Goal: Task Accomplishment & Management: Manage account settings

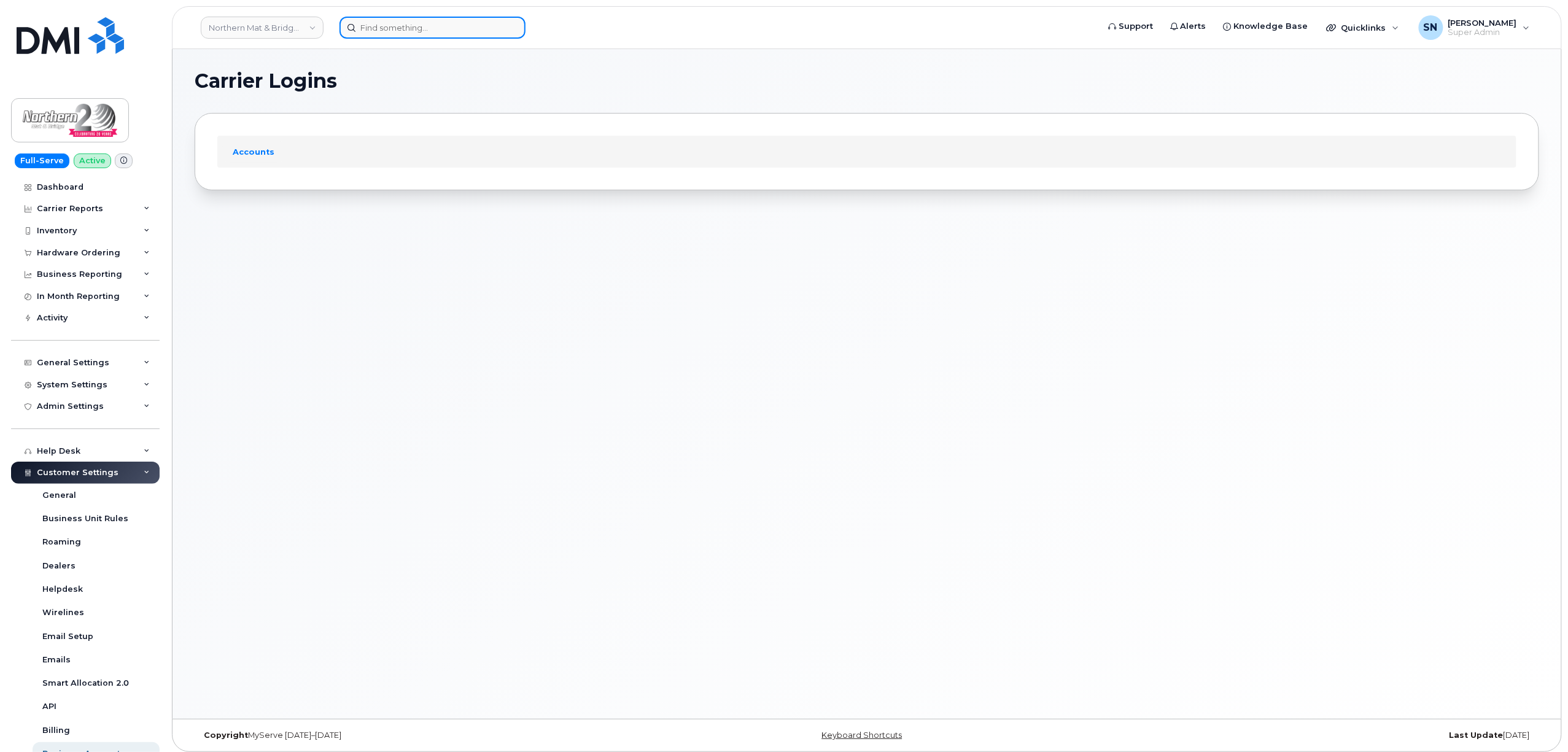
click at [357, 23] on input at bounding box center [432, 27] width 186 height 22
paste input "306.741.1533"
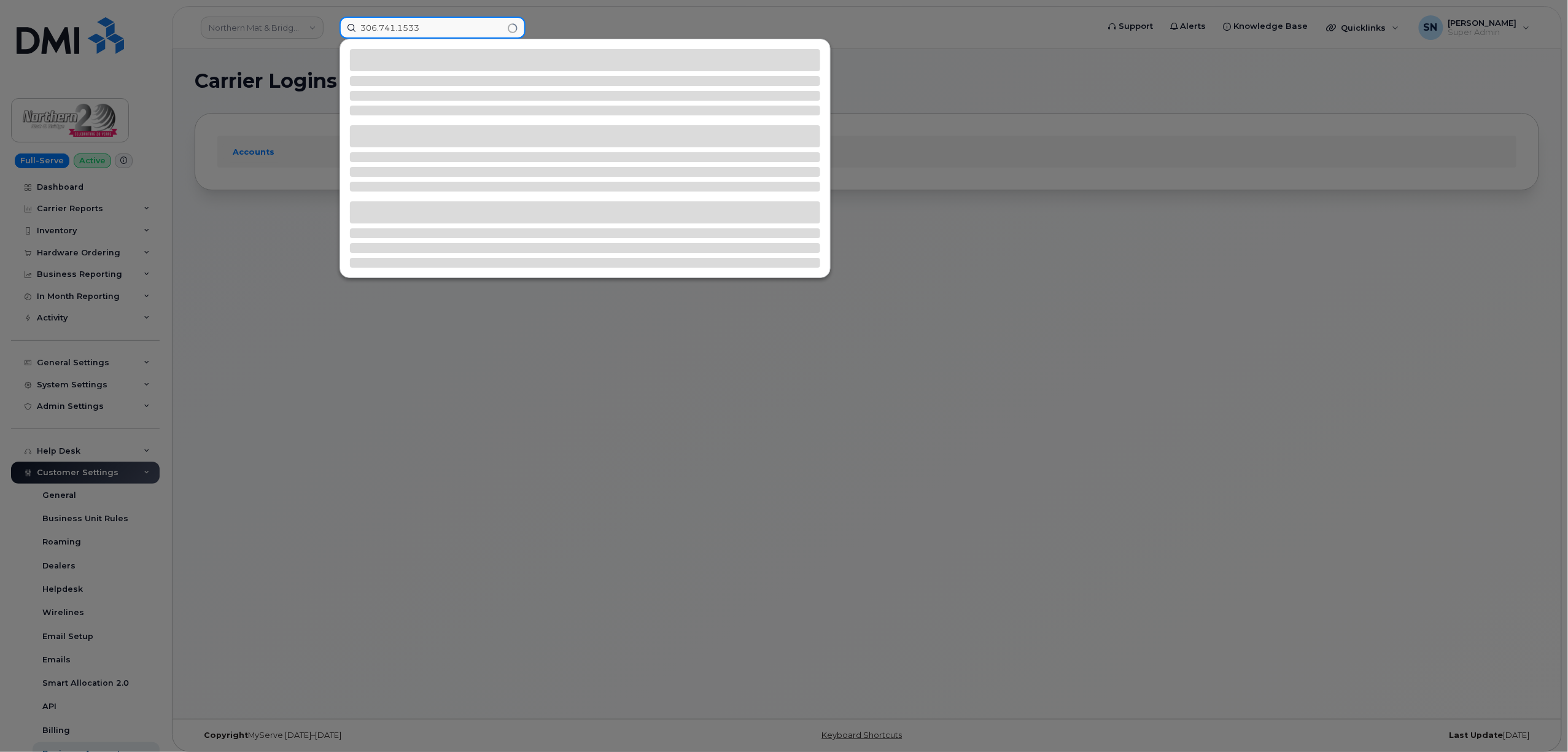
type input "306.741.1533"
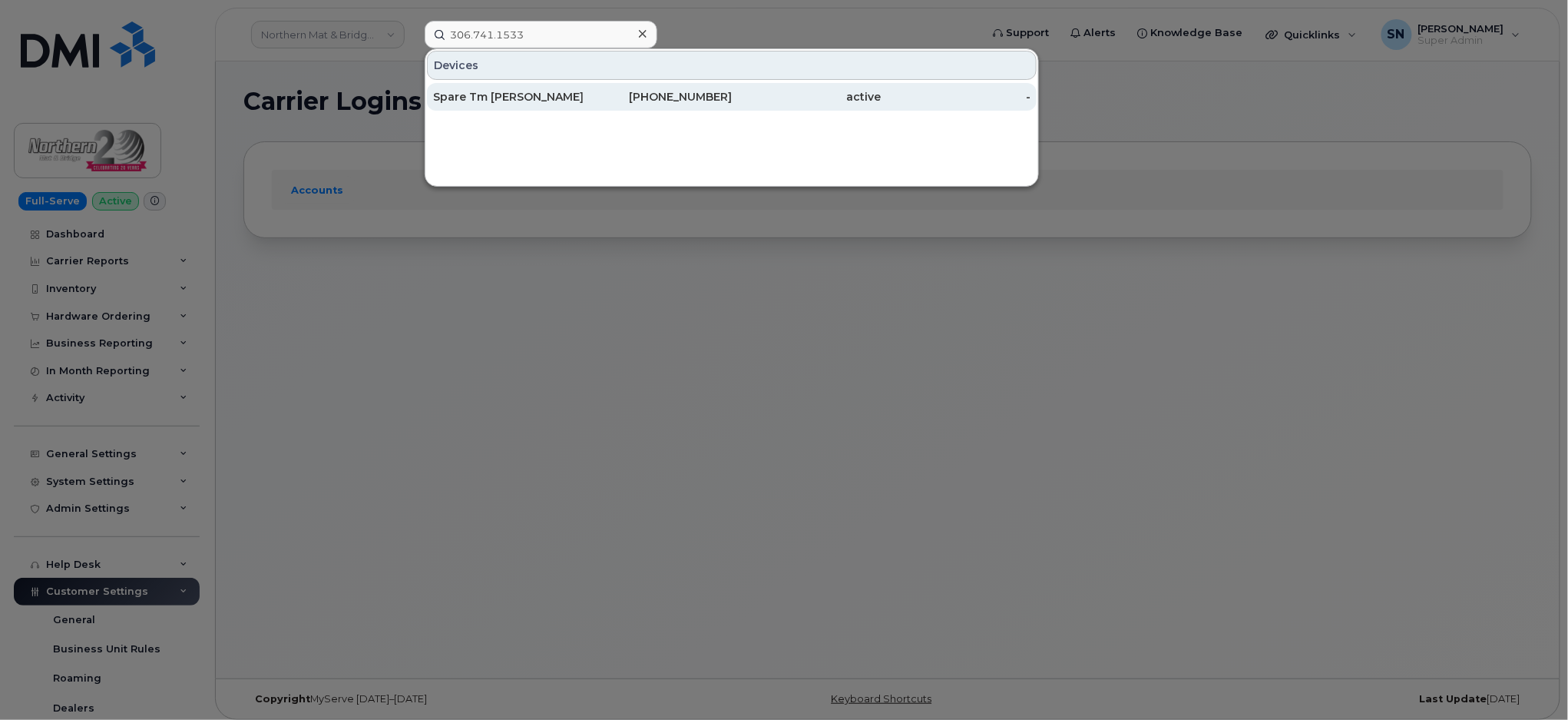
click at [548, 97] on div "Spare Tm Regina" at bounding box center [507, 97] width 150 height 15
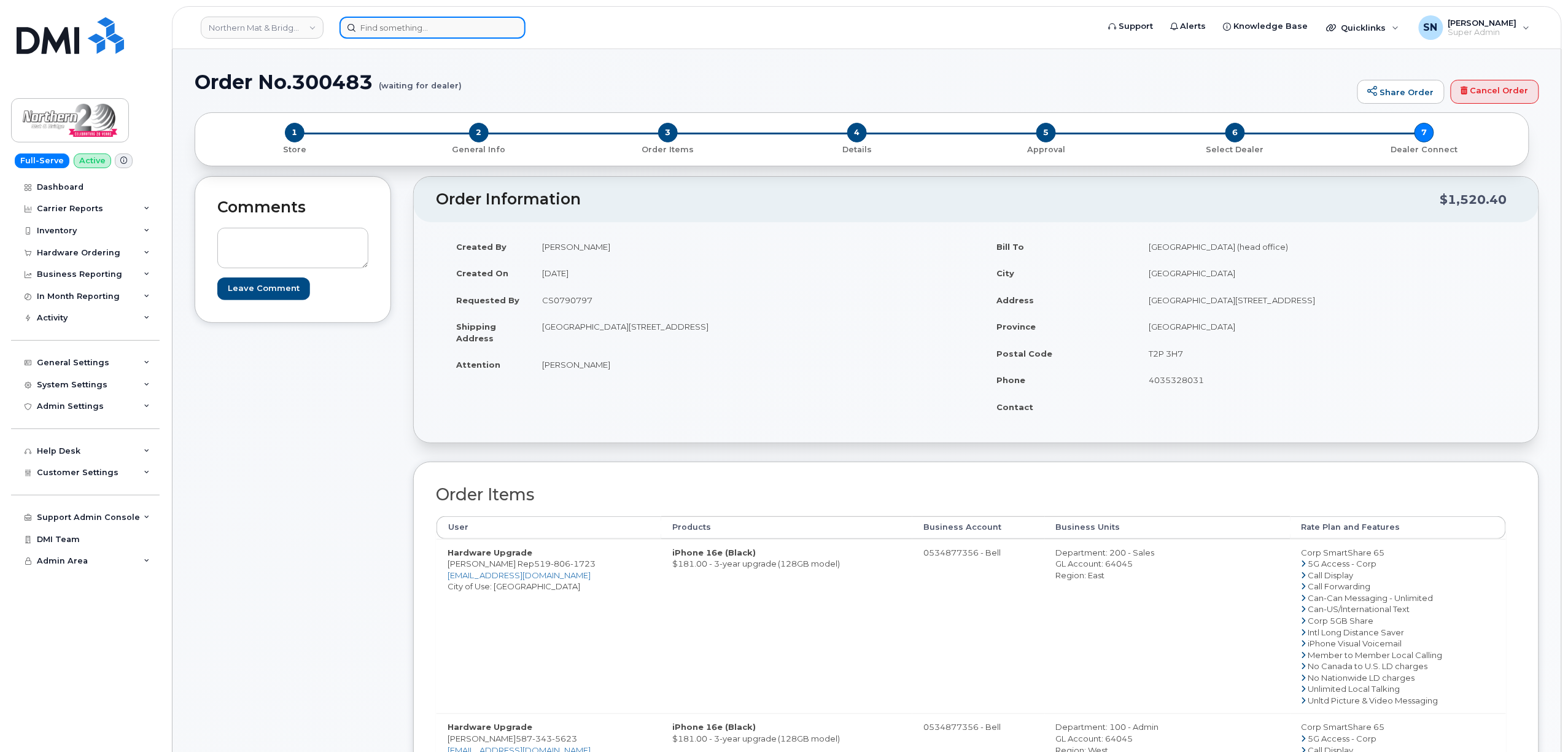
click at [379, 35] on input at bounding box center [432, 27] width 186 height 22
paste input "7807423865"
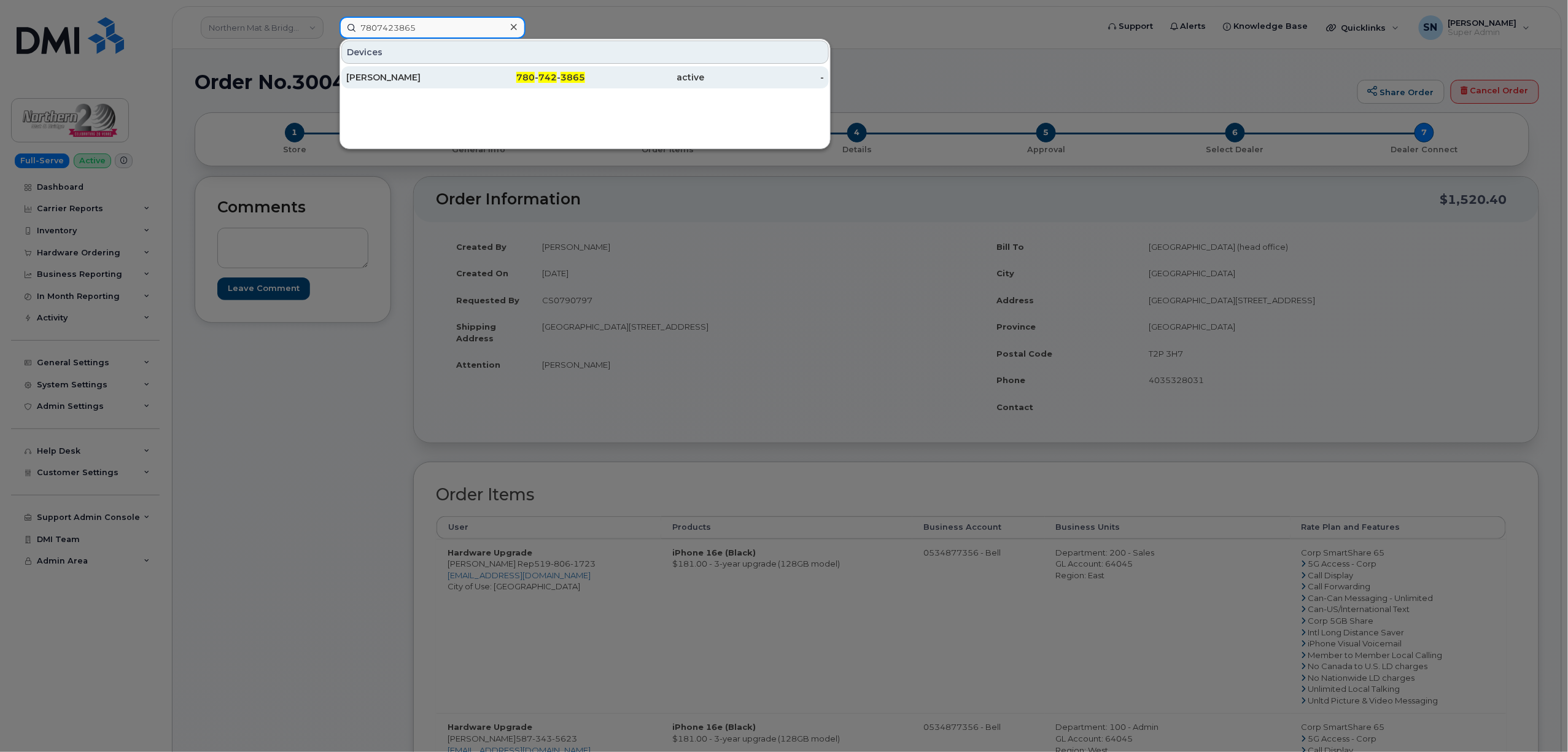
type input "7807423865"
click at [421, 82] on div "Mohammad Arbab" at bounding box center [406, 77] width 120 height 12
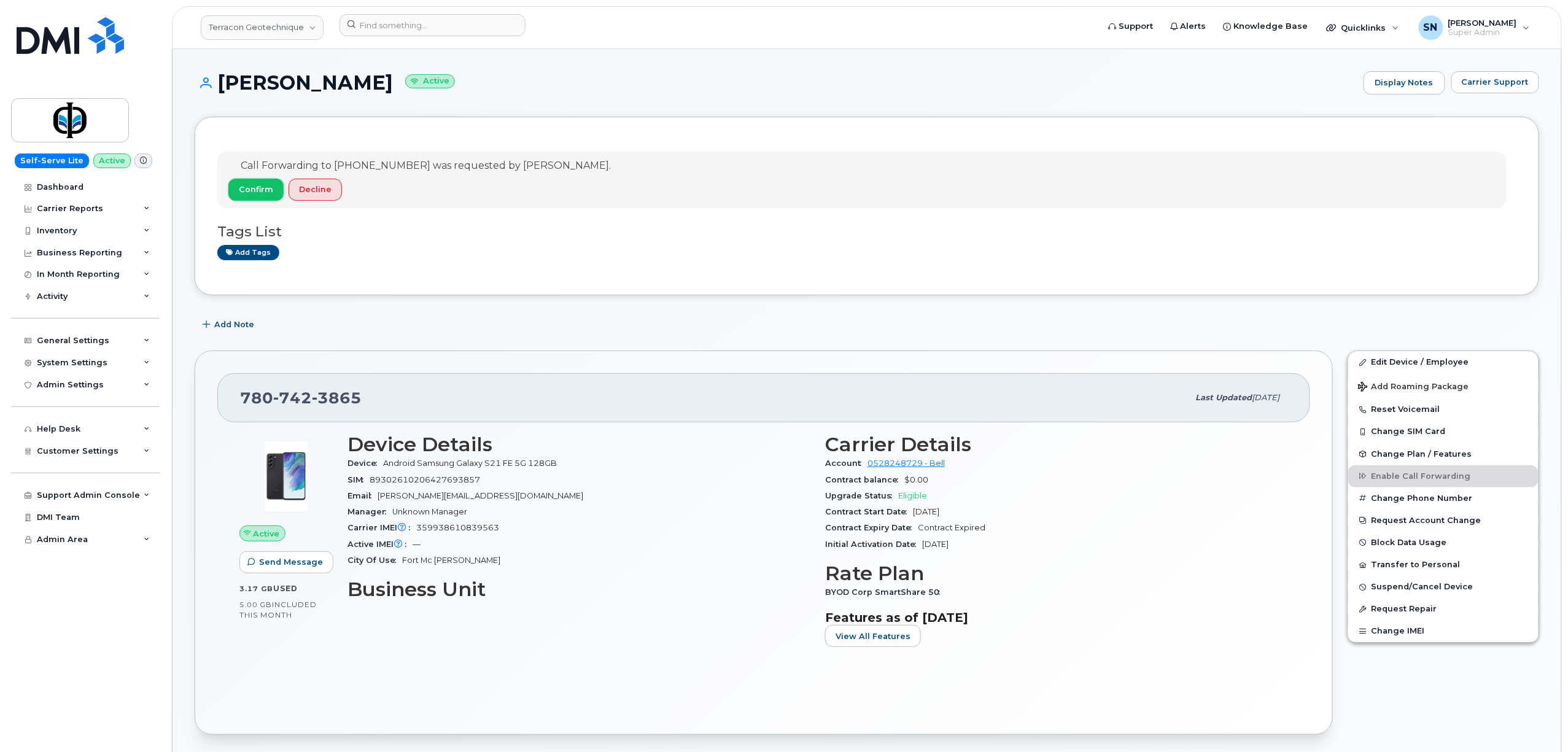
click at [264, 186] on span "Confirm" at bounding box center [256, 189] width 34 height 12
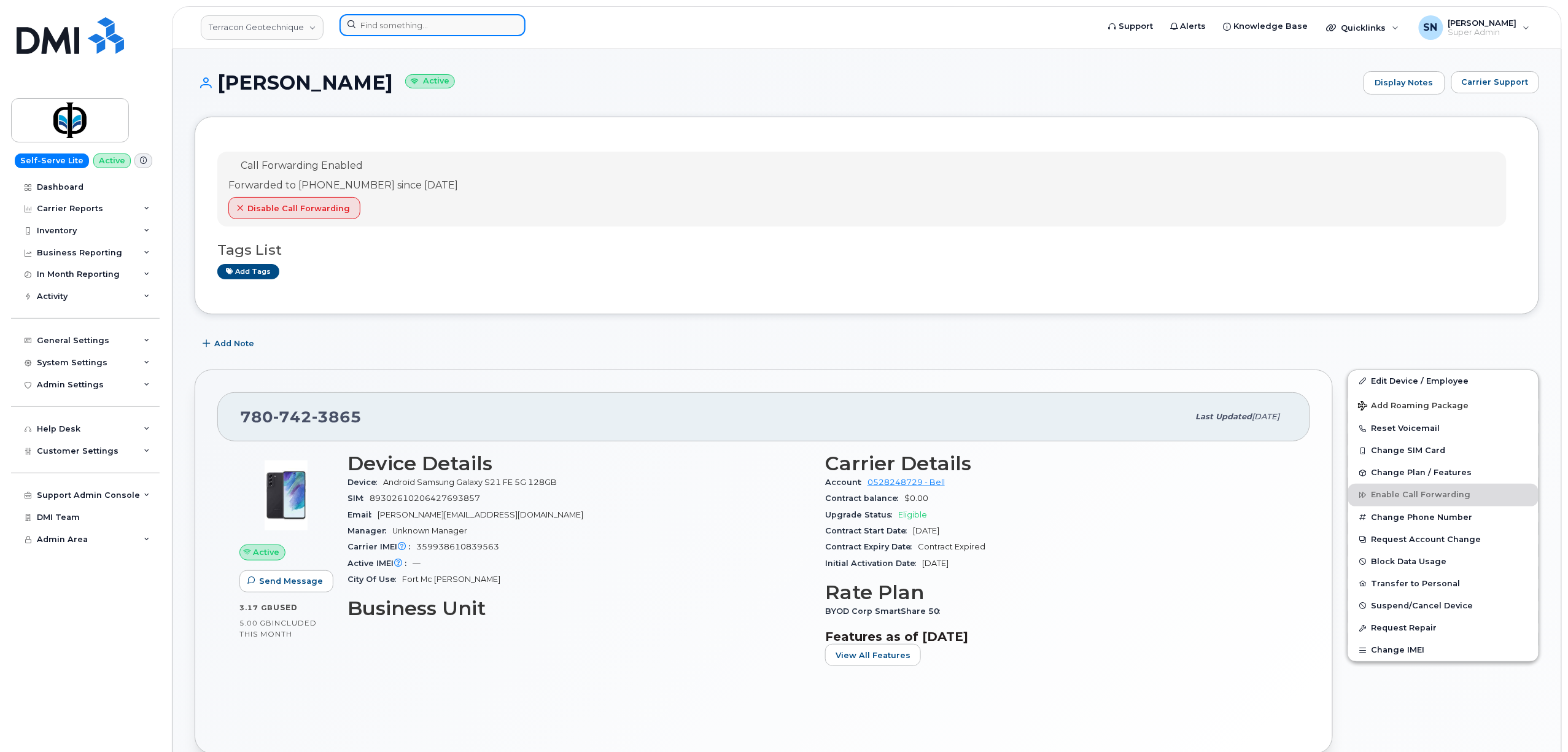
click at [452, 21] on input at bounding box center [432, 25] width 186 height 22
paste input "9024788206"
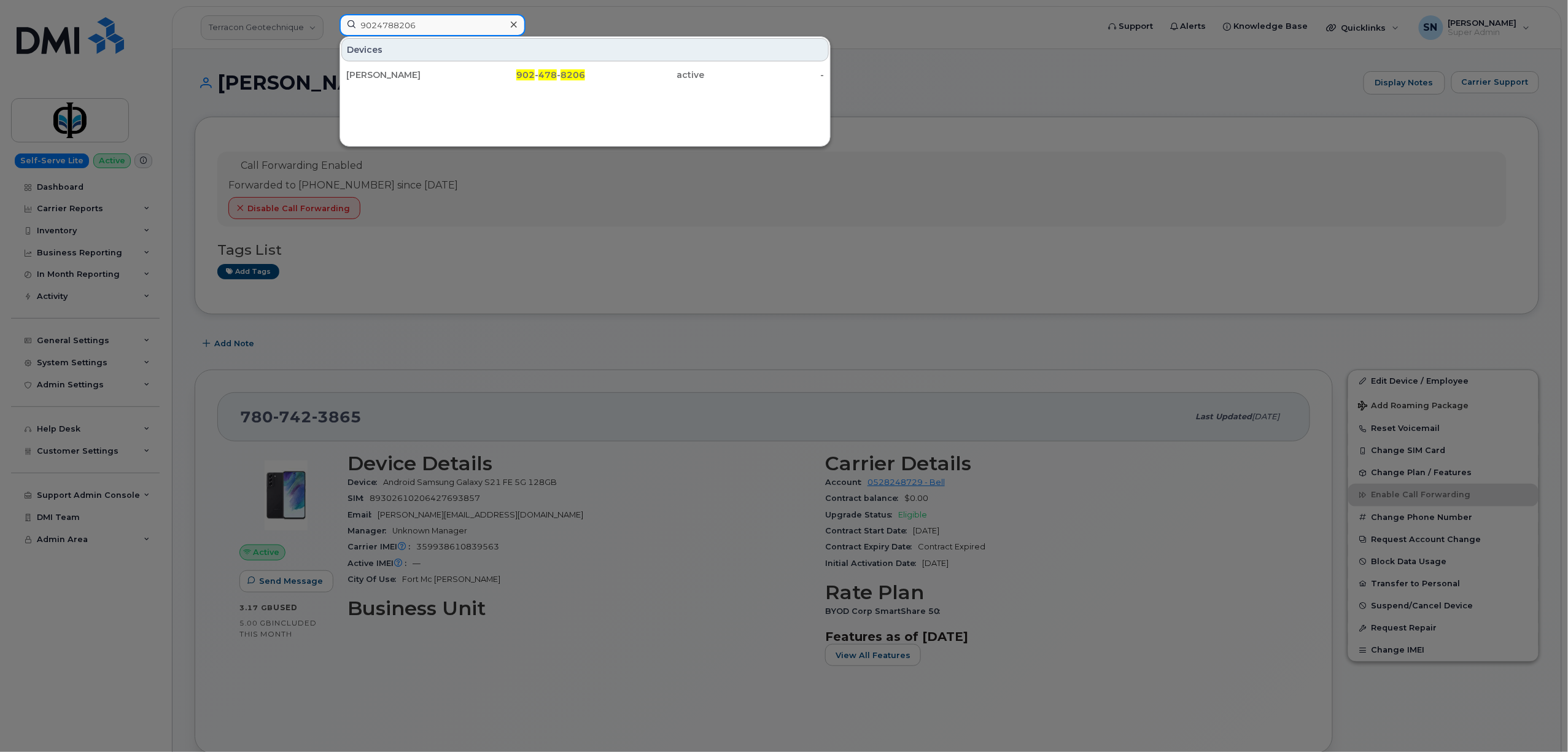
type input "9024788206"
click at [434, 71] on div "[PERSON_NAME]" at bounding box center [406, 75] width 120 height 12
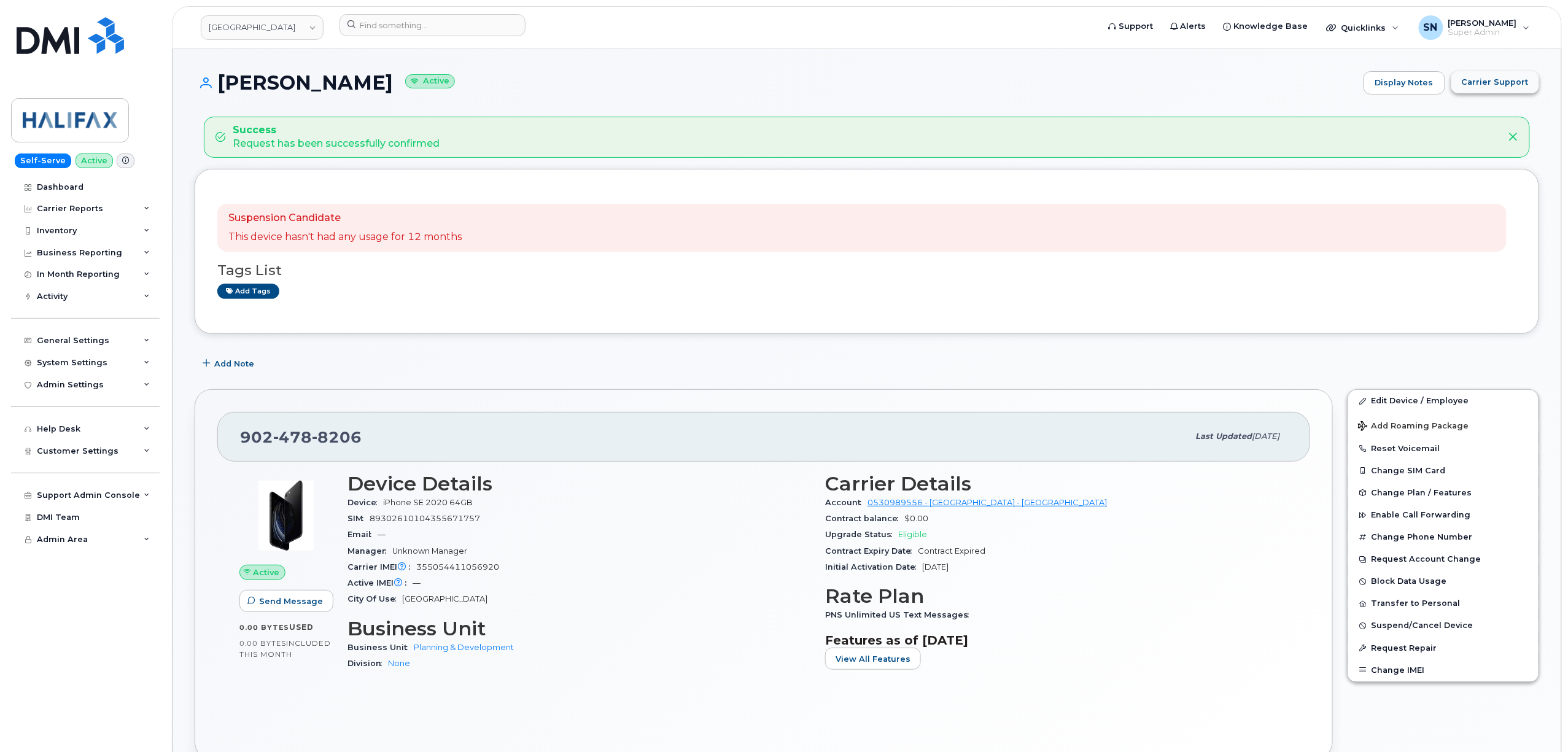
click at [1518, 79] on span "Carrier Support" at bounding box center [1495, 82] width 67 height 12
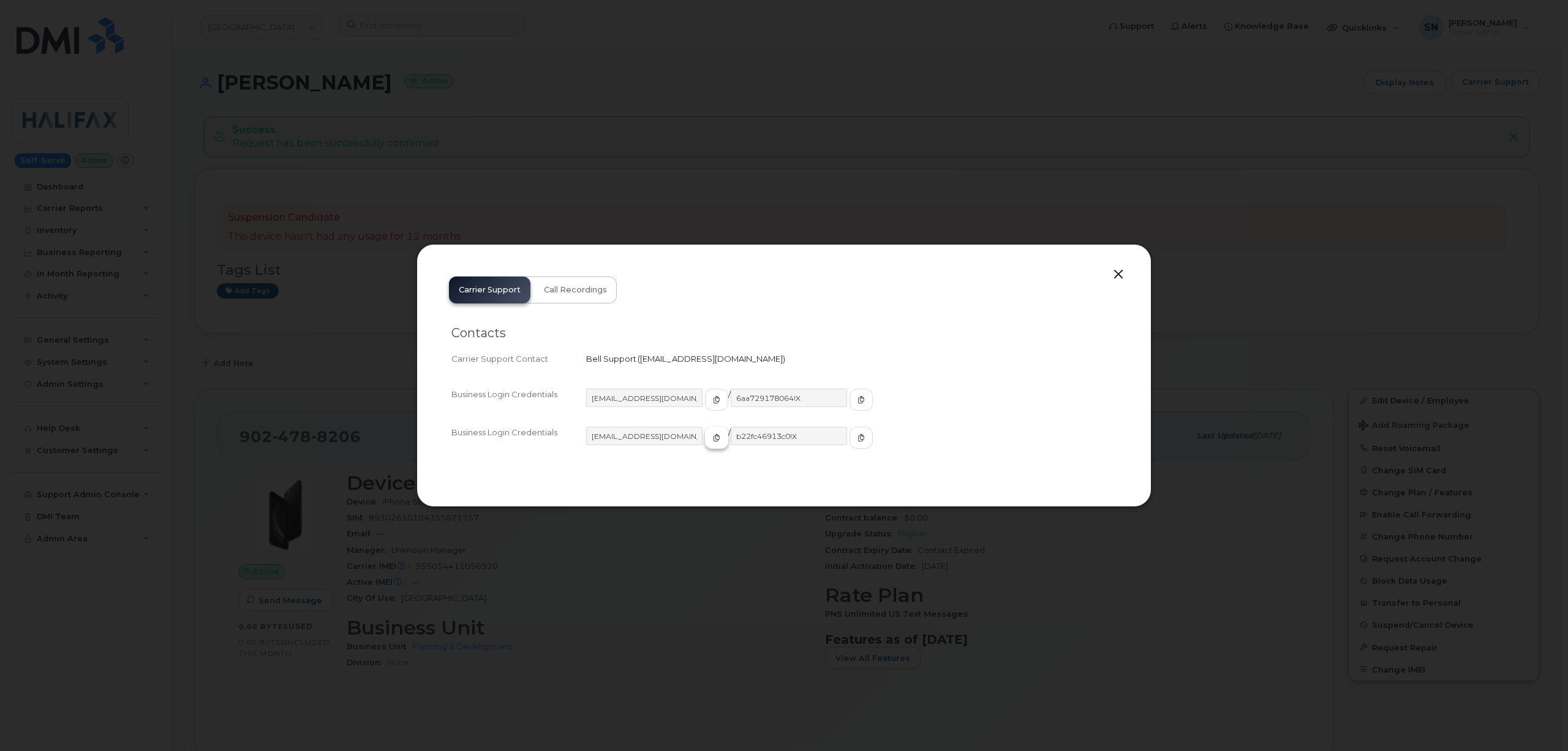
click at [713, 436] on icon "button" at bounding box center [716, 437] width 8 height 8
click at [850, 430] on button "button" at bounding box center [861, 438] width 23 height 22
click at [1118, 274] on button "button" at bounding box center [1118, 274] width 18 height 17
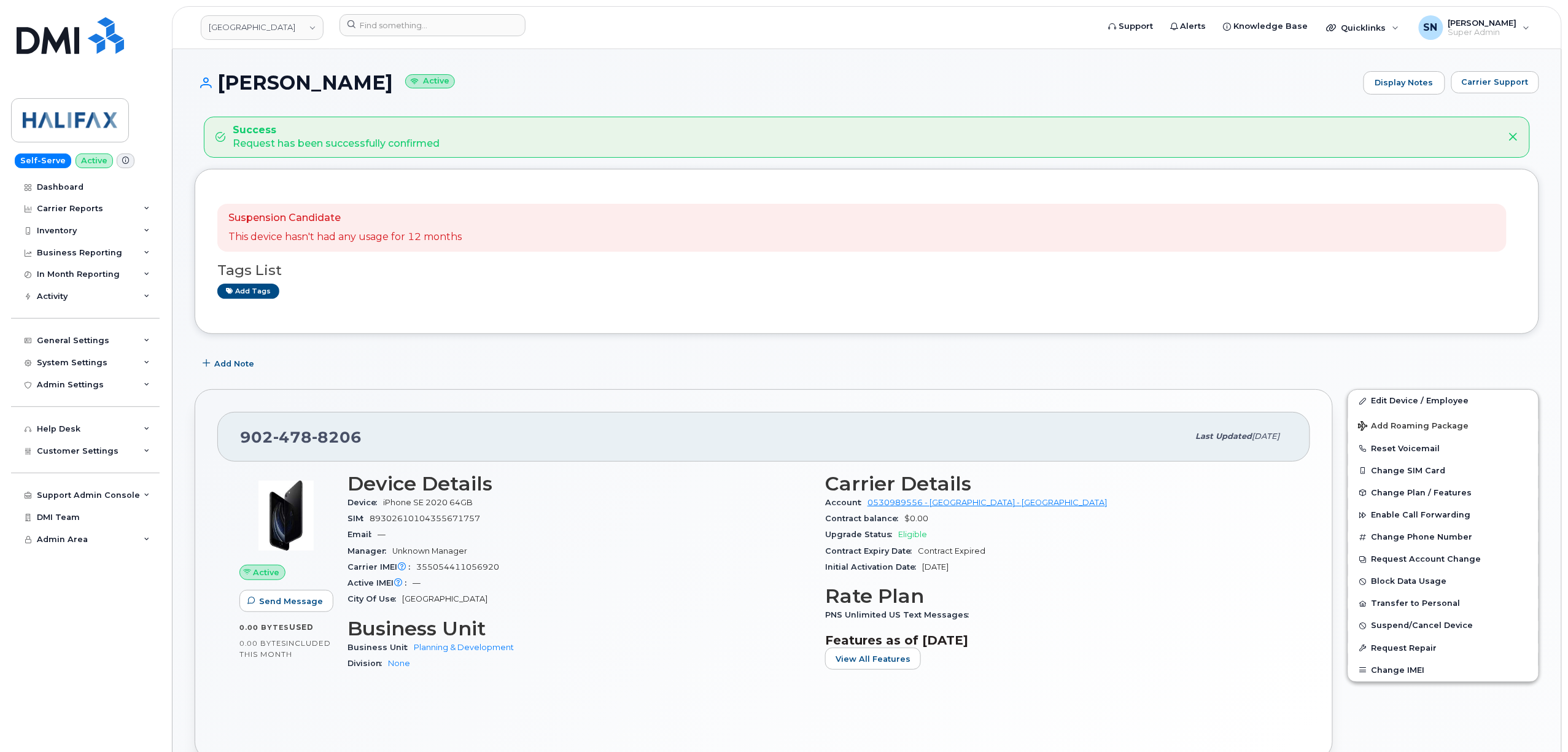
click at [1499, 85] on span "Carrier Support" at bounding box center [1495, 82] width 67 height 12
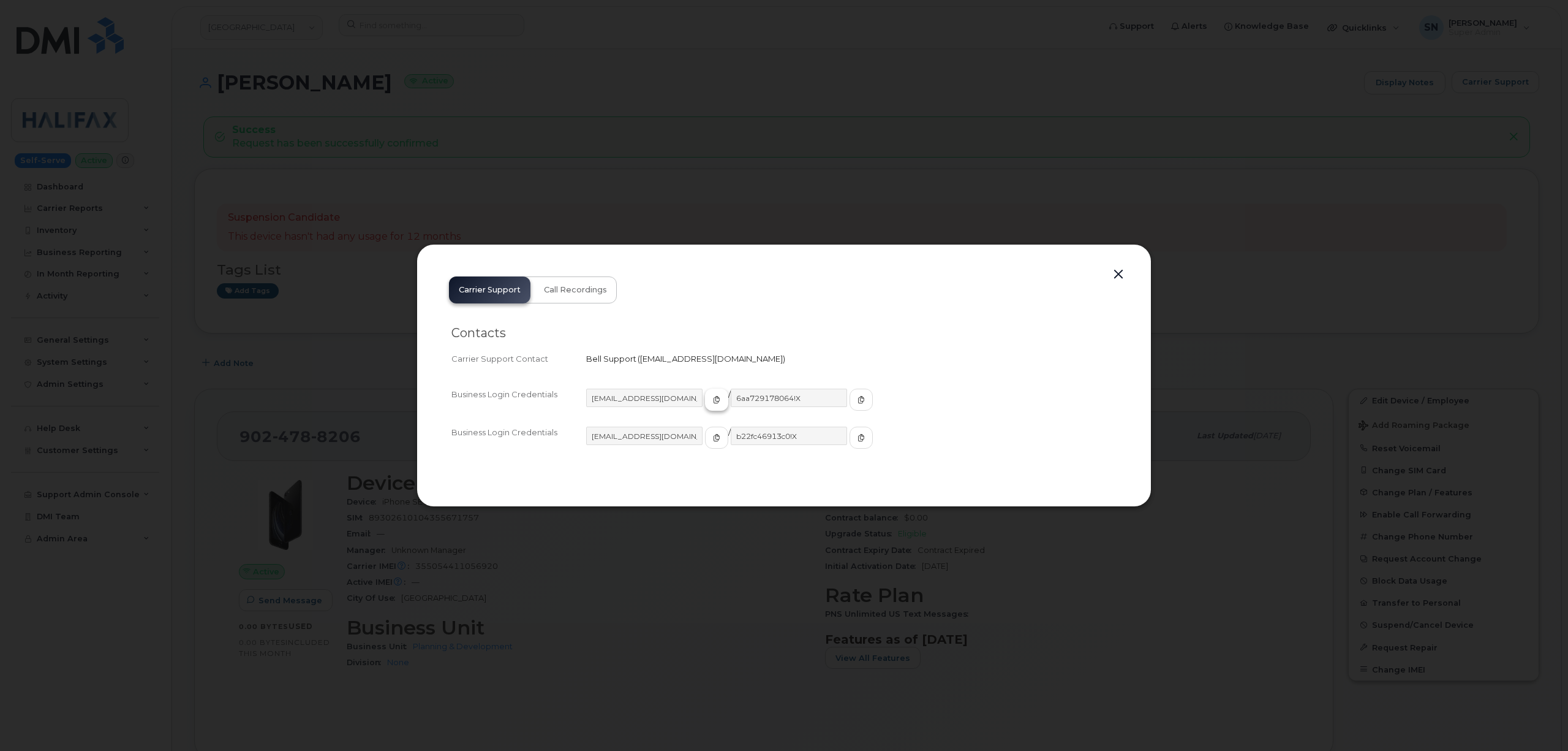
click at [708, 400] on button "button" at bounding box center [716, 399] width 23 height 22
click at [857, 401] on icon "button" at bounding box center [861, 399] width 8 height 8
click at [1118, 271] on button "button" at bounding box center [1118, 274] width 18 height 17
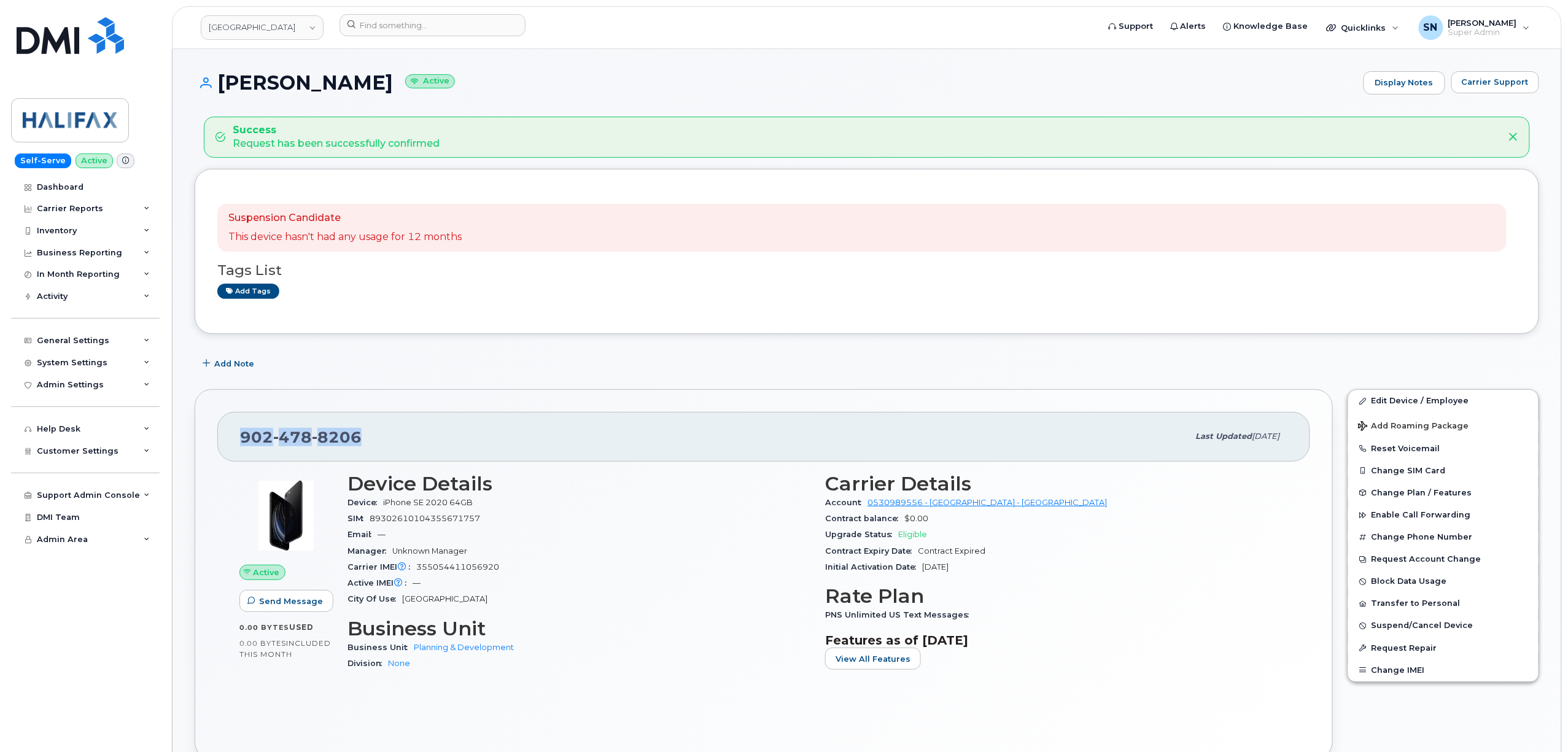
drag, startPoint x: 227, startPoint y: 438, endPoint x: 386, endPoint y: 437, distance: 159.0
click at [386, 437] on div "902 478 8206 Last updated Sep 10, 2025" at bounding box center [763, 436] width 1093 height 49
copy span "902 478 8206"
click at [472, 29] on input at bounding box center [432, 25] width 186 height 22
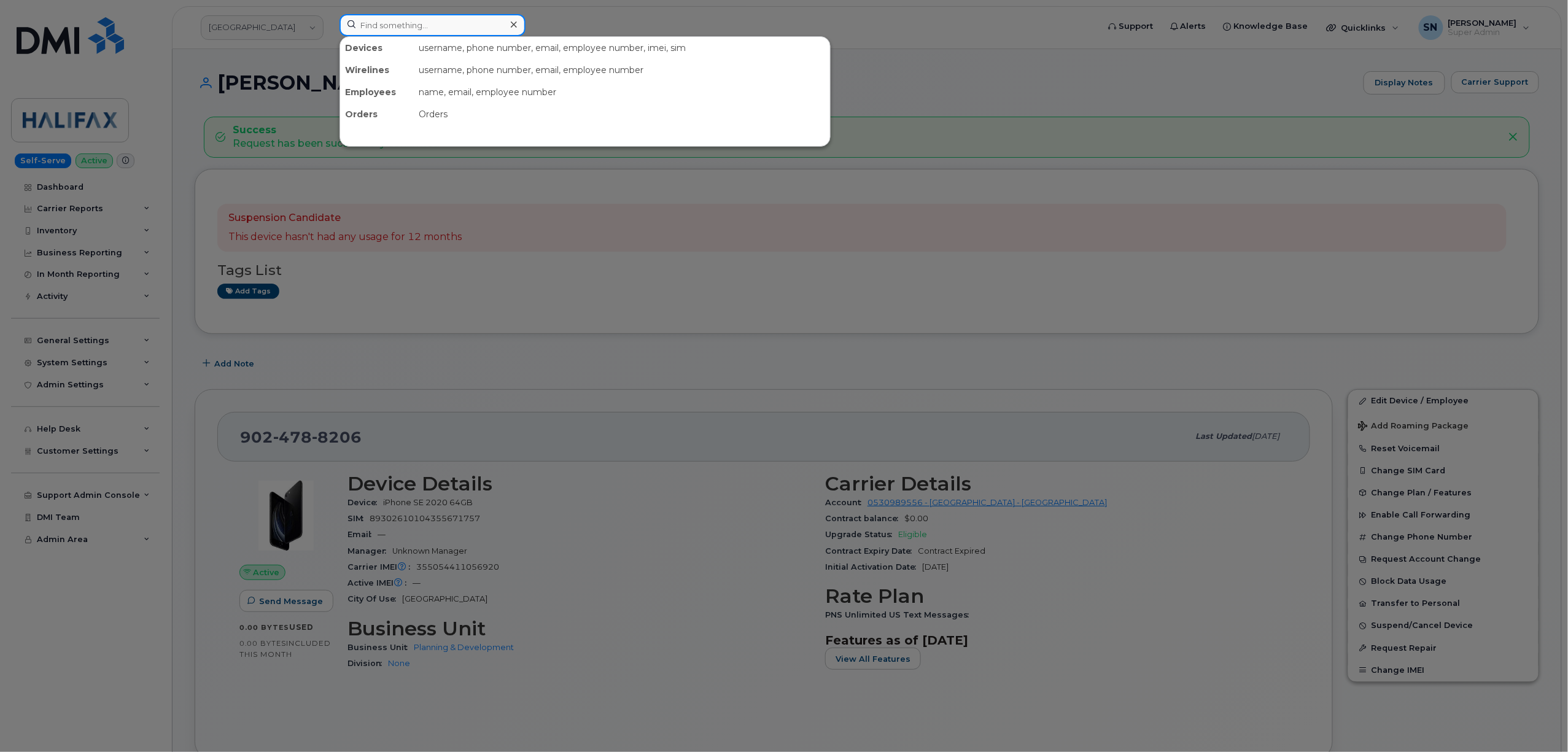
paste input "9024830598"
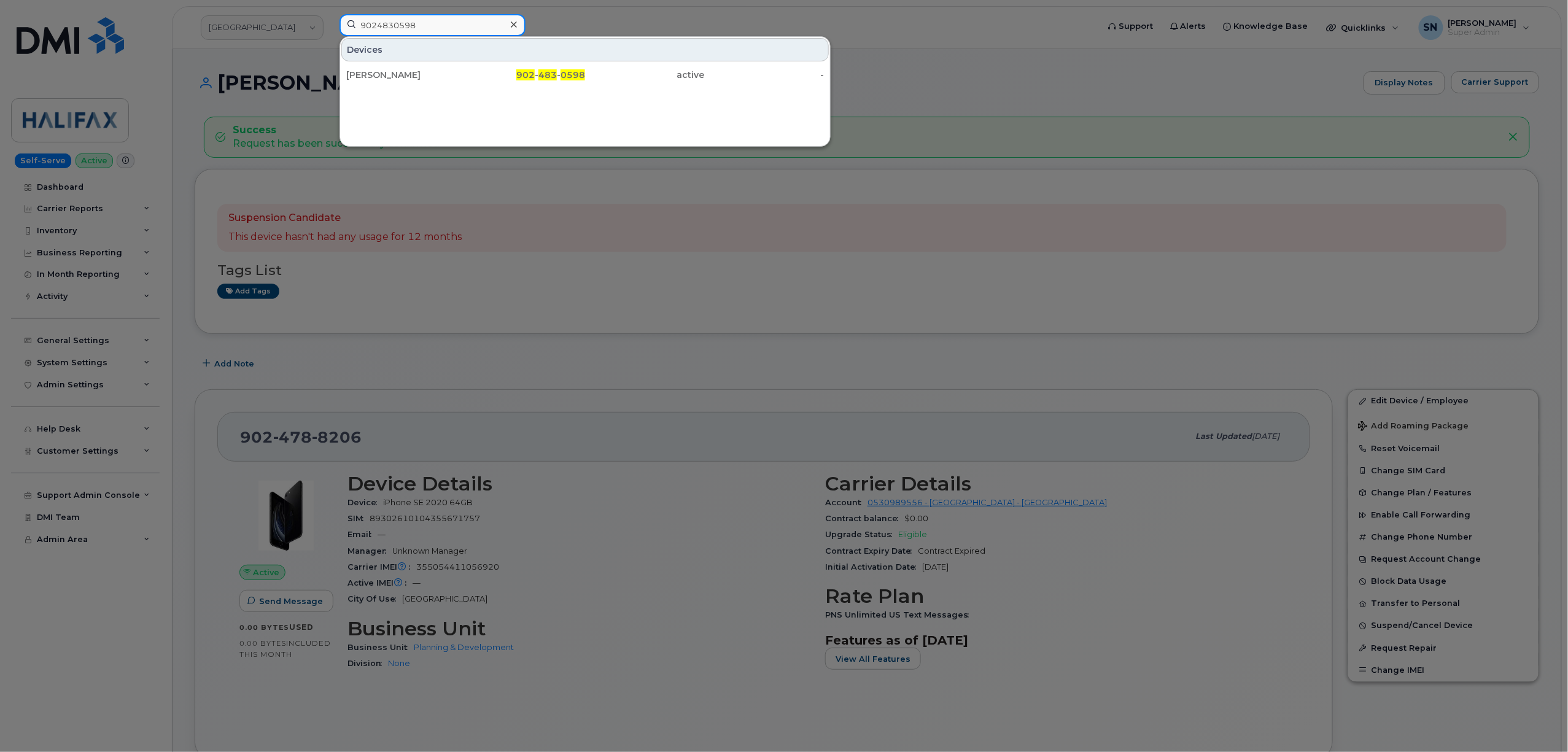
type input "9024830598"
click at [893, 259] on div at bounding box center [784, 376] width 1568 height 752
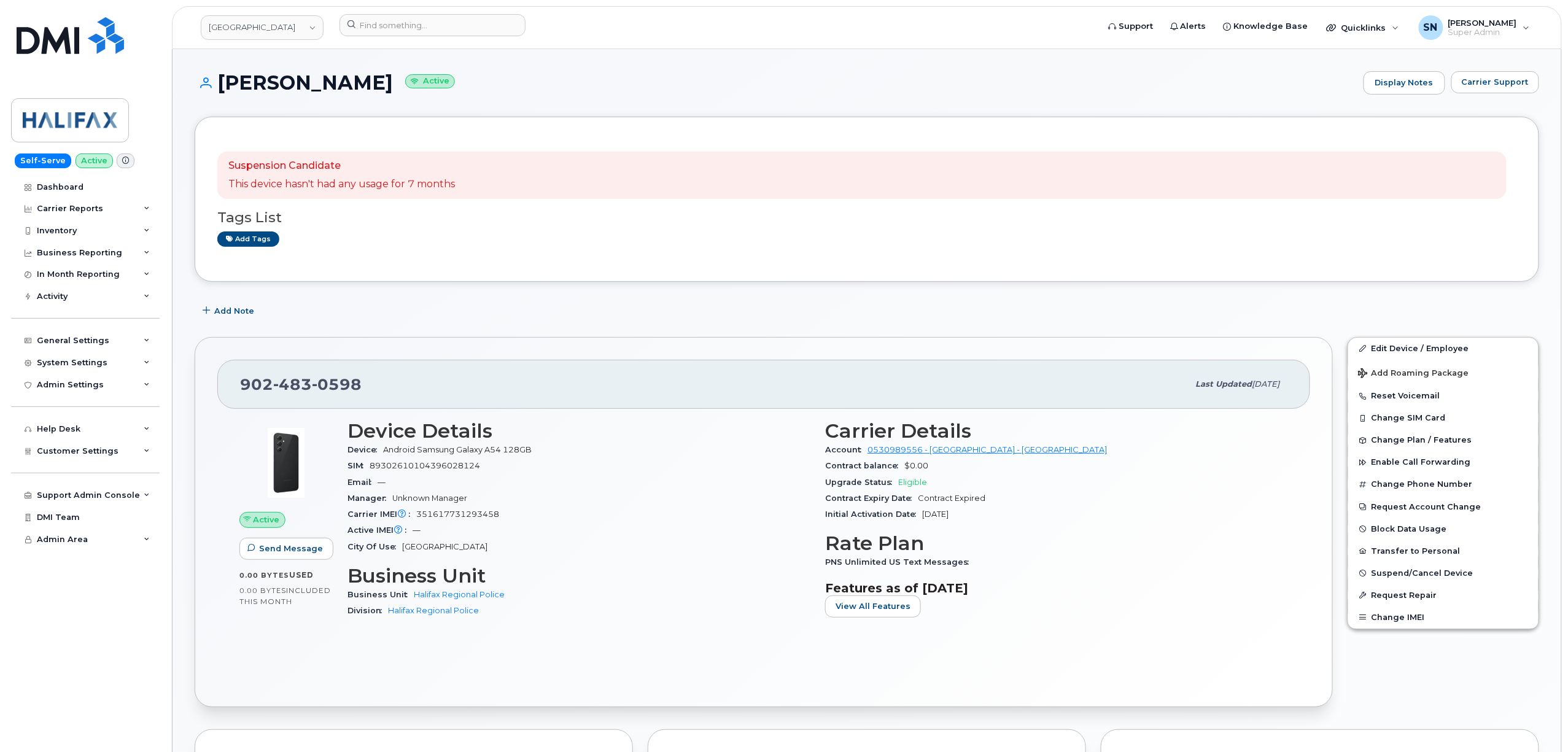
click at [548, 331] on div "902 483 0598 Last updated Sep 10, 2025 Active Send Message 0.00 Bytes  used 0.0…" at bounding box center [763, 522] width 1153 height 385
drag, startPoint x: 221, startPoint y: 88, endPoint x: 398, endPoint y: 88, distance: 177.0
click at [398, 88] on h1 "Courtney Bradley Active" at bounding box center [776, 82] width 1163 height 21
copy h1 "Courtney Bradley"
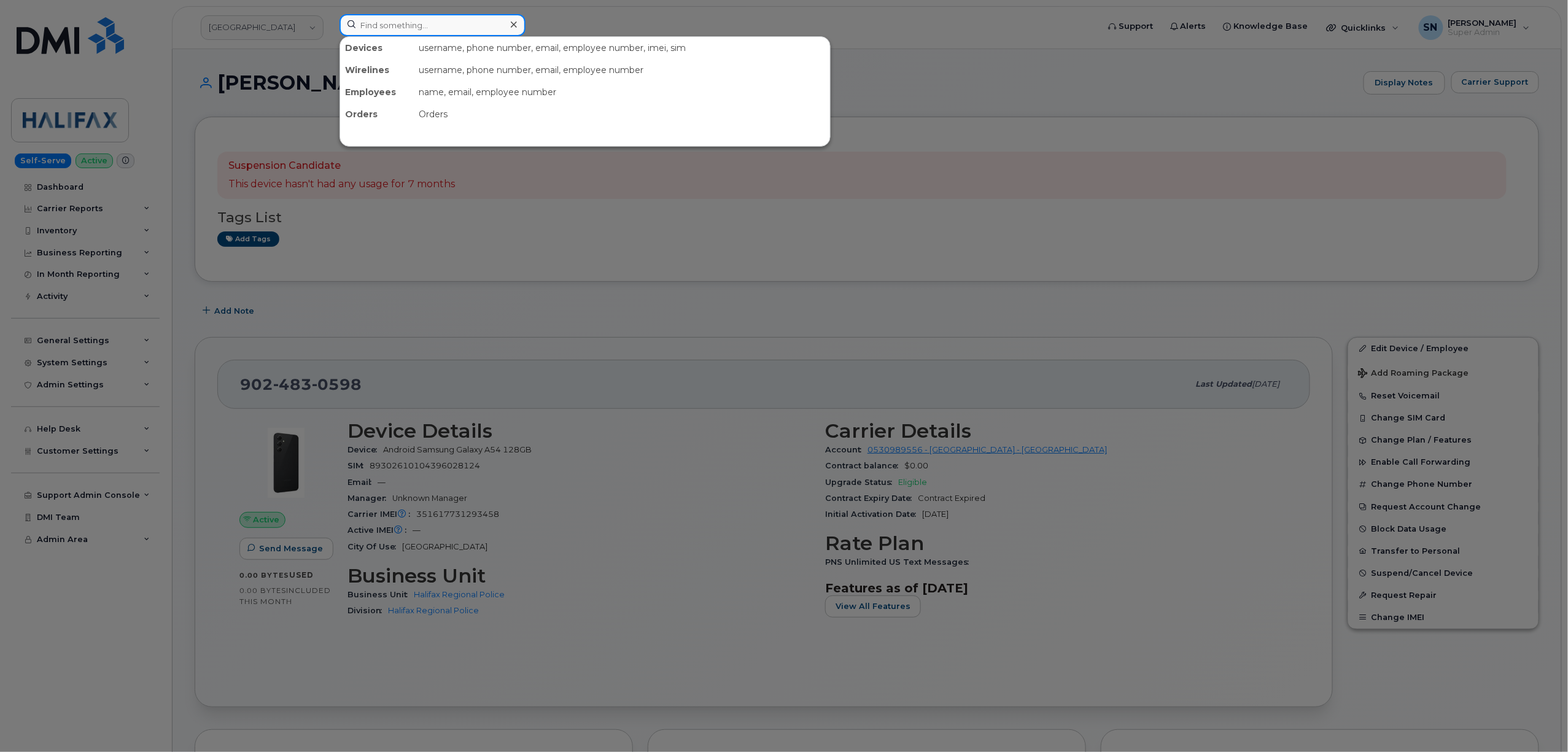
click at [416, 29] on input at bounding box center [432, 25] width 186 height 22
paste input "5147910943"
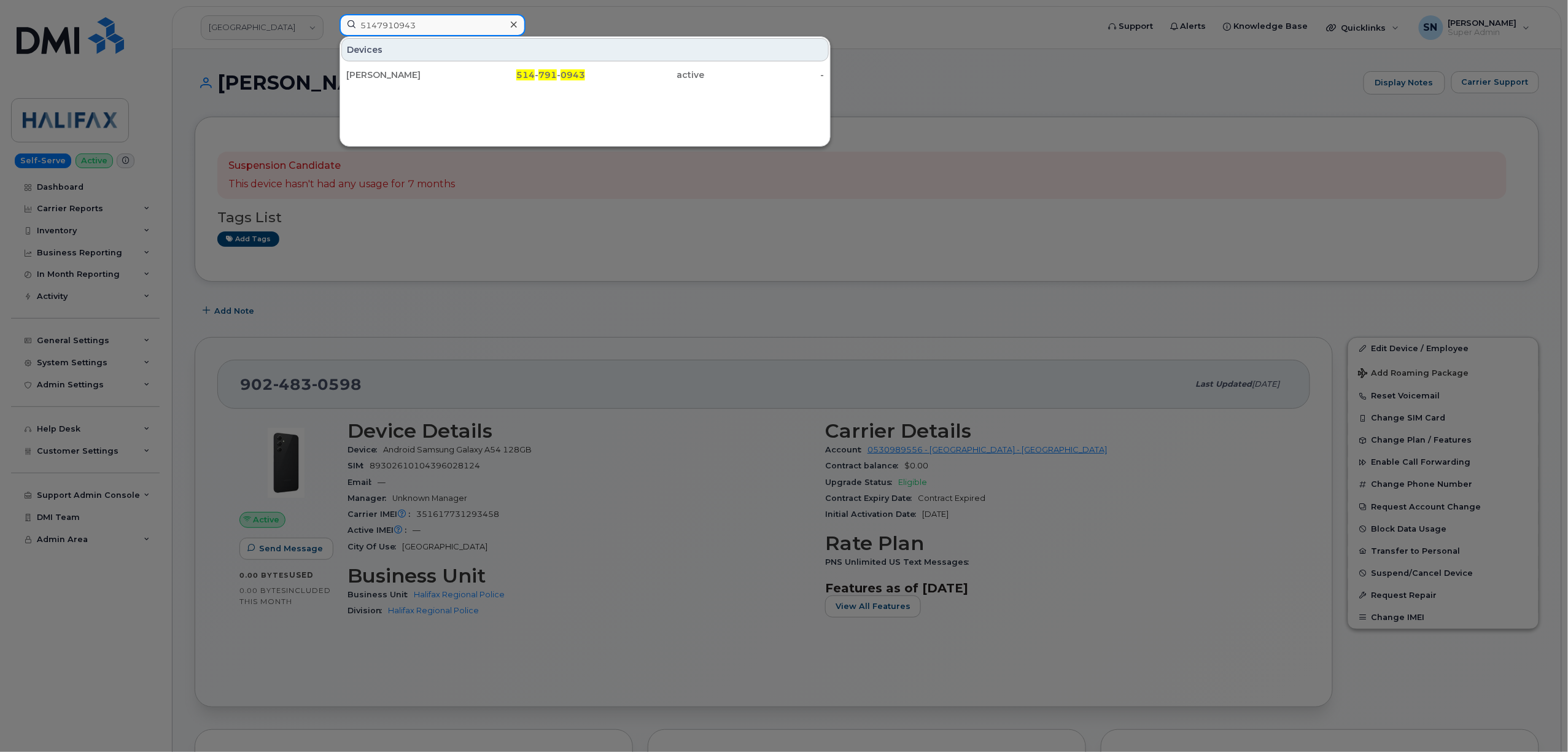
type input "5147910943"
click at [411, 81] on div "Antarpreet Kaur" at bounding box center [406, 75] width 120 height 12
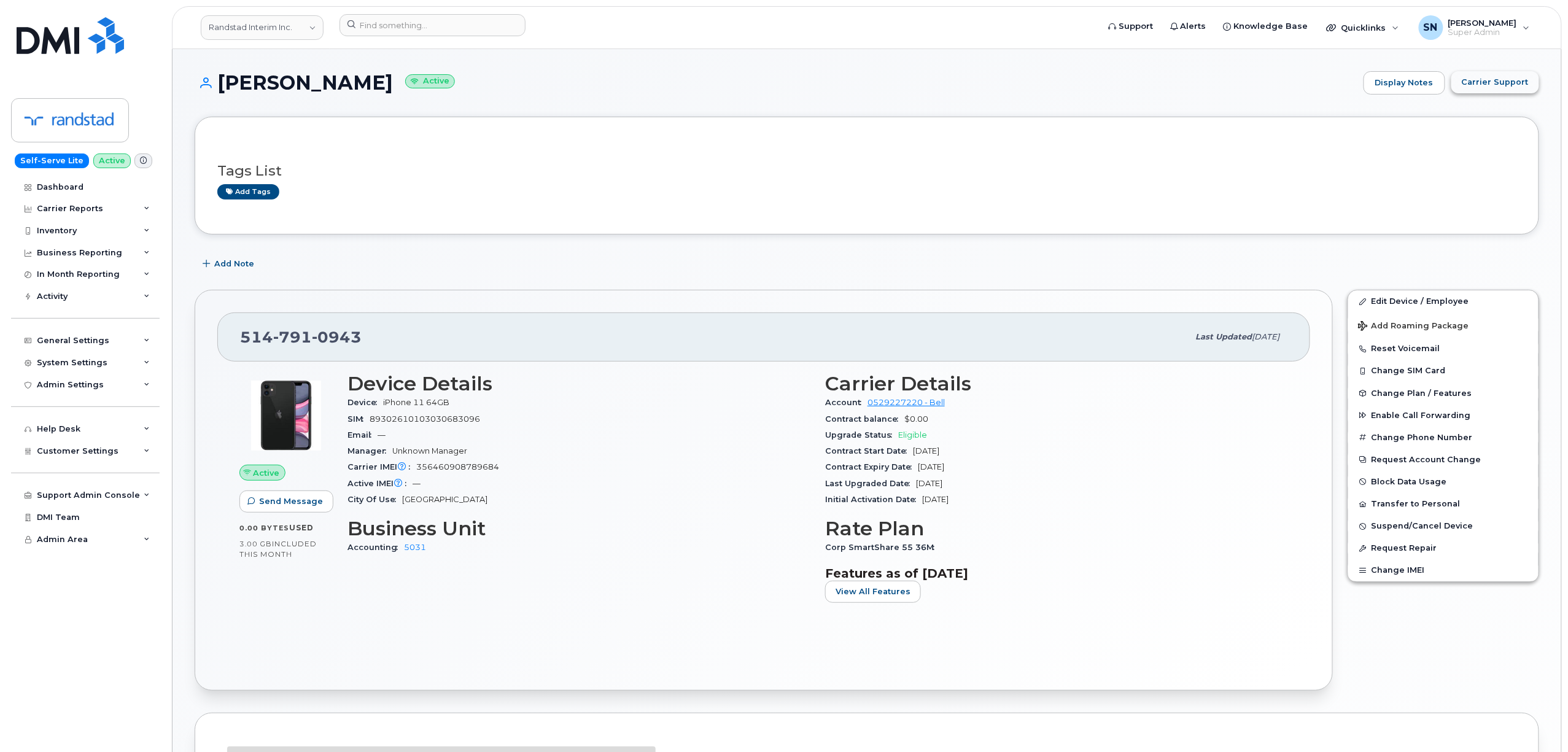
click at [1502, 85] on span "Carrier Support" at bounding box center [1495, 82] width 67 height 12
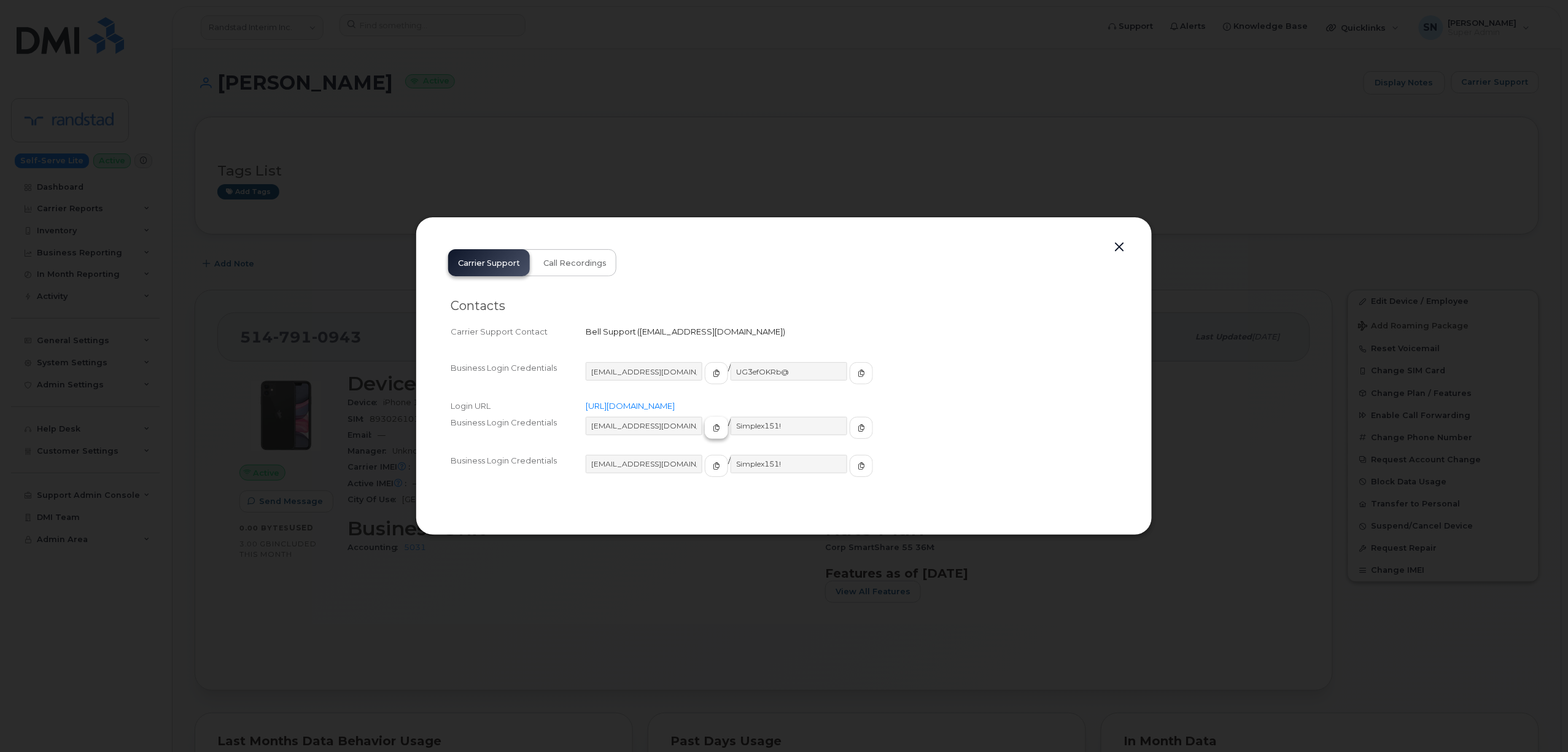
click at [713, 428] on icon "button" at bounding box center [716, 427] width 8 height 8
click at [850, 436] on button "button" at bounding box center [861, 427] width 23 height 22
click at [1119, 251] on button "button" at bounding box center [1119, 247] width 19 height 17
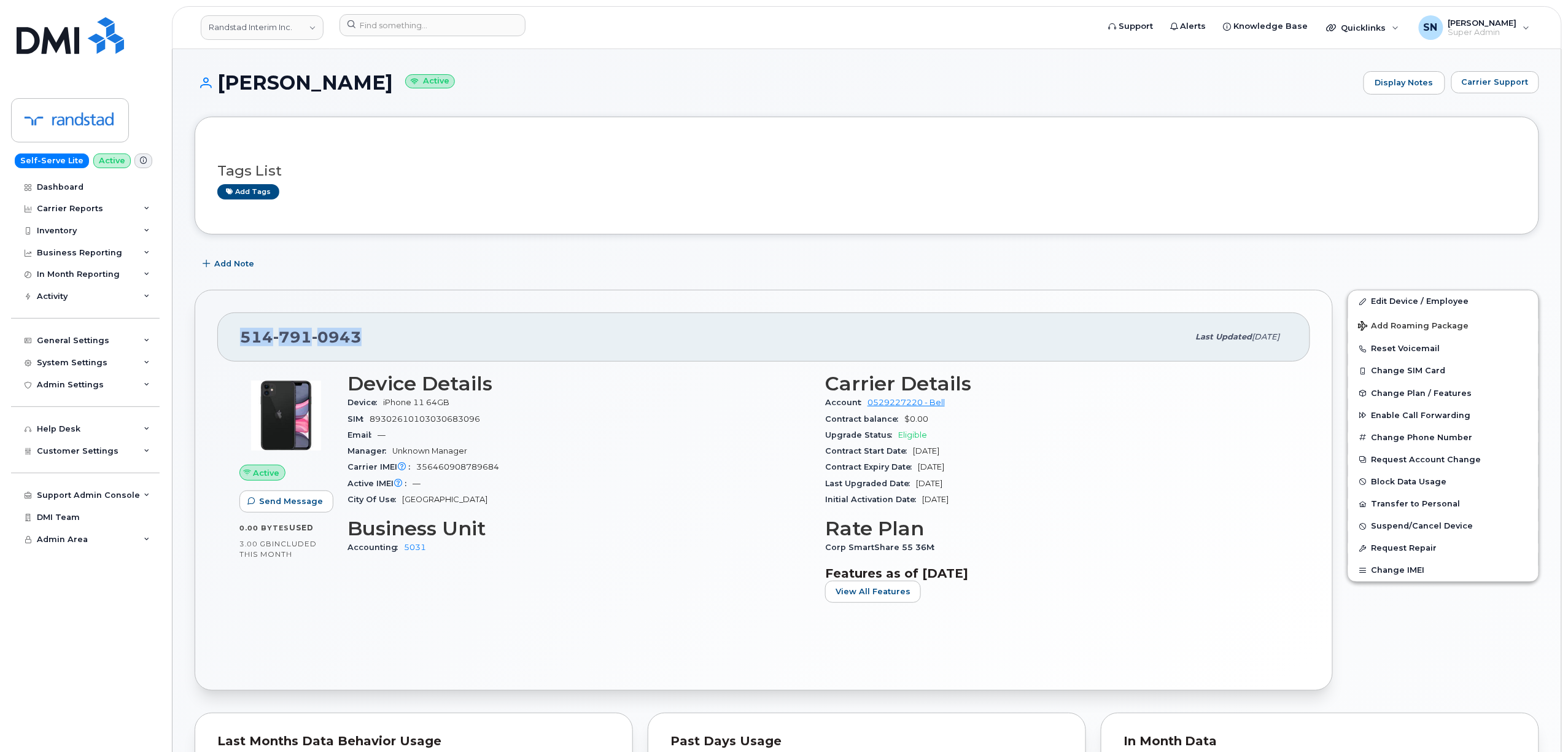
drag, startPoint x: 237, startPoint y: 340, endPoint x: 402, endPoint y: 339, distance: 165.0
click at [402, 339] on div "514 791 0943 Last updated Sep 10, 2025" at bounding box center [763, 337] width 1093 height 49
copy span "514 791 0943"
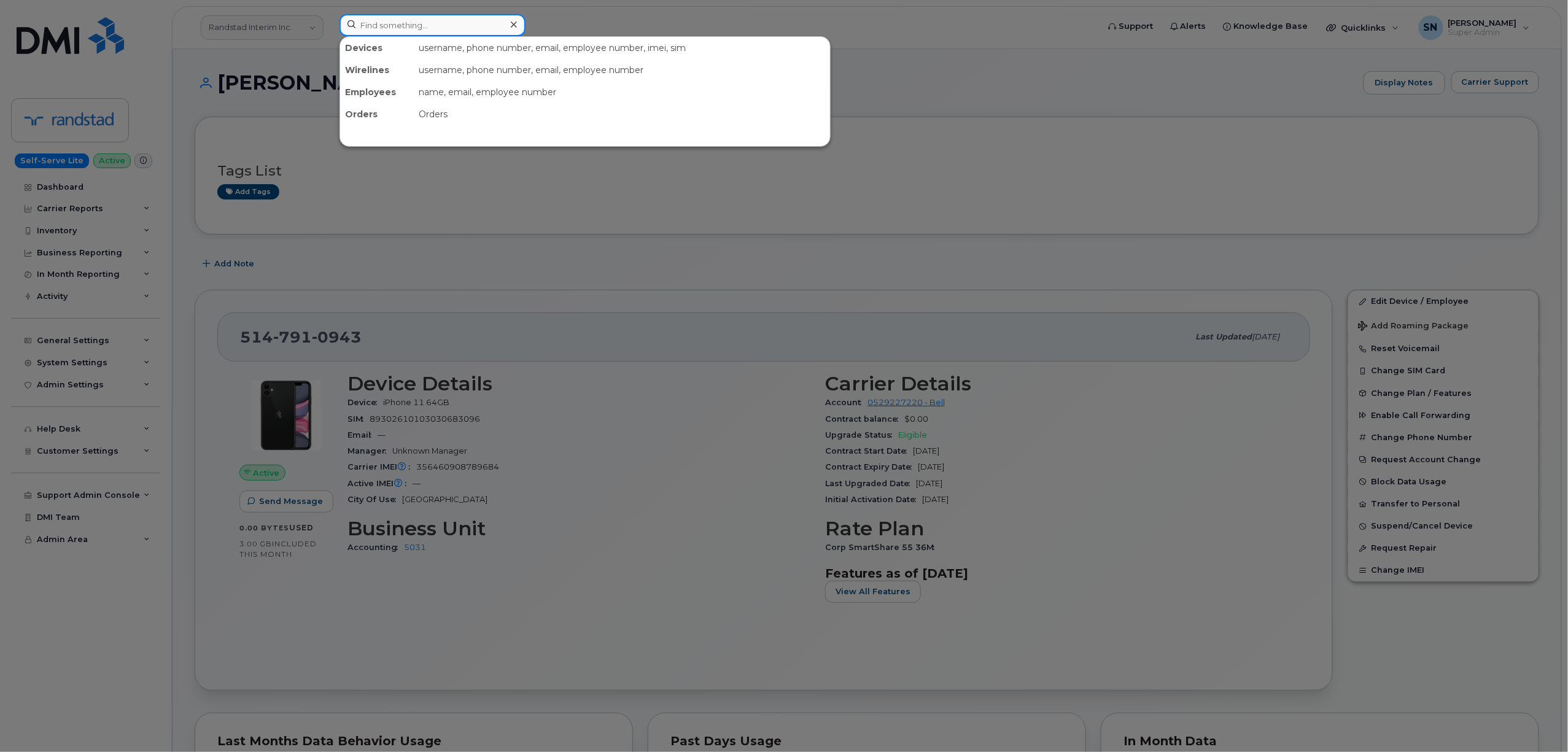
click at [470, 27] on input at bounding box center [432, 25] width 186 height 22
paste input "7802664235"
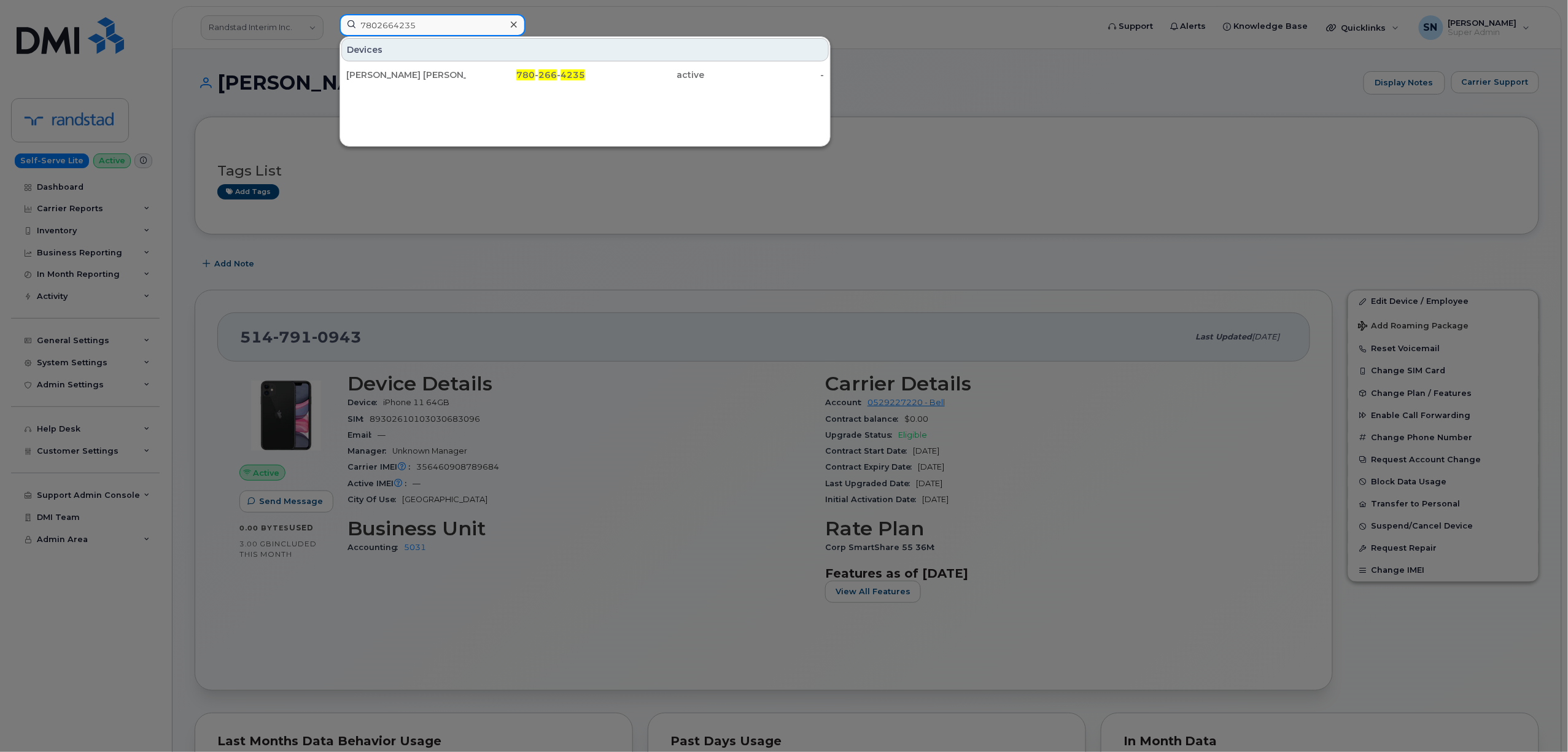
type input "7802664235"
click at [612, 227] on div at bounding box center [784, 376] width 1568 height 752
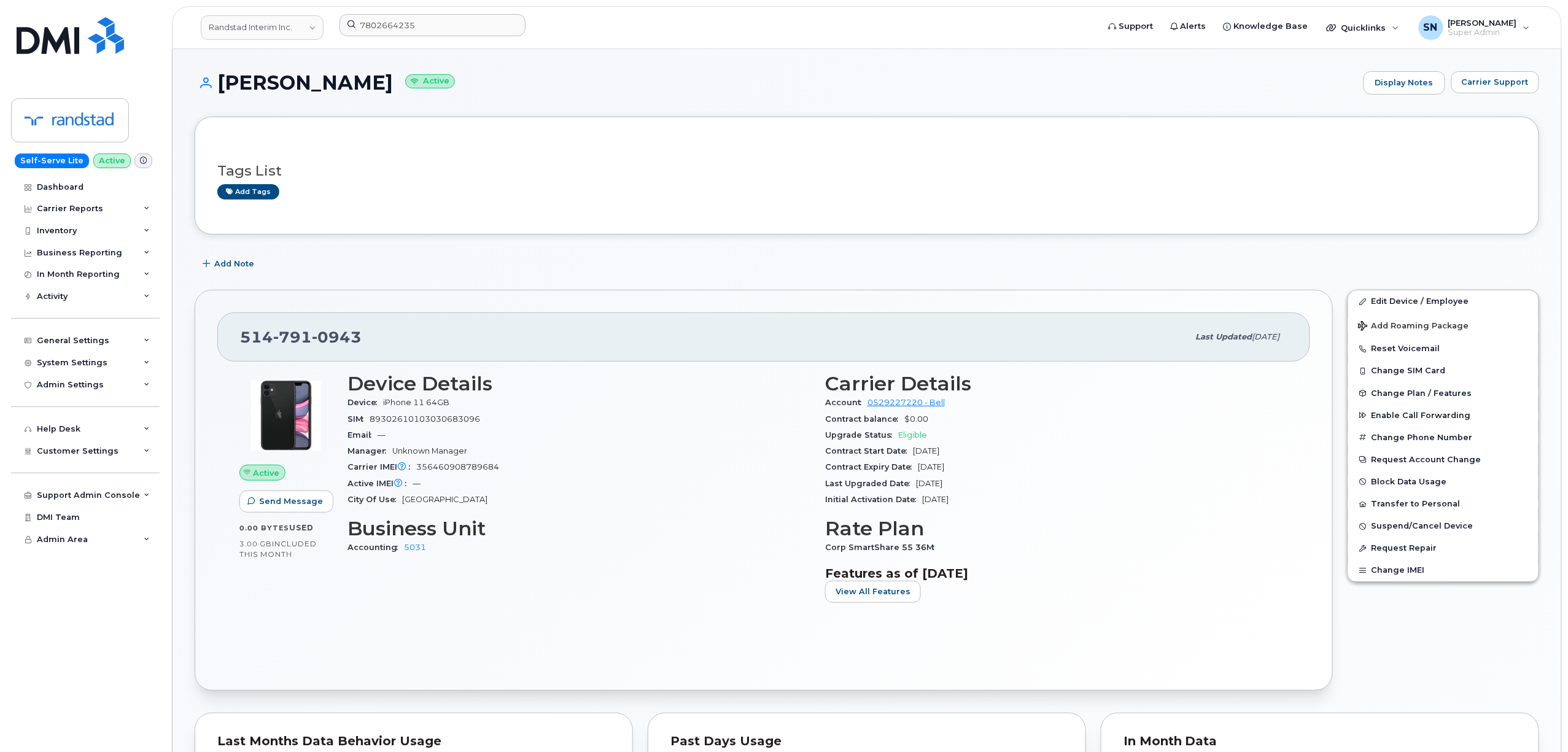
drag, startPoint x: 222, startPoint y: 84, endPoint x: 384, endPoint y: 88, distance: 162.0
click at [384, 88] on h1 "Antarpreet Kaur Active" at bounding box center [776, 82] width 1163 height 21
copy h1 "[PERSON_NAME]"
drag, startPoint x: 236, startPoint y: 340, endPoint x: 360, endPoint y: 339, distance: 124.0
click at [360, 339] on div "514 791 0943 Last updated Sep 10, 2025" at bounding box center [763, 337] width 1093 height 49
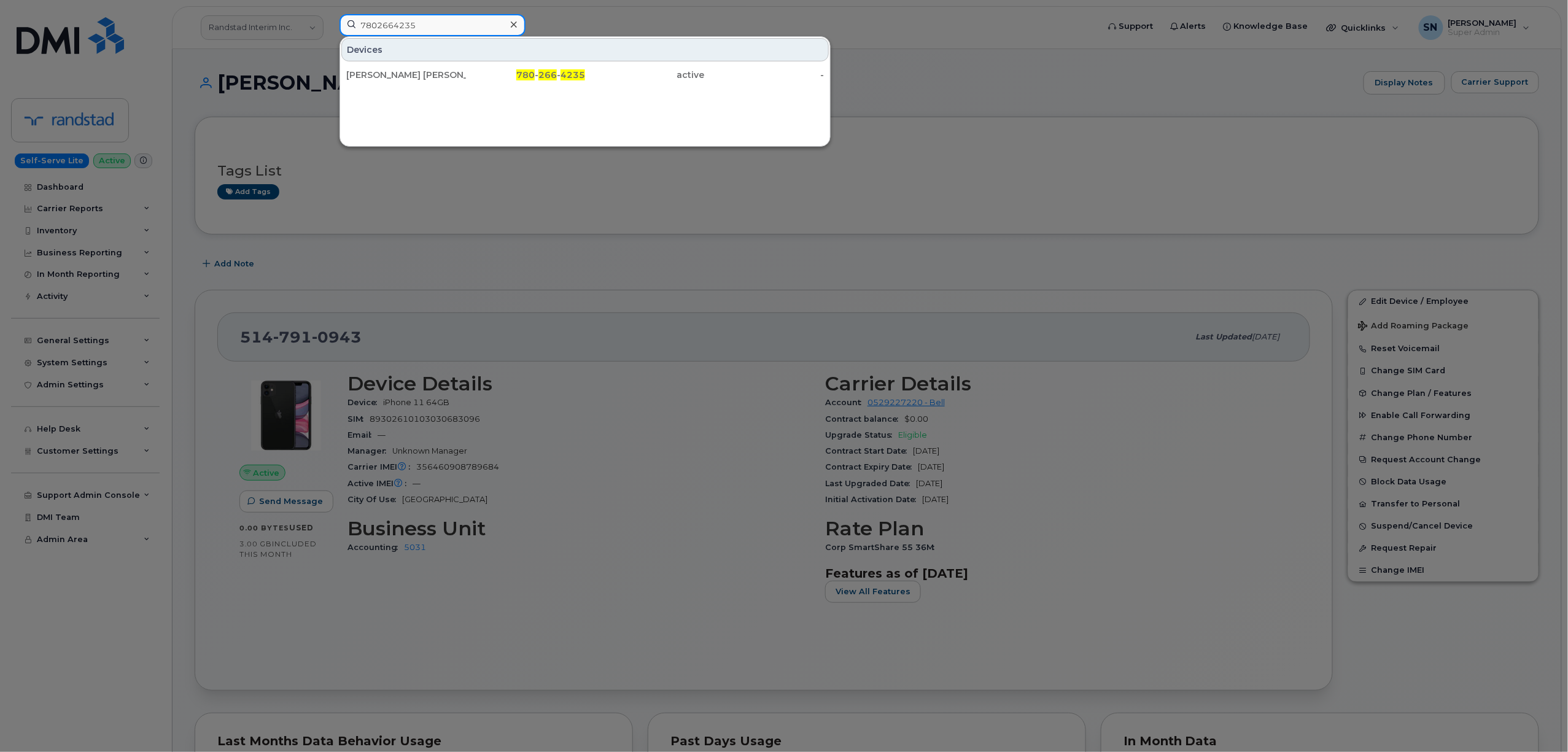
click at [460, 28] on input "7802664235" at bounding box center [432, 25] width 186 height 22
click at [513, 27] on icon at bounding box center [514, 25] width 6 height 10
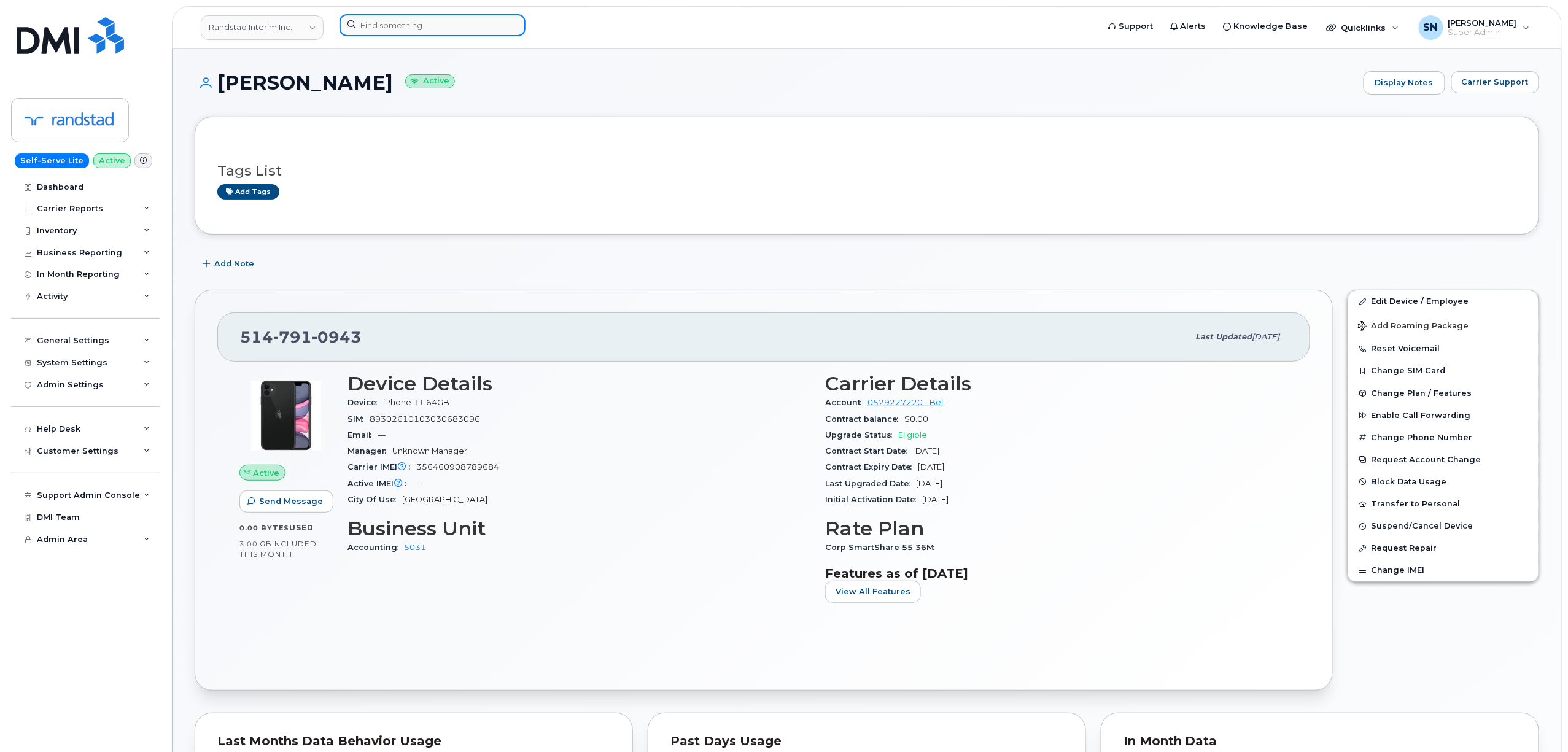
click at [413, 27] on input at bounding box center [432, 25] width 186 height 22
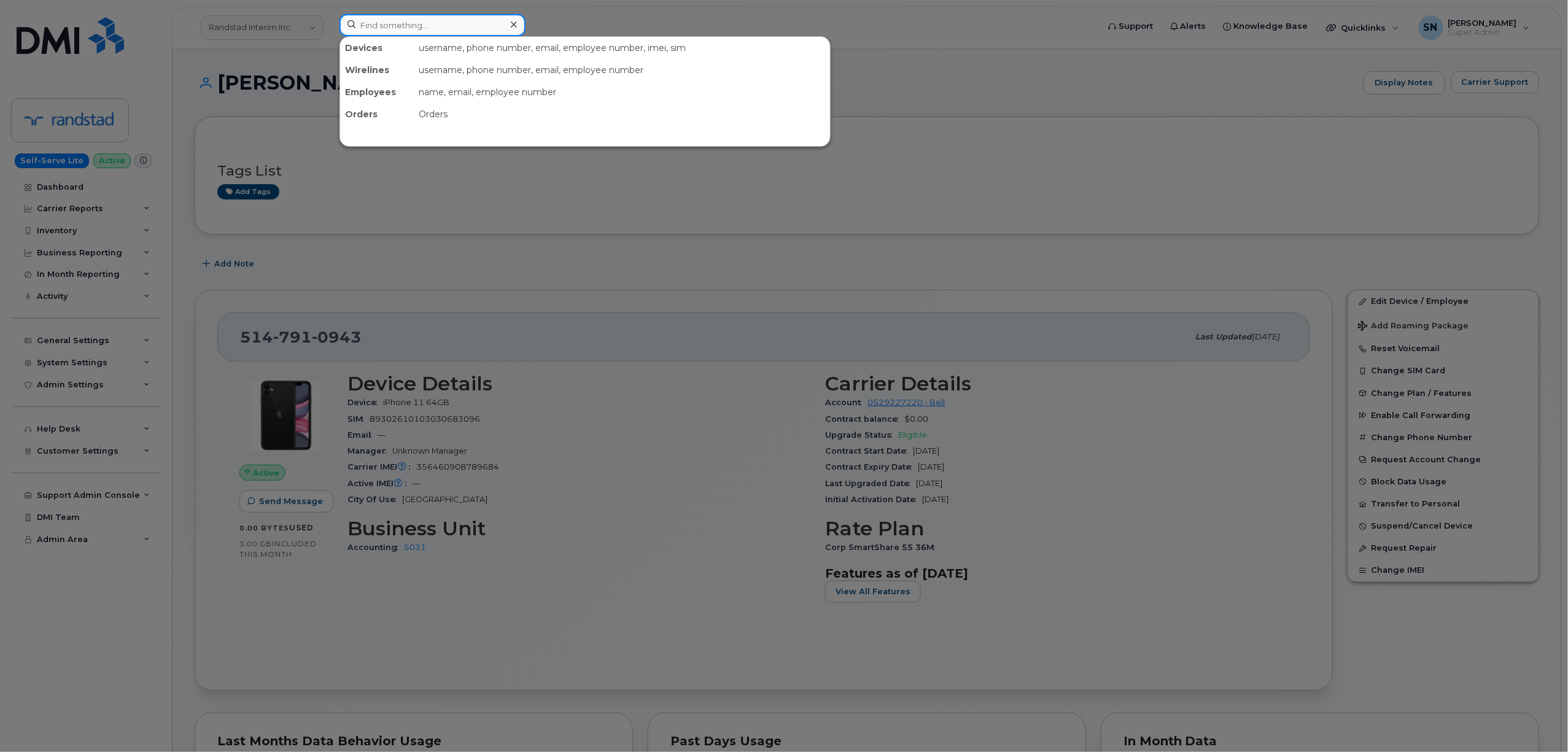
paste input "9024714192"
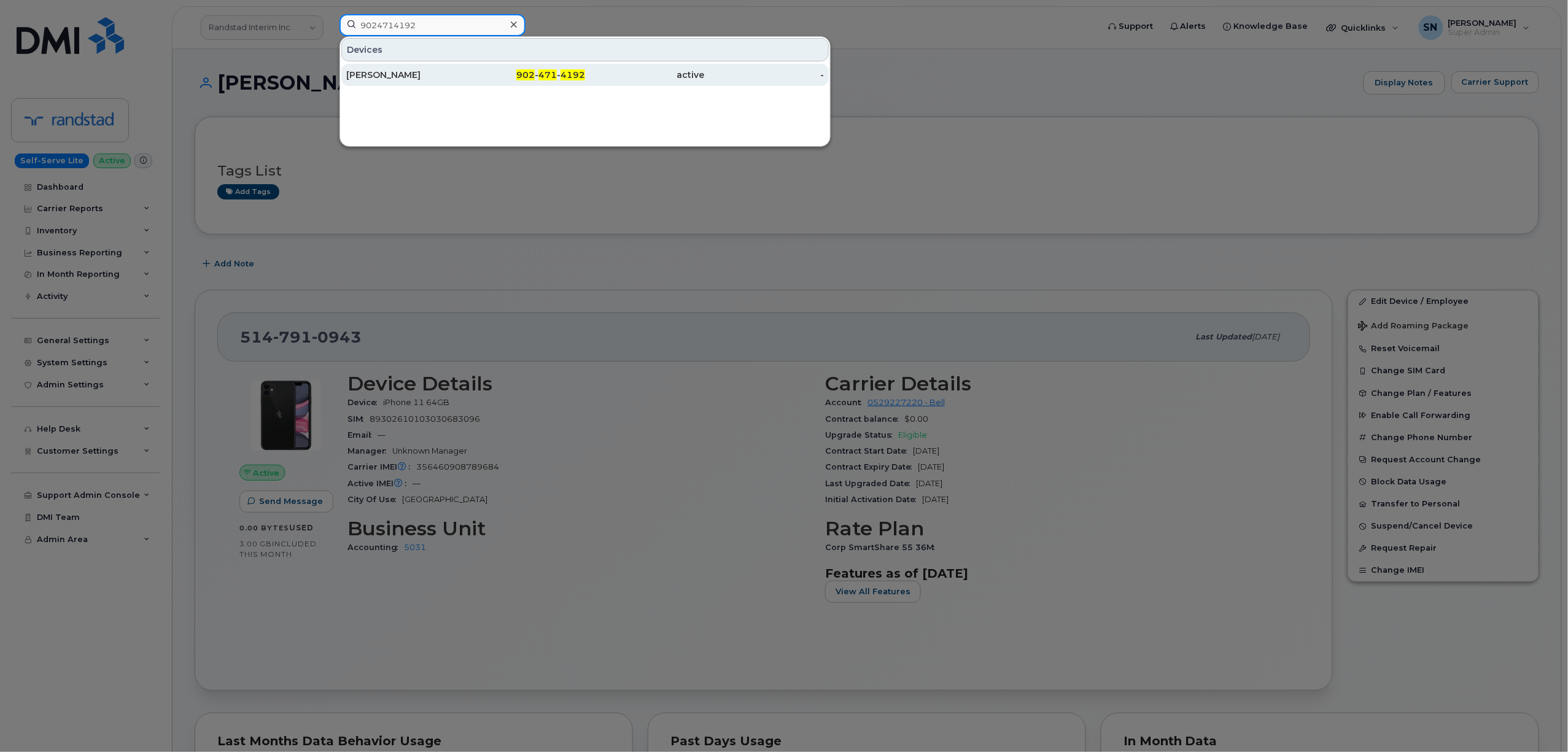
type input "9024714192"
click at [413, 77] on div "[PERSON_NAME]" at bounding box center [406, 75] width 120 height 12
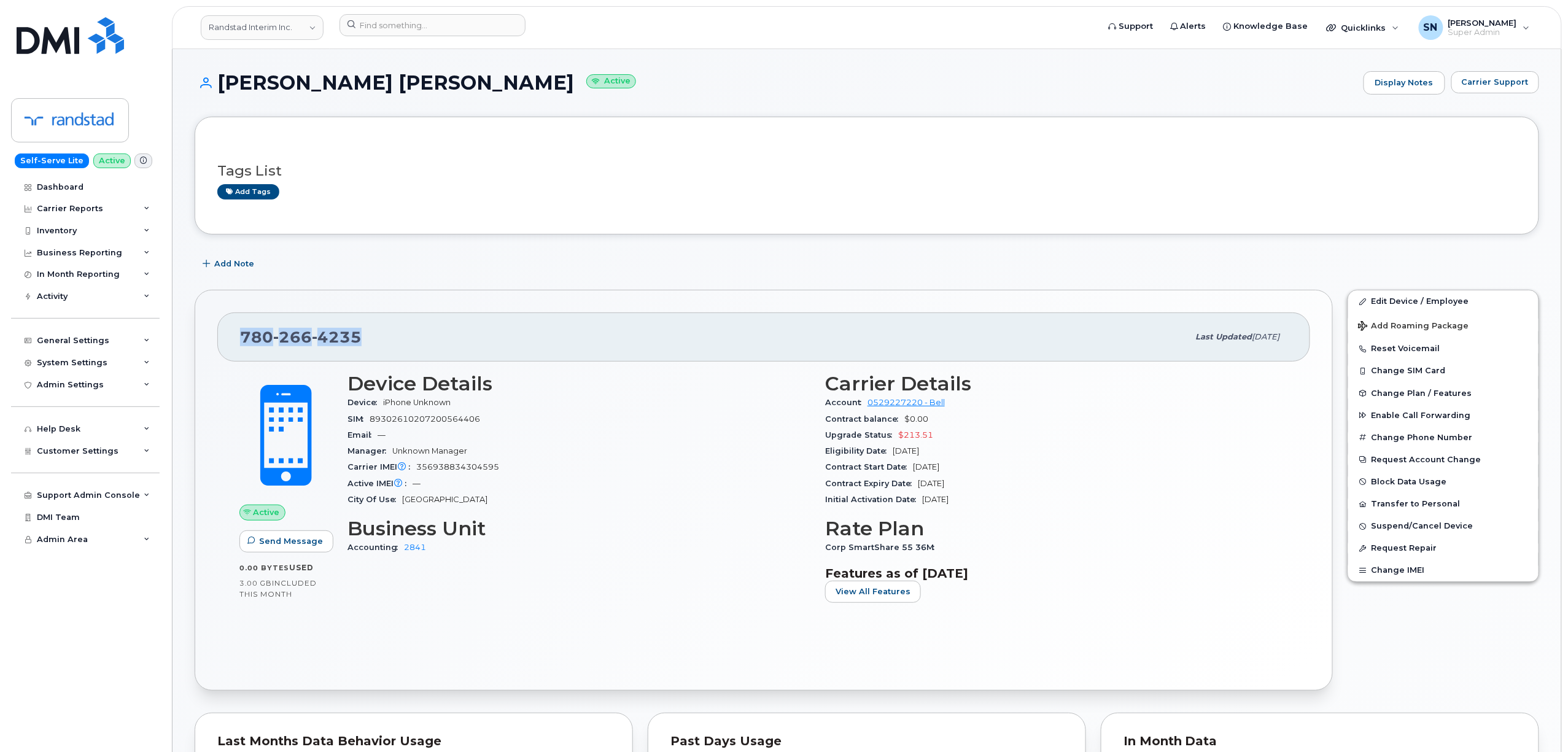
drag, startPoint x: 241, startPoint y: 334, endPoint x: 361, endPoint y: 340, distance: 120.1
click at [361, 340] on div "[PHONE_NUMBER]" at bounding box center [714, 337] width 948 height 26
copy span "[PHONE_NUMBER]"
drag, startPoint x: 220, startPoint y: 79, endPoint x: 312, endPoint y: 86, distance: 92.3
click at [312, 86] on h1 "[PERSON_NAME] [PERSON_NAME] Active" at bounding box center [776, 82] width 1163 height 21
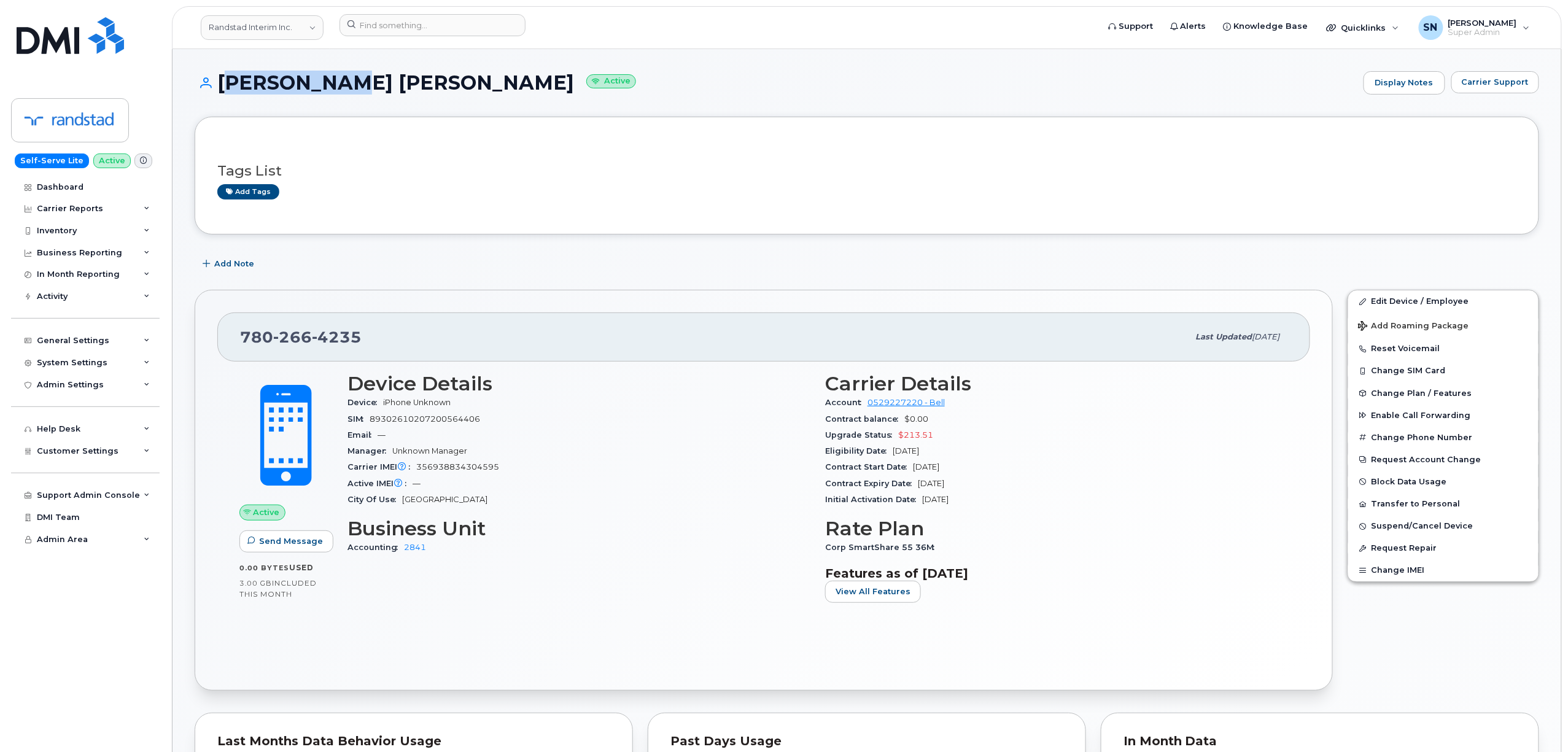
copy h1 "[PERSON_NAME] [PERSON_NAME]"
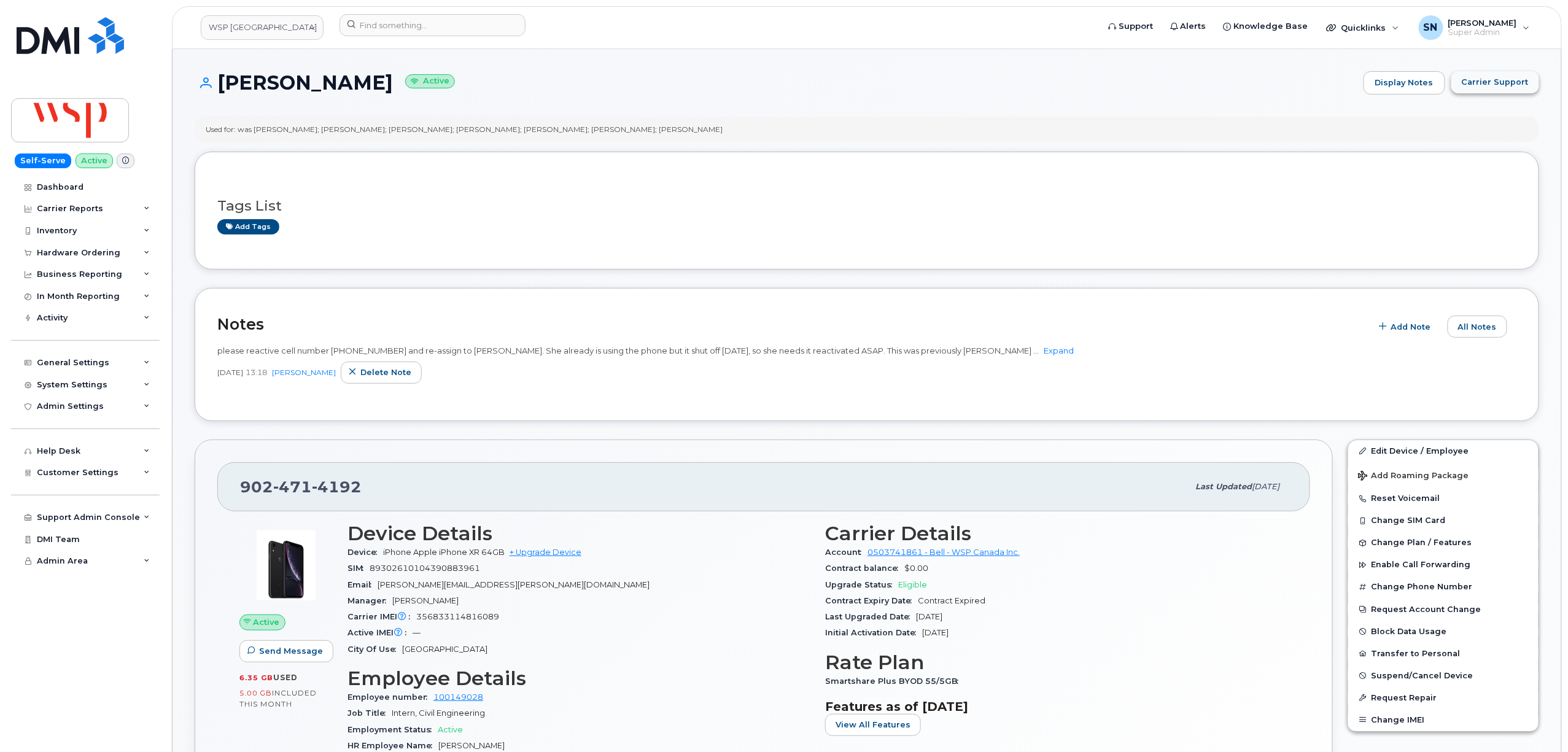
click at [1531, 82] on button "Carrier Support" at bounding box center [1495, 82] width 88 height 22
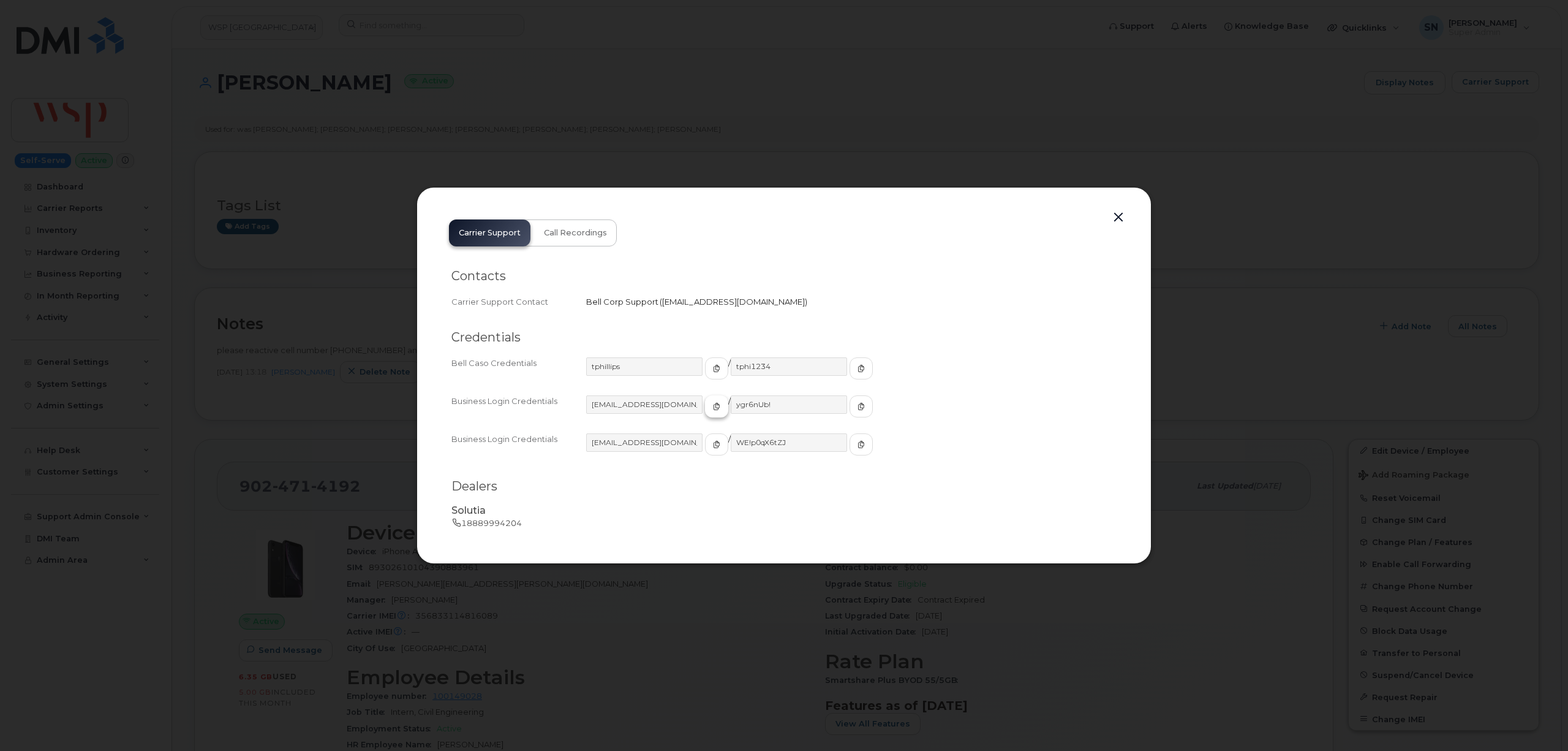
click at [713, 405] on icon "button" at bounding box center [716, 406] width 8 height 8
click at [857, 404] on icon "button" at bounding box center [861, 406] width 8 height 8
click at [1120, 211] on button "button" at bounding box center [1118, 218] width 18 height 17
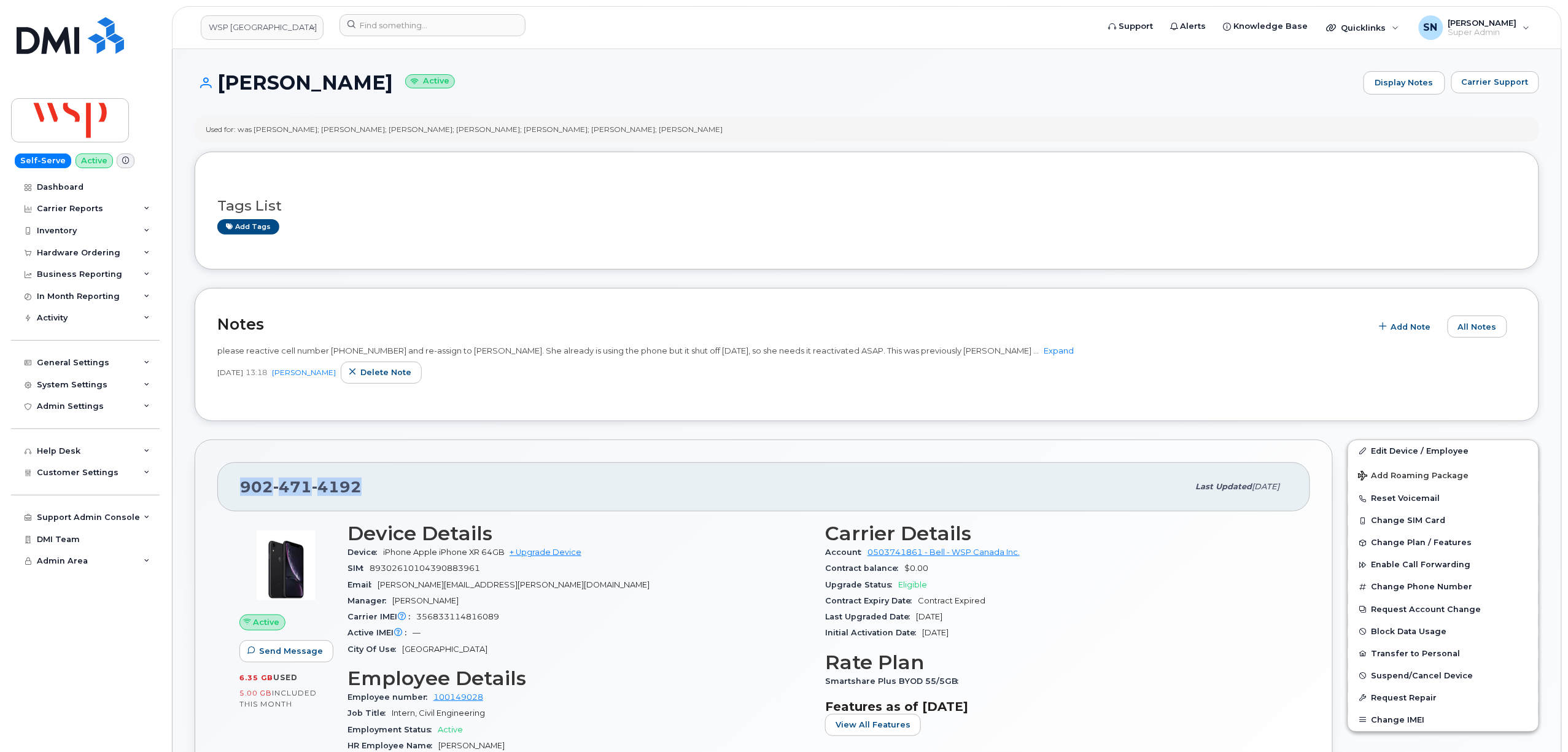
drag, startPoint x: 242, startPoint y: 490, endPoint x: 358, endPoint y: 492, distance: 116.0
click at [358, 492] on span "902 471 4192" at bounding box center [300, 486] width 121 height 18
copy span "902 471 4192"
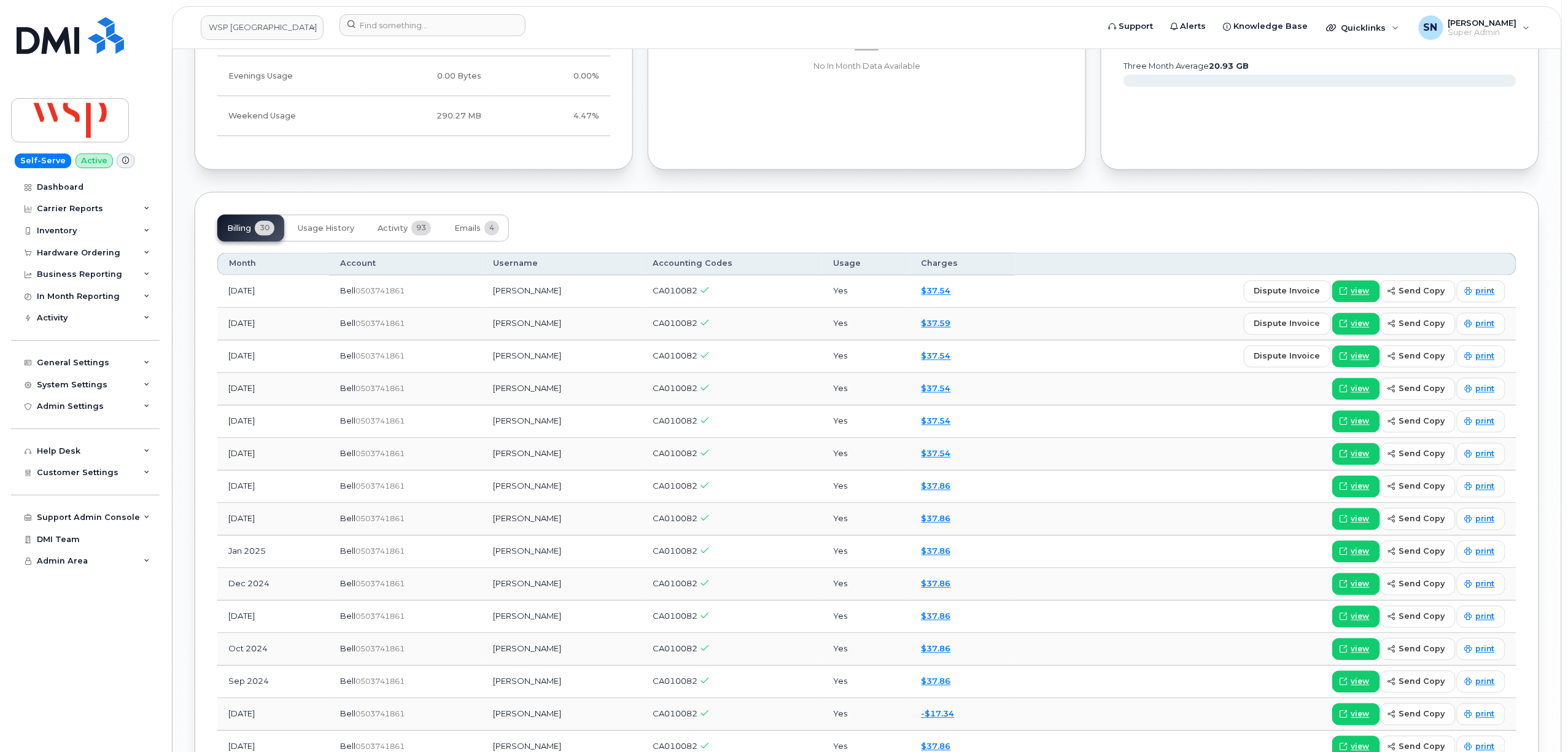
scroll to position [982, 0]
click at [391, 225] on span "Activity" at bounding box center [393, 226] width 30 height 10
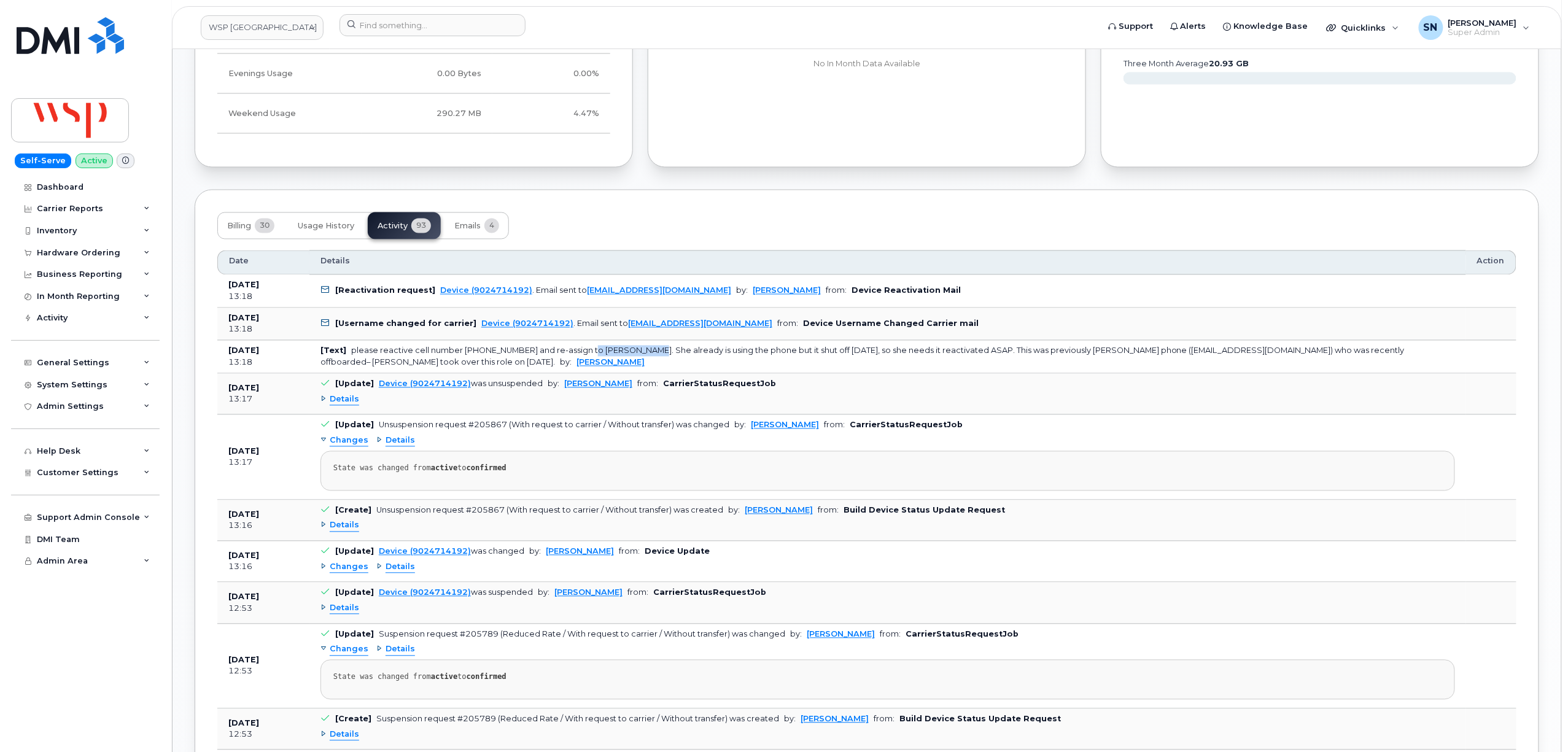
drag, startPoint x: 588, startPoint y: 357, endPoint x: 645, endPoint y: 357, distance: 57.0
click at [645, 357] on div "please reactive cell number 902-471-4192 and re-assign to Laura Leighton. She a…" at bounding box center [863, 356] width 1084 height 21
copy div "Laura Leighton"
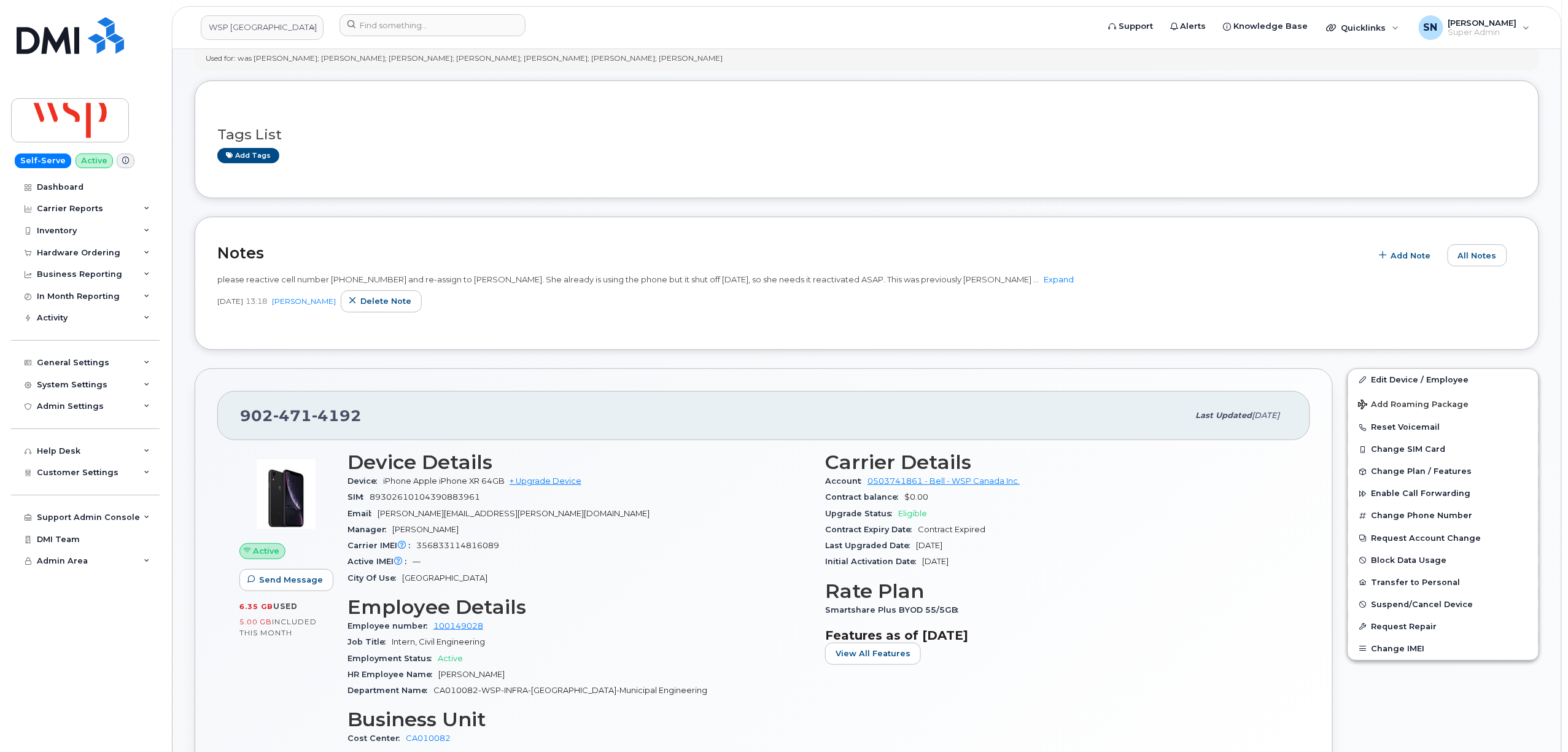
scroll to position [0, 0]
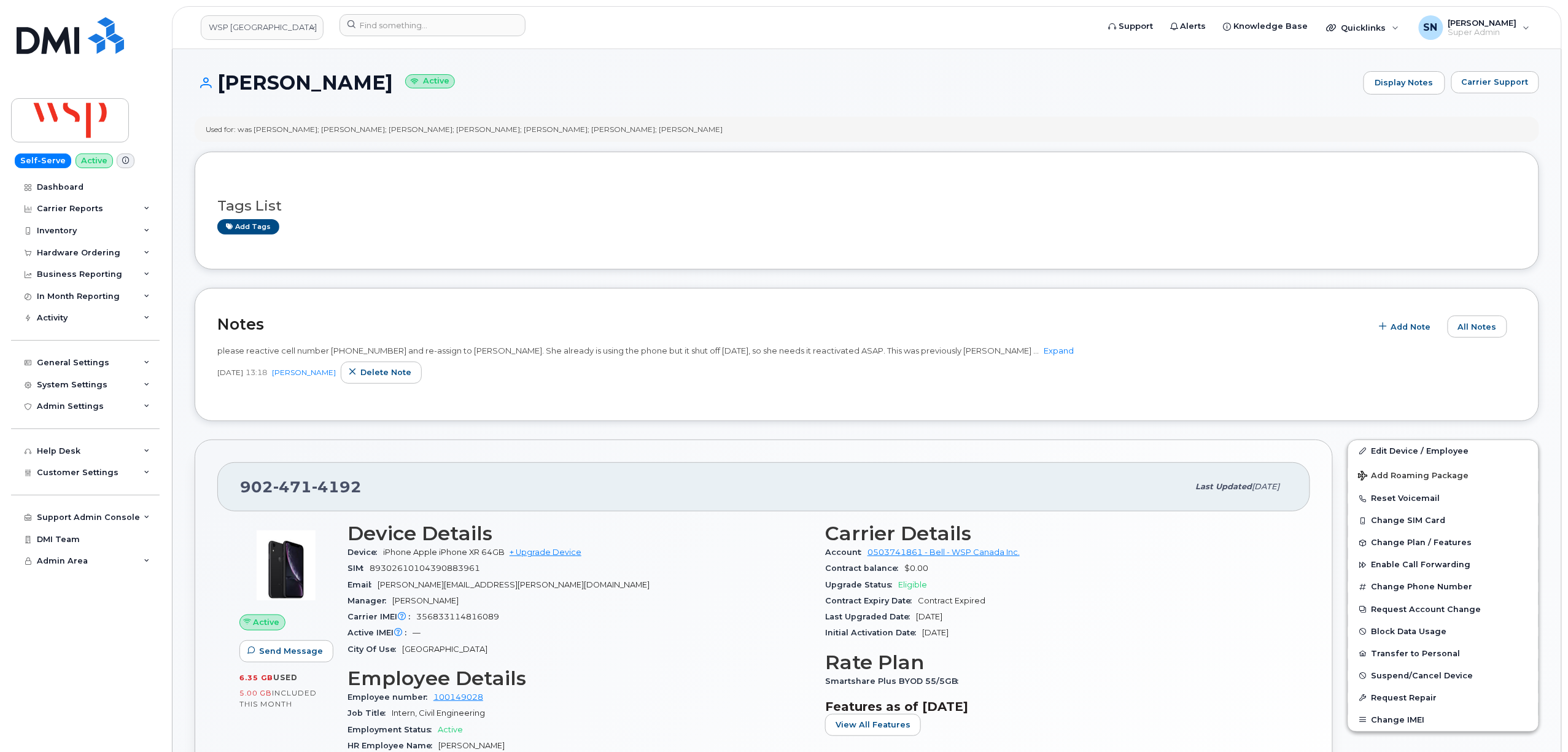
drag, startPoint x: 263, startPoint y: 428, endPoint x: 239, endPoint y: 477, distance: 54.6
drag, startPoint x: 236, startPoint y: 484, endPoint x: 352, endPoint y: 487, distance: 116.0
click at [352, 487] on div "902 471 4192 Last updated Sep 10, 2025" at bounding box center [763, 487] width 1093 height 49
drag, startPoint x: 332, startPoint y: 487, endPoint x: 406, endPoint y: 460, distance: 78.8
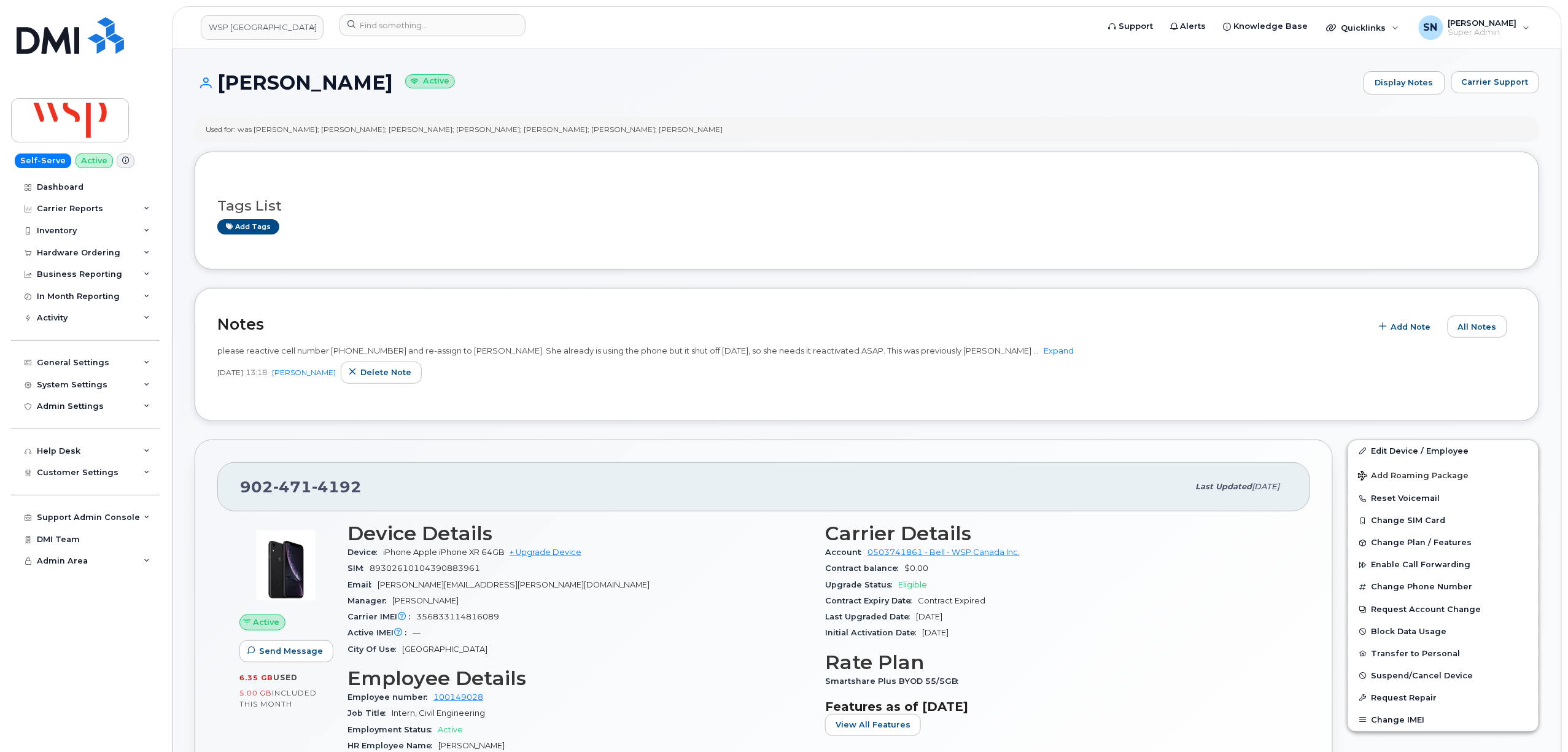
click at [415, 457] on div "902 471 4192 Last updated Sep 10, 2025 Active Send Message 6.35 GB  used 5.00 G…" at bounding box center [763, 673] width 1138 height 466
drag, startPoint x: 242, startPoint y: 489, endPoint x: 363, endPoint y: 488, distance: 121.0
click at [363, 488] on div "902 471 4192" at bounding box center [714, 487] width 948 height 26
copy span "902 471 4192"
click at [422, 25] on input at bounding box center [432, 25] width 186 height 22
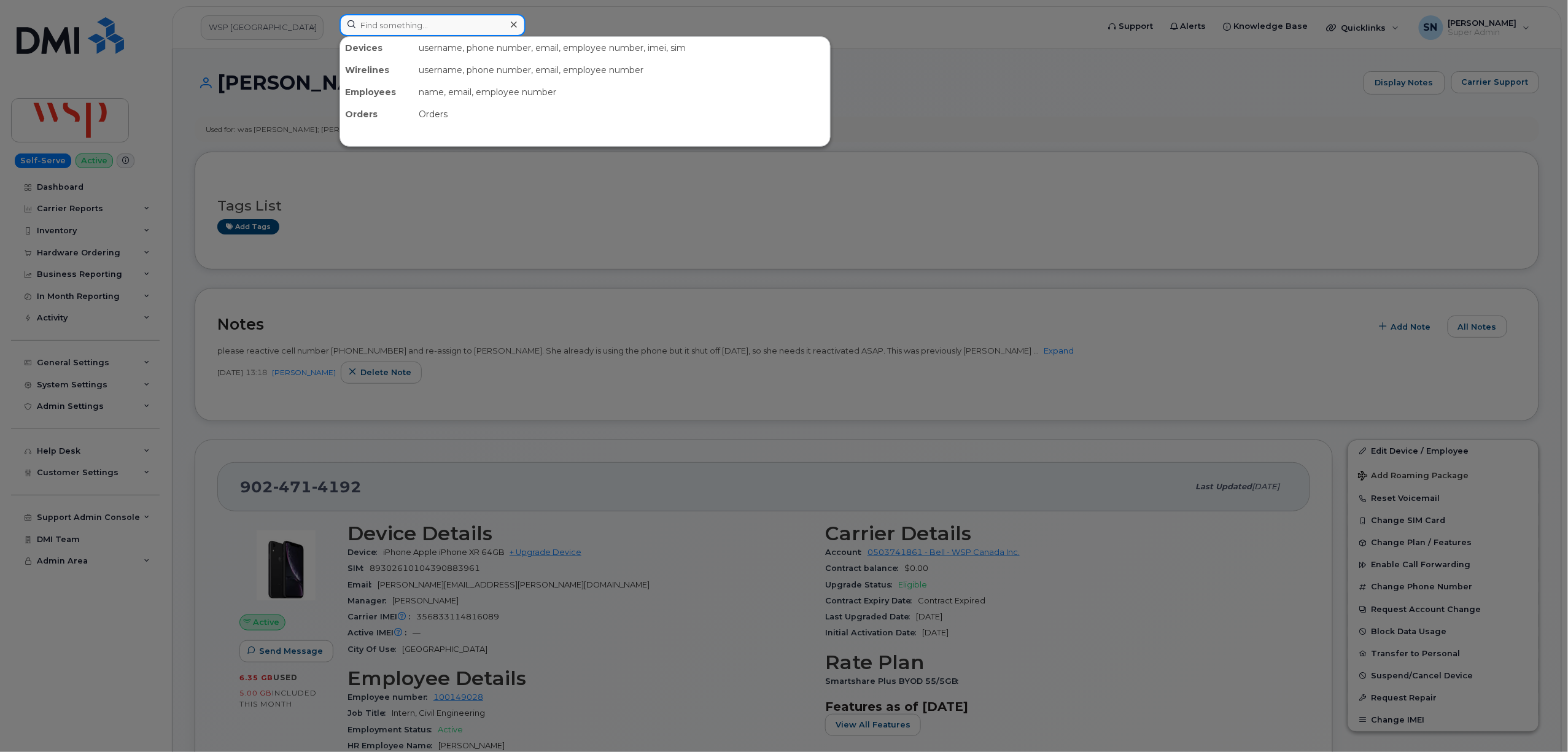
paste input "2363395278"
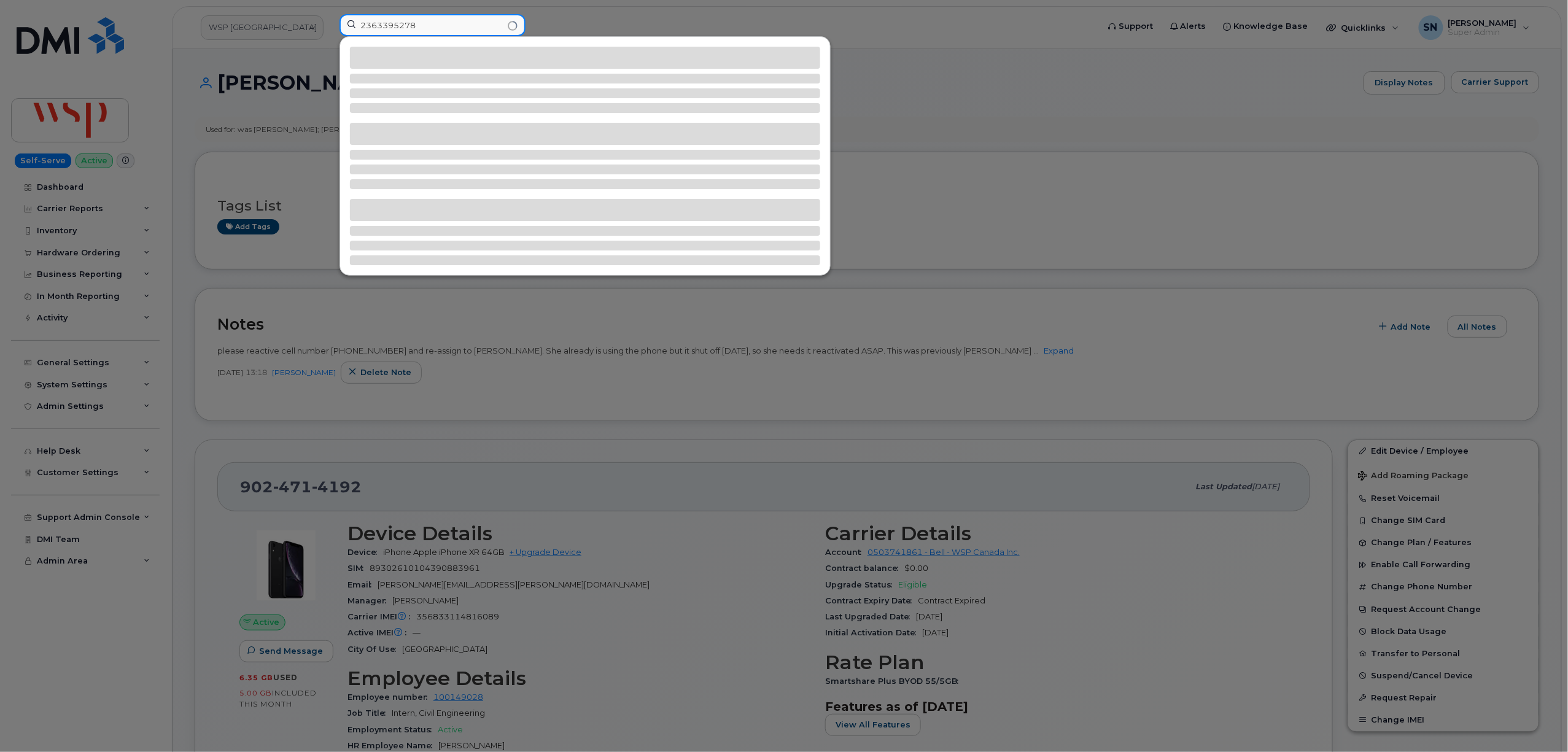
type input "2363395278"
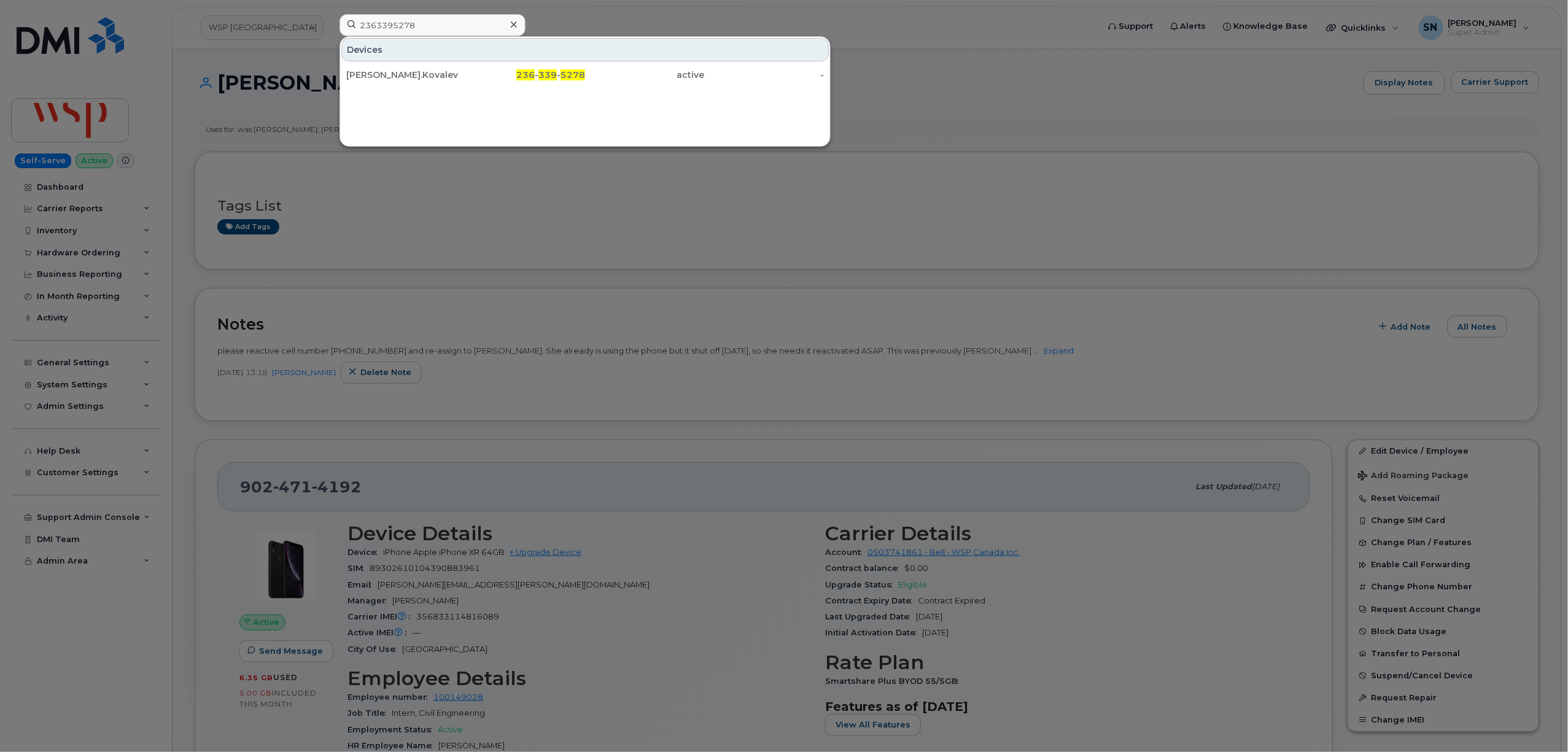
drag, startPoint x: 602, startPoint y: 76, endPoint x: 634, endPoint y: 273, distance: 199.6
click at [602, 76] on div "active" at bounding box center [645, 75] width 120 height 12
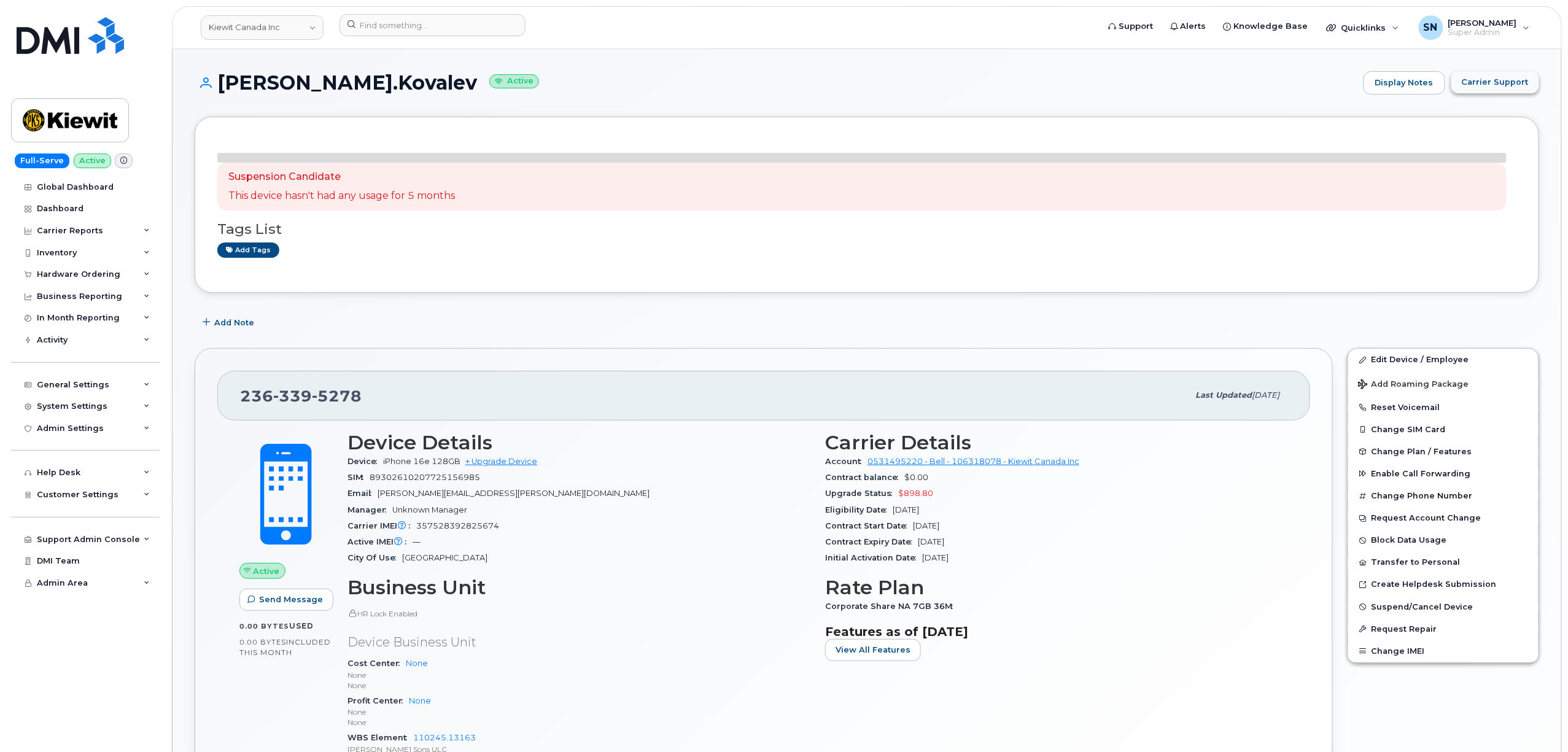
click at [1511, 84] on span "Carrier Support" at bounding box center [1495, 82] width 67 height 12
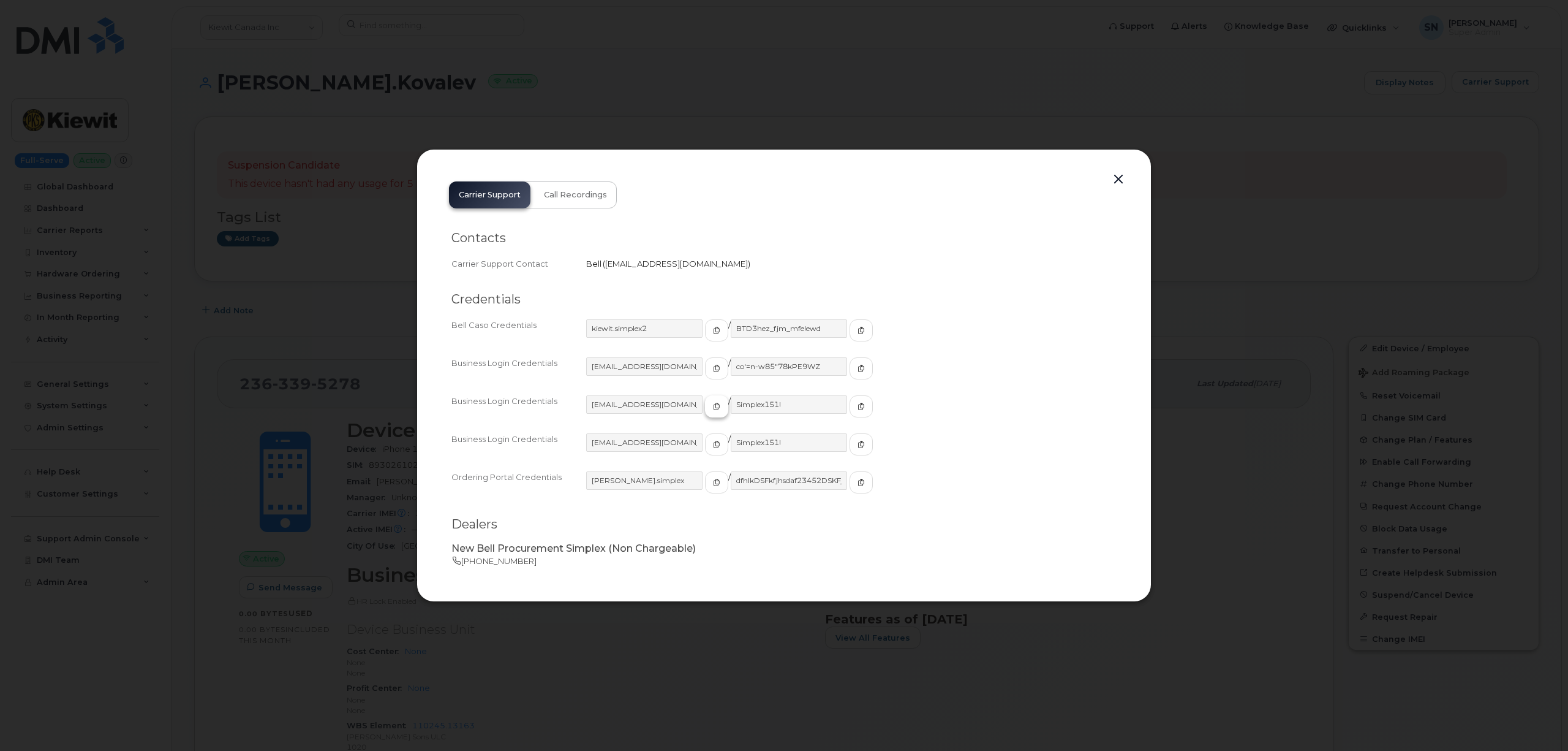
click at [711, 401] on span "button" at bounding box center [716, 406] width 11 height 11
click at [857, 406] on icon "button" at bounding box center [861, 406] width 8 height 8
click at [1118, 179] on button "button" at bounding box center [1118, 179] width 18 height 17
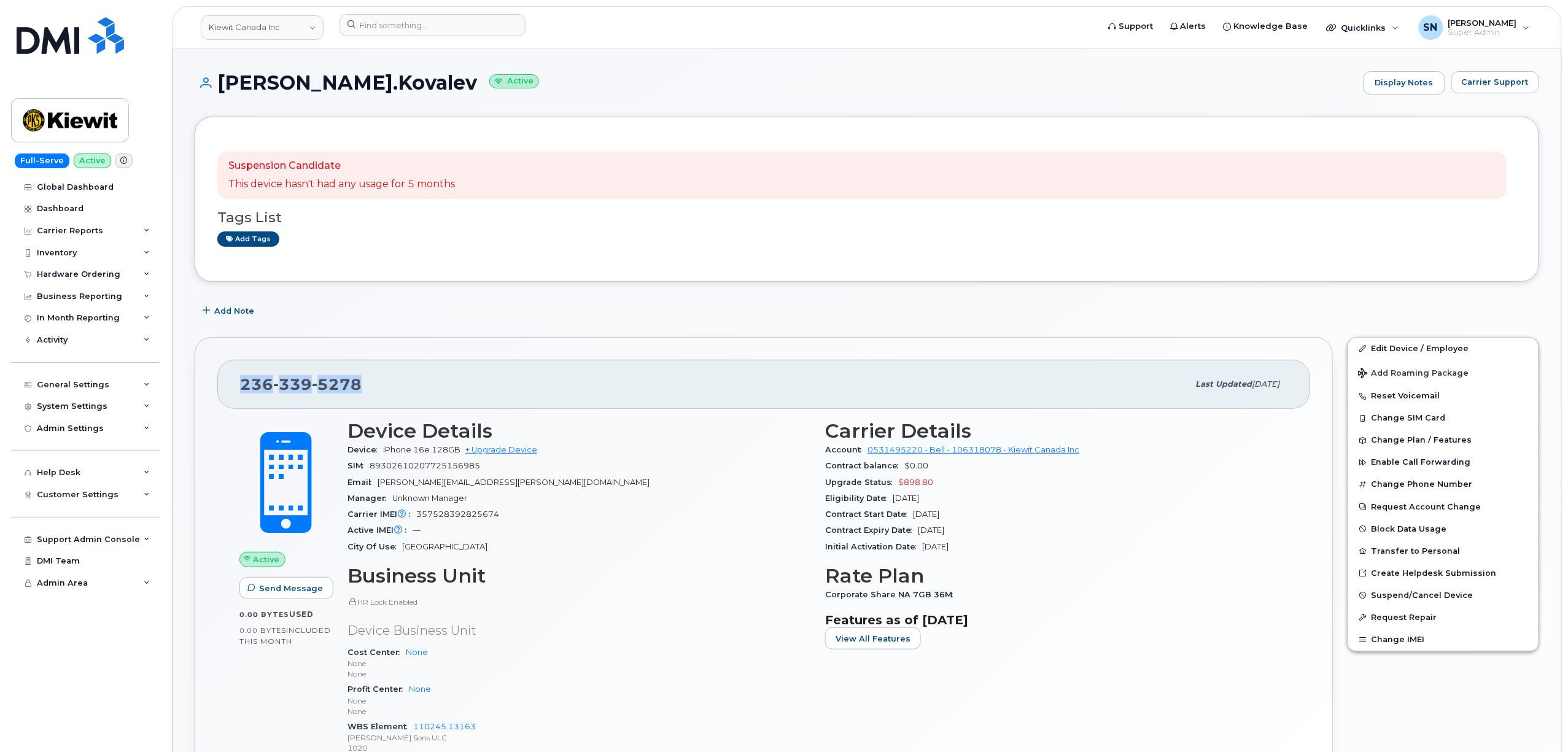
drag, startPoint x: 241, startPoint y: 386, endPoint x: 364, endPoint y: 387, distance: 123.0
click at [364, 387] on div "236 339 5278" at bounding box center [714, 384] width 948 height 26
copy span "236 339 5278"
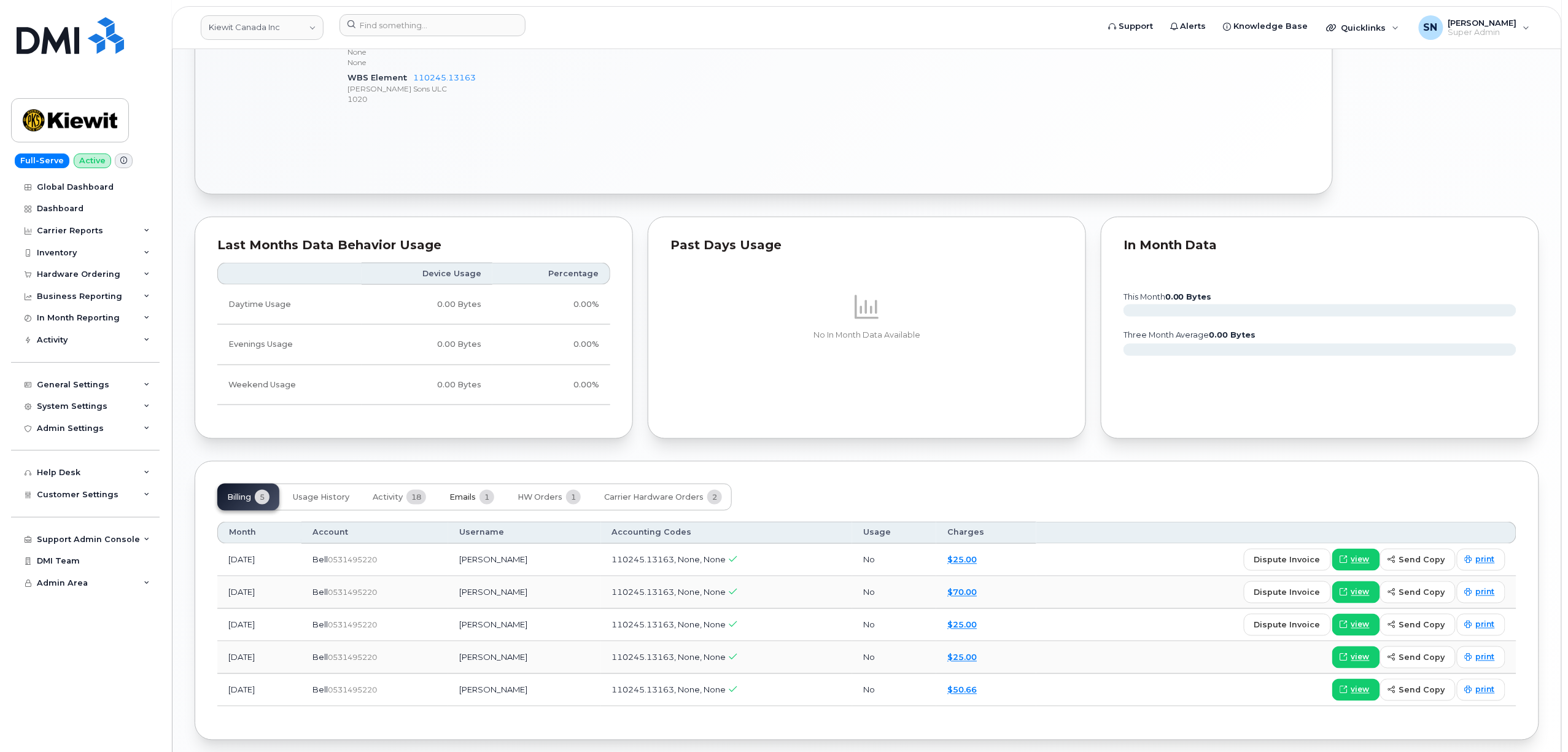
scroll to position [654, 0]
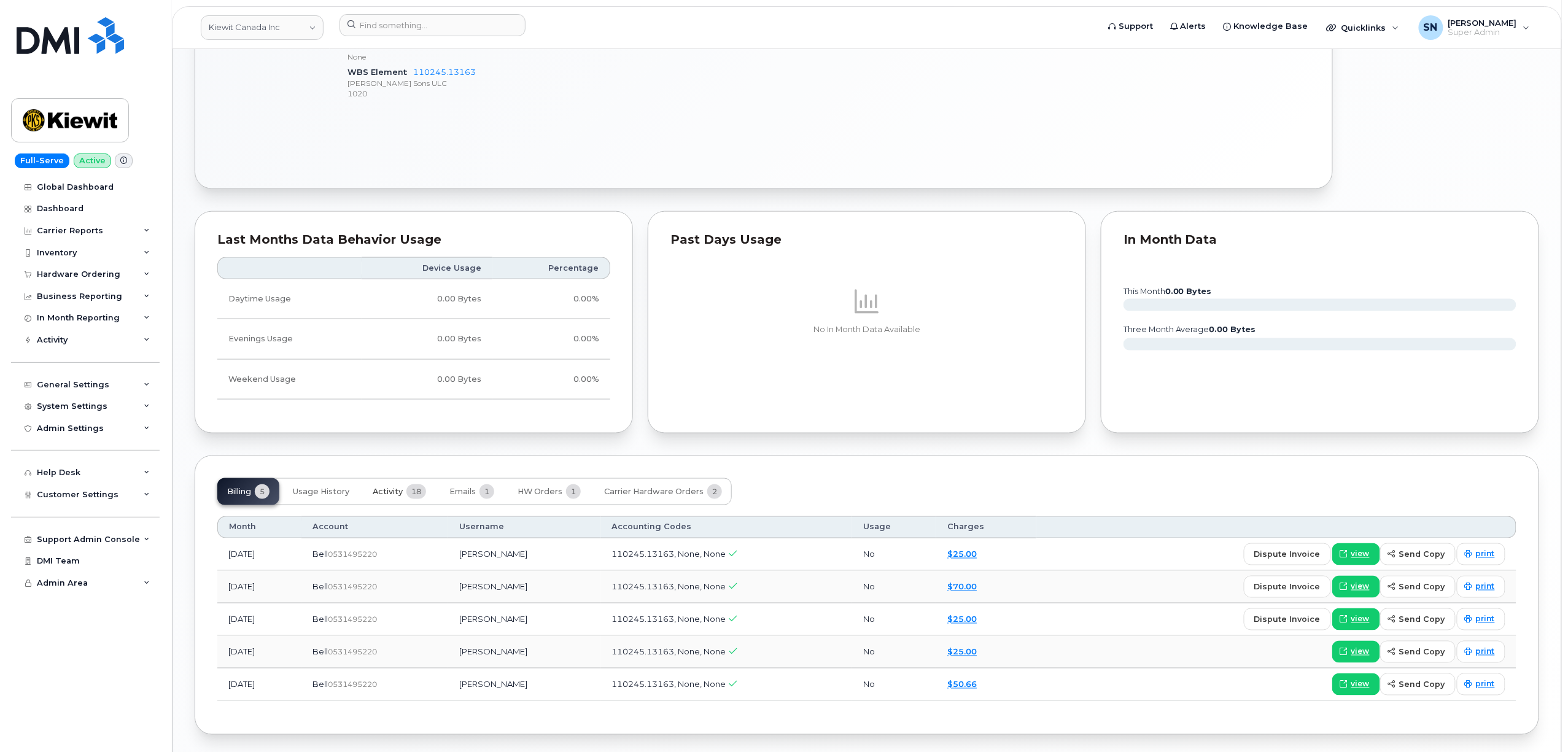
click at [391, 494] on span "Activity" at bounding box center [388, 492] width 30 height 10
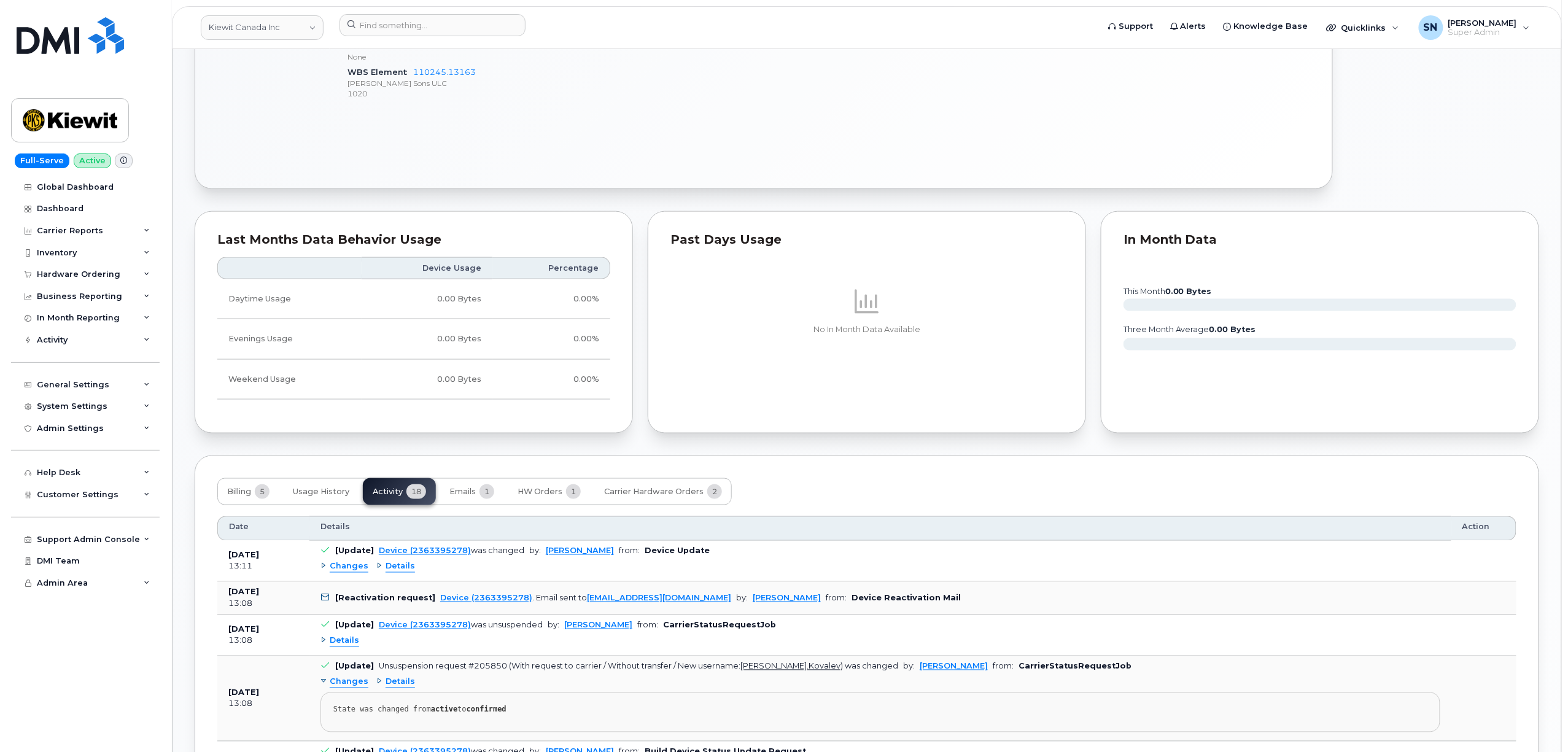
click at [356, 573] on span "Changes" at bounding box center [349, 566] width 38 height 12
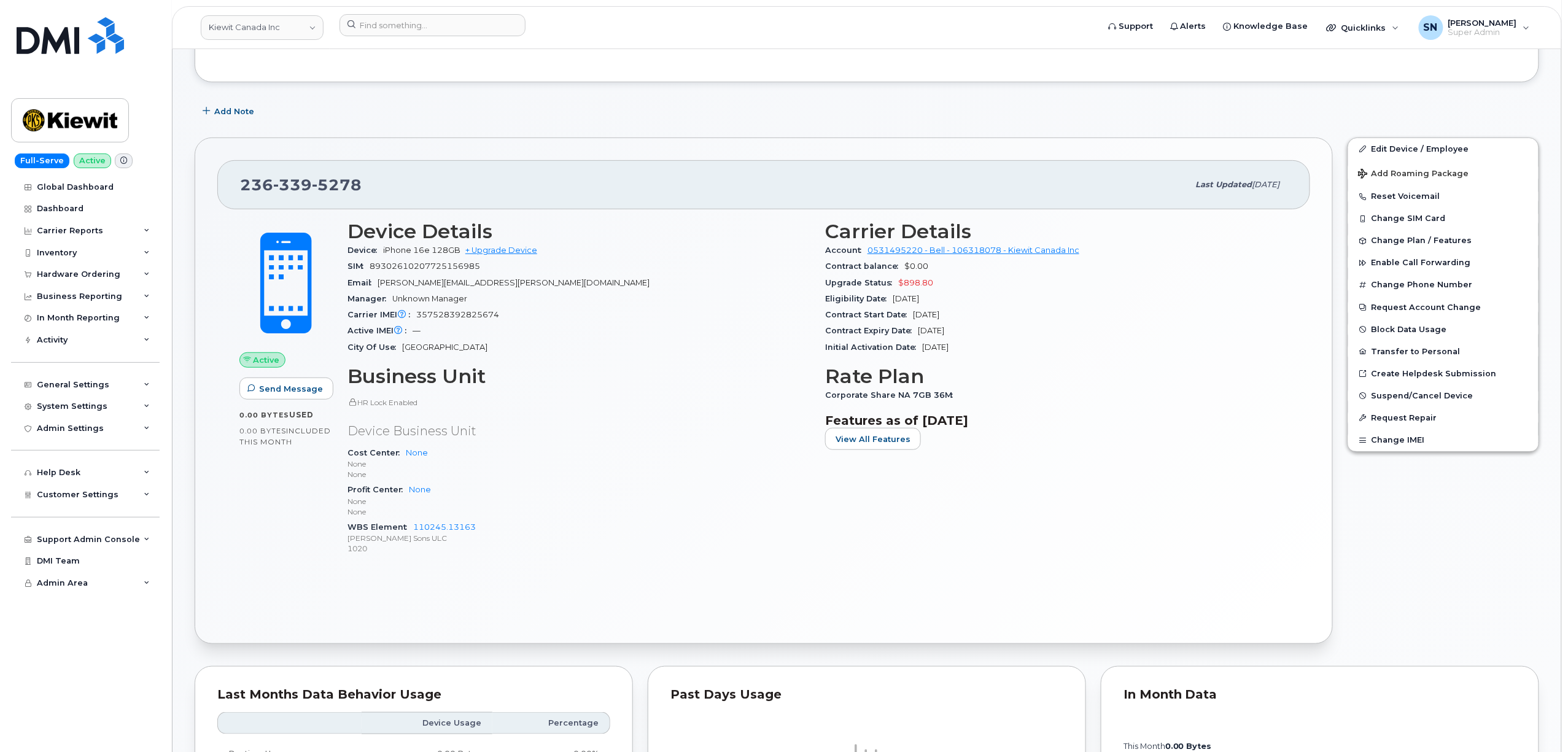
scroll to position [0, 0]
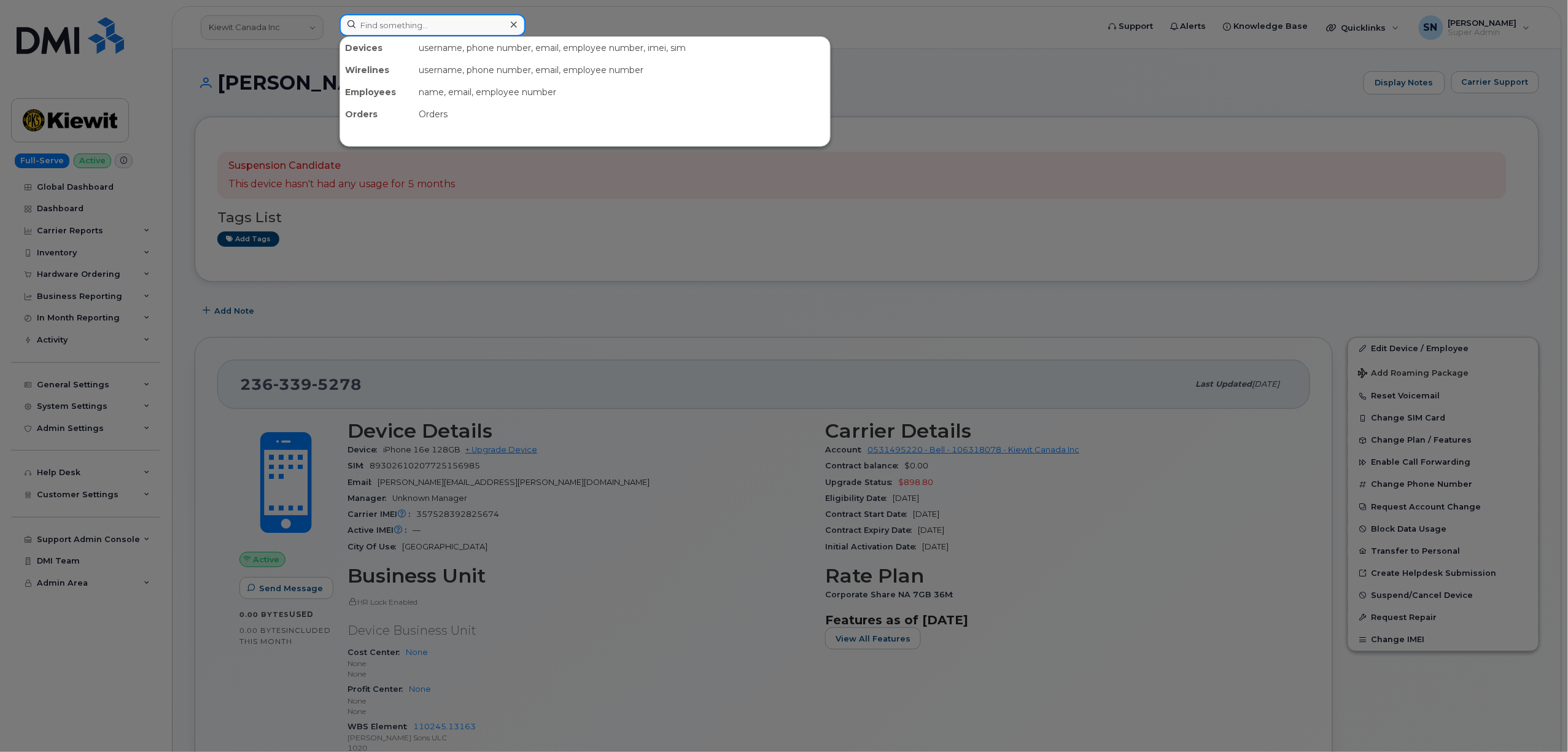
click at [485, 22] on input at bounding box center [432, 25] width 186 height 22
paste input "7808810754"
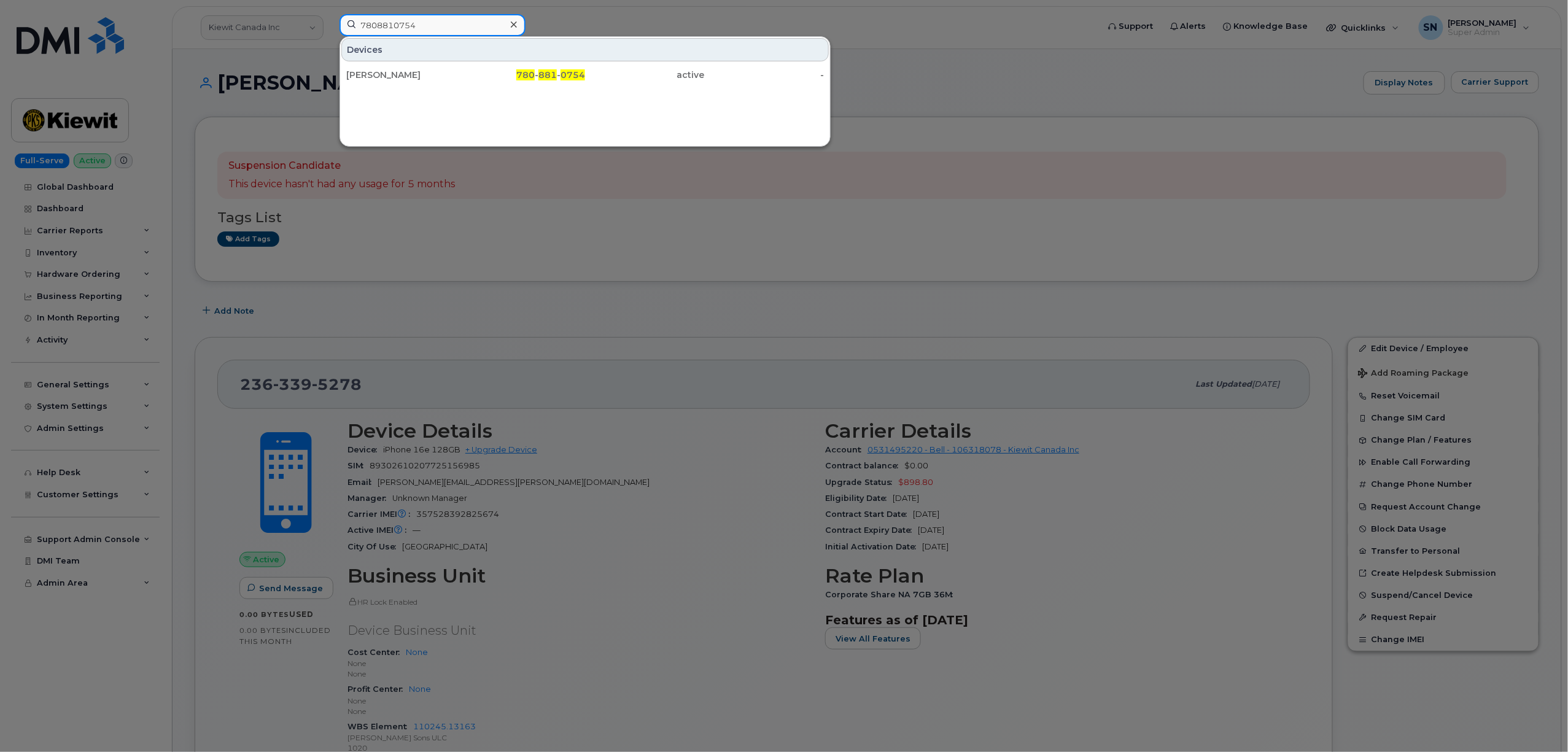
type input "7808810754"
click at [423, 71] on div "Kathleen Sturt" at bounding box center [406, 75] width 120 height 12
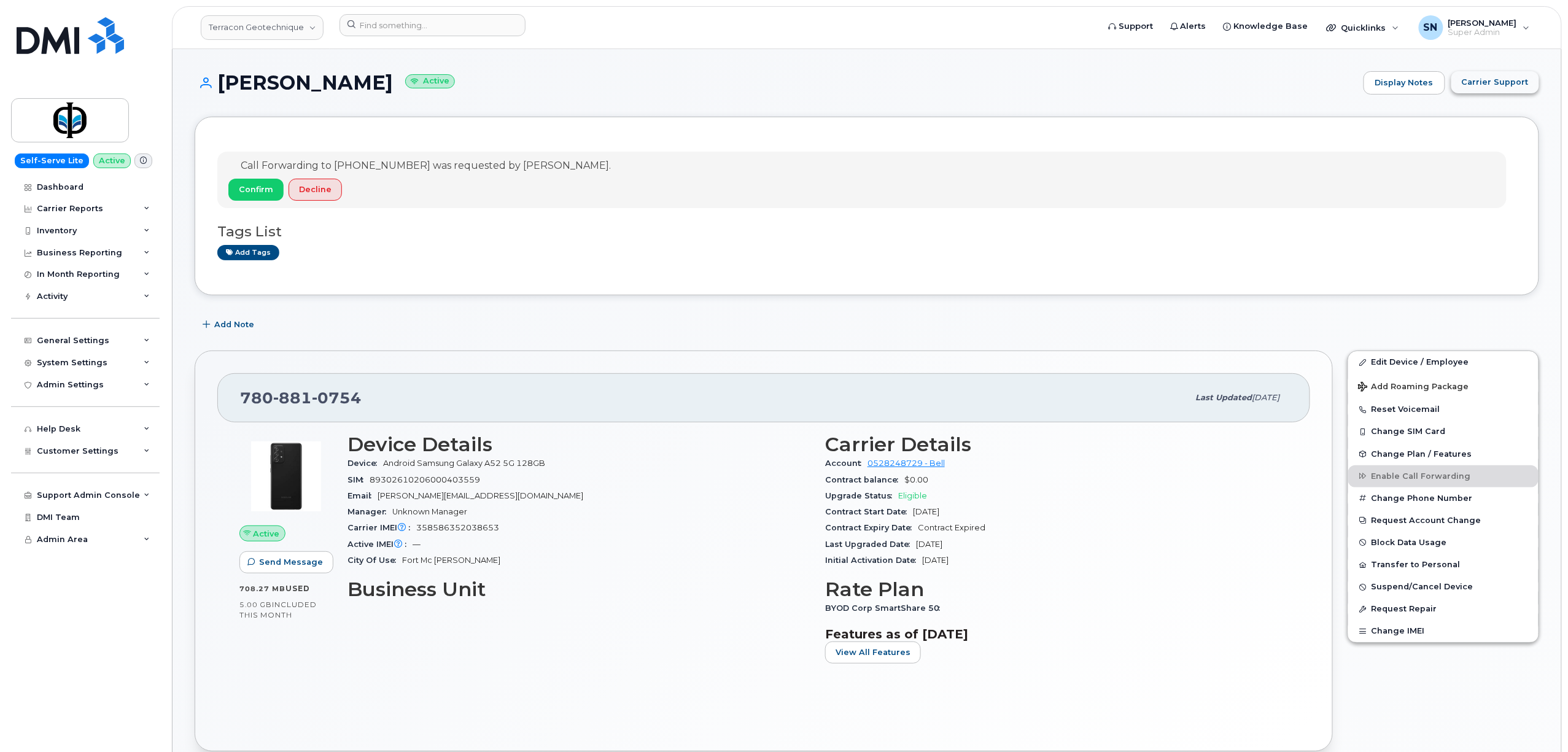
click at [1510, 82] on span "Carrier Support" at bounding box center [1495, 82] width 67 height 12
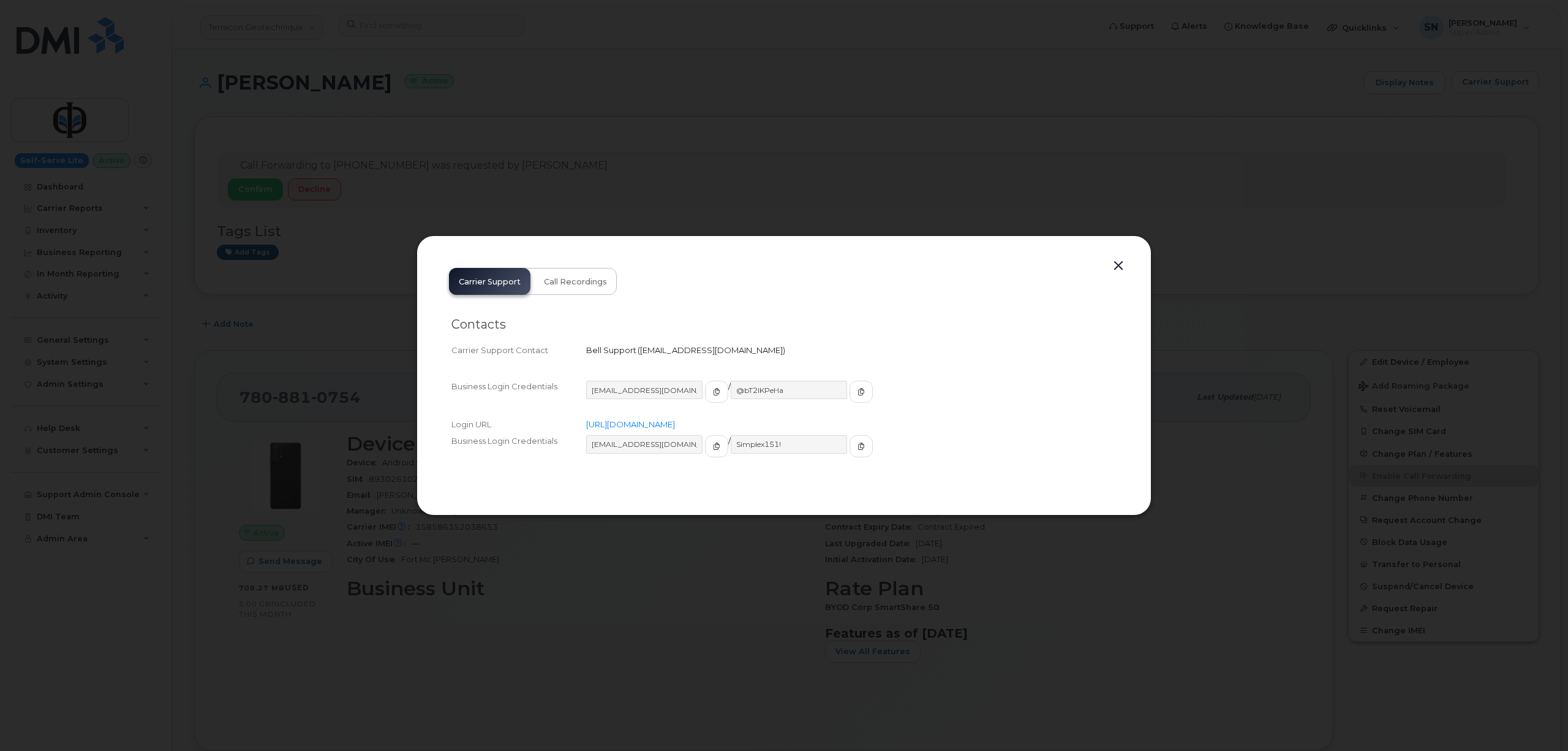
click at [666, 347] on span "[EMAIL_ADDRESS][DOMAIN_NAME]" at bounding box center [711, 350] width 143 height 10
click at [651, 366] on div "Contacts Carrier Support Contact Bell Support   [EMAIL_ADDRESS][DOMAIN_NAME]" at bounding box center [783, 338] width 665 height 62
copy span "[EMAIL_ADDRESS][DOMAIN_NAME]"
drag, startPoint x: 640, startPoint y: 349, endPoint x: 733, endPoint y: 356, distance: 93.3
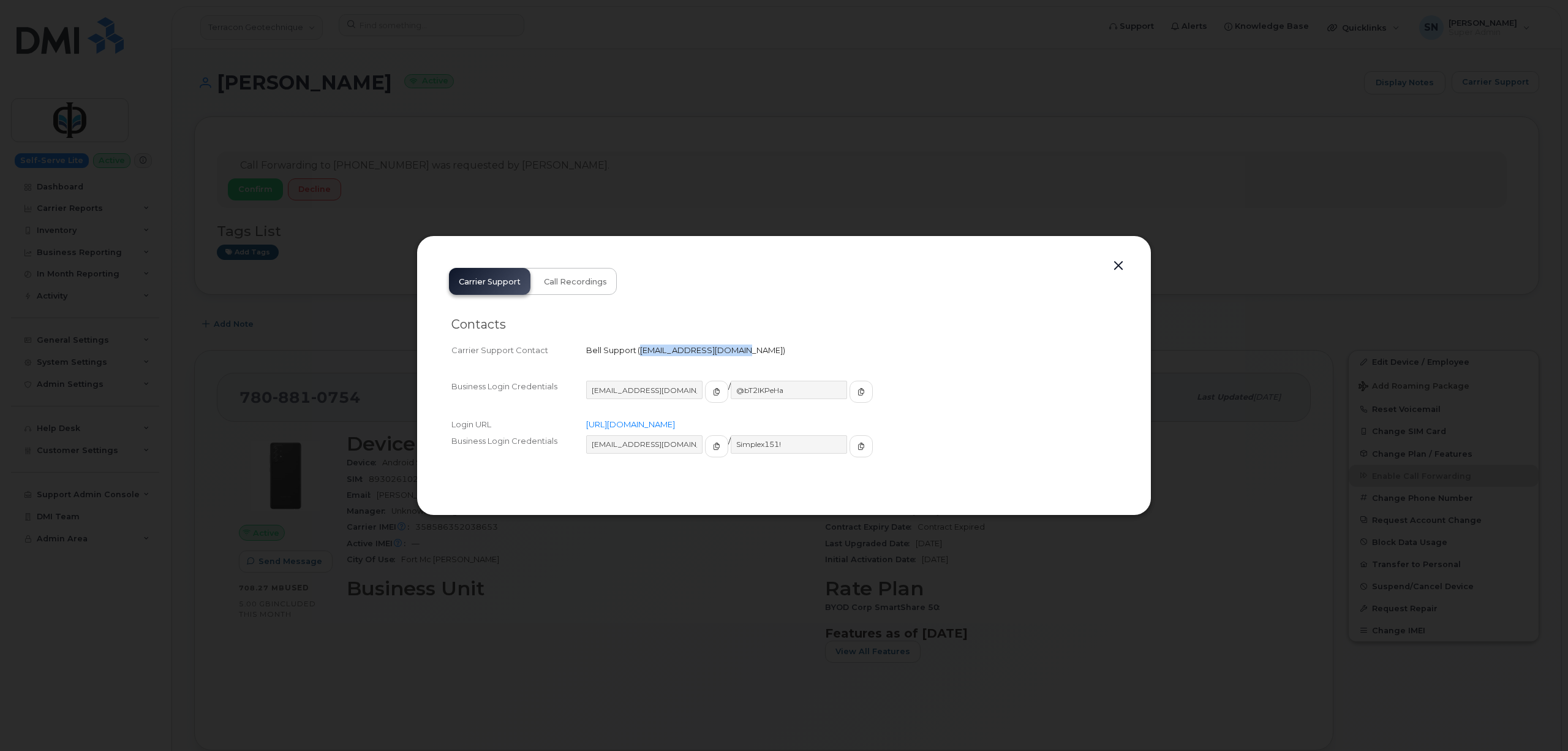
click at [733, 356] on div "Bell Support   [EMAIL_ADDRESS][DOMAIN_NAME]" at bounding box center [852, 350] width 530 height 12
click at [1113, 263] on button "button" at bounding box center [1118, 265] width 18 height 17
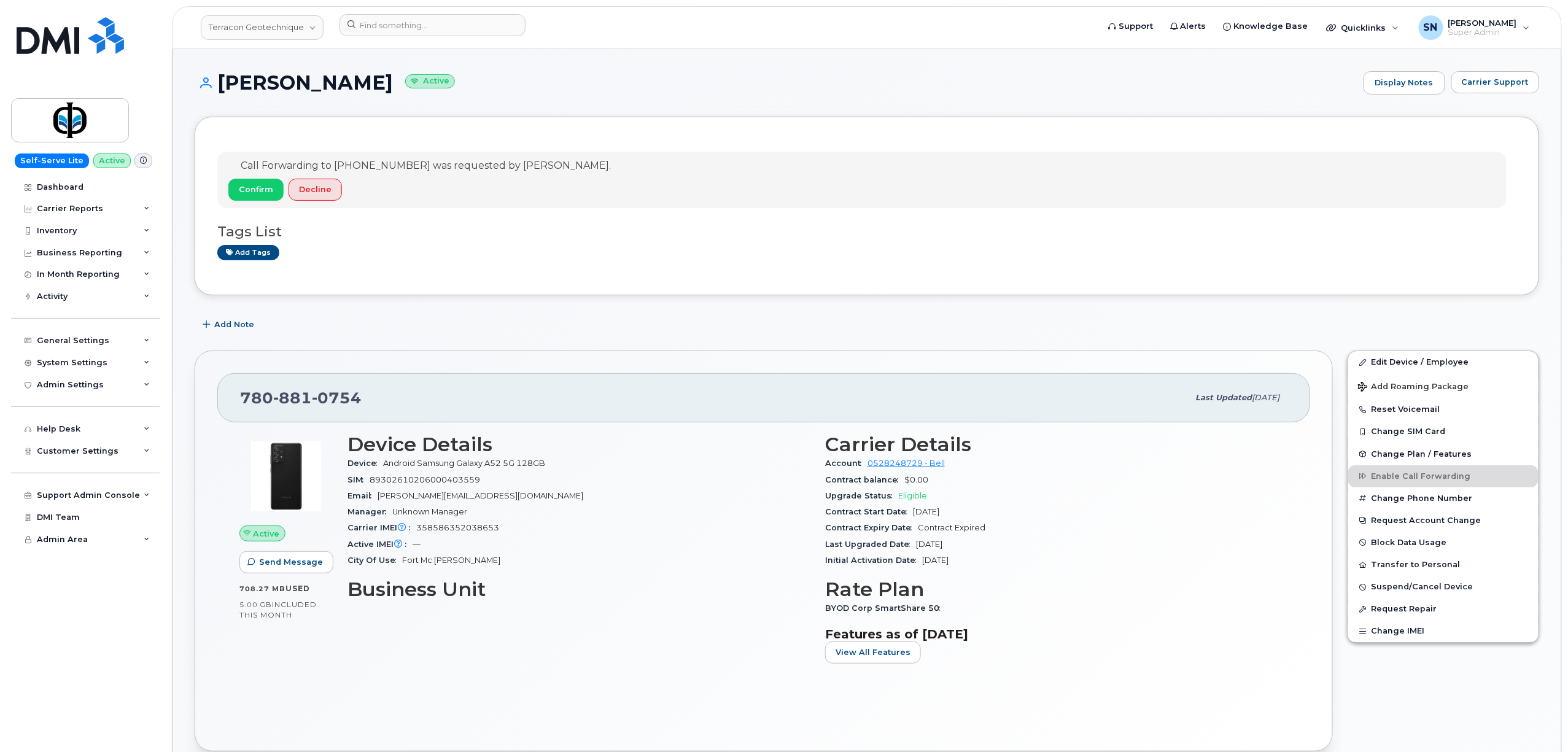
click at [791, 294] on div "Call Forwarding to [PHONE_NUMBER] was requested by [PERSON_NAME]. Confirm Decli…" at bounding box center [867, 205] width 1345 height 179
click at [242, 32] on link "Terracon Geotechnique" at bounding box center [262, 27] width 123 height 25
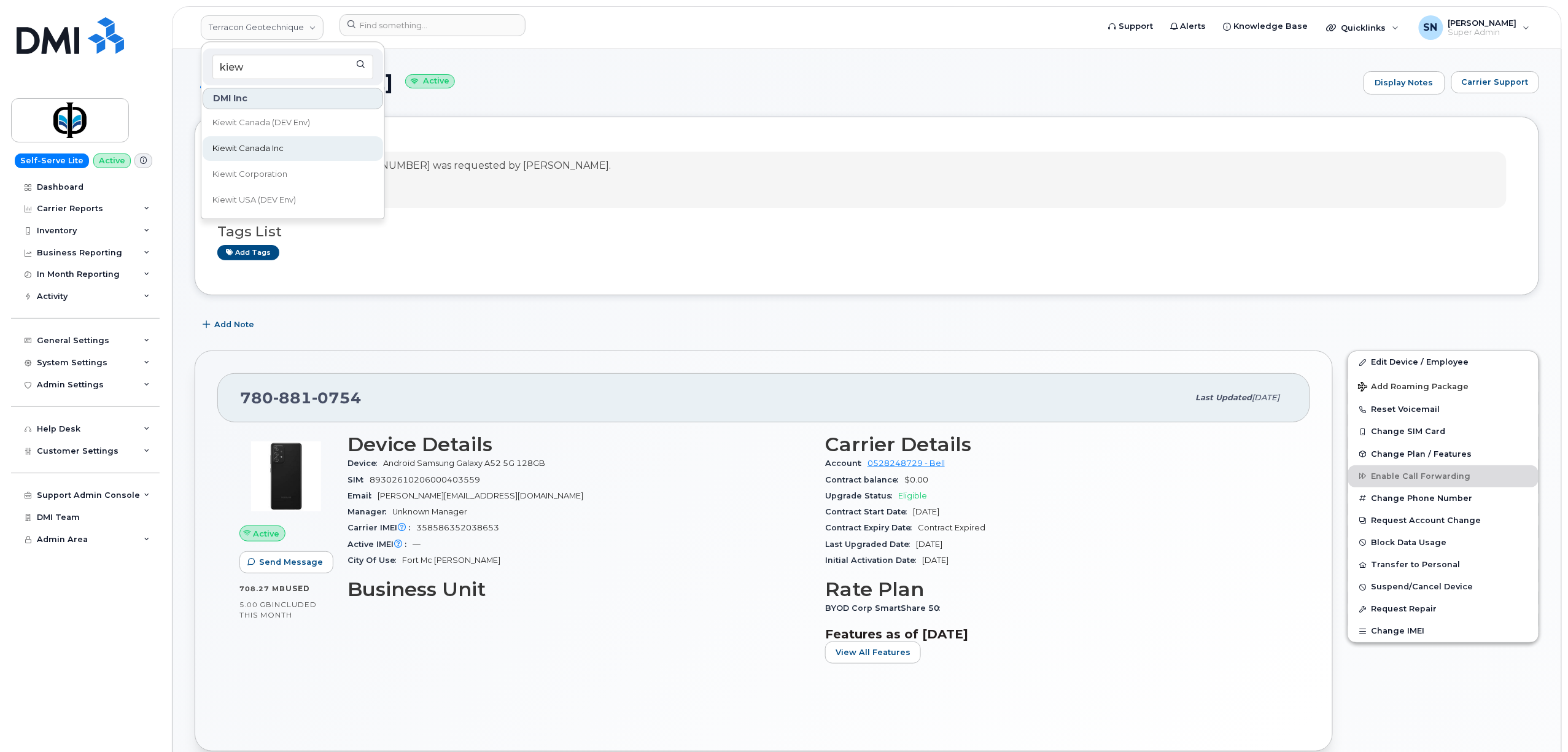
type input "kiew"
click at [299, 145] on link "Kiewit Canada Inc" at bounding box center [293, 149] width 180 height 25
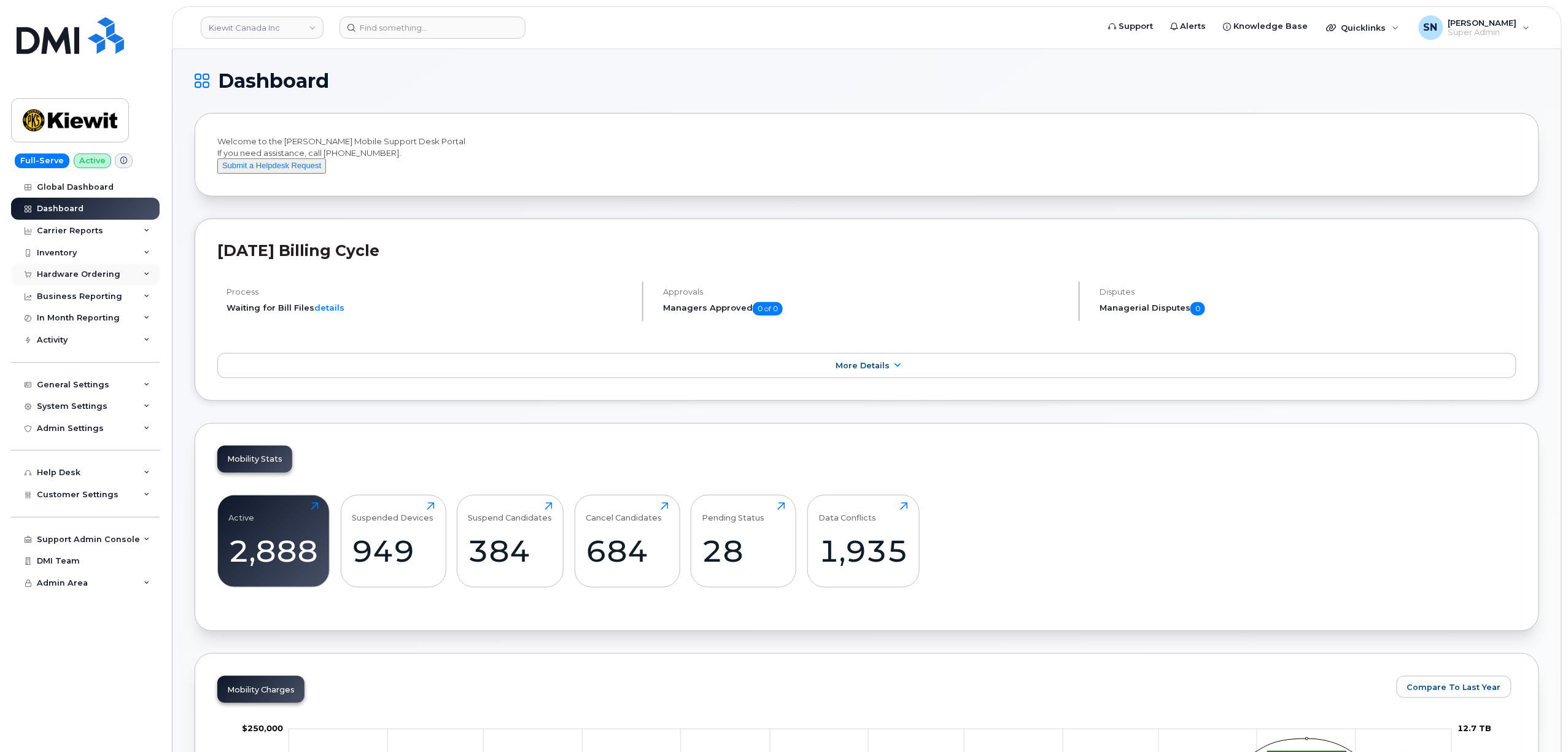
click at [64, 277] on div "Hardware Ordering" at bounding box center [79, 274] width 84 height 10
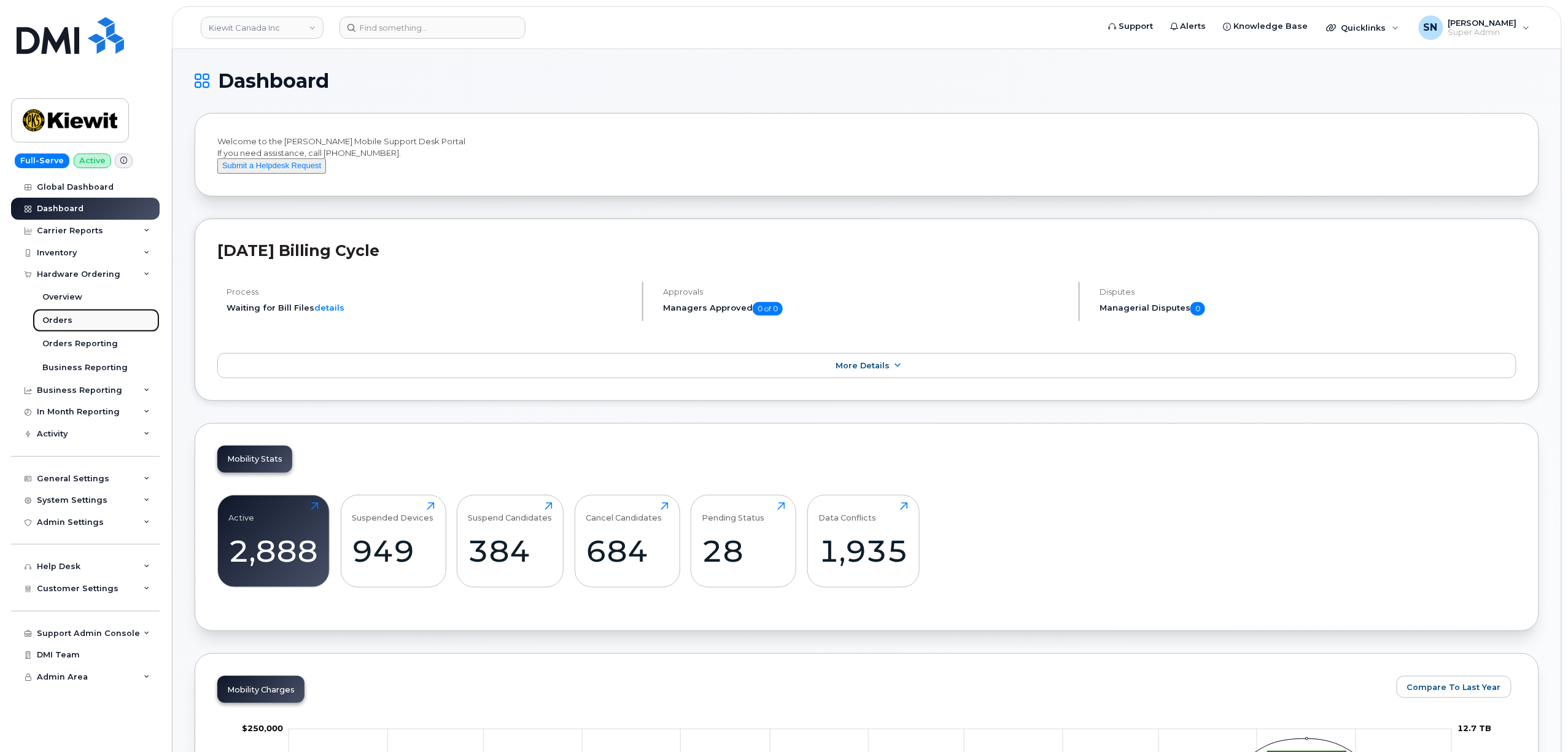
click at [64, 324] on div "Orders" at bounding box center [58, 321] width 30 height 11
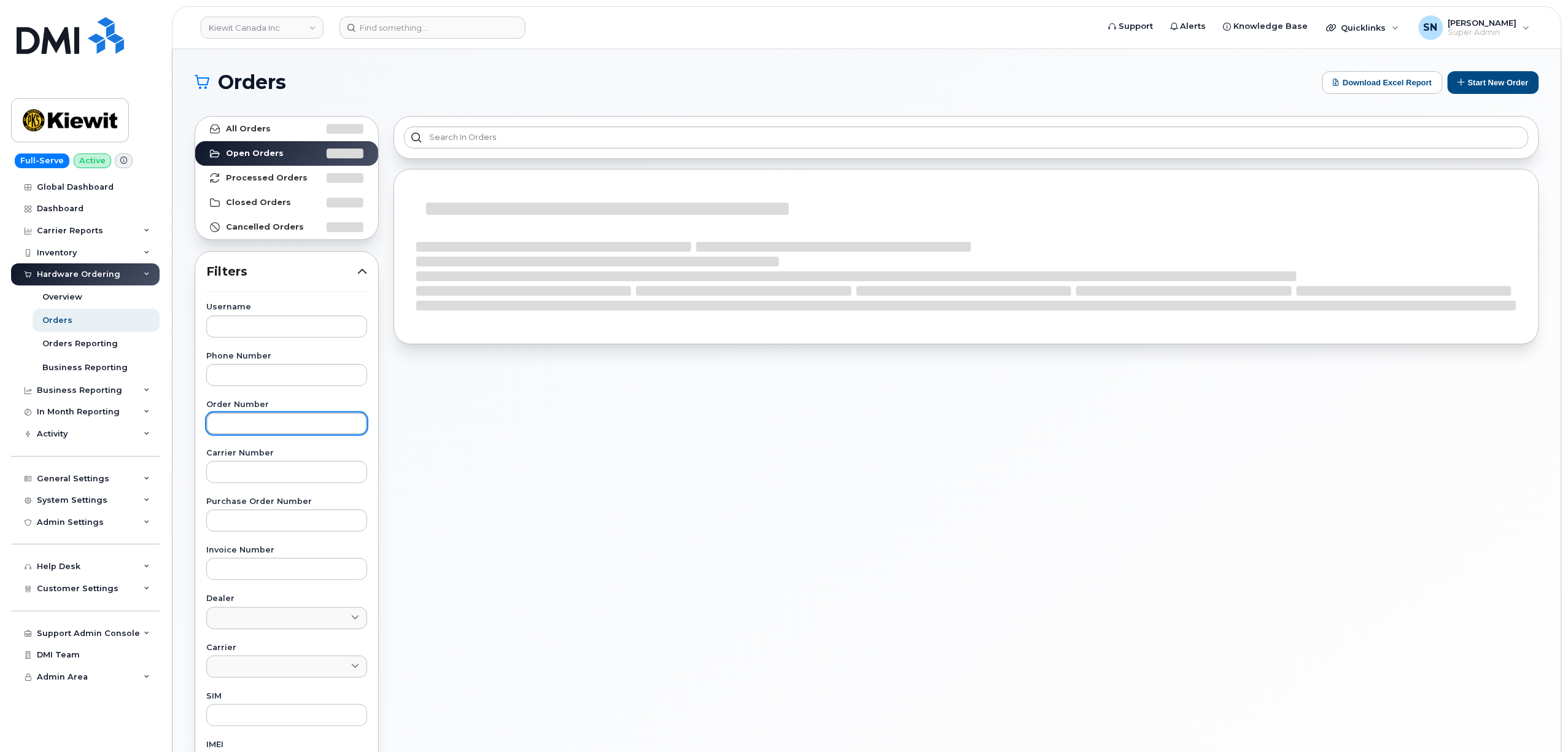
click at [310, 416] on input "text" at bounding box center [286, 423] width 161 height 22
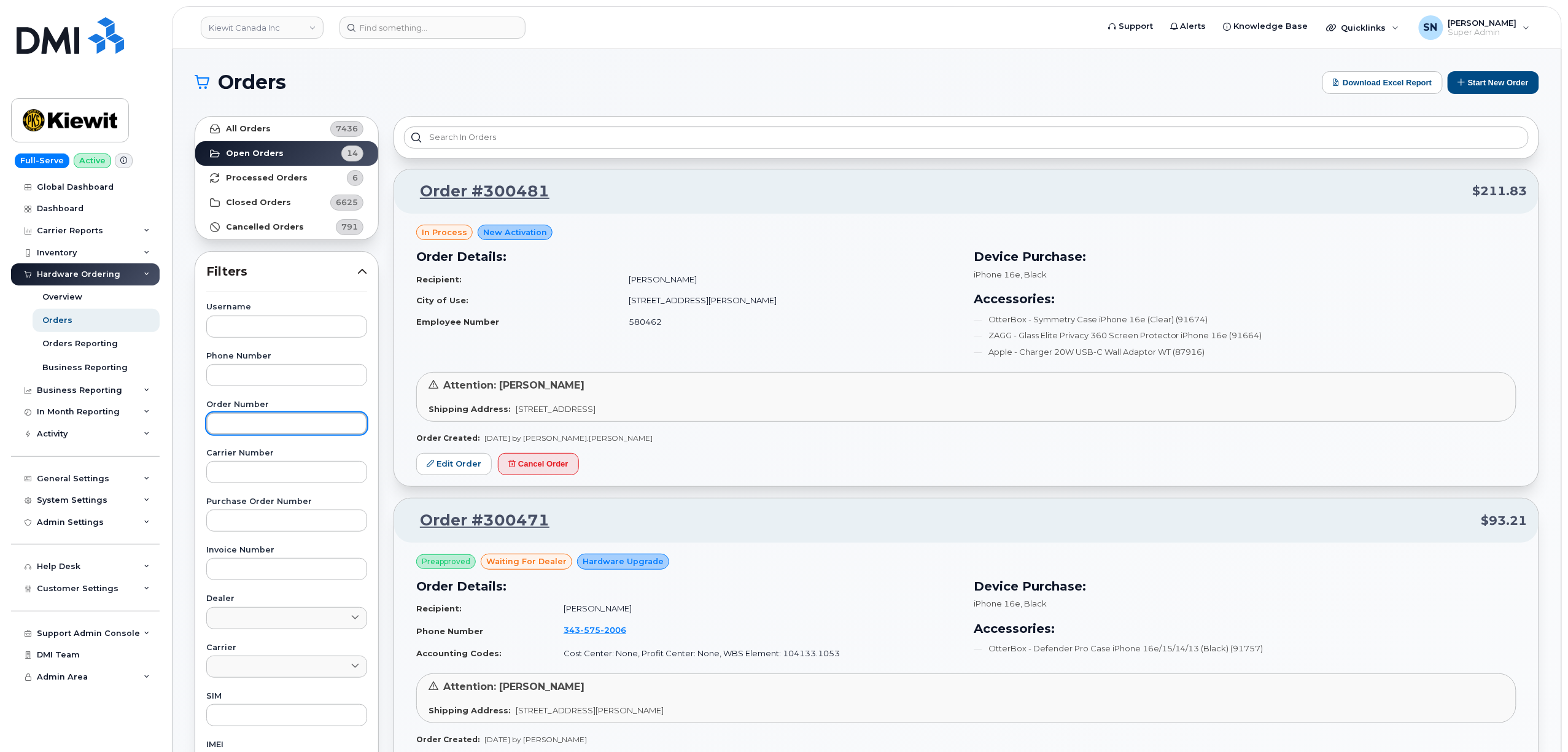
paste input "300450"
type input "300450"
click at [275, 121] on link "All Orders 7436" at bounding box center [286, 129] width 183 height 25
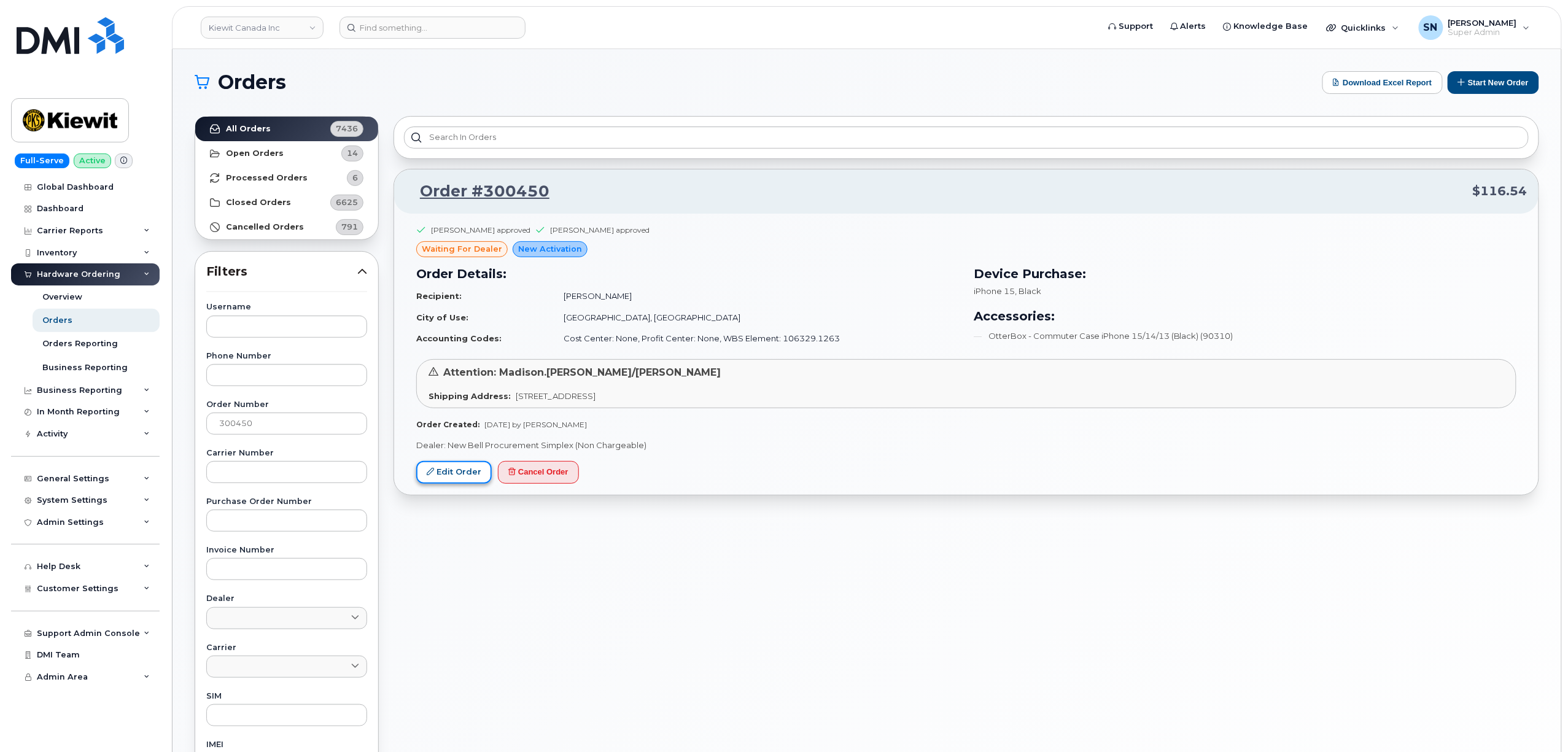
click at [475, 475] on link "Edit Order" at bounding box center [454, 472] width 75 height 23
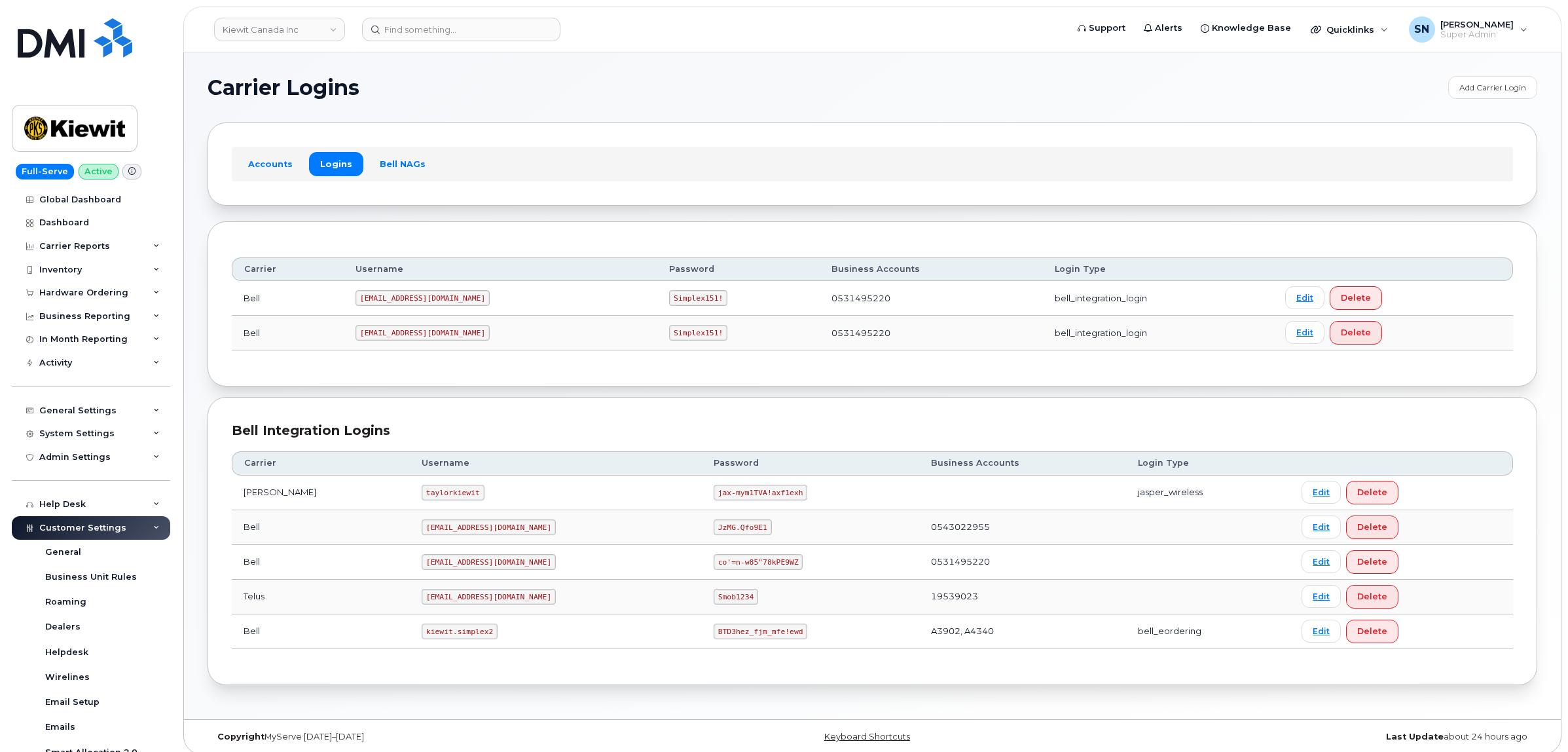
scroll to position [74, 0]
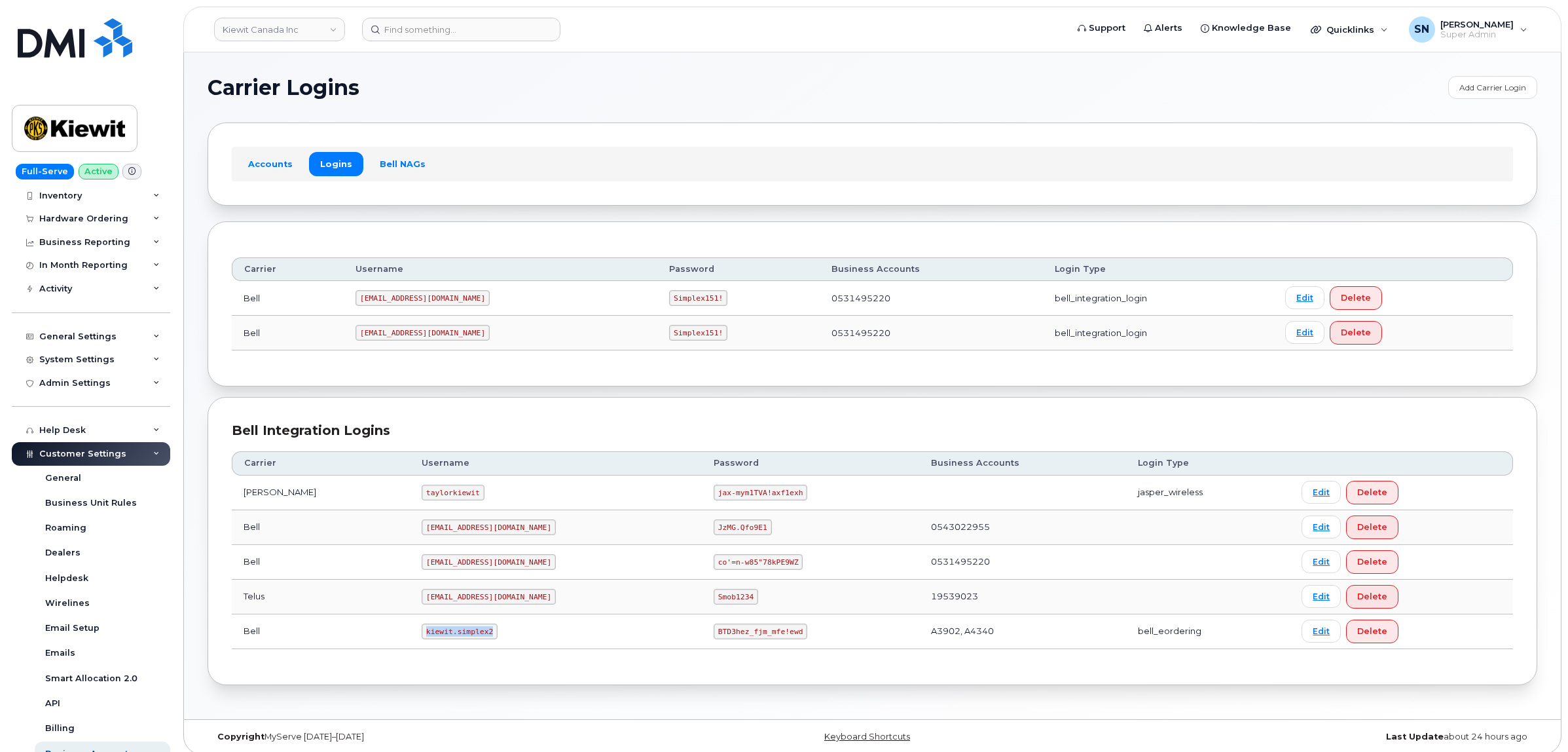
drag, startPoint x: 392, startPoint y: 635, endPoint x: 446, endPoint y: 645, distance: 54.9
click at [446, 645] on td "kiewit.simplex2" at bounding box center [556, 631] width 292 height 34
copy code "kiewit.simplex2"
drag, startPoint x: 655, startPoint y: 636, endPoint x: 734, endPoint y: 642, distance: 79.2
click at [734, 639] on code "BTD3hez_fjm_mfe!ewd" at bounding box center [761, 631] width 94 height 16
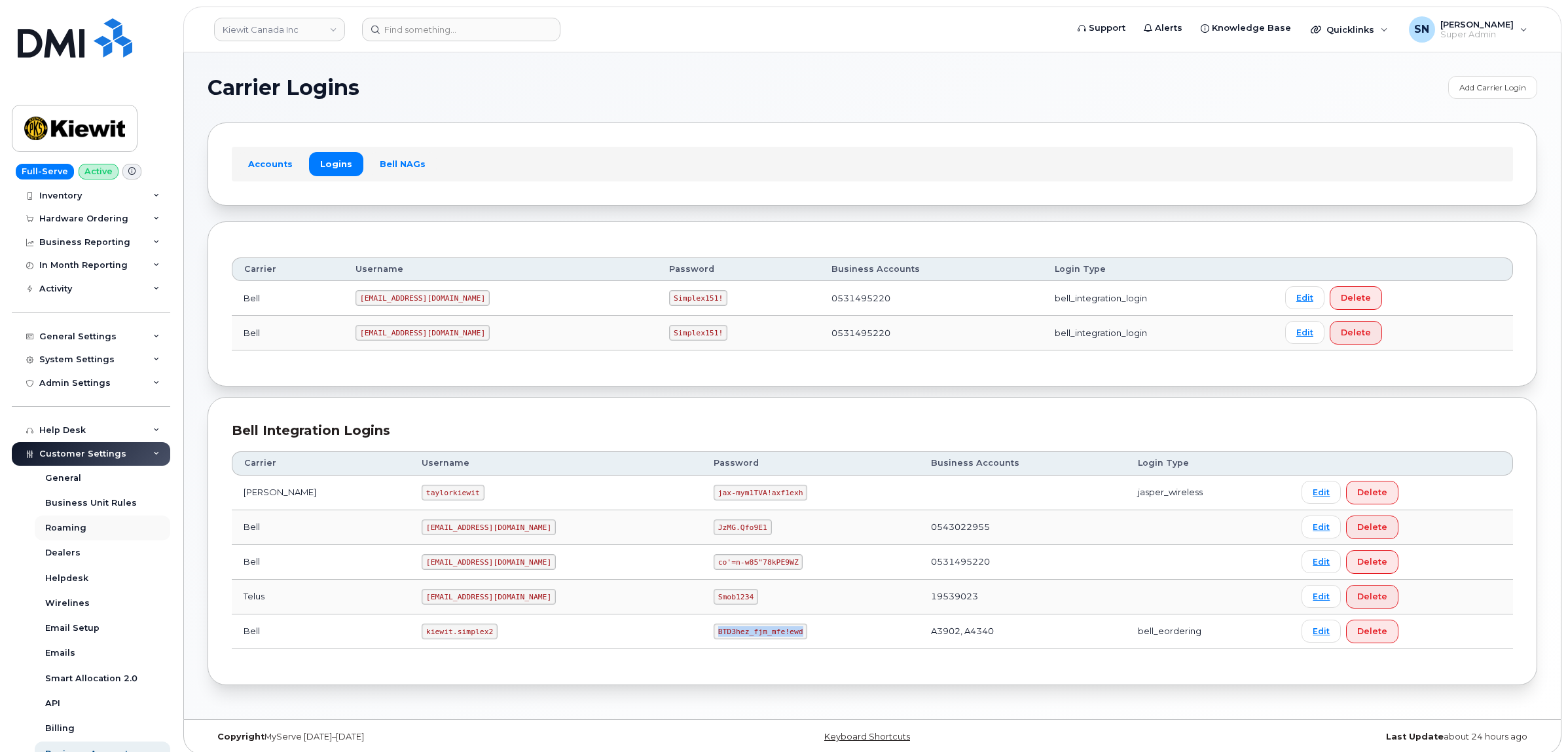
copy code "BTD3hez_fjm_mfe!ewd"
drag, startPoint x: 400, startPoint y: 635, endPoint x: 457, endPoint y: 642, distance: 57.4
click at [457, 642] on td "kiewit.simplex2" at bounding box center [556, 631] width 292 height 34
copy code "kiewit.simplex2"
drag, startPoint x: 655, startPoint y: 635, endPoint x: 745, endPoint y: 639, distance: 90.1
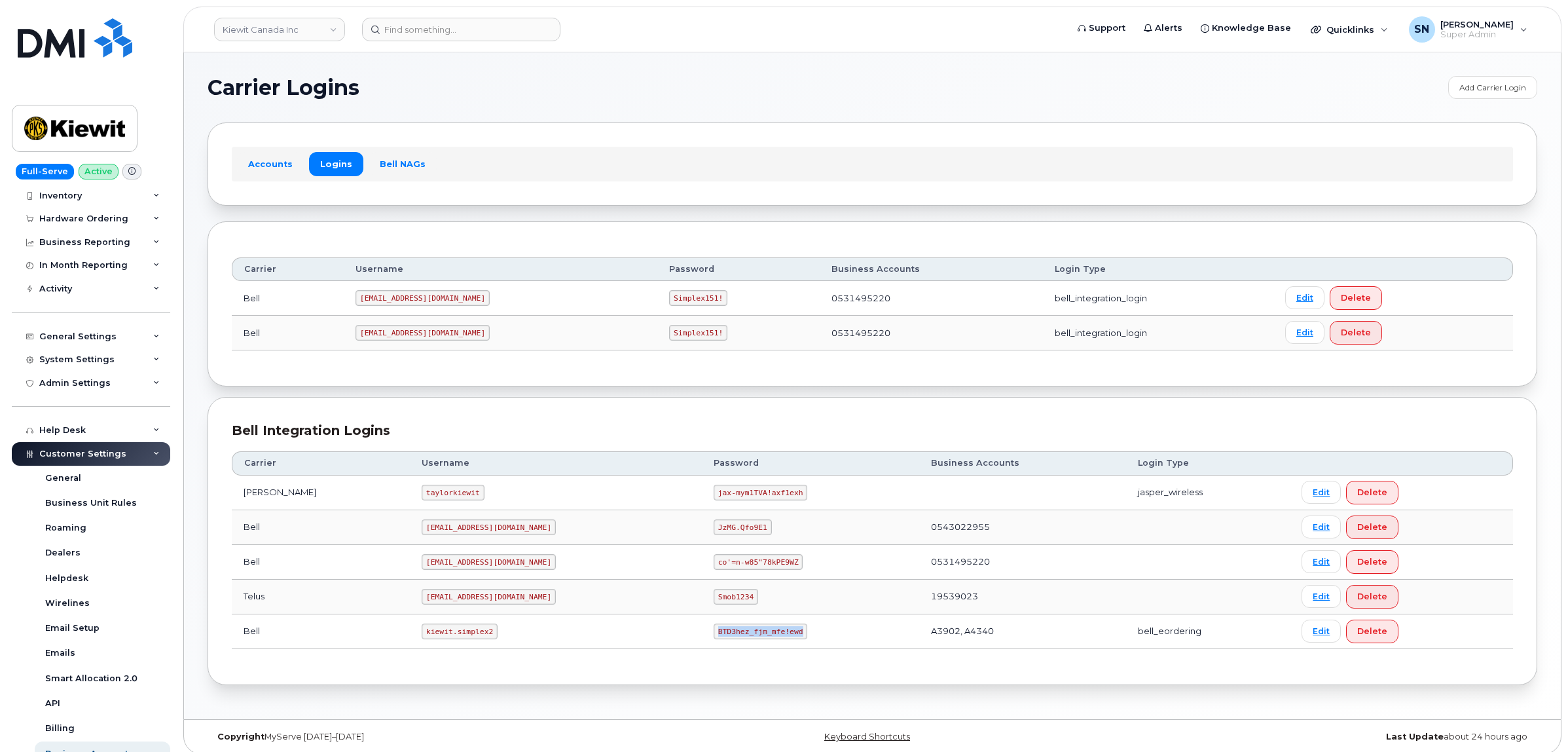
click at [752, 643] on td "BTD3hez_fjm_mfe!ewd" at bounding box center [810, 631] width 217 height 34
copy code "BTD3hez_fjm_mfe!ewd"
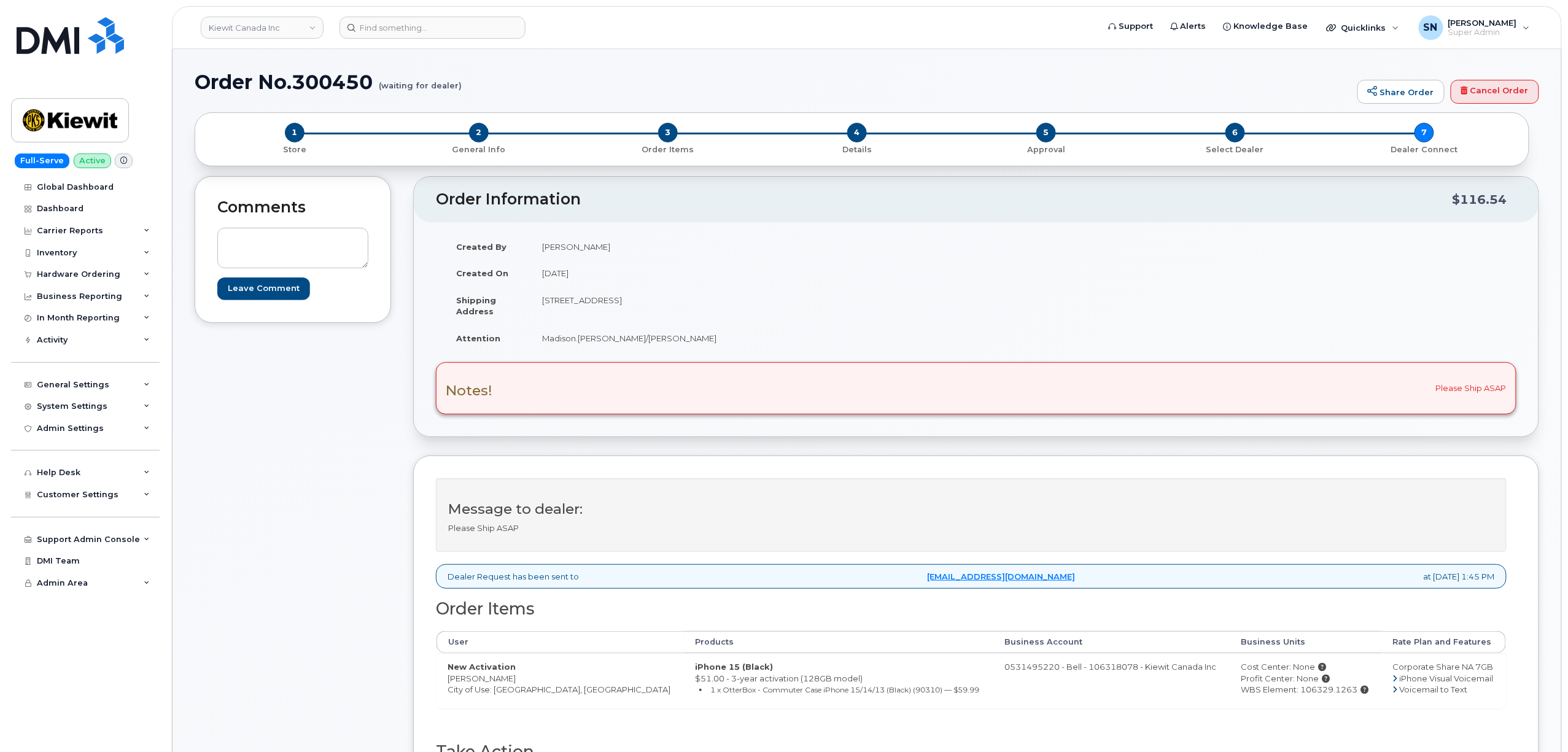
drag, startPoint x: 446, startPoint y: 682, endPoint x: 517, endPoint y: 684, distance: 71.0
click at [517, 684] on td "New Activation [PERSON_NAME] City of Use: [GEOGRAPHIC_DATA], [GEOGRAPHIC_DATA]" at bounding box center [561, 680] width 248 height 55
copy td "[PERSON_NAME]"
drag, startPoint x: 366, startPoint y: 450, endPoint x: 352, endPoint y: 449, distance: 14.0
click at [366, 450] on div "Comments Leave Comment" at bounding box center [293, 515] width 197 height 678
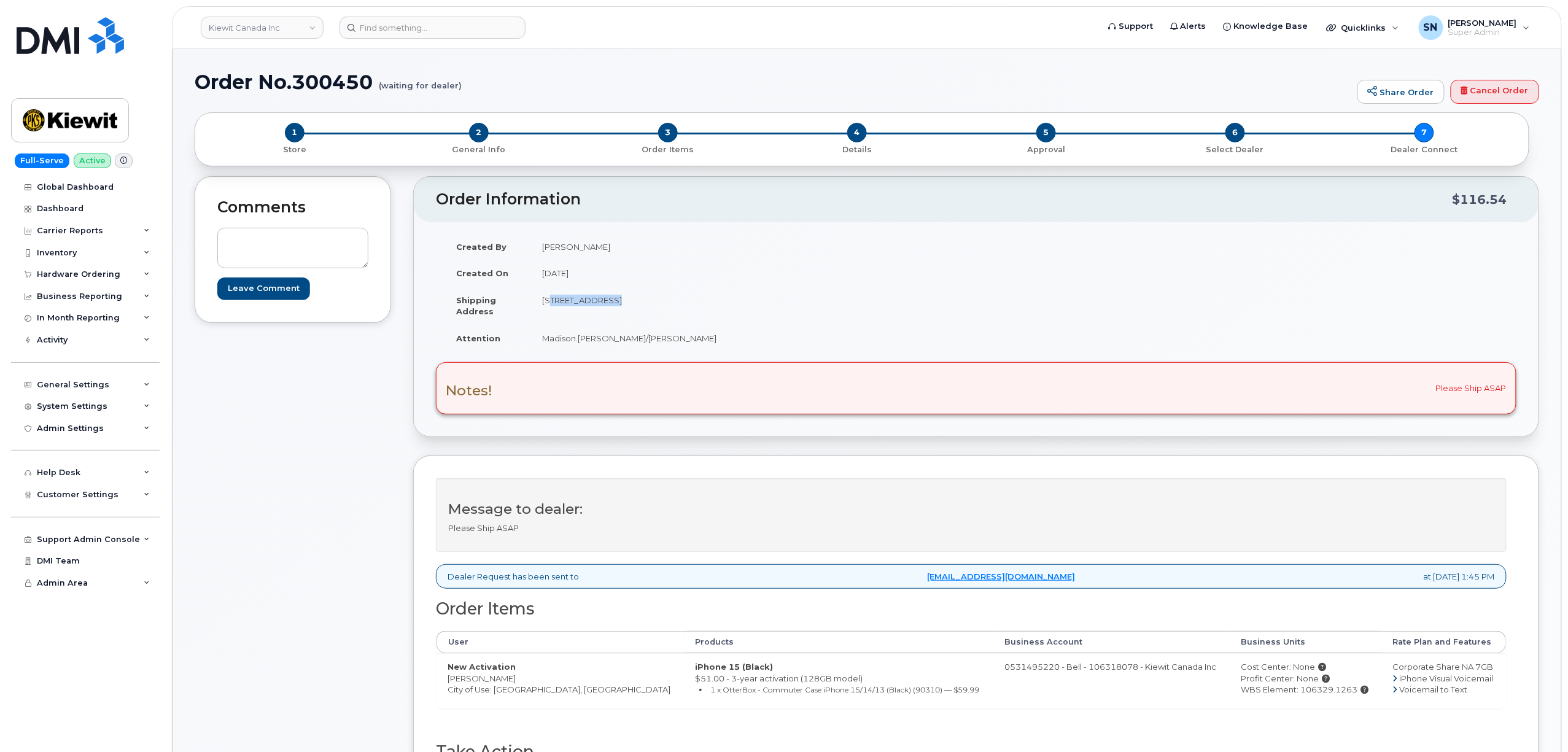
drag, startPoint x: 543, startPoint y: 302, endPoint x: 607, endPoint y: 308, distance: 64.3
click at [607, 308] on td "[STREET_ADDRESS]" at bounding box center [749, 305] width 436 height 38
copy td "[STREET_ADDRESS]"
click at [676, 303] on td "[STREET_ADDRESS]" at bounding box center [749, 305] width 436 height 38
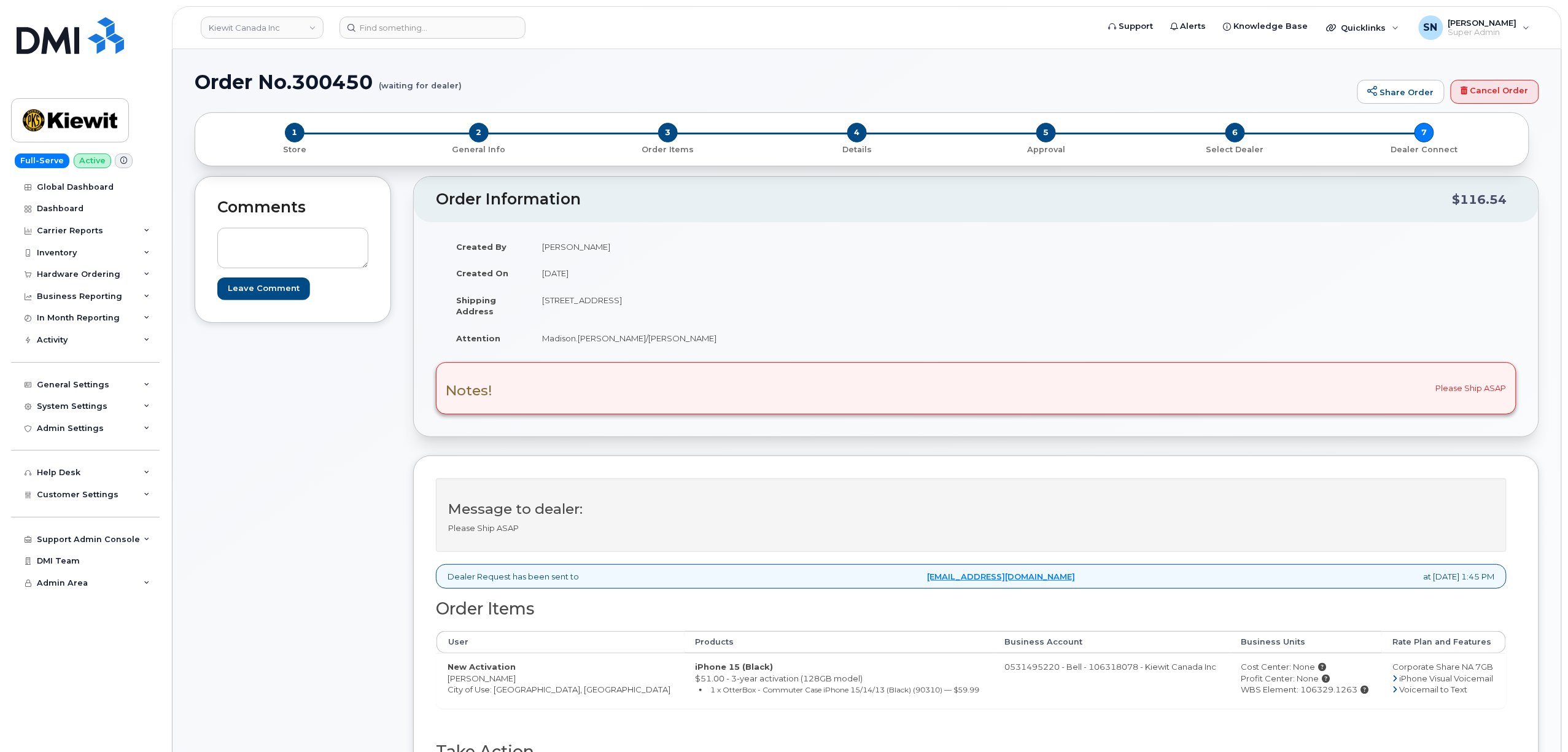
copy td "T6S1H6"
drag, startPoint x: 543, startPoint y: 340, endPoint x: 670, endPoint y: 345, distance: 127.1
click at [670, 345] on td "Madison.[PERSON_NAME]/[PERSON_NAME]" at bounding box center [749, 338] width 436 height 27
copy td "Madison.[PERSON_NAME]/[PERSON_NAME]"
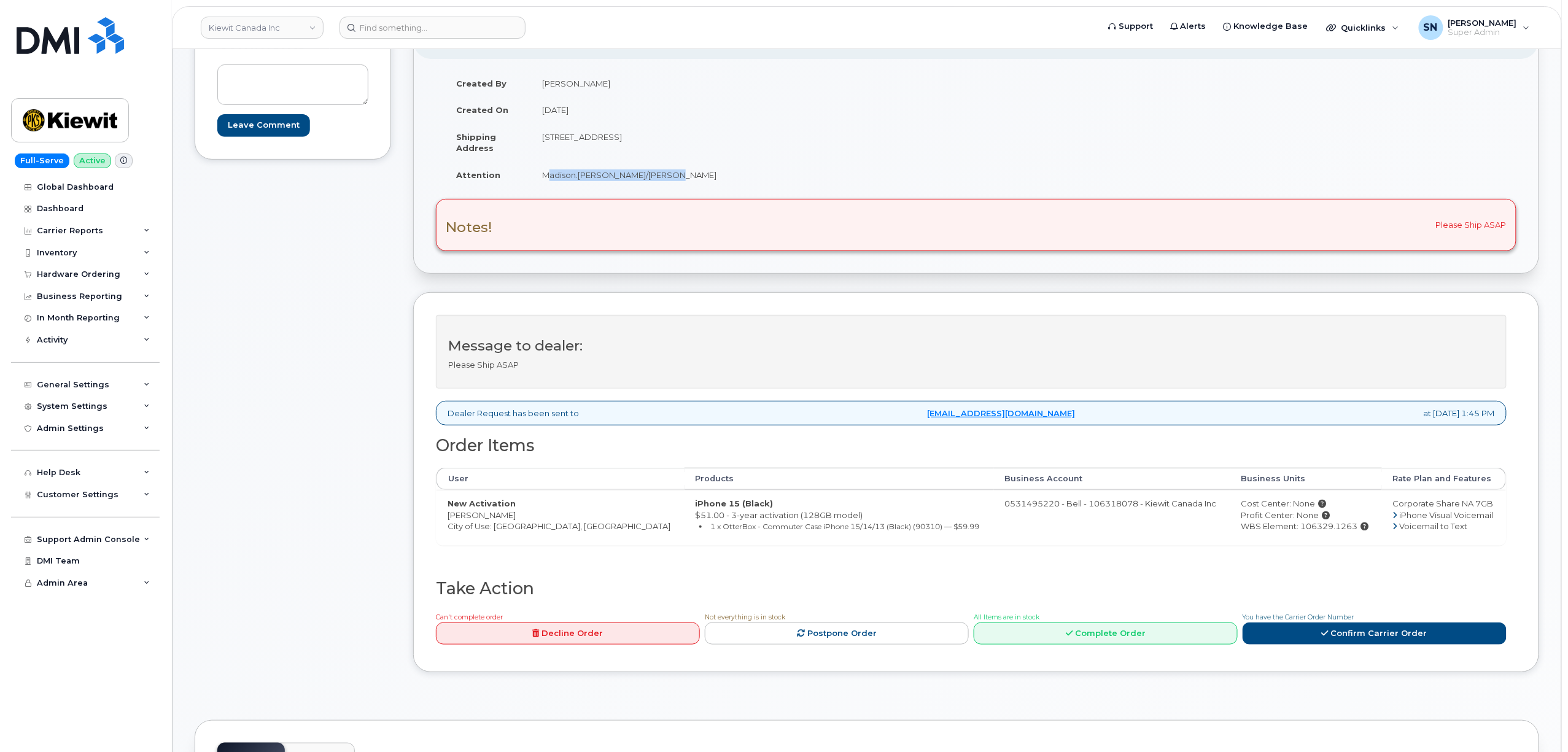
drag, startPoint x: 1332, startPoint y: 528, endPoint x: 1277, endPoint y: 536, distance: 55.6
click at [1277, 536] on td "Cost Center: None Profit Center: None WBS Element: 106329.1263" at bounding box center [1306, 517] width 151 height 55
click at [1271, 539] on td "Cost Center: None Profit Center: None WBS Element: 106329.1263" at bounding box center [1306, 517] width 151 height 55
drag, startPoint x: 1273, startPoint y: 529, endPoint x: 1330, endPoint y: 535, distance: 57.3
click at [1330, 532] on div "WBS Element: 106329.1263" at bounding box center [1306, 526] width 130 height 12
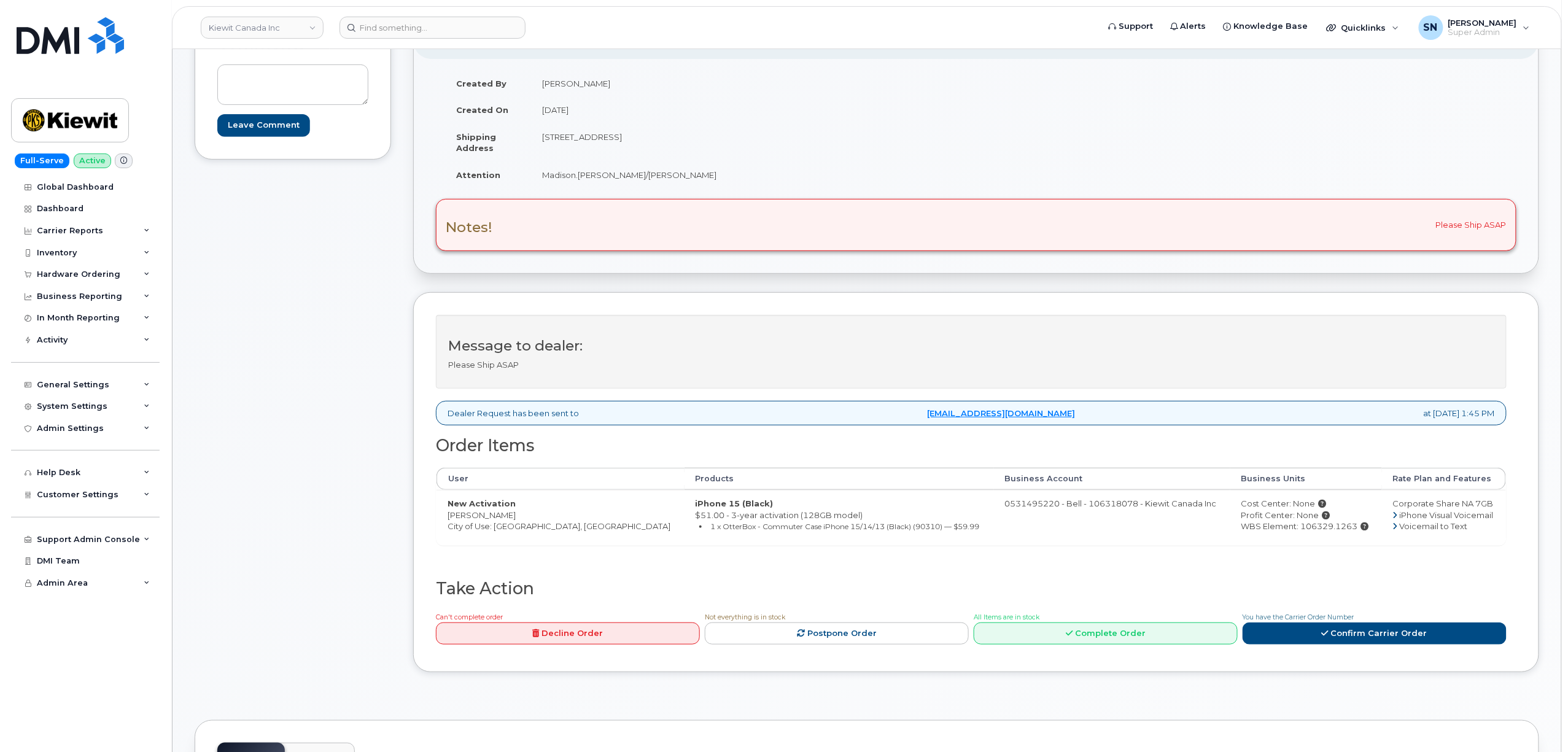
copy div "106329.1263"
drag, startPoint x: 450, startPoint y: 518, endPoint x: 517, endPoint y: 522, distance: 67.1
click at [517, 522] on td "New Activation Brandy Herman City of Use: Edmonton, Alberta" at bounding box center [561, 517] width 248 height 55
copy td "[PERSON_NAME]"
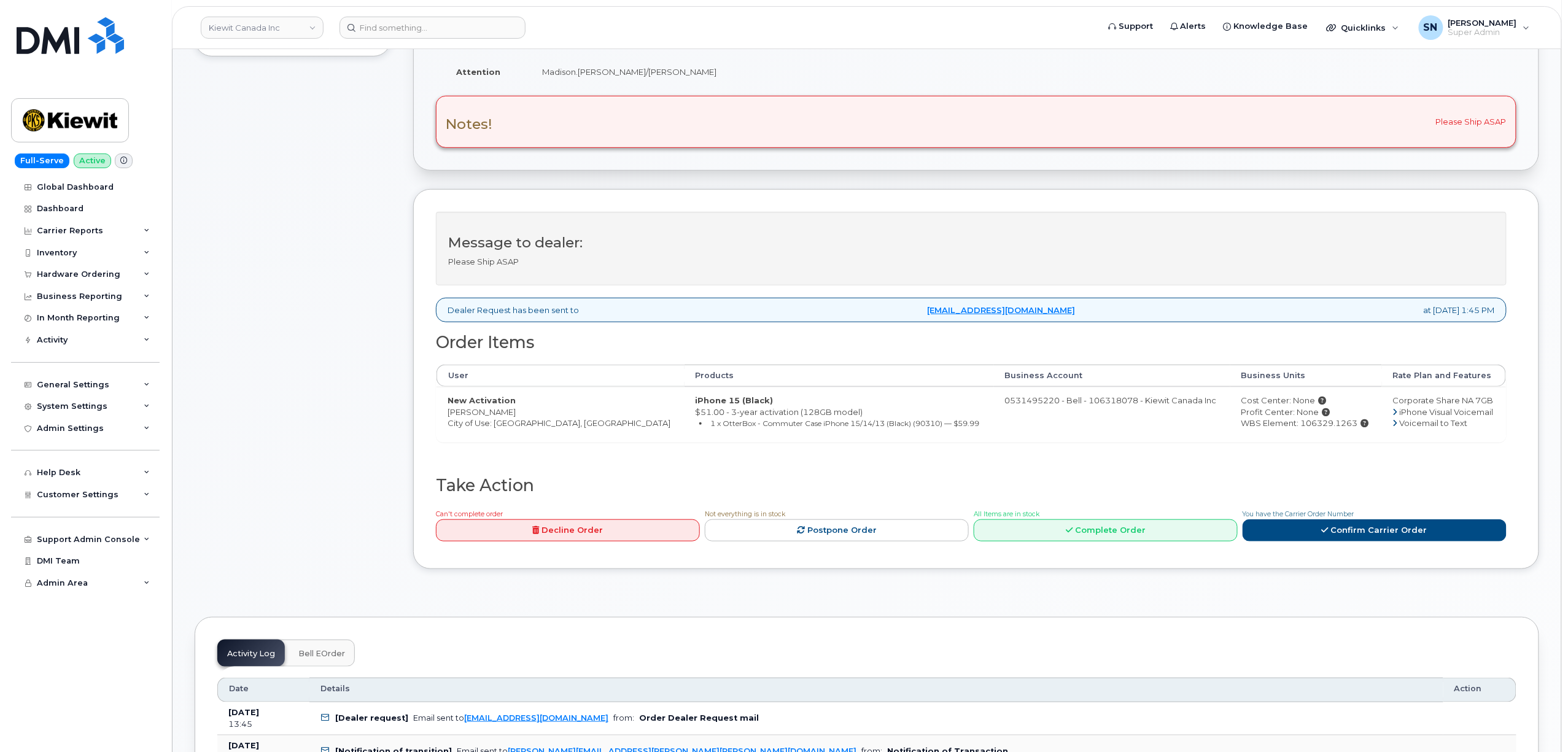
scroll to position [409, 0]
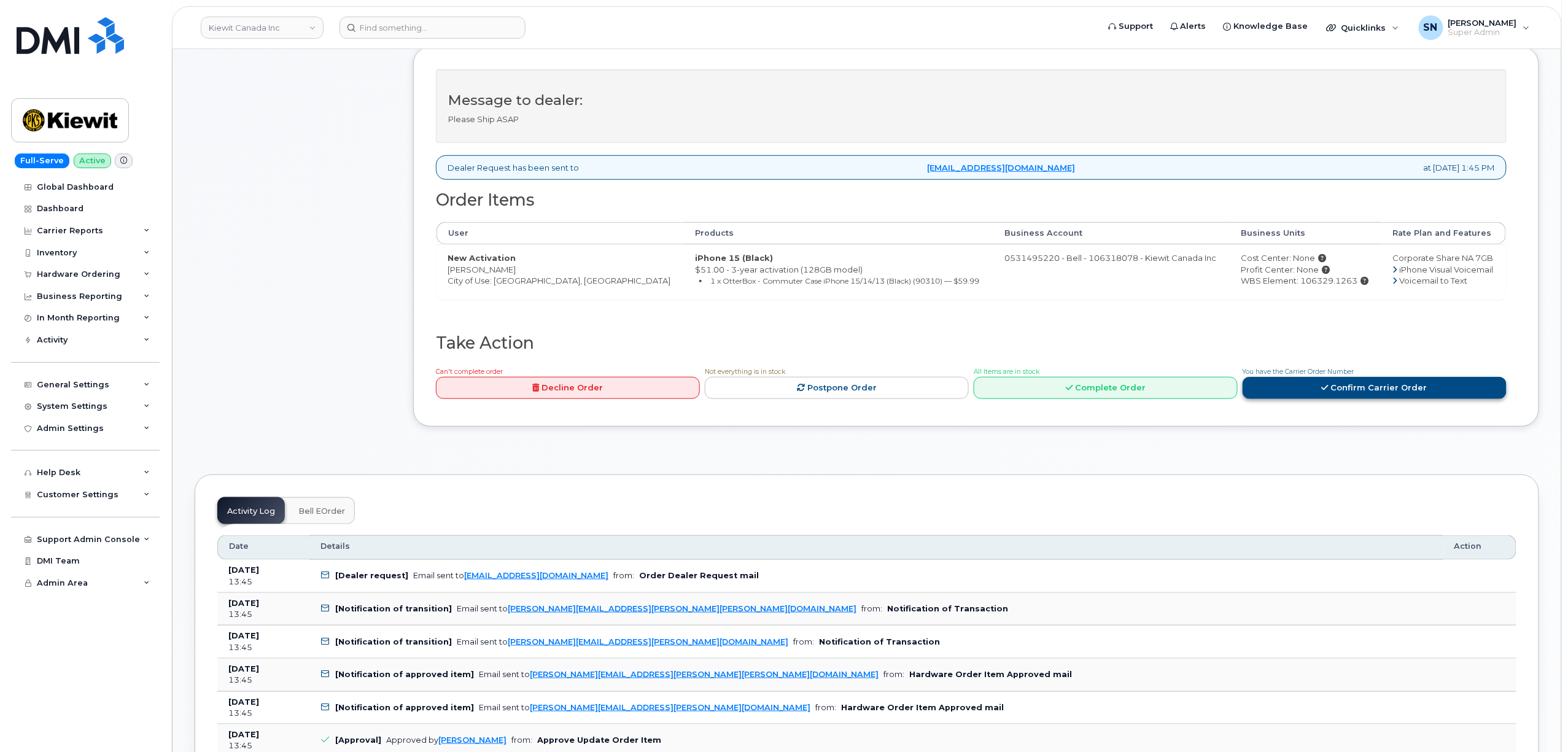
click at [1319, 386] on link "Confirm Carrier Order" at bounding box center [1375, 388] width 264 height 23
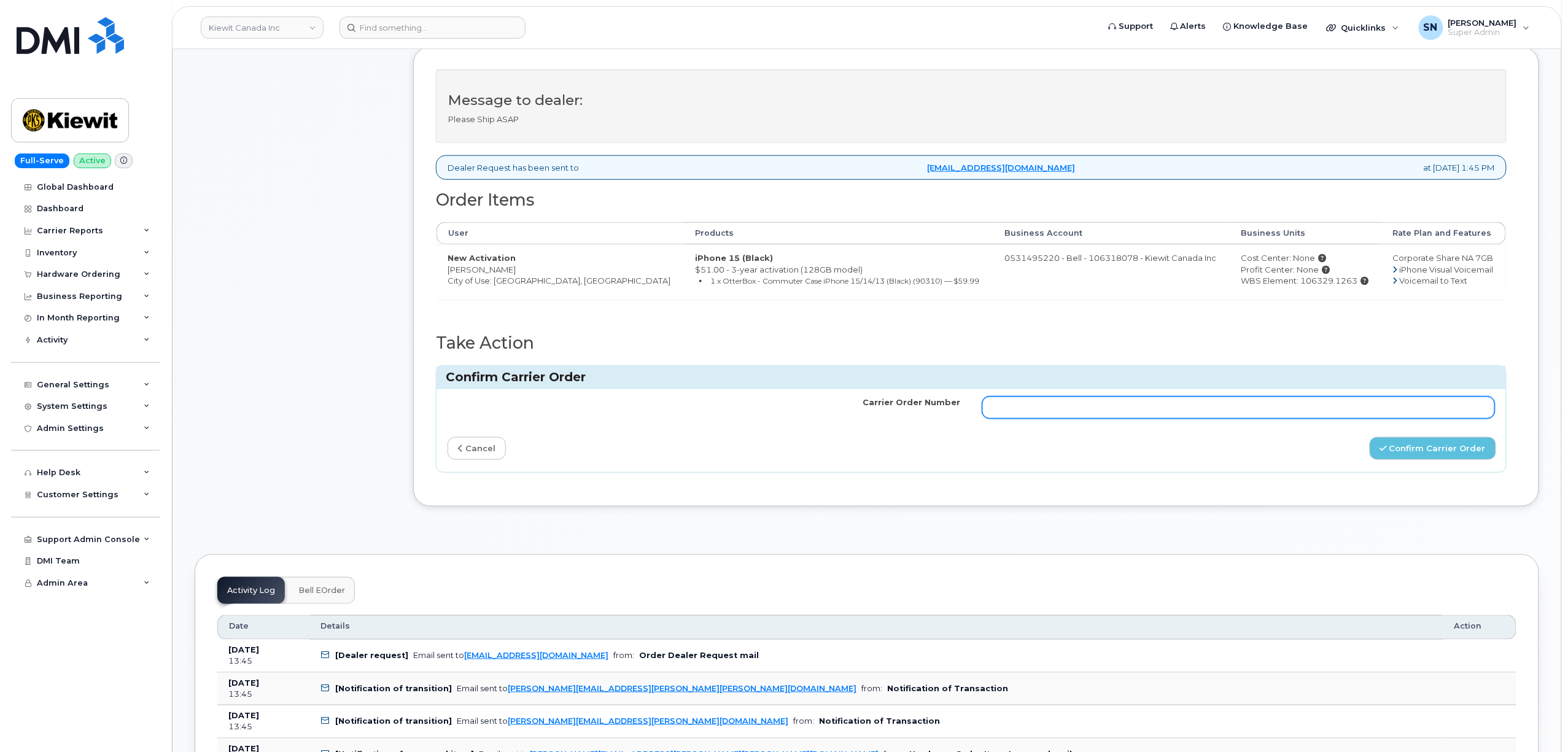
click at [1233, 413] on input "Carrier Order Number" at bounding box center [1239, 408] width 513 height 22
paste input "3014911"
type input "3014911"
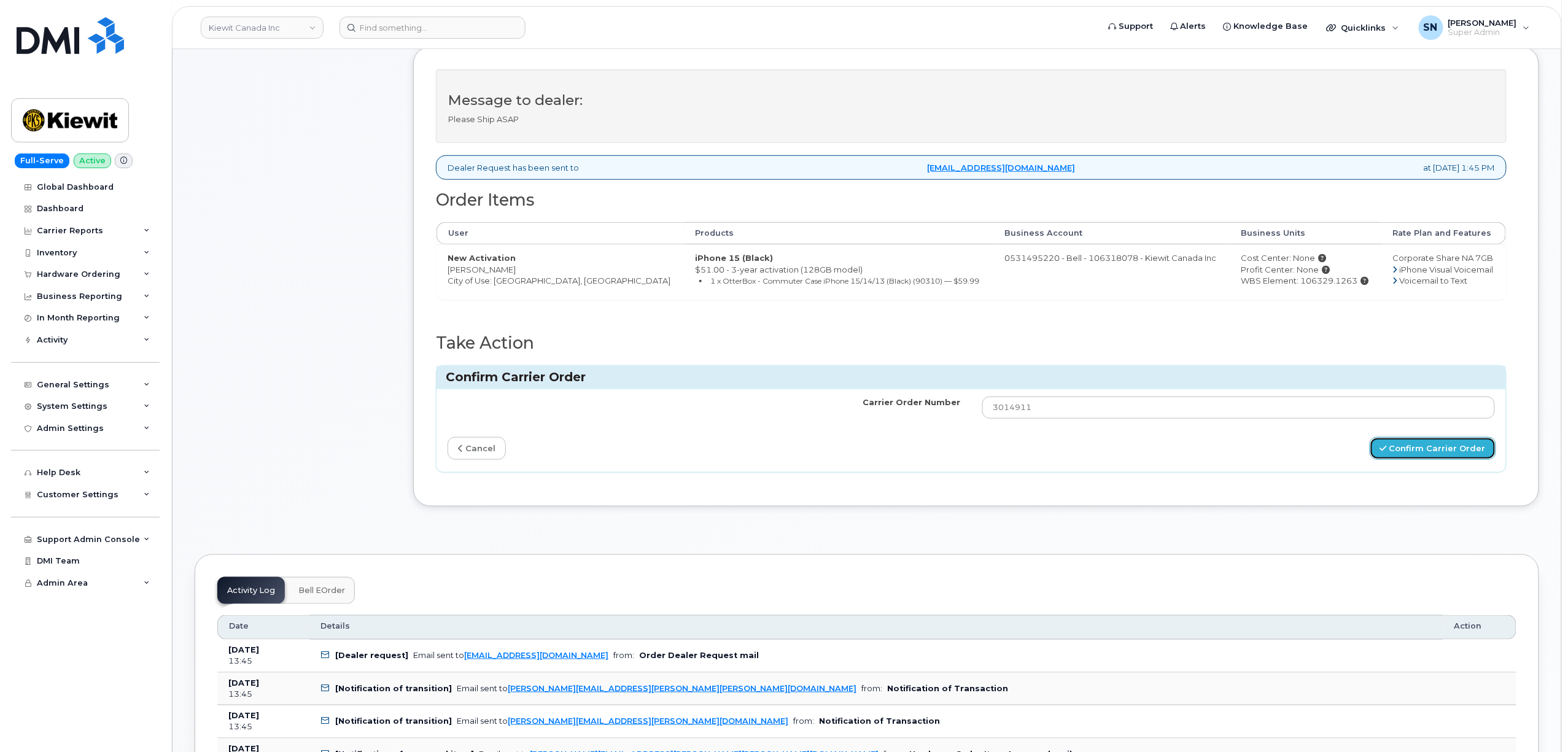
click at [1460, 447] on button "Confirm Carrier Order" at bounding box center [1433, 448] width 127 height 23
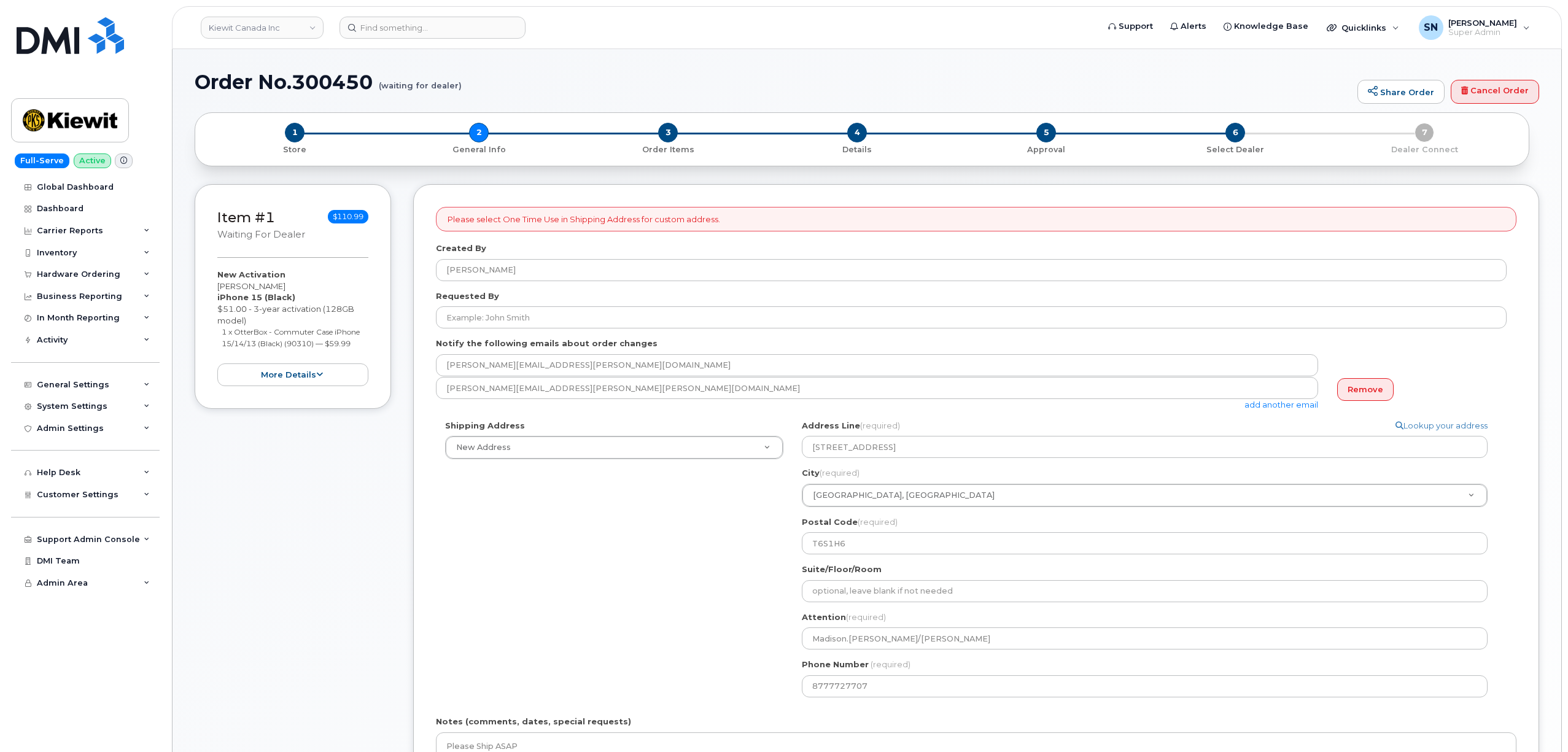
select select
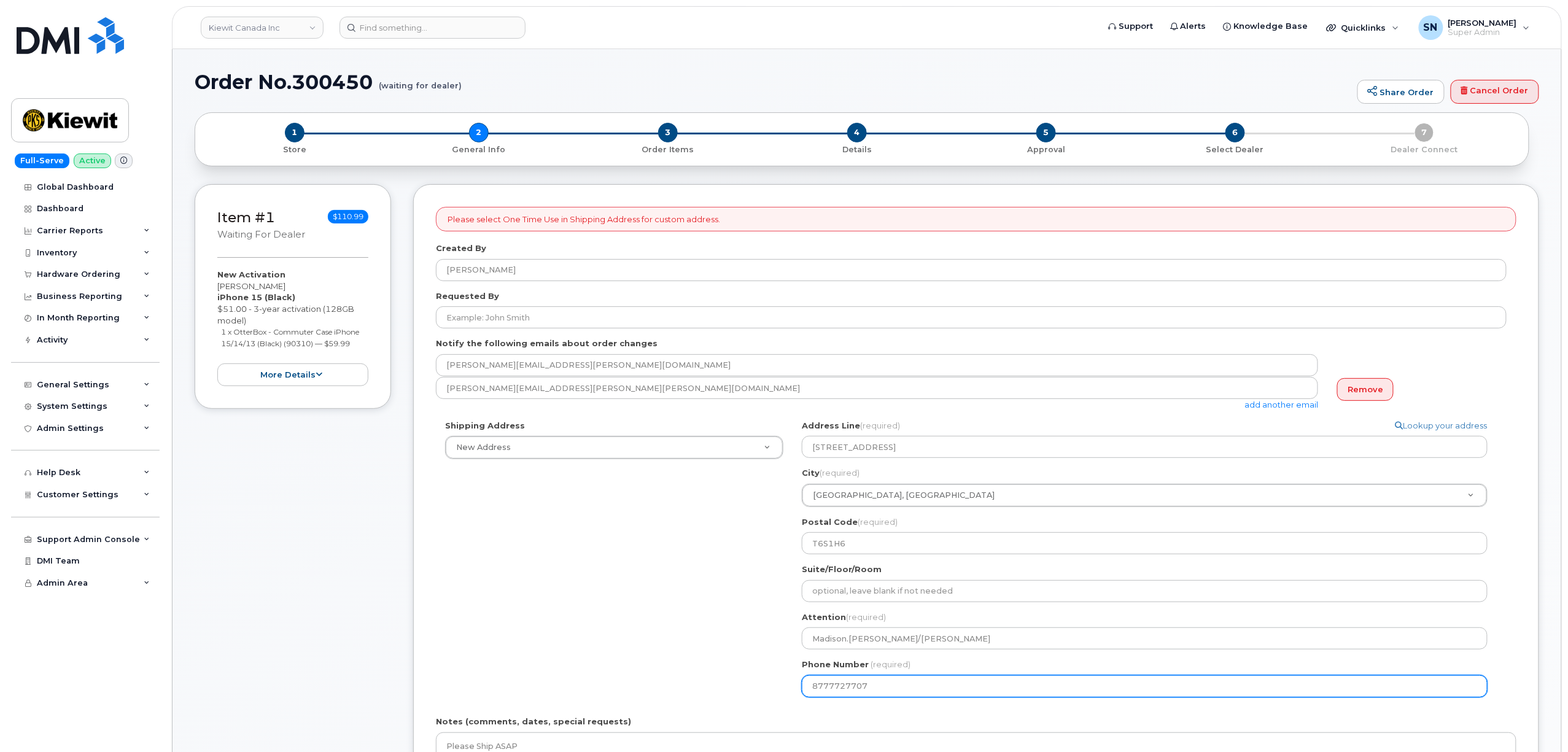
drag, startPoint x: 883, startPoint y: 688, endPoint x: 806, endPoint y: 688, distance: 77.0
click at [806, 688] on input "8777727707" at bounding box center [1144, 686] width 686 height 22
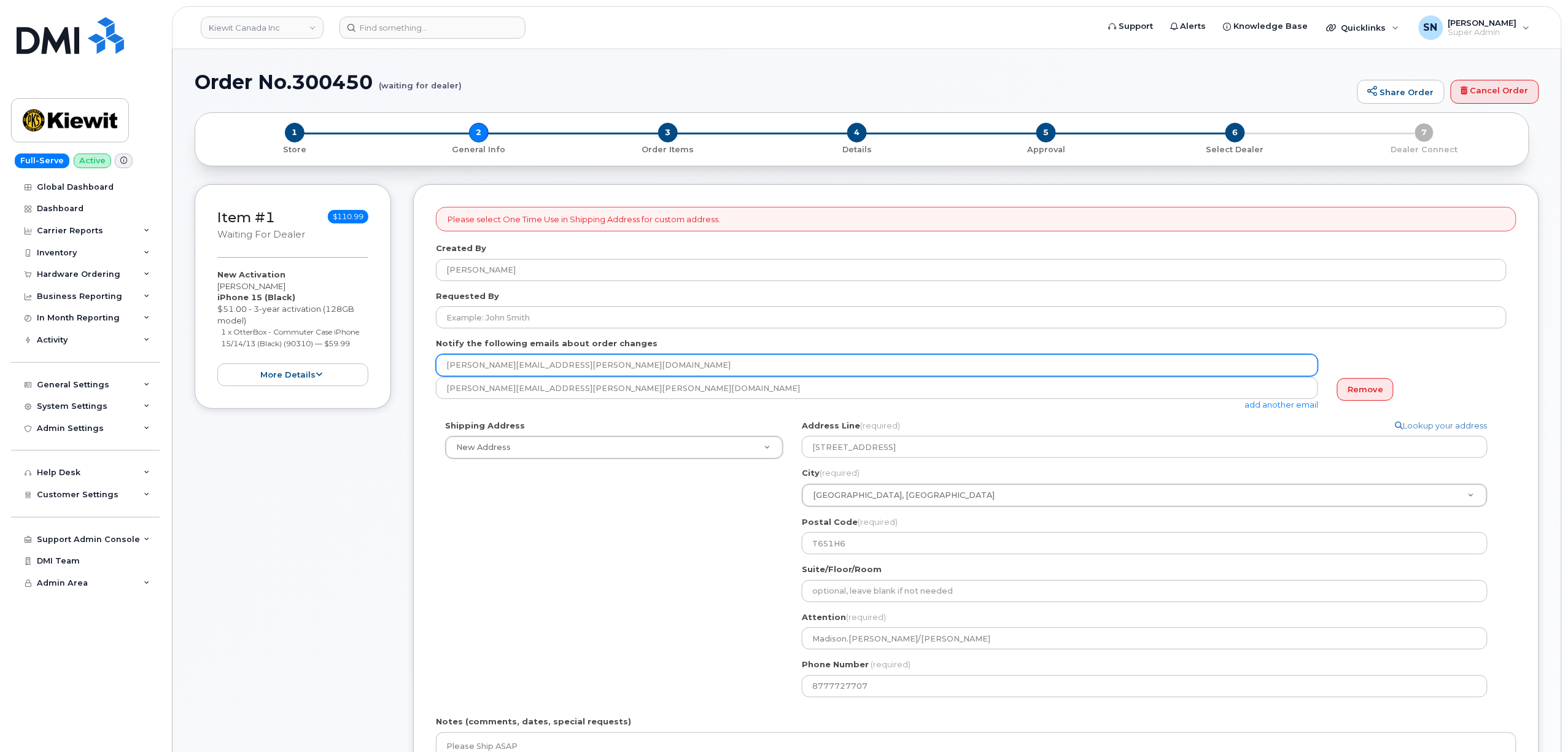
drag, startPoint x: 544, startPoint y: 366, endPoint x: 440, endPoint y: 355, distance: 104.6
click at [440, 355] on input "[PERSON_NAME][EMAIL_ADDRESS][PERSON_NAME][DOMAIN_NAME]" at bounding box center [877, 365] width 883 height 22
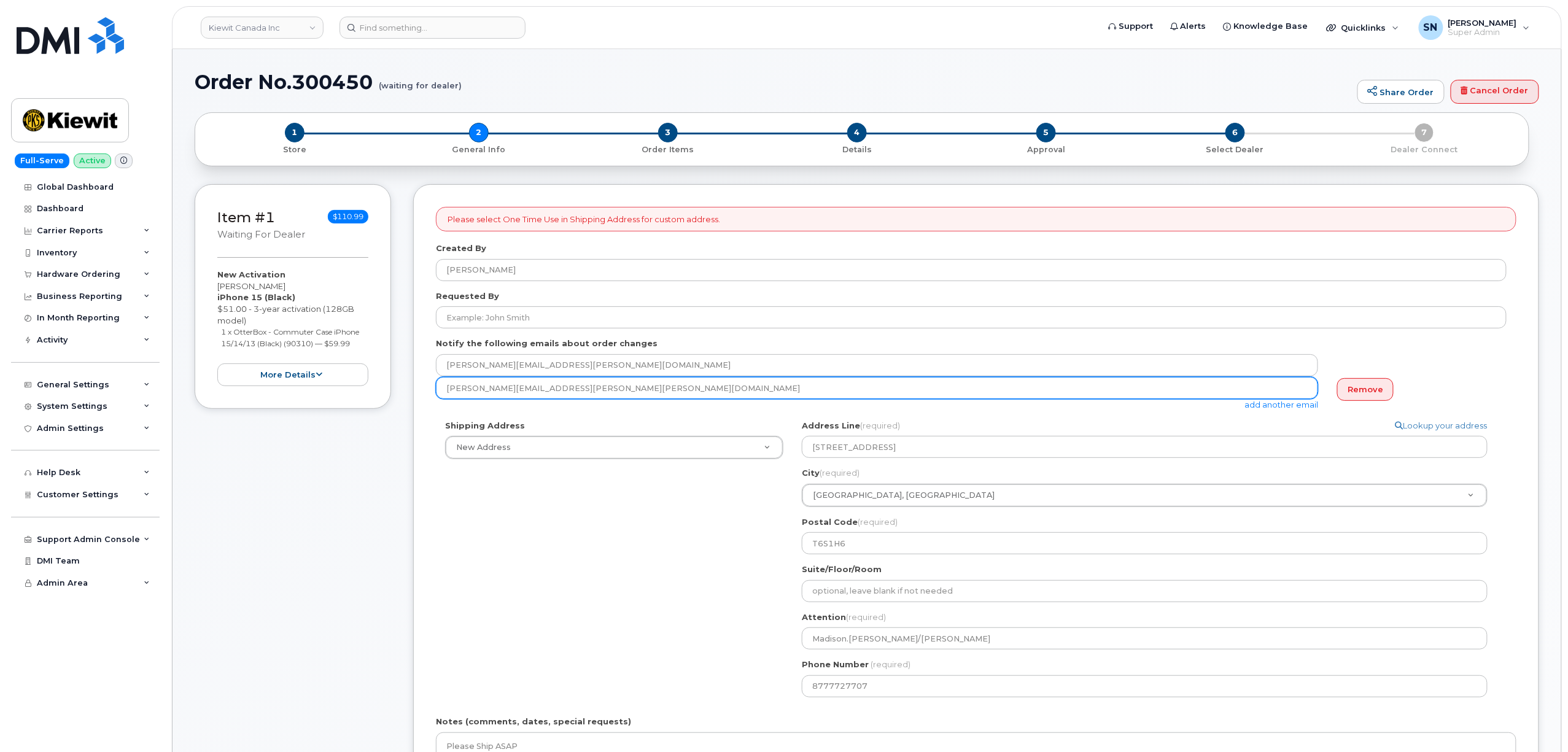
drag, startPoint x: 539, startPoint y: 388, endPoint x: 437, endPoint y: 395, distance: 102.2
click at [437, 395] on input "[PERSON_NAME][EMAIL_ADDRESS][PERSON_NAME][PERSON_NAME][DOMAIN_NAME]" at bounding box center [877, 388] width 883 height 22
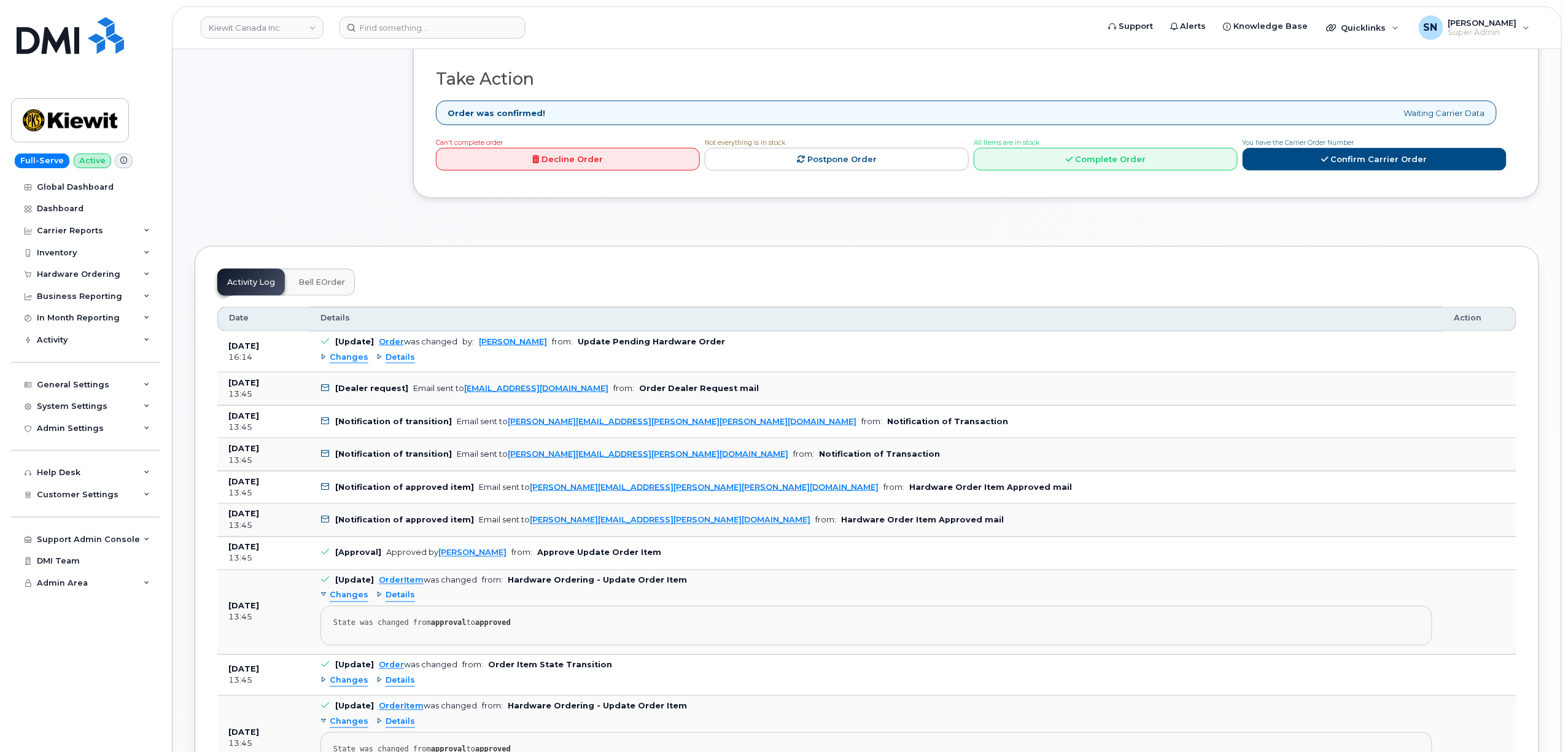
scroll to position [818, 0]
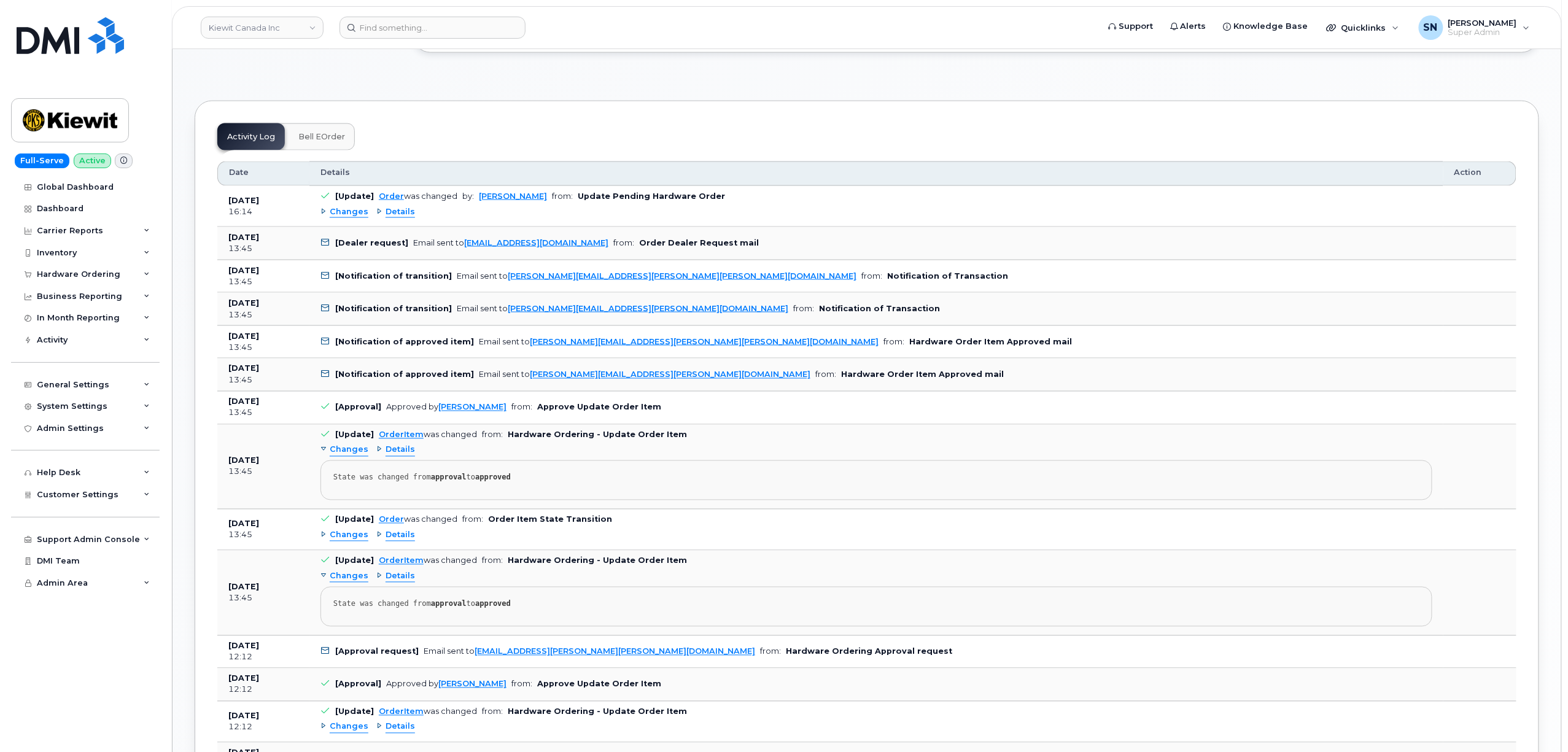
click at [345, 218] on span "Changes" at bounding box center [349, 212] width 38 height 12
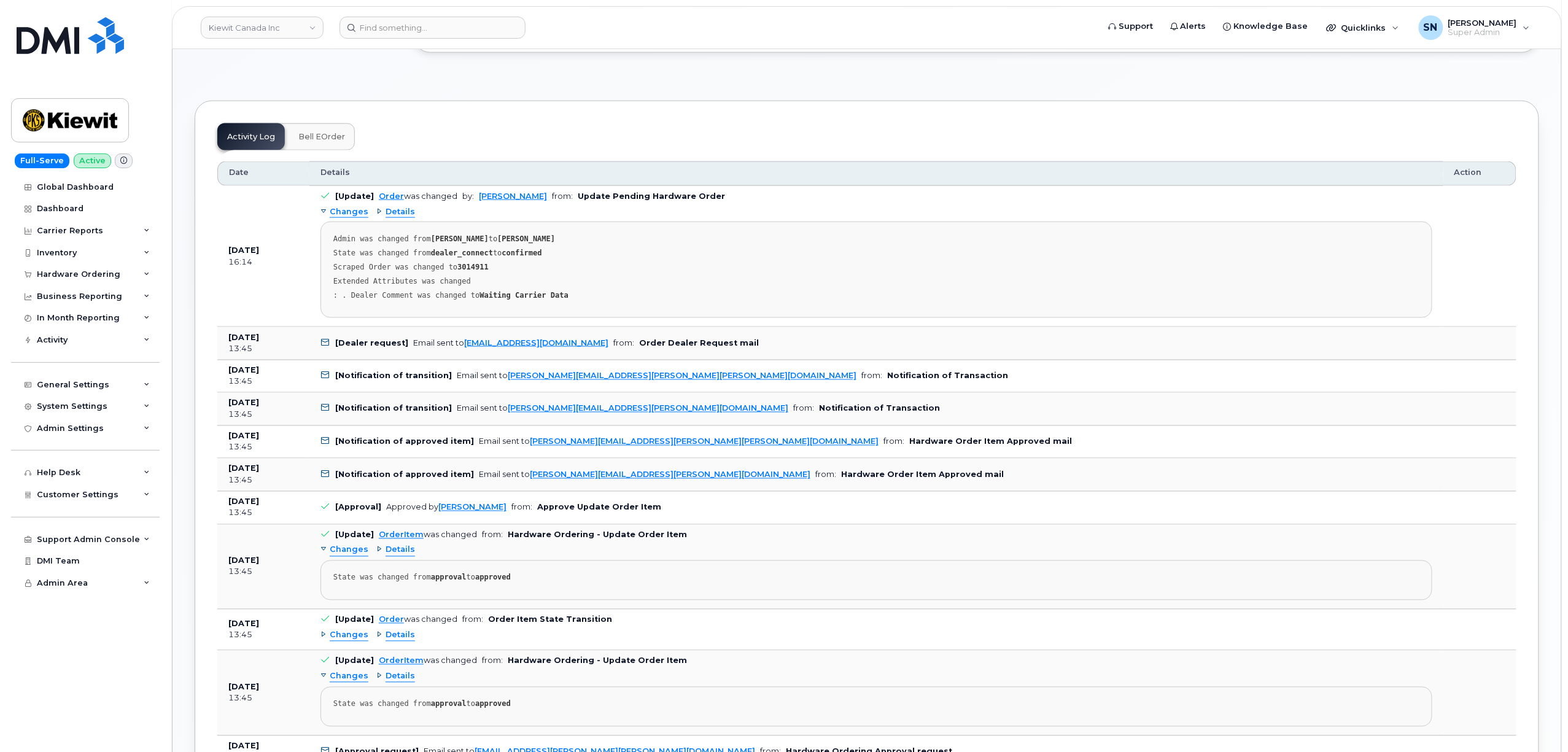
click at [460, 270] on strong "3014911" at bounding box center [474, 267] width 32 height 9
click at [460, 268] on strong "3014911" at bounding box center [474, 267] width 32 height 9
copy strong "3014911"
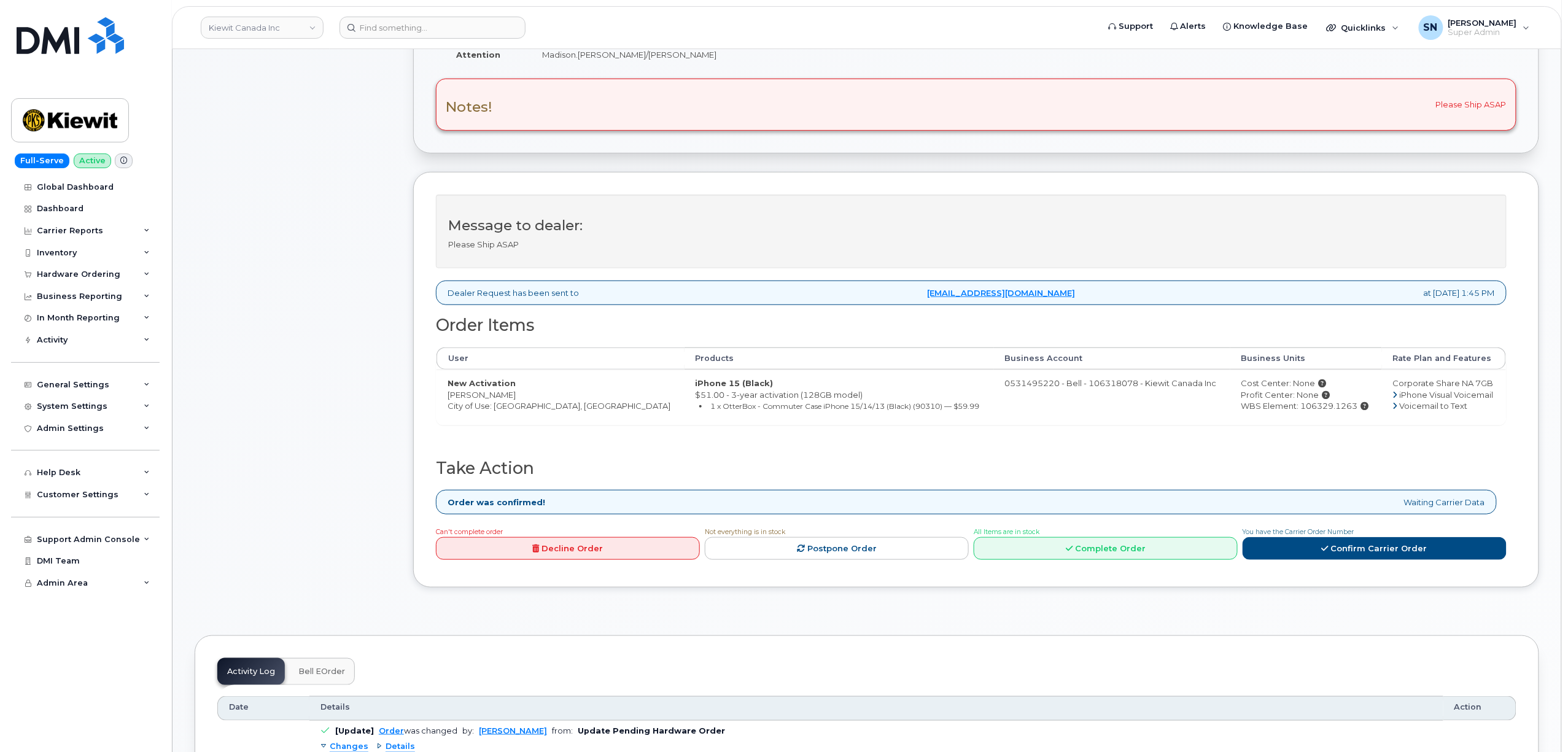
scroll to position [245, 0]
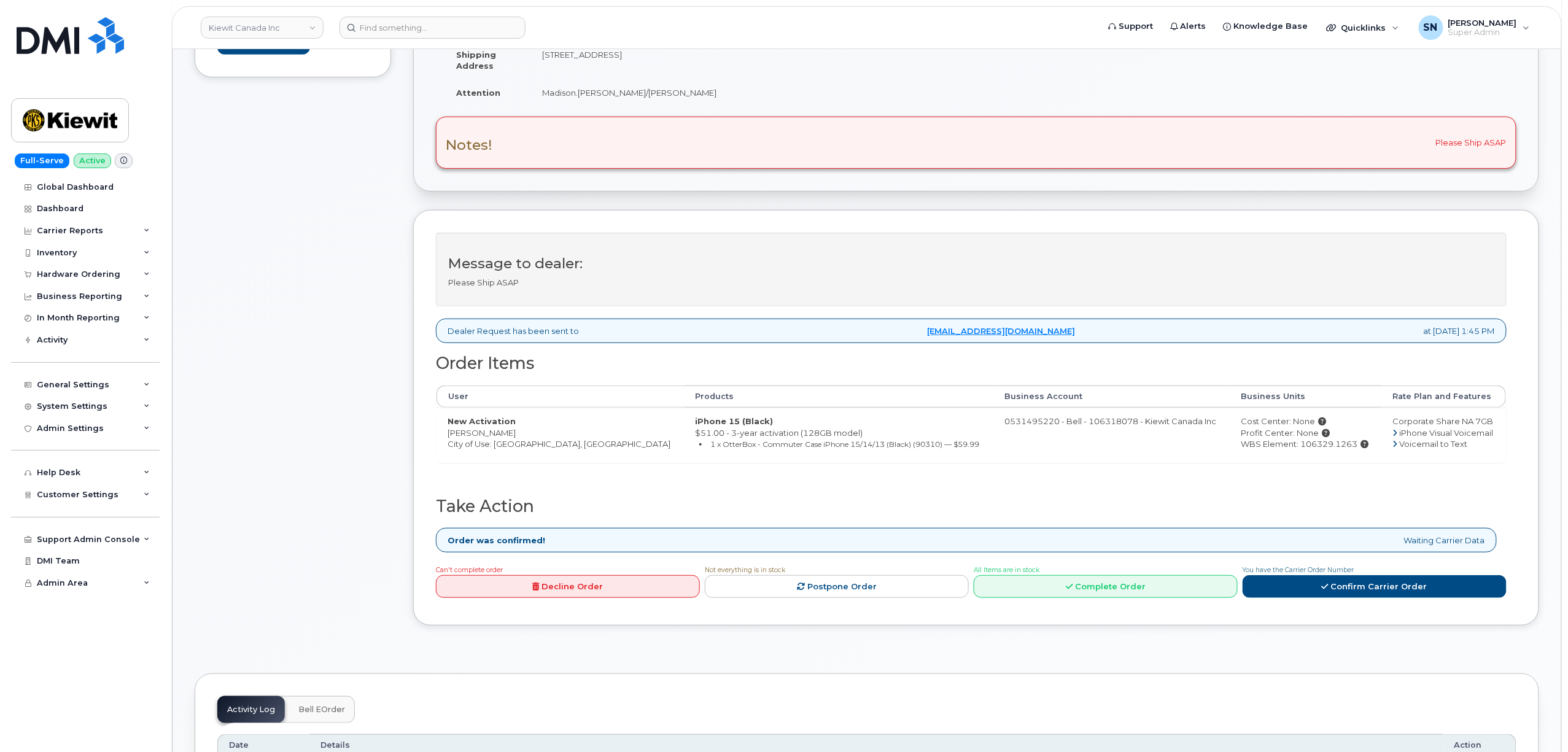
drag, startPoint x: 448, startPoint y: 436, endPoint x: 513, endPoint y: 438, distance: 65.0
click at [513, 438] on td "New Activation Brandy Herman City of Use: Edmonton, Alberta" at bounding box center [561, 435] width 248 height 55
copy td "Brandy Herman"
click at [347, 431] on div "Comments Leave Comment" at bounding box center [293, 287] width 197 height 713
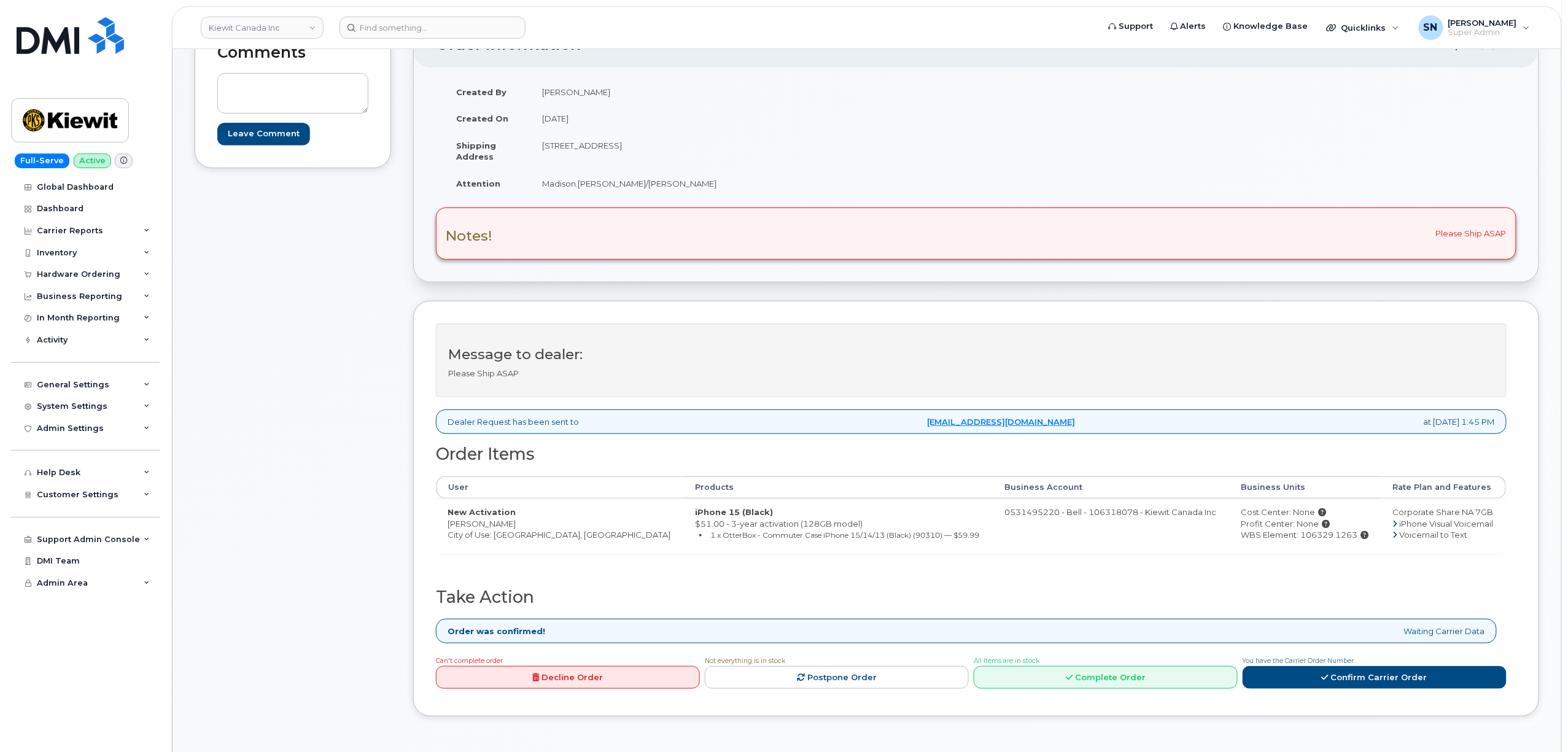
scroll to position [0, 0]
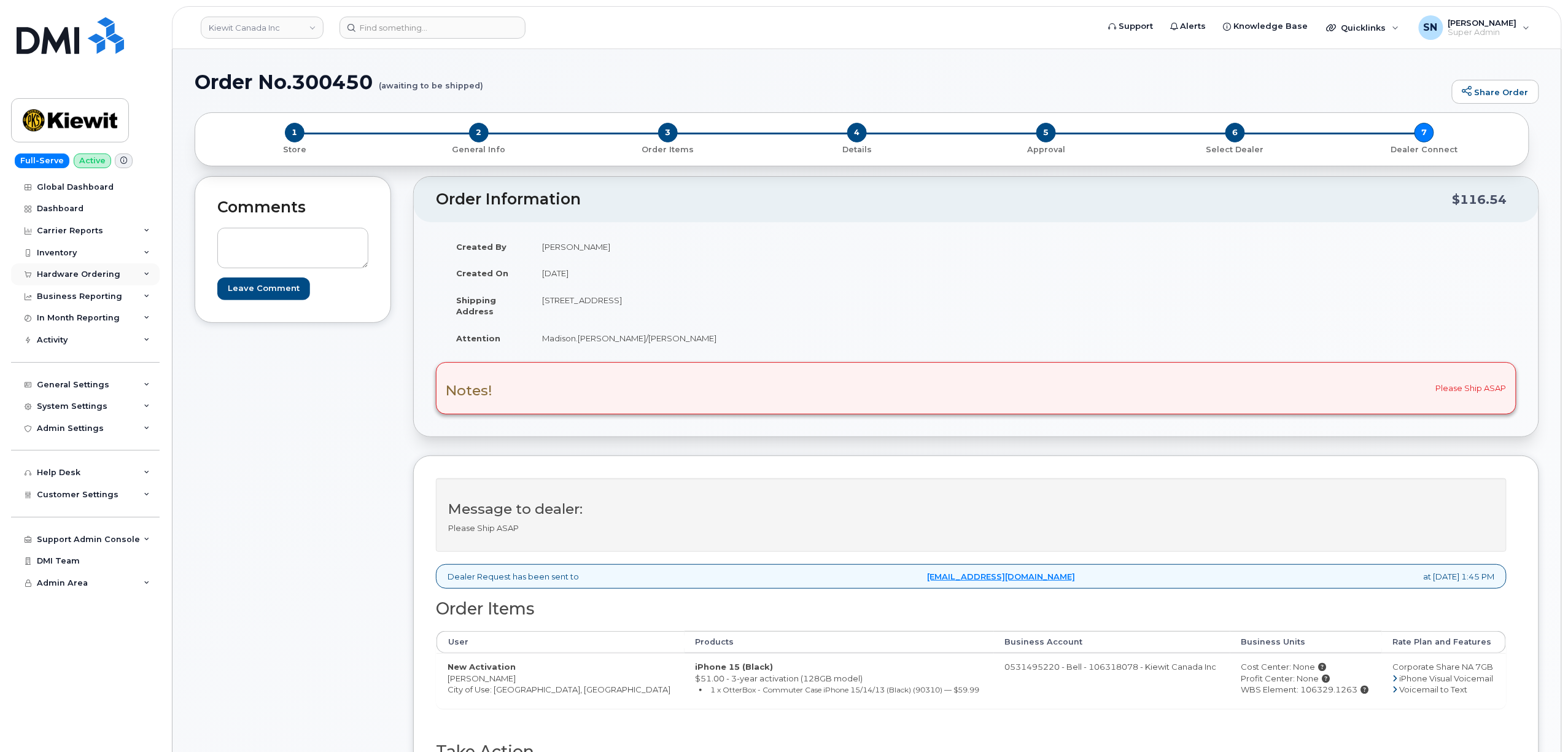
click at [84, 266] on div "Hardware Ordering" at bounding box center [85, 274] width 149 height 22
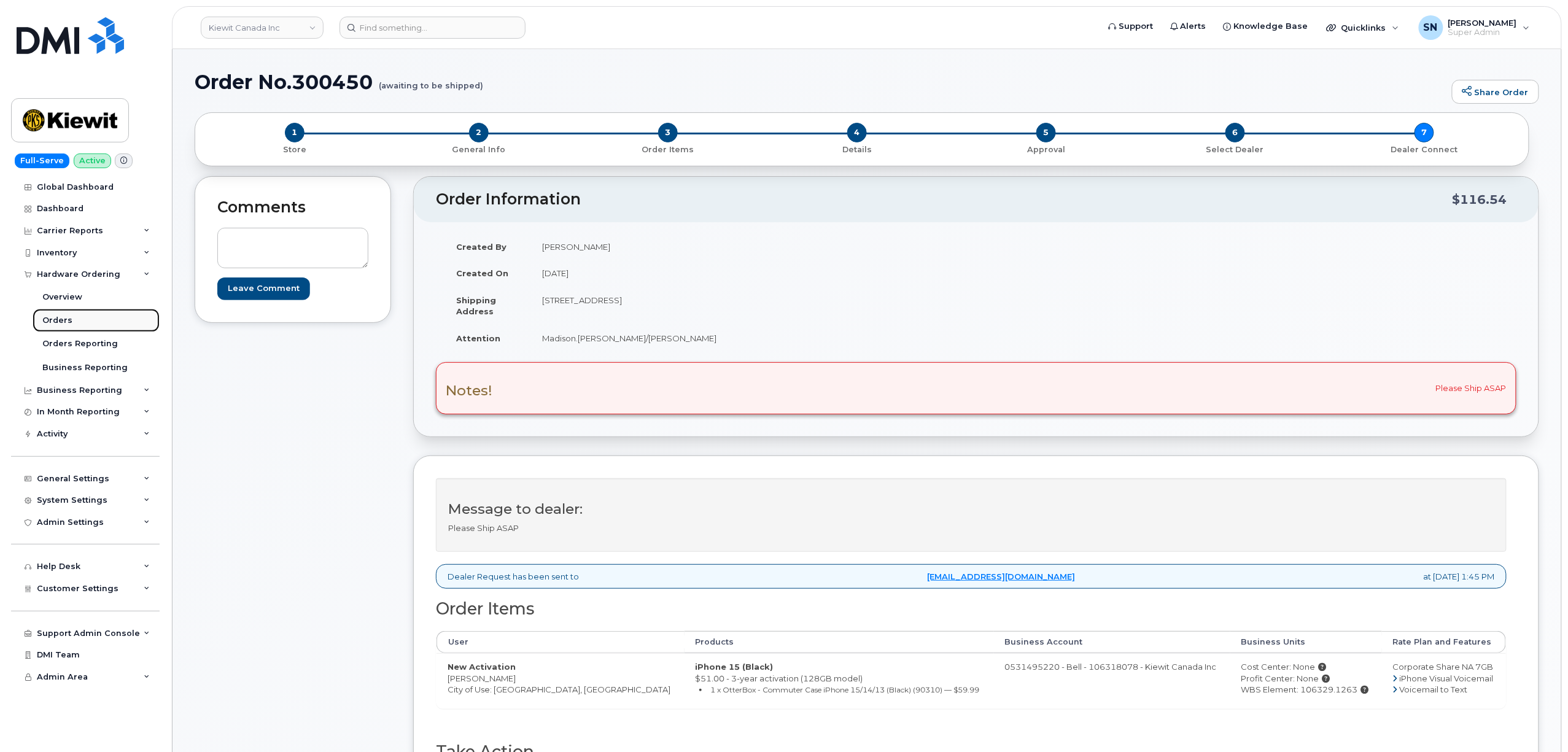
click at [73, 318] on link "Orders" at bounding box center [95, 321] width 127 height 23
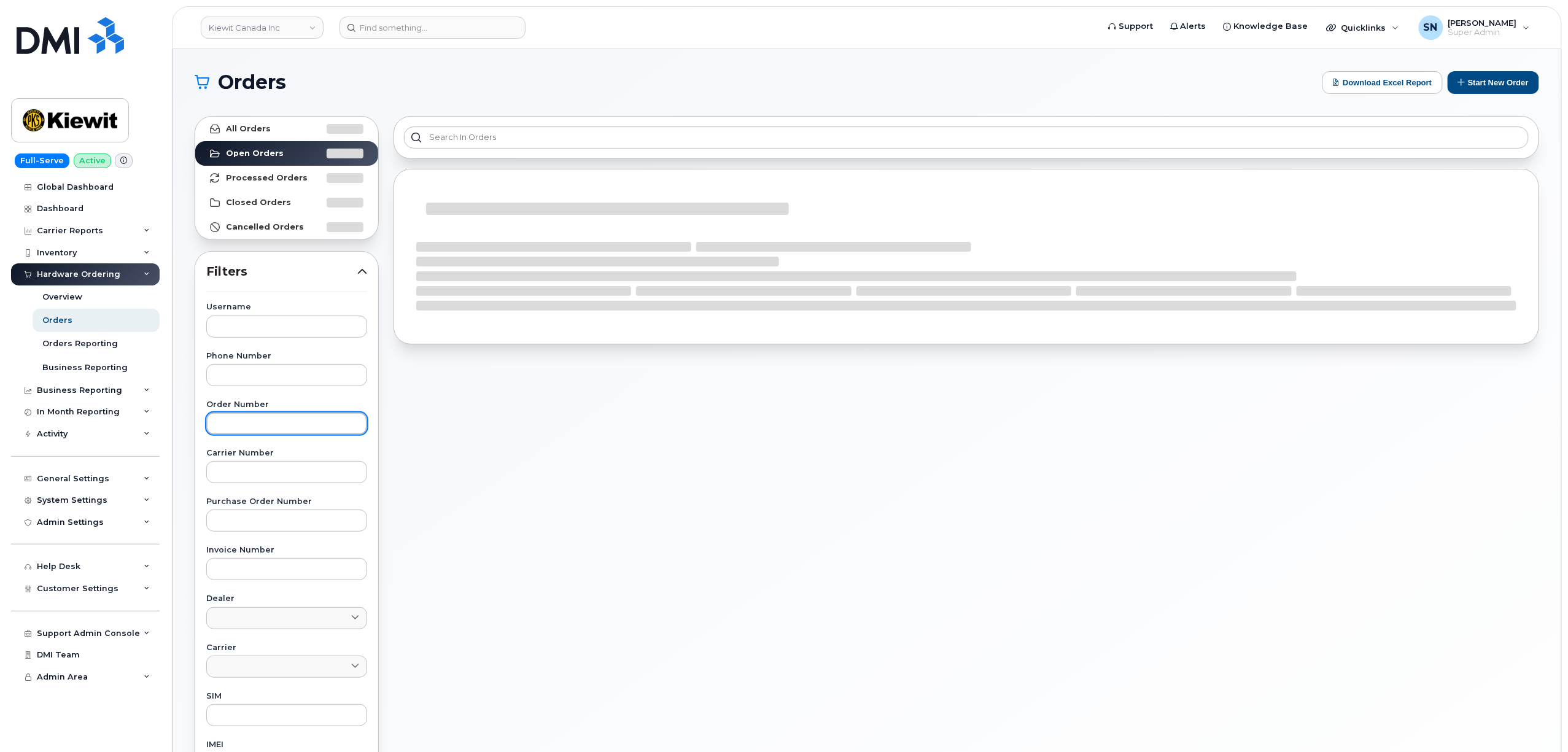
click at [256, 427] on input "text" at bounding box center [286, 423] width 161 height 22
paste input "300403"
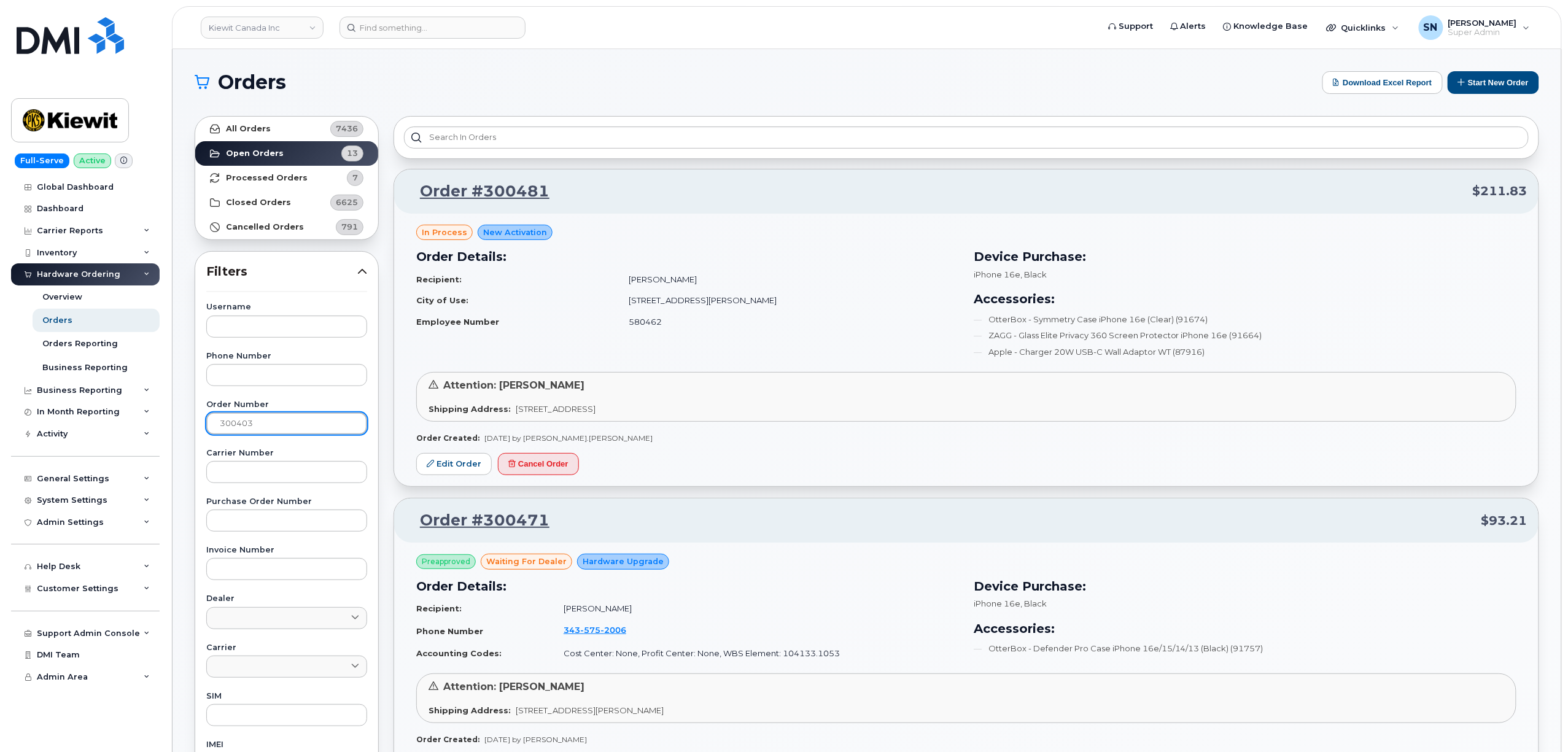
type input "300403"
click at [258, 124] on strong "All Orders" at bounding box center [248, 129] width 45 height 10
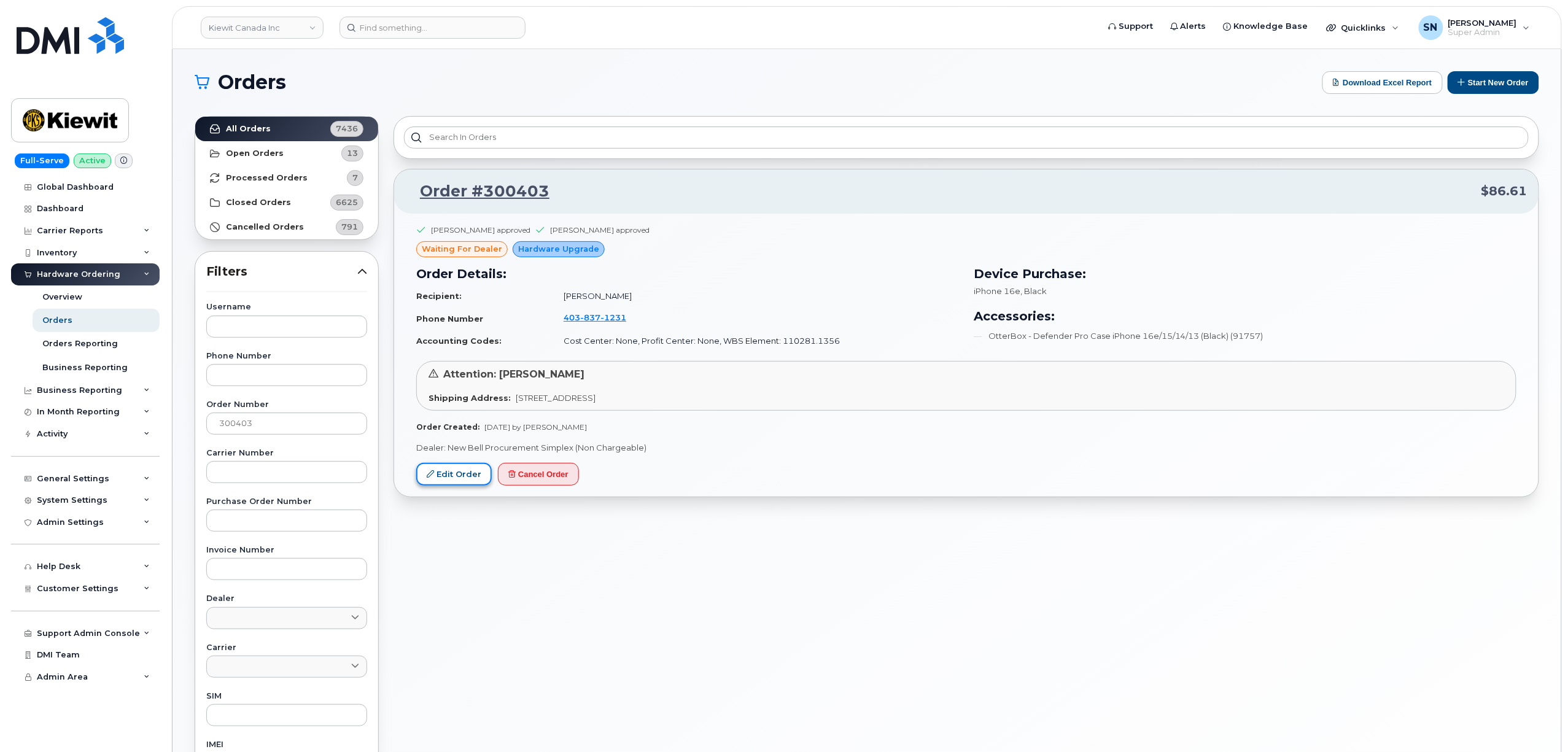
click at [458, 482] on link "Edit Order" at bounding box center [454, 474] width 75 height 23
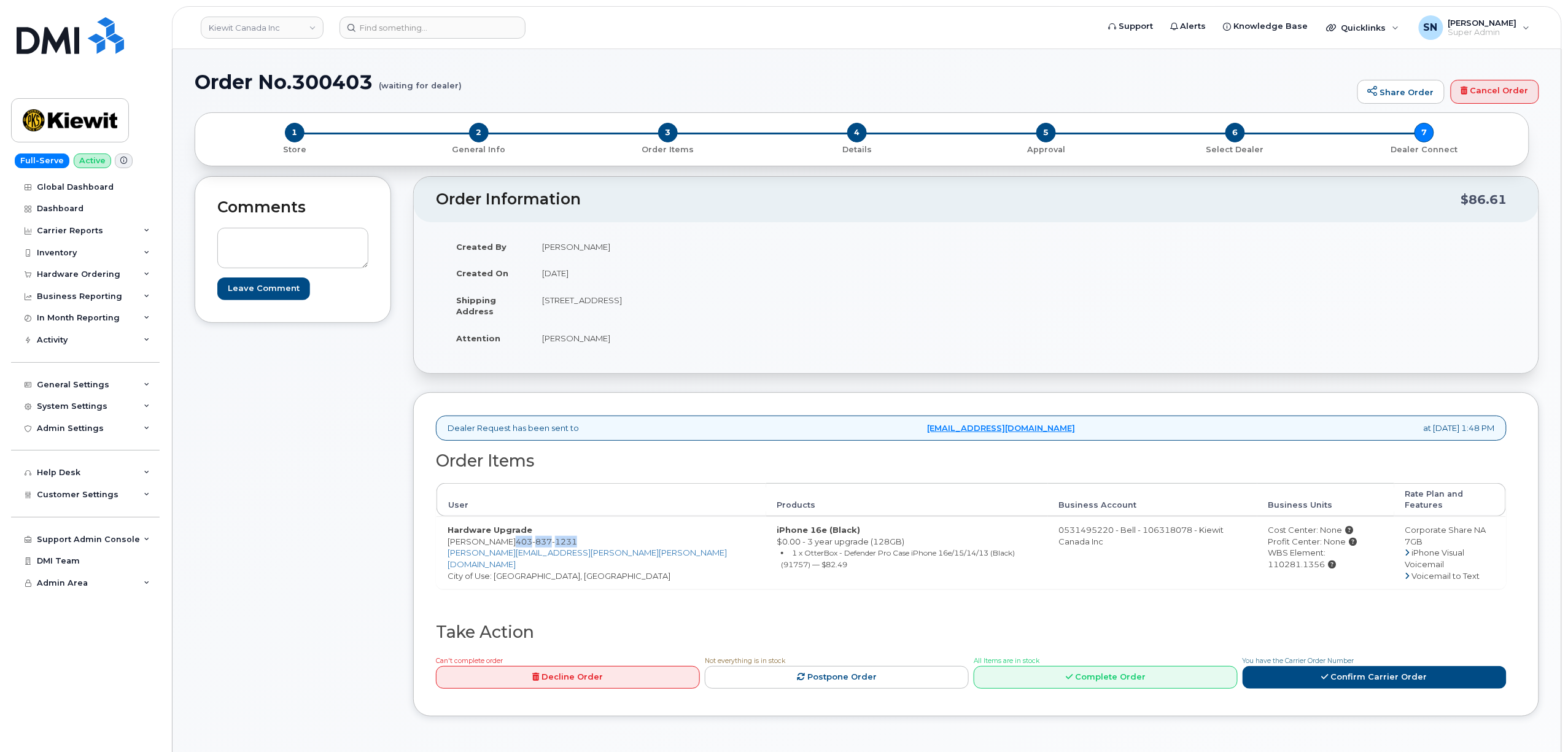
drag, startPoint x: 487, startPoint y: 530, endPoint x: 549, endPoint y: 534, distance: 62.1
click at [549, 536] on span "[PHONE_NUMBER]" at bounding box center [547, 541] width 62 height 10
copy span "[PHONE_NUMBER]"
click at [445, 531] on td "Hardware Upgrade [PERSON_NAME] [PHONE_NUMBER] [PERSON_NAME][EMAIL_ADDRESS][PERS…" at bounding box center [601, 553] width 330 height 73
drag, startPoint x: 446, startPoint y: 531, endPoint x: 476, endPoint y: 531, distance: 30.0
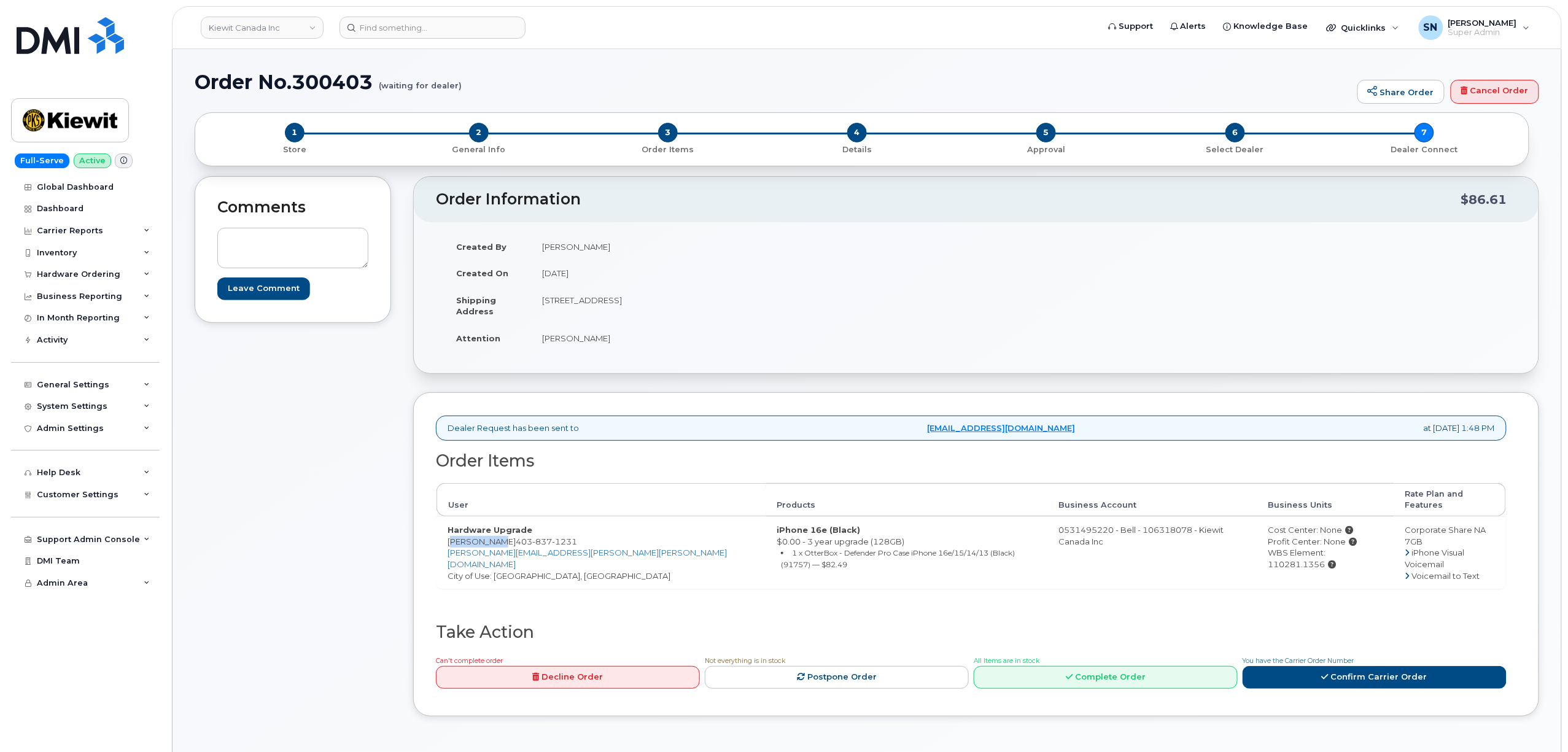
click at [476, 531] on td "Hardware Upgrade [PERSON_NAME] [PHONE_NUMBER] [PERSON_NAME][EMAIL_ADDRESS][PERS…" at bounding box center [601, 553] width 330 height 73
copy td "[PERSON_NAME]"
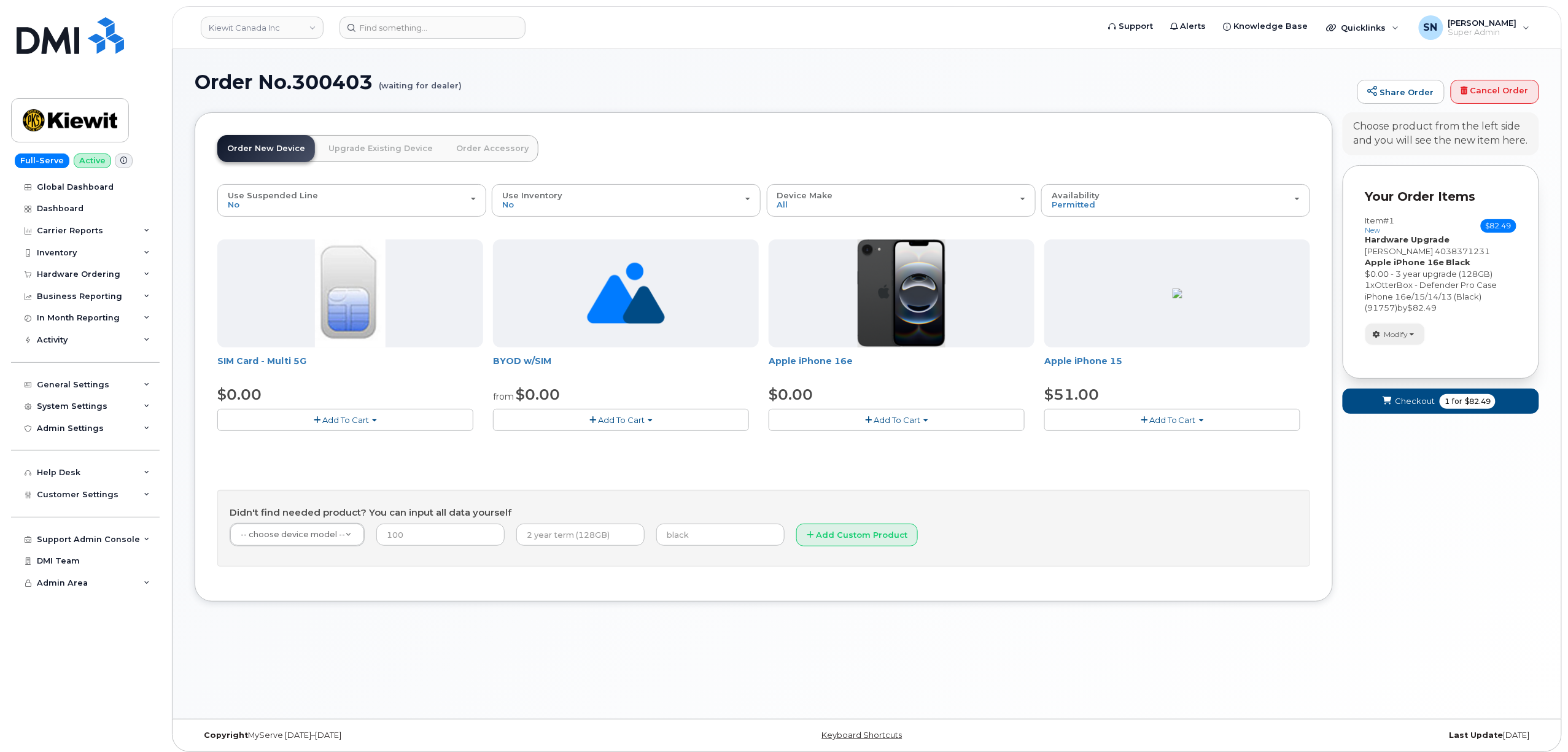
click at [1385, 340] on button "Modify" at bounding box center [1395, 334] width 60 height 21
click at [1386, 353] on link "change" at bounding box center [1425, 353] width 117 height 15
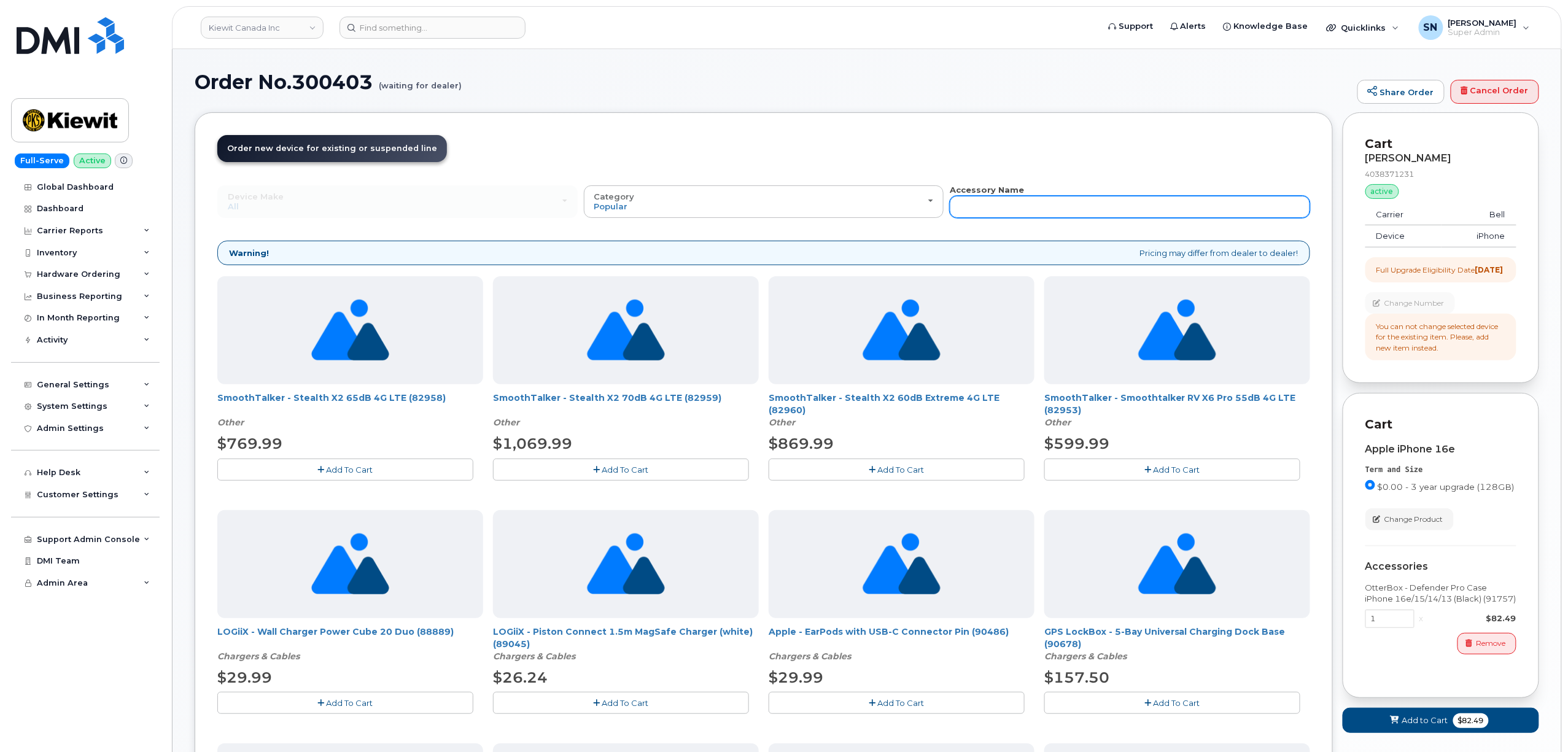
click at [1103, 197] on input "text" at bounding box center [1130, 207] width 360 height 22
type input "87916"
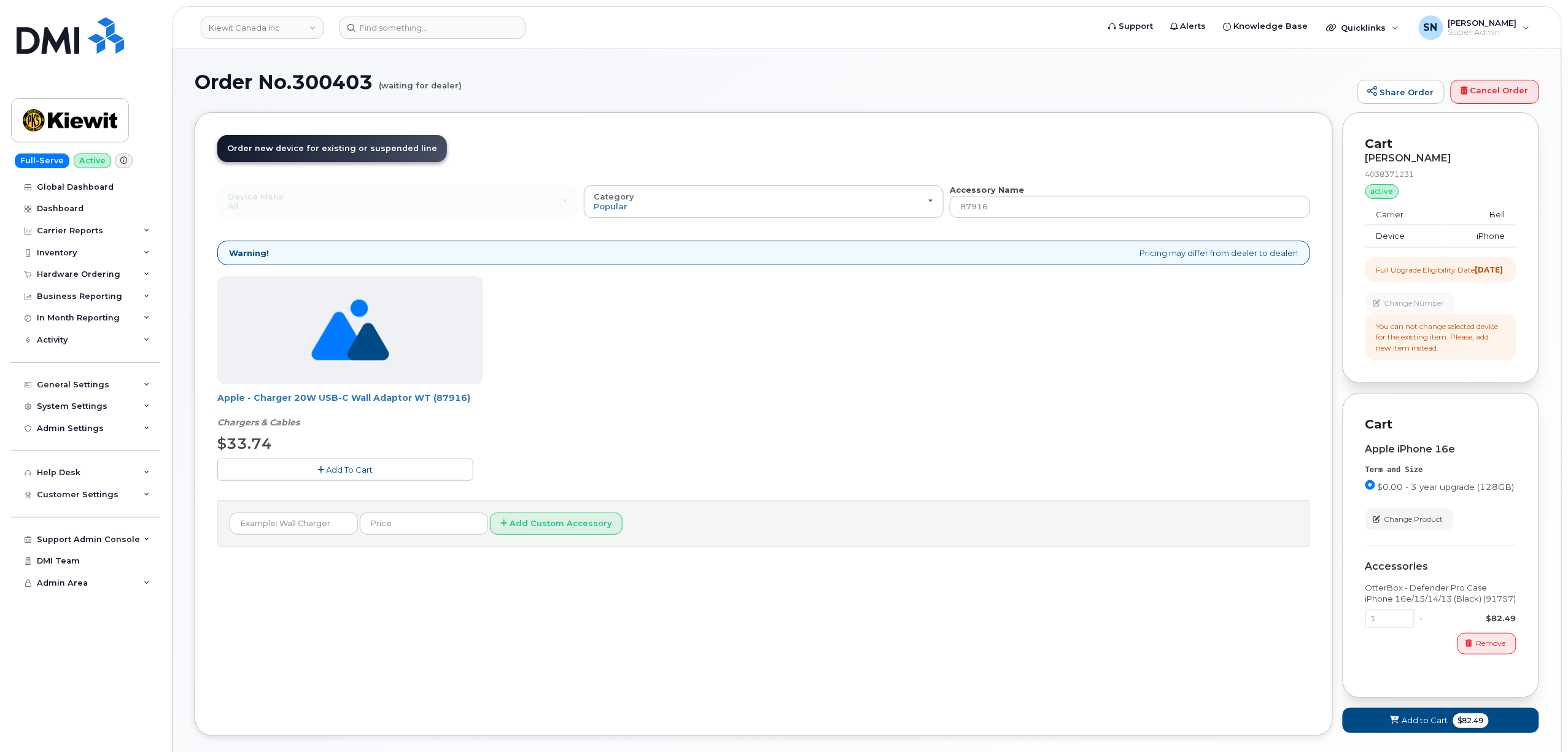
click at [431, 469] on button "Add To Cart" at bounding box center [345, 468] width 256 height 21
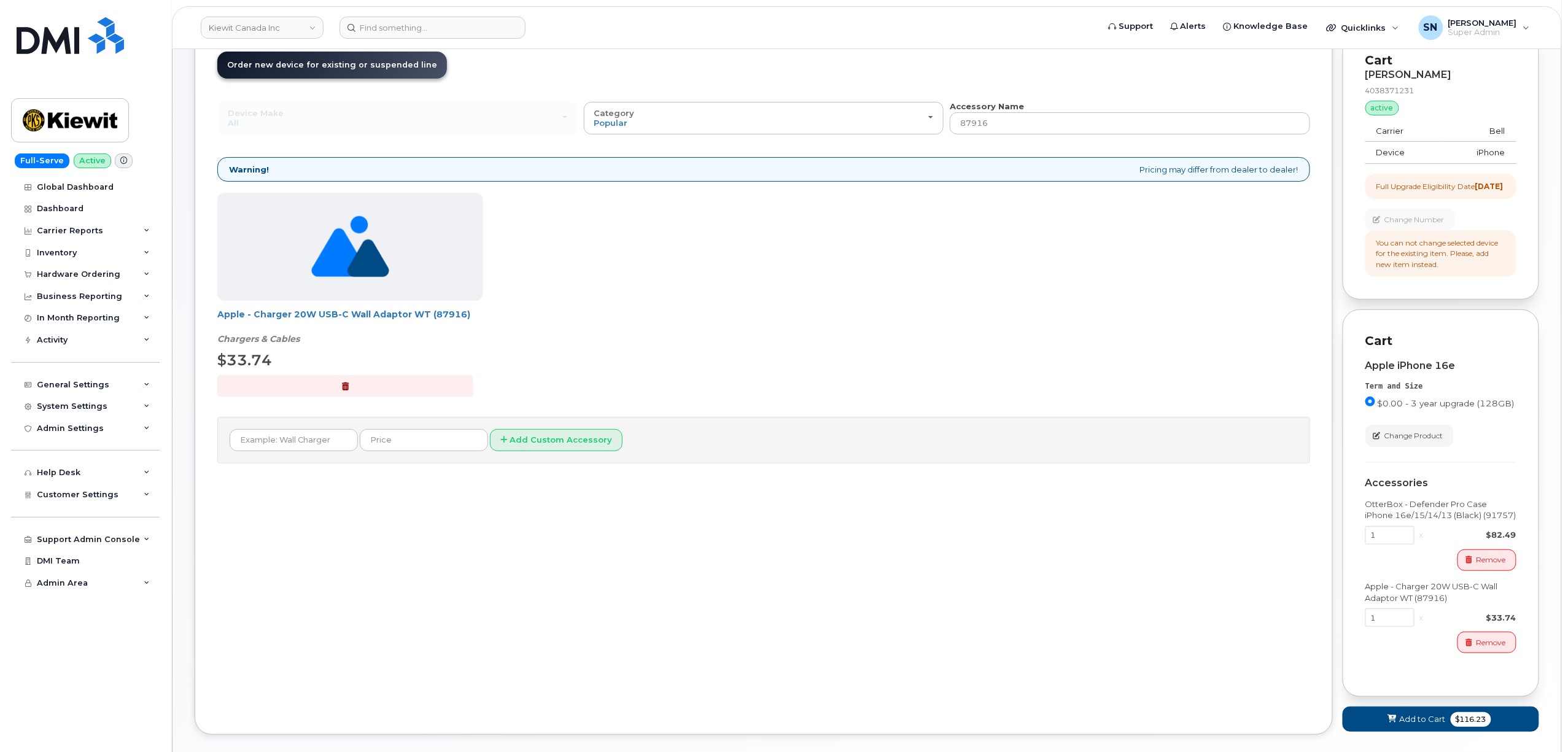
scroll to position [161, 0]
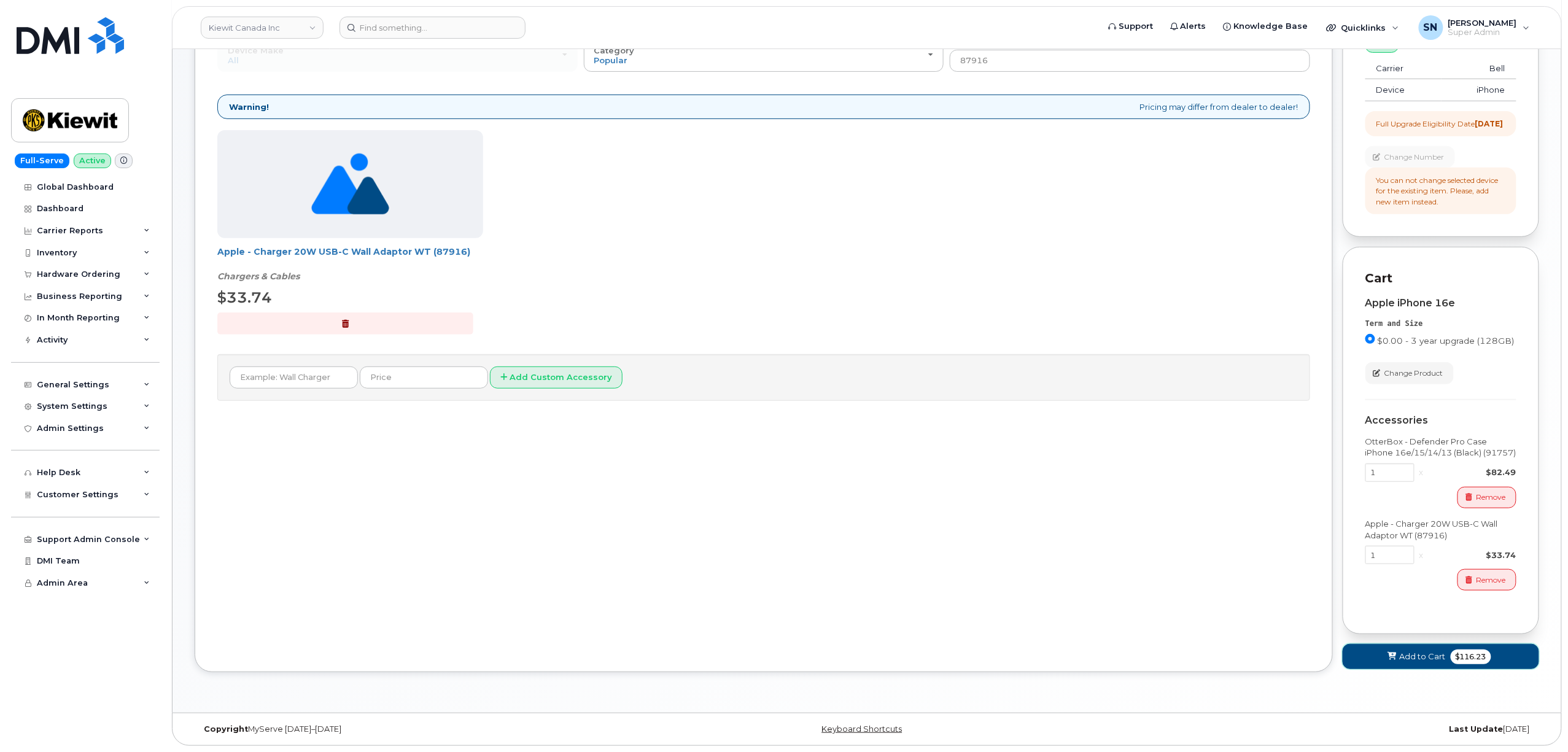
click at [1393, 655] on icon at bounding box center [1392, 656] width 9 height 8
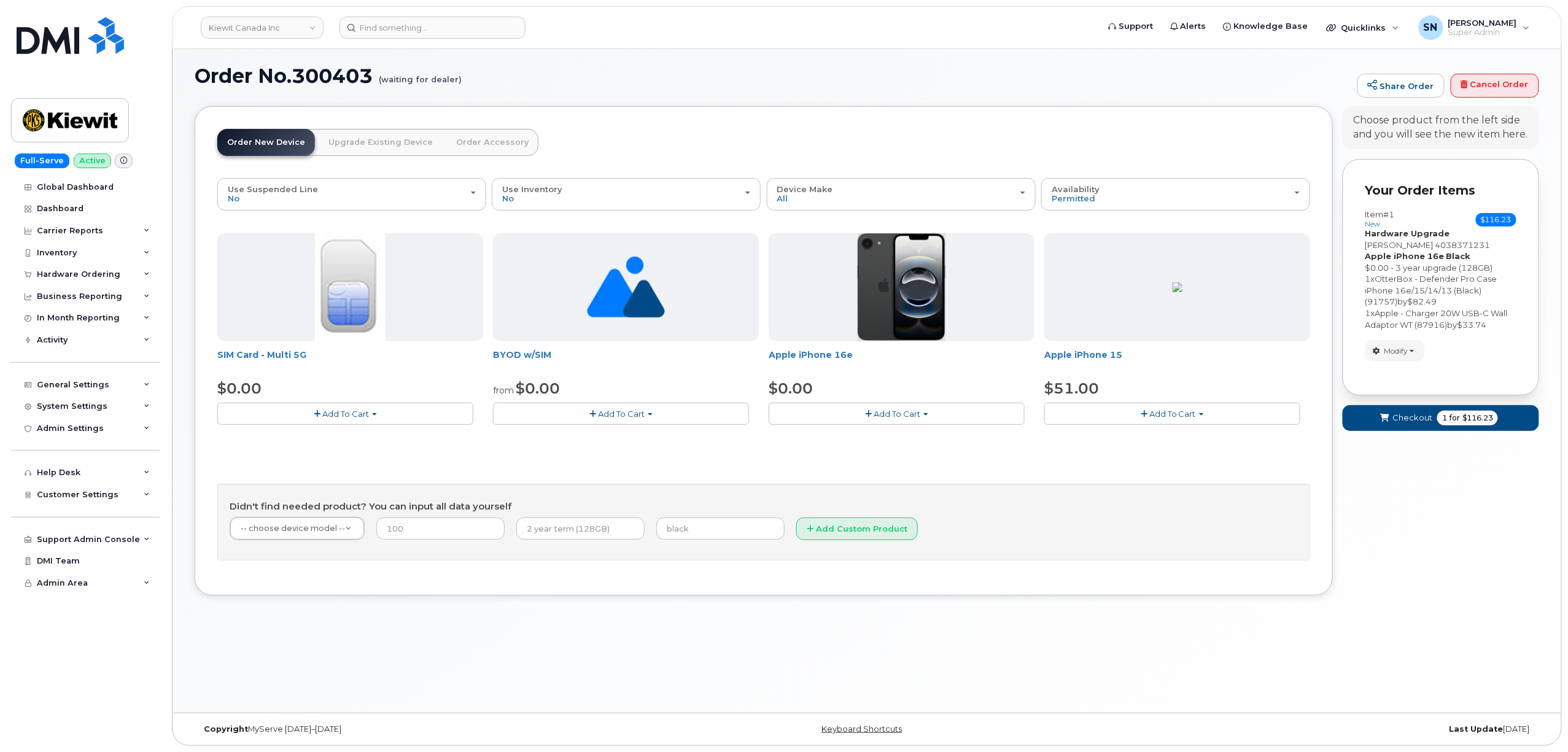
scroll to position [6, 0]
click at [1396, 418] on span "Checkout" at bounding box center [1412, 417] width 40 height 12
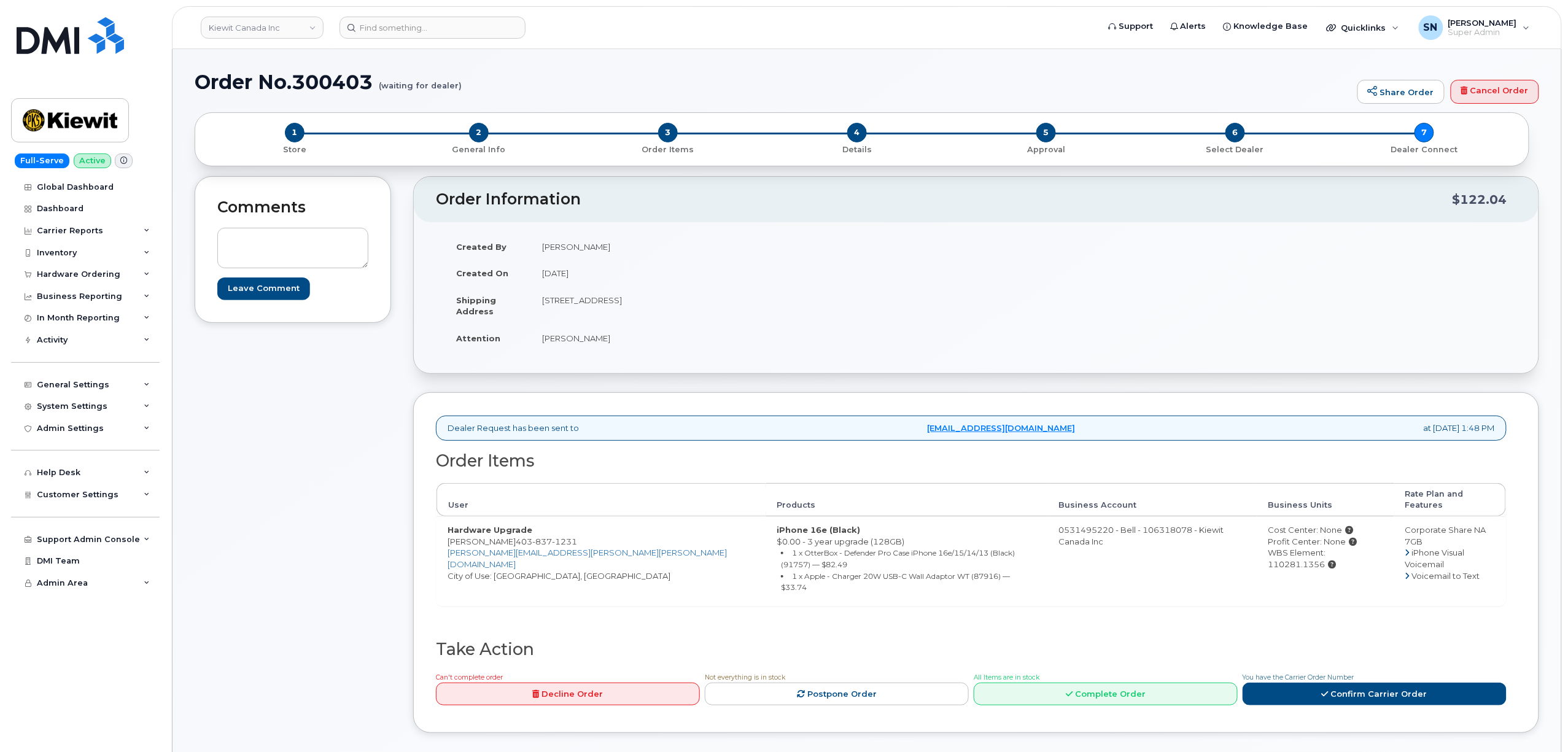
drag, startPoint x: 543, startPoint y: 301, endPoint x: 661, endPoint y: 308, distance: 118.2
click at [661, 308] on td "[STREET_ADDRESS]" at bounding box center [749, 305] width 436 height 38
copy td "[STREET_ADDRESS]"
drag, startPoint x: 720, startPoint y: 297, endPoint x: 754, endPoint y: 307, distance: 35.4
click at [754, 307] on td "[STREET_ADDRESS]" at bounding box center [749, 305] width 436 height 38
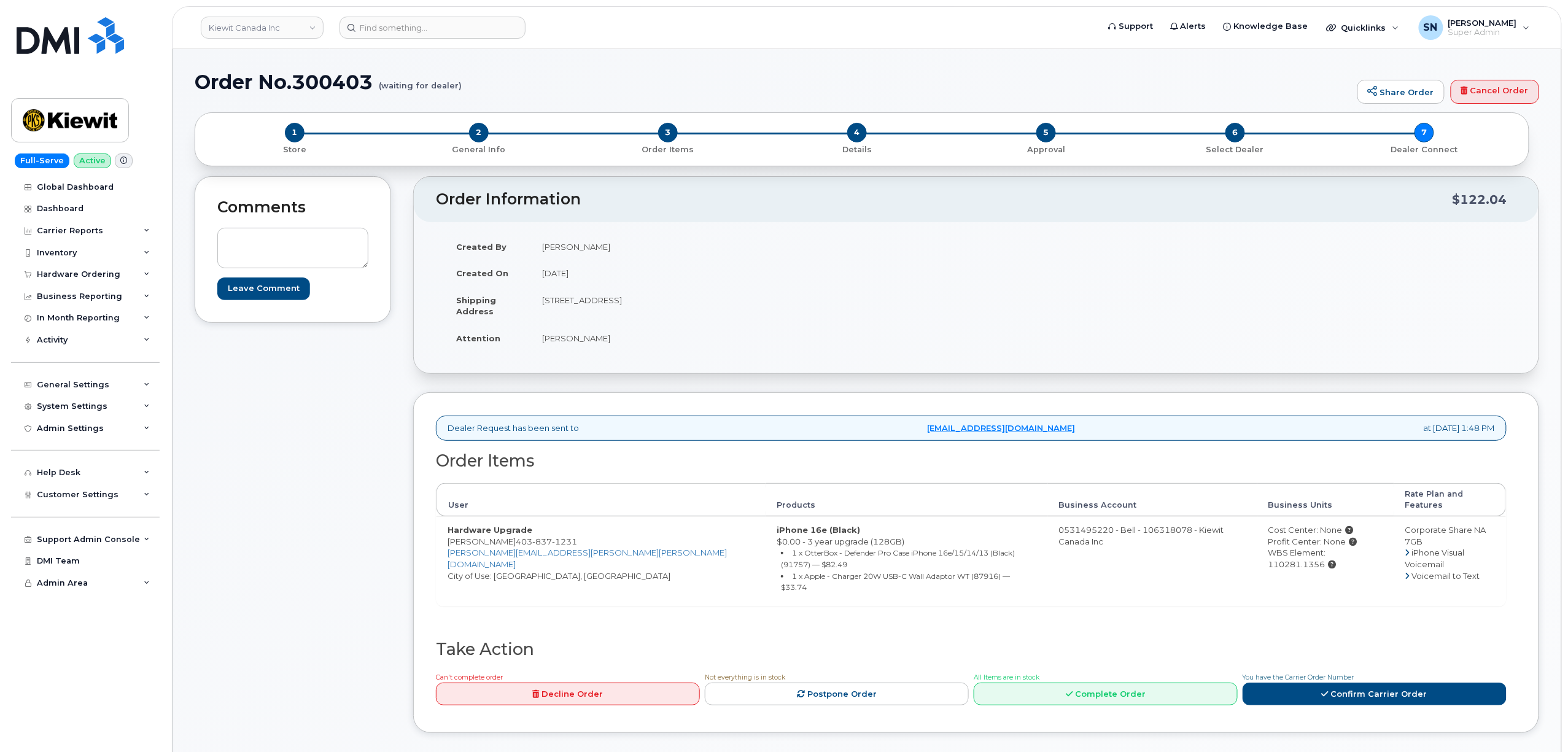
copy td "T2W 3X6"
drag, startPoint x: 543, startPoint y: 338, endPoint x: 580, endPoint y: 344, distance: 37.5
click at [580, 344] on td "[PERSON_NAME]" at bounding box center [749, 338] width 436 height 27
copy td "[PERSON_NAME]"
drag, startPoint x: 489, startPoint y: 530, endPoint x: 550, endPoint y: 531, distance: 61.0
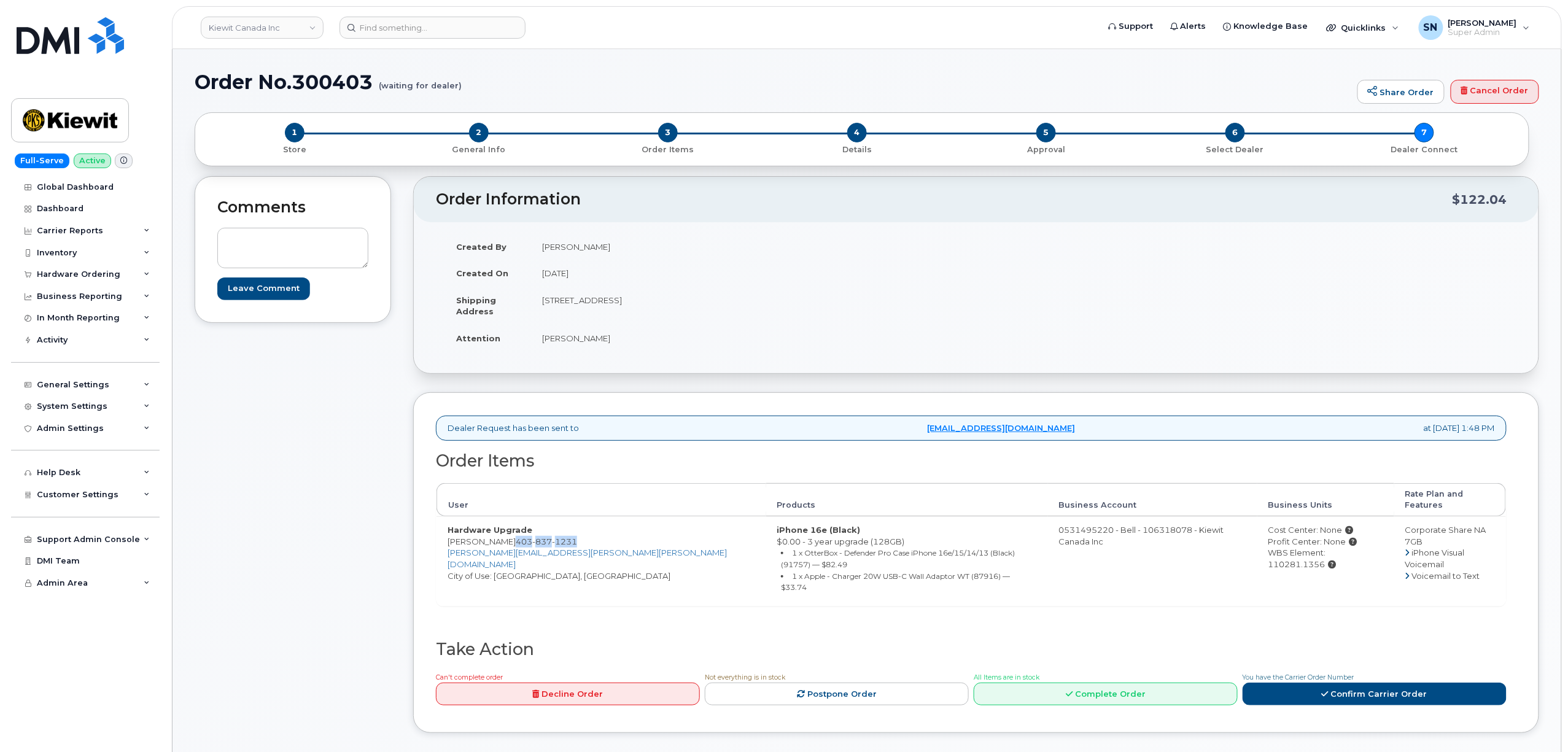
click at [550, 536] on span "[PHONE_NUMBER]" at bounding box center [547, 541] width 62 height 10
copy span "[PHONE_NUMBER]"
drag, startPoint x: 1275, startPoint y: 546, endPoint x: 1332, endPoint y: 555, distance: 57.7
click at [1332, 555] on td "Cost Center: None Profit Center: None WBS Element: 110281.1356" at bounding box center [1326, 561] width 137 height 89
copy div "110281.1356"
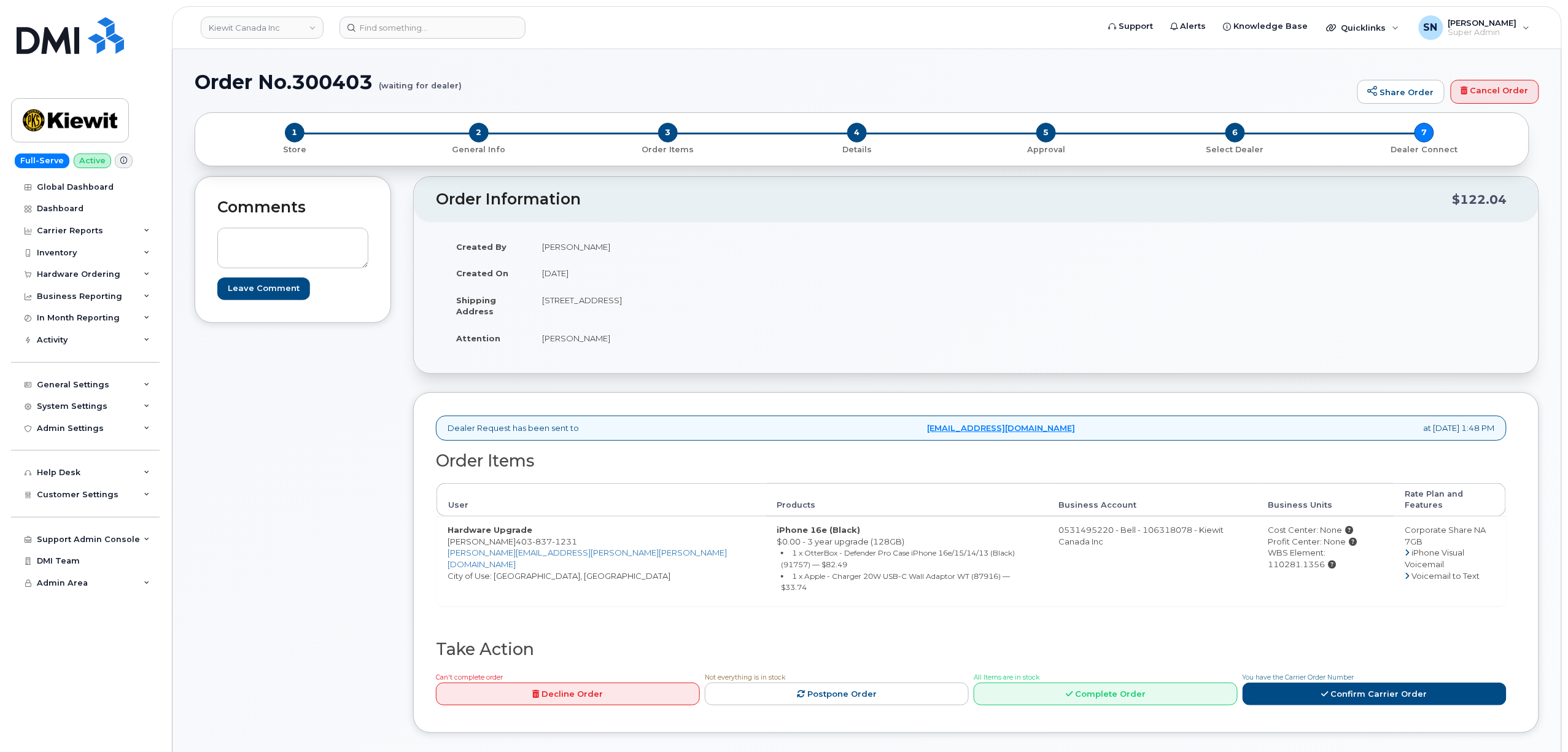
click at [430, 534] on div "Dealer Request has been sent to procurement@myserve.ca at Sep 10, 2025 1:48 PM …" at bounding box center [976, 562] width 1126 height 340
drag, startPoint x: 450, startPoint y: 531, endPoint x: 548, endPoint y: 534, distance: 98.0
click at [548, 534] on td "Hardware Upgrade [PERSON_NAME] [PHONE_NUMBER] [PERSON_NAME][EMAIL_ADDRESS][PERS…" at bounding box center [601, 561] width 330 height 89
copy td "Kyle Titus 403 837 1231"
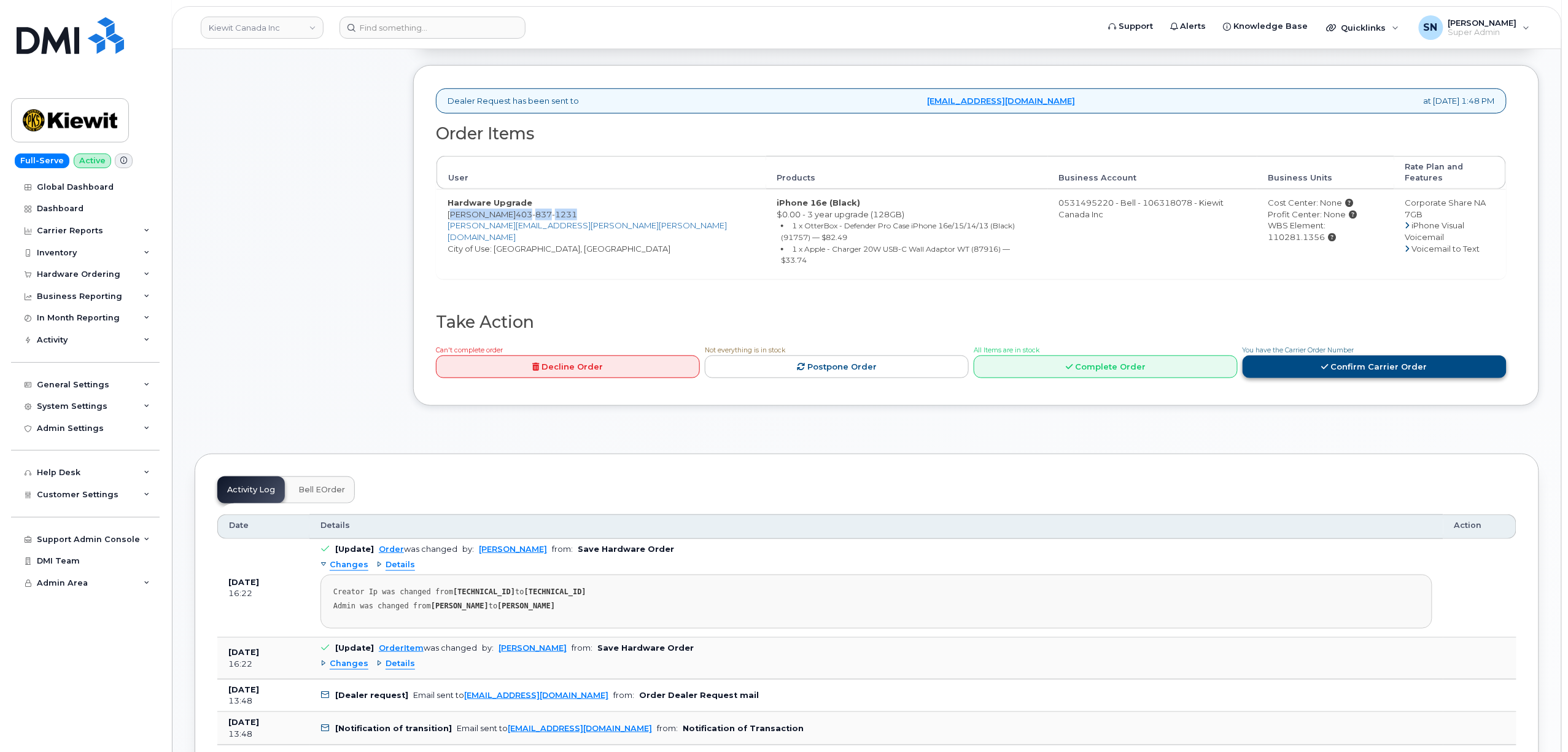
click at [1338, 355] on link "Confirm Carrier Order" at bounding box center [1375, 366] width 264 height 23
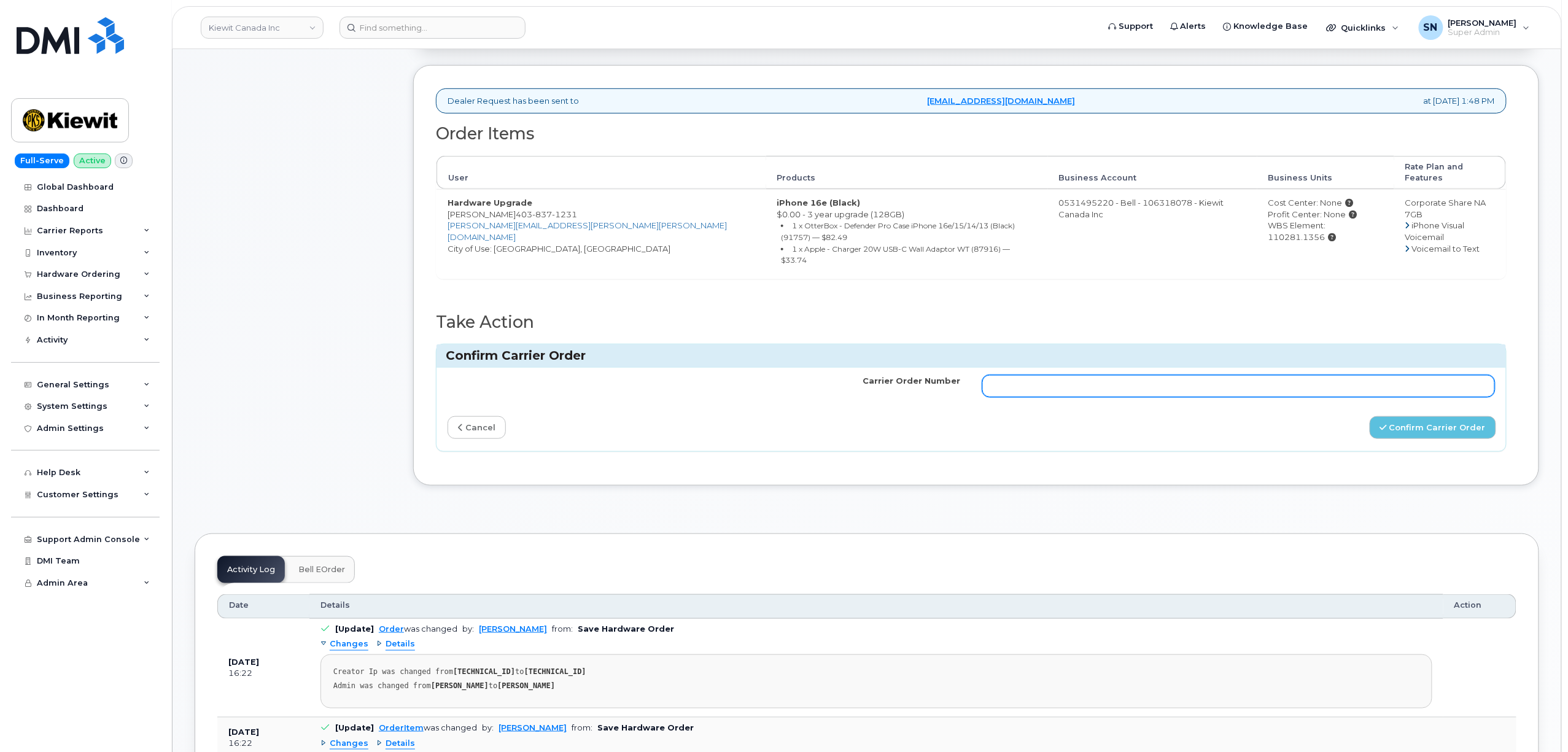
click at [1293, 375] on input "Carrier Order Number" at bounding box center [1239, 386] width 513 height 22
paste input "3014913"
type input "3014913"
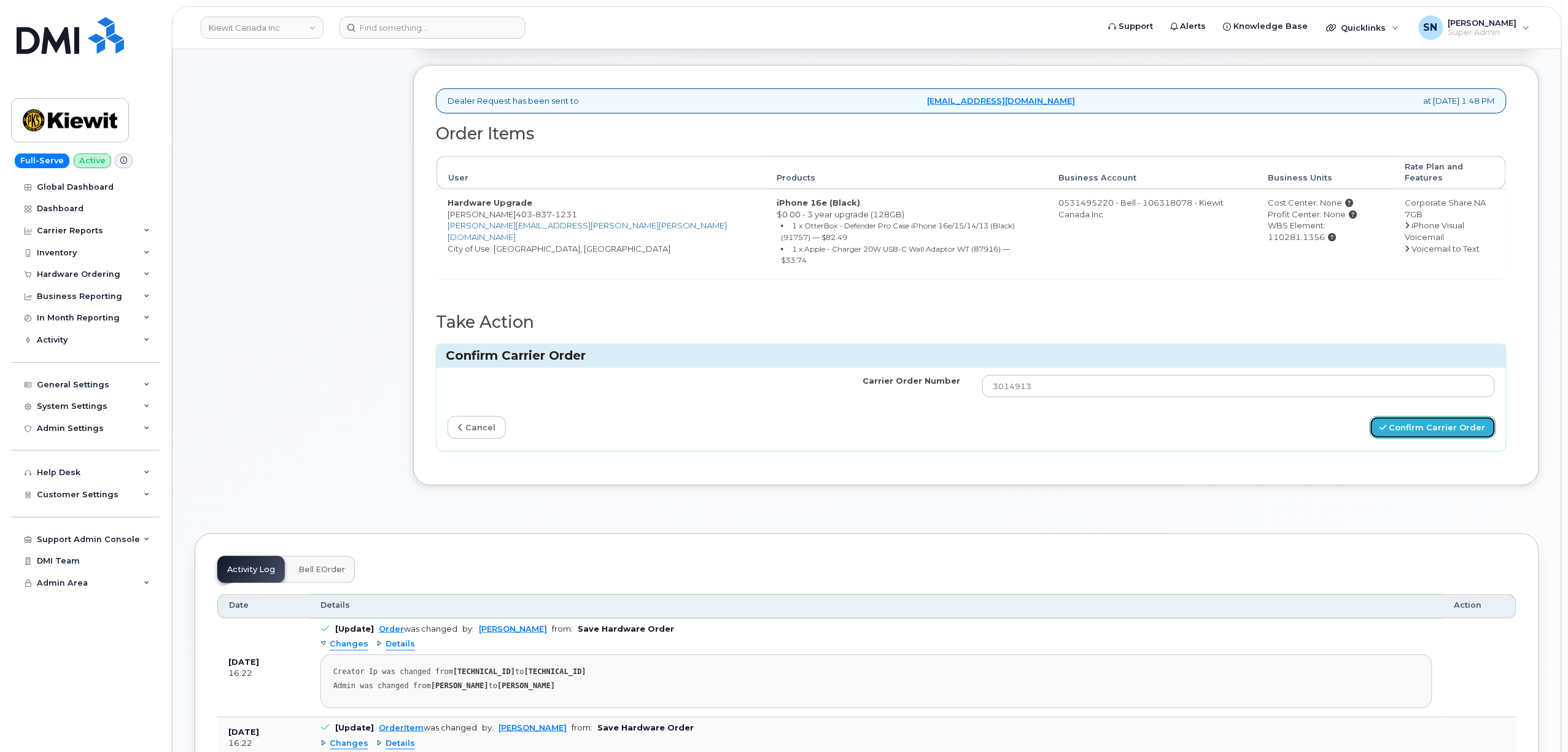
click at [1403, 416] on button "Confirm Carrier Order" at bounding box center [1433, 427] width 127 height 23
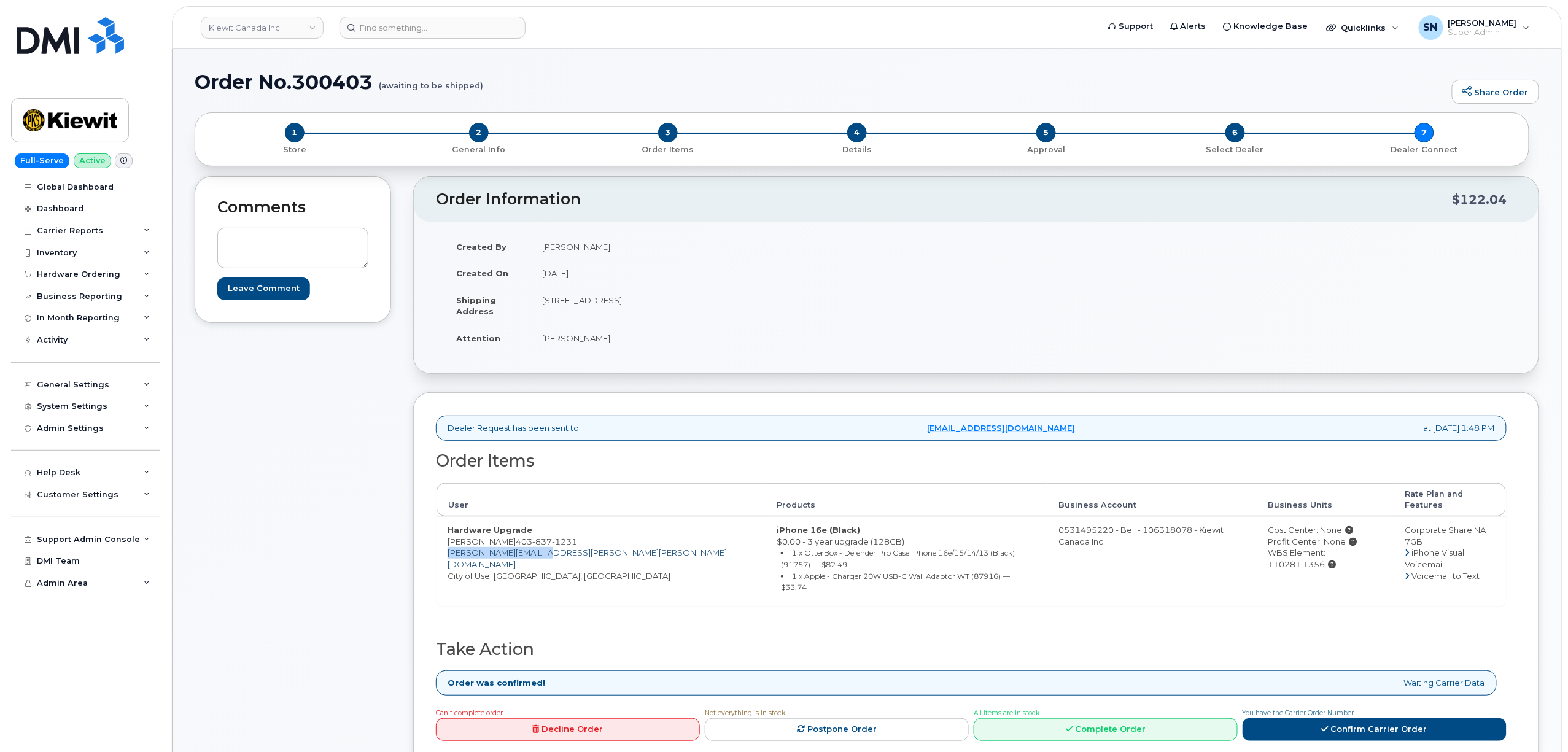
drag, startPoint x: 554, startPoint y: 542, endPoint x: 450, endPoint y: 543, distance: 104.0
click at [450, 543] on td "Hardware Upgrade [PERSON_NAME] [PHONE_NUMBER] [PERSON_NAME][EMAIL_ADDRESS][PERS…" at bounding box center [601, 561] width 330 height 89
copy link "[PERSON_NAME][EMAIL_ADDRESS][PERSON_NAME][PERSON_NAME][DOMAIN_NAME]"
click at [69, 270] on div "Hardware Ordering" at bounding box center [79, 274] width 84 height 10
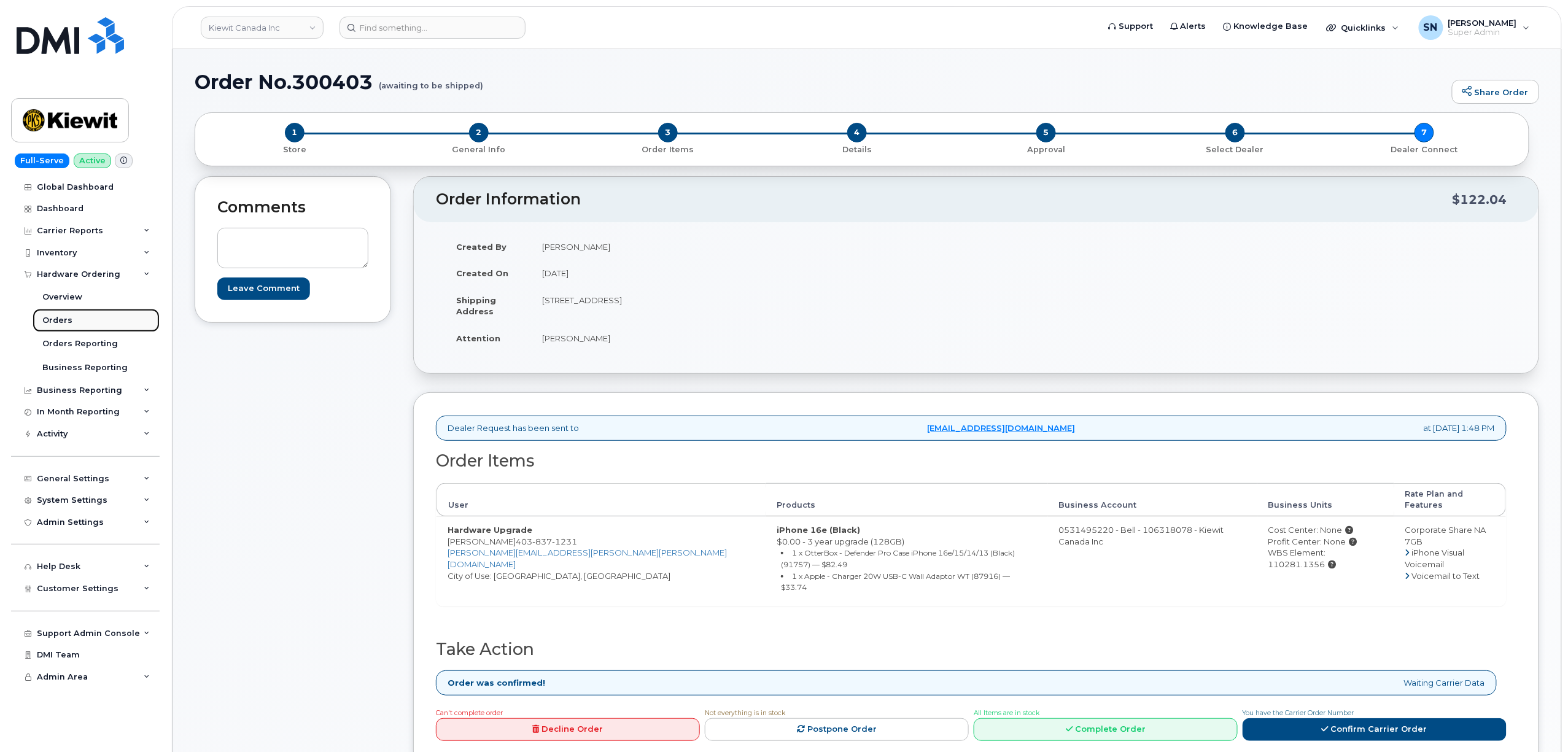
click at [71, 317] on link "Orders" at bounding box center [95, 321] width 127 height 23
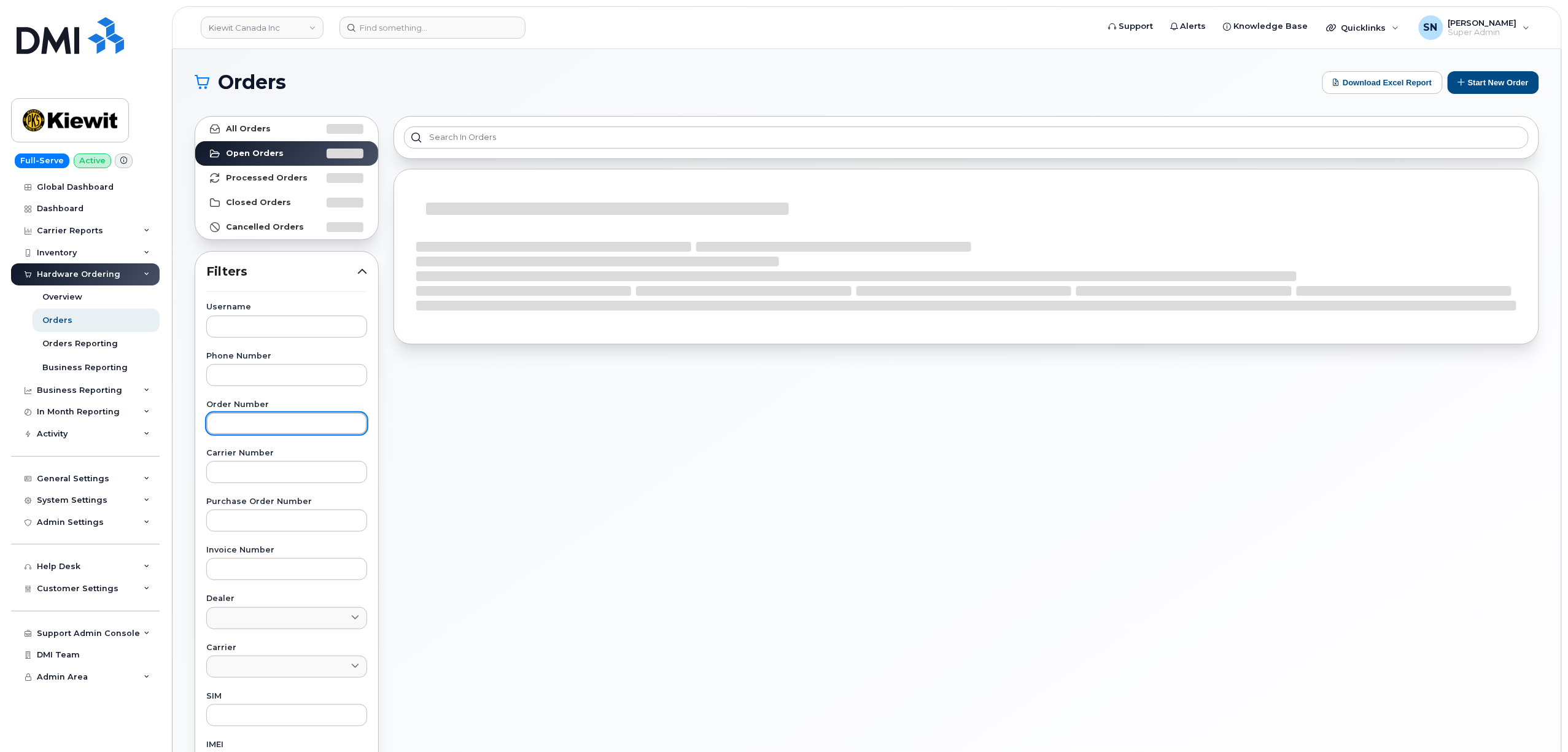
click at [282, 426] on input "text" at bounding box center [286, 423] width 161 height 22
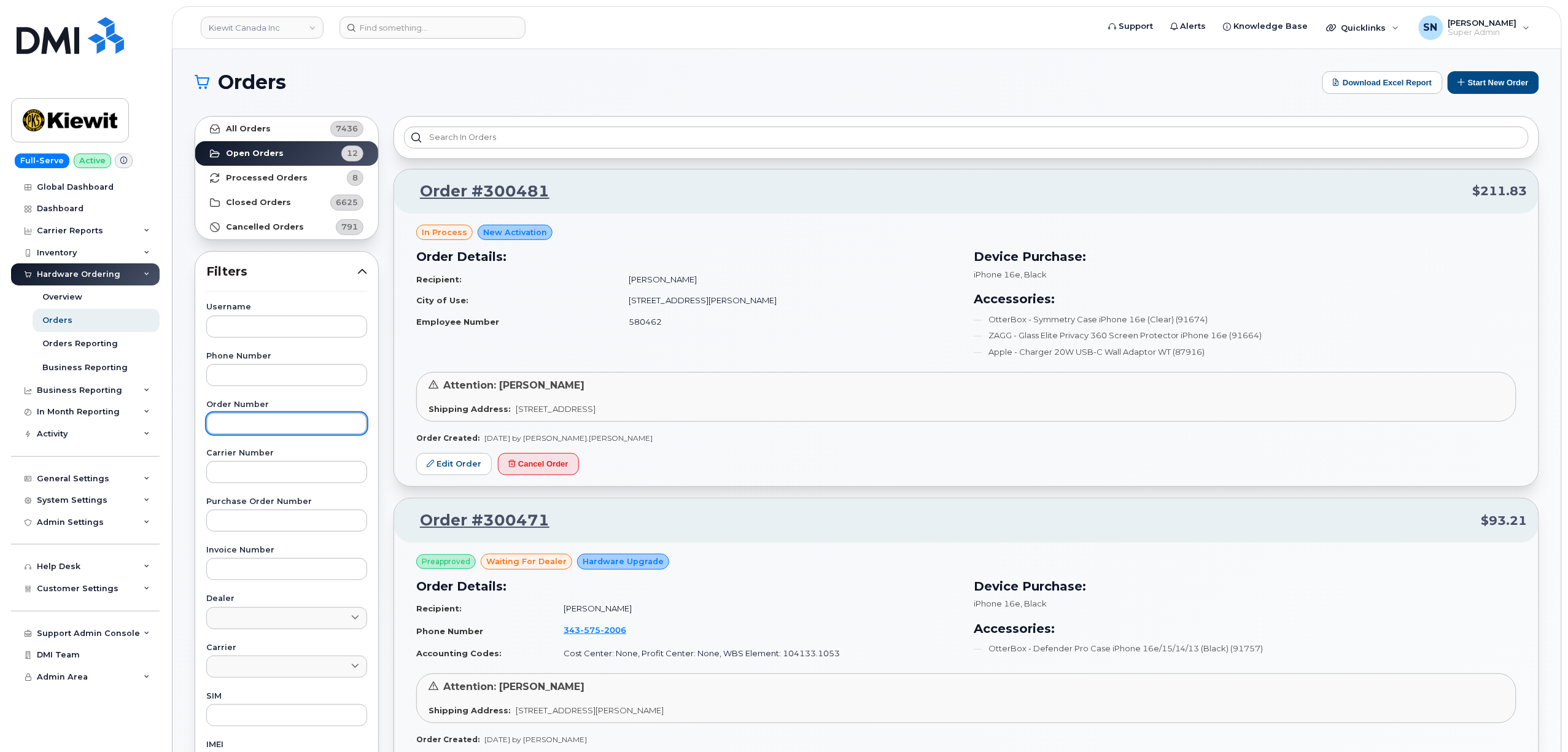
paste input "300471"
type input "300471"
click at [273, 131] on link "All Orders 7436" at bounding box center [286, 129] width 183 height 25
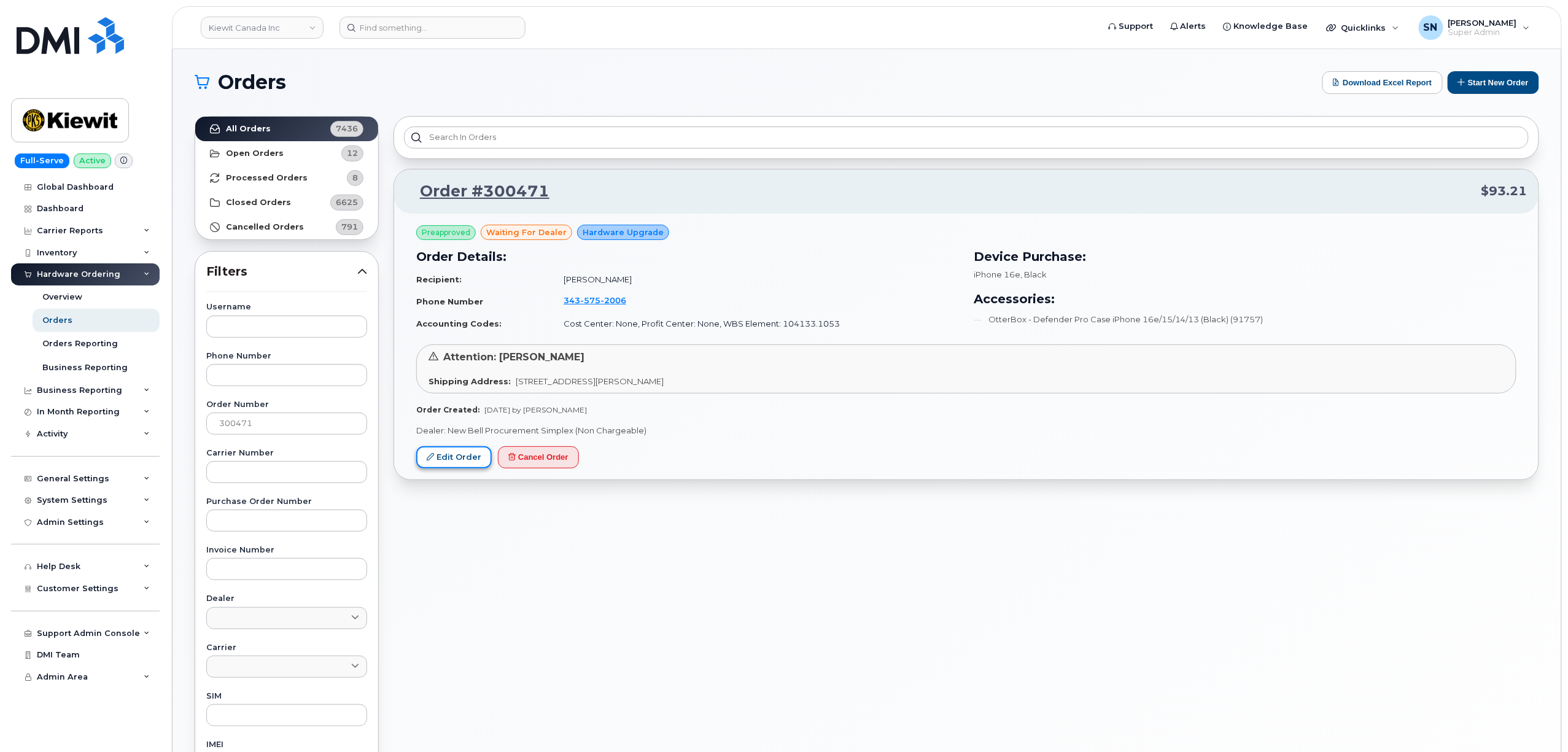
click at [446, 463] on link "Edit Order" at bounding box center [454, 457] width 75 height 23
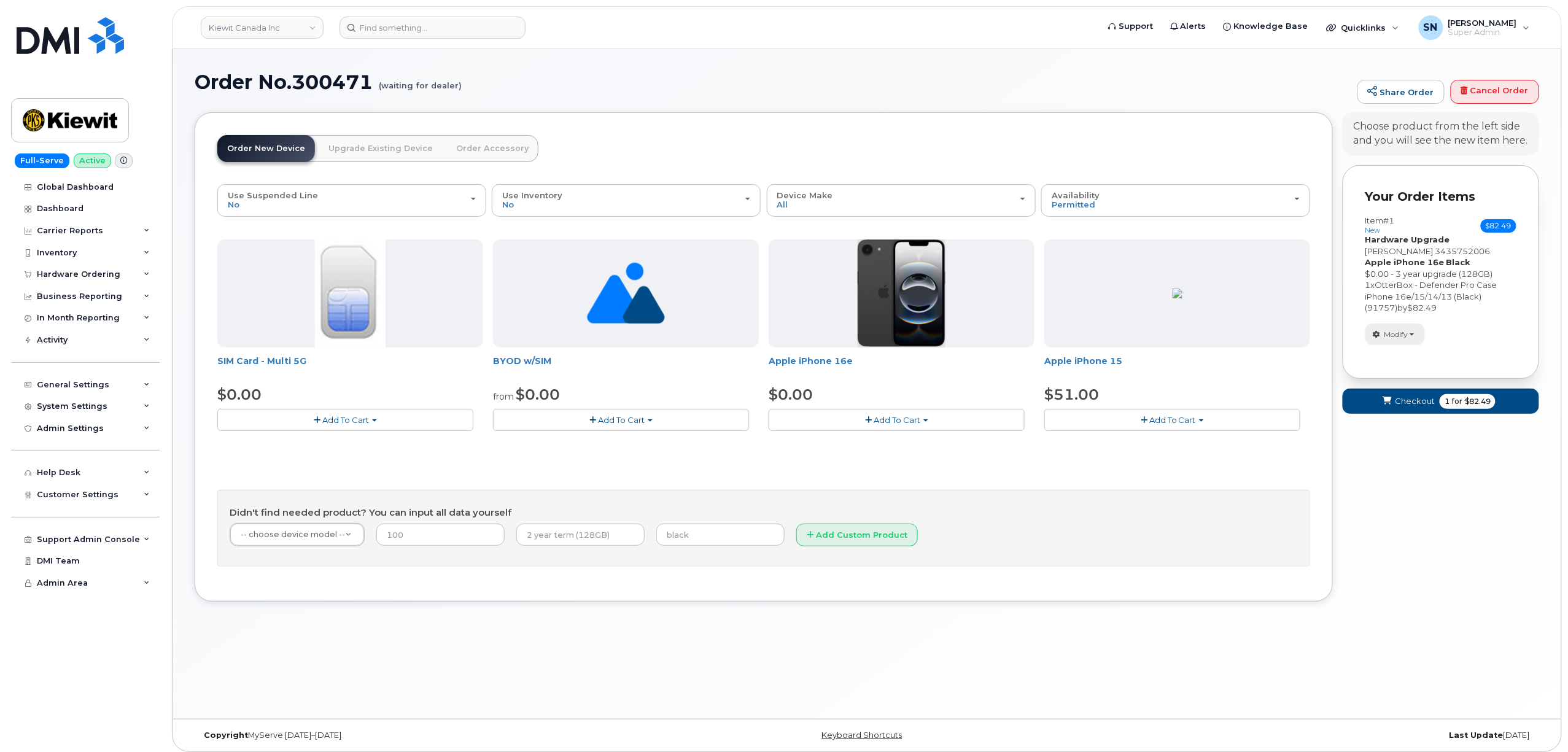
click at [1408, 341] on button "Modify" at bounding box center [1395, 334] width 60 height 21
click at [1408, 357] on link "change" at bounding box center [1425, 353] width 117 height 15
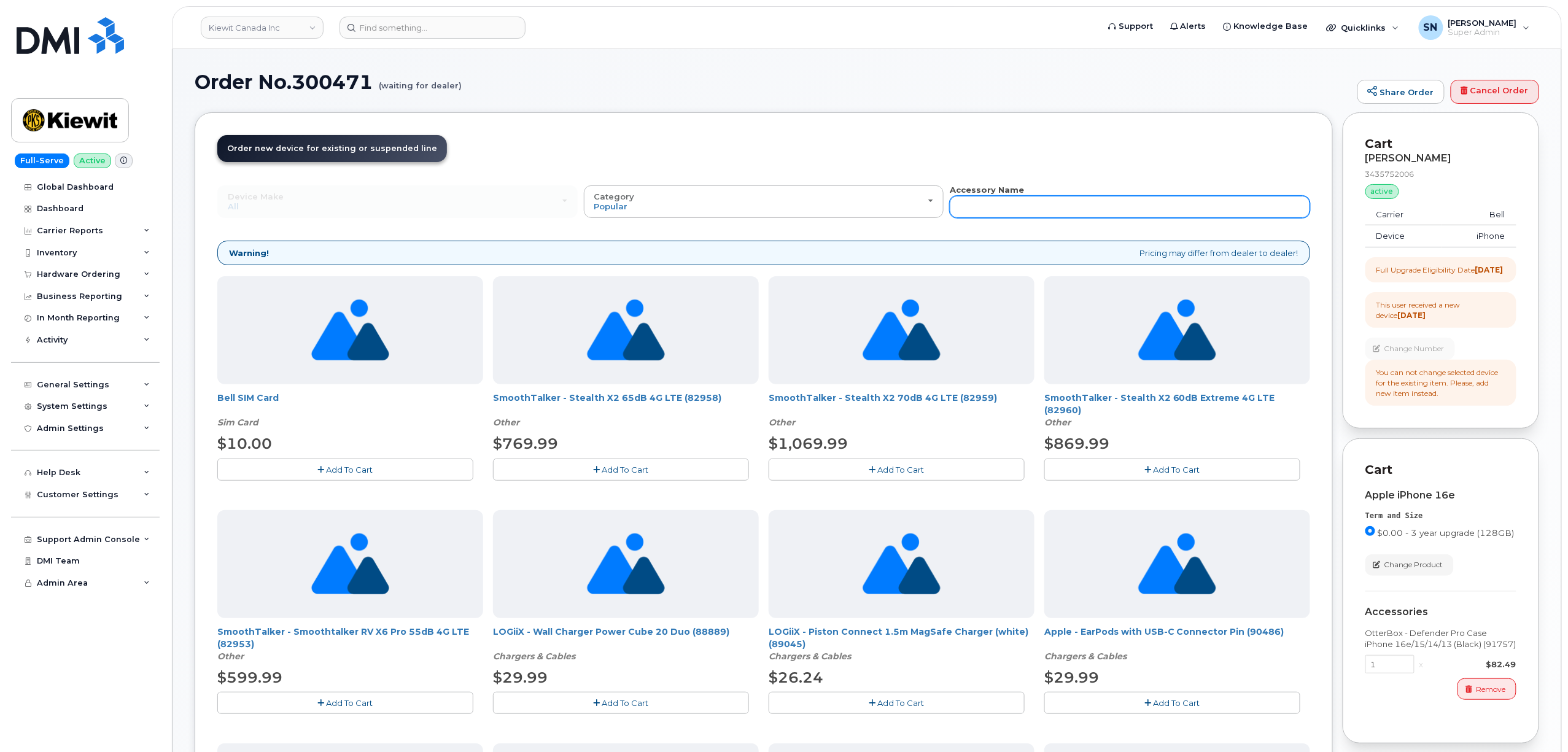
click at [1119, 204] on input "text" at bounding box center [1130, 207] width 360 height 22
type input "87916"
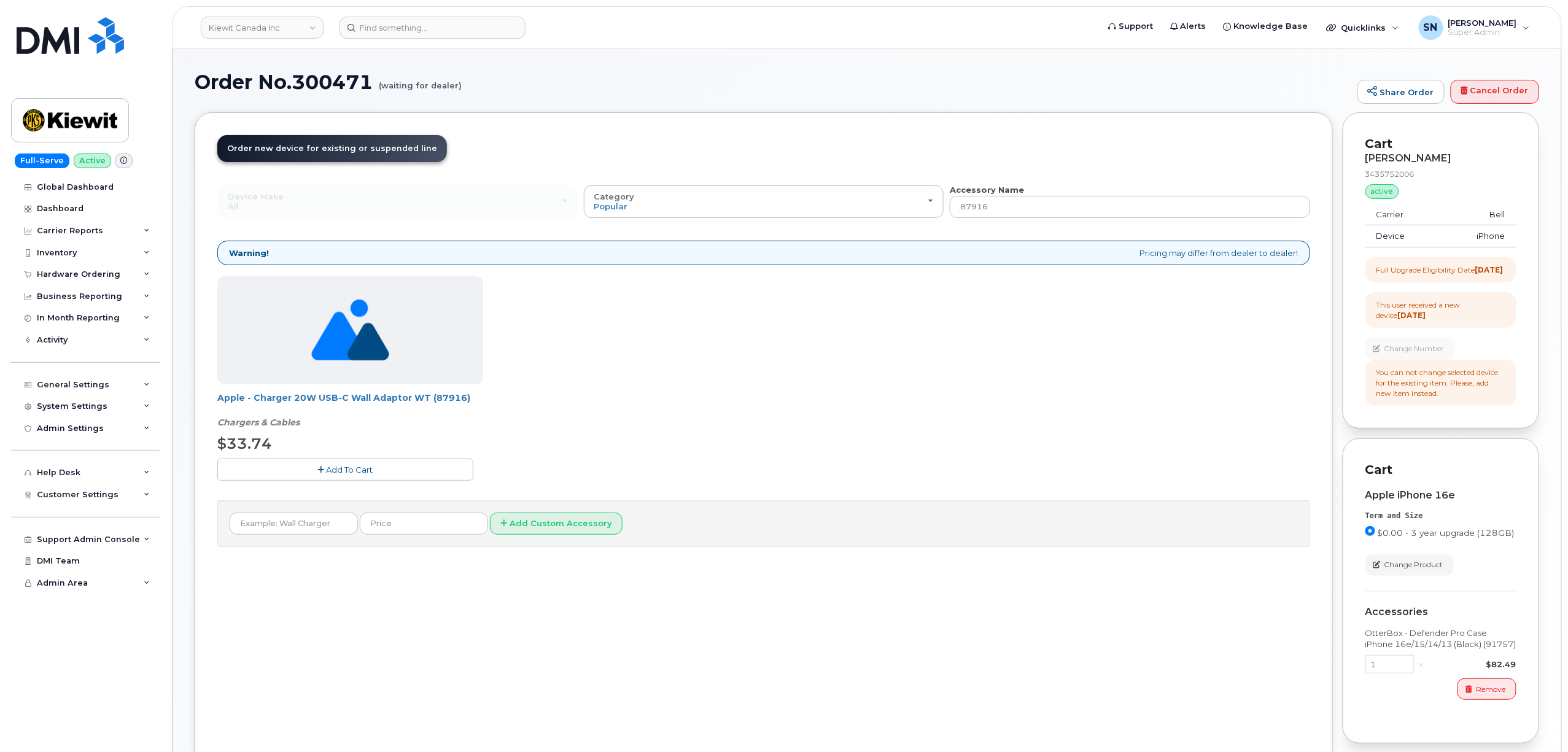
click at [387, 470] on button "Add To Cart" at bounding box center [345, 468] width 256 height 21
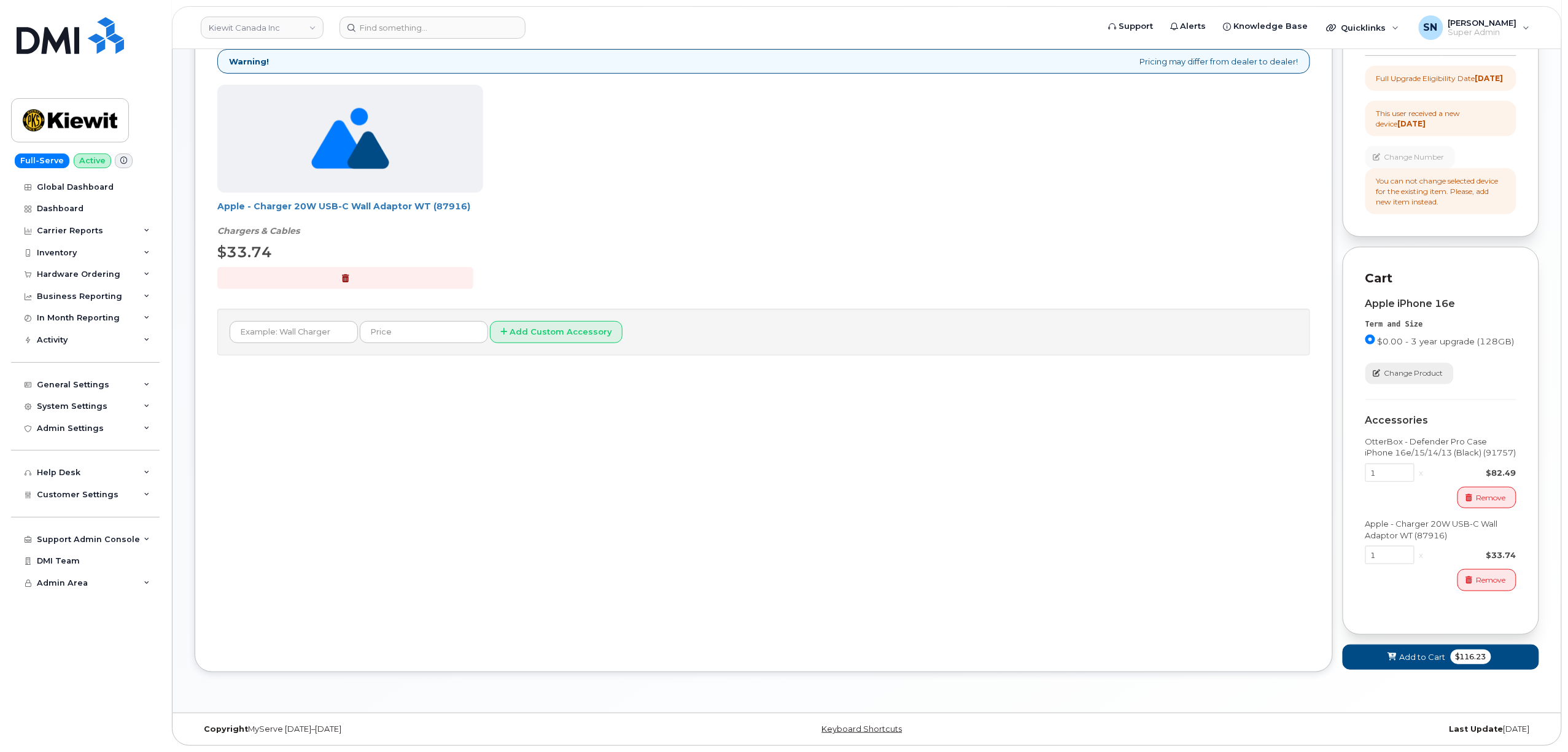
scroll to position [207, 0]
click at [1427, 656] on span "Add to Cart" at bounding box center [1423, 657] width 46 height 12
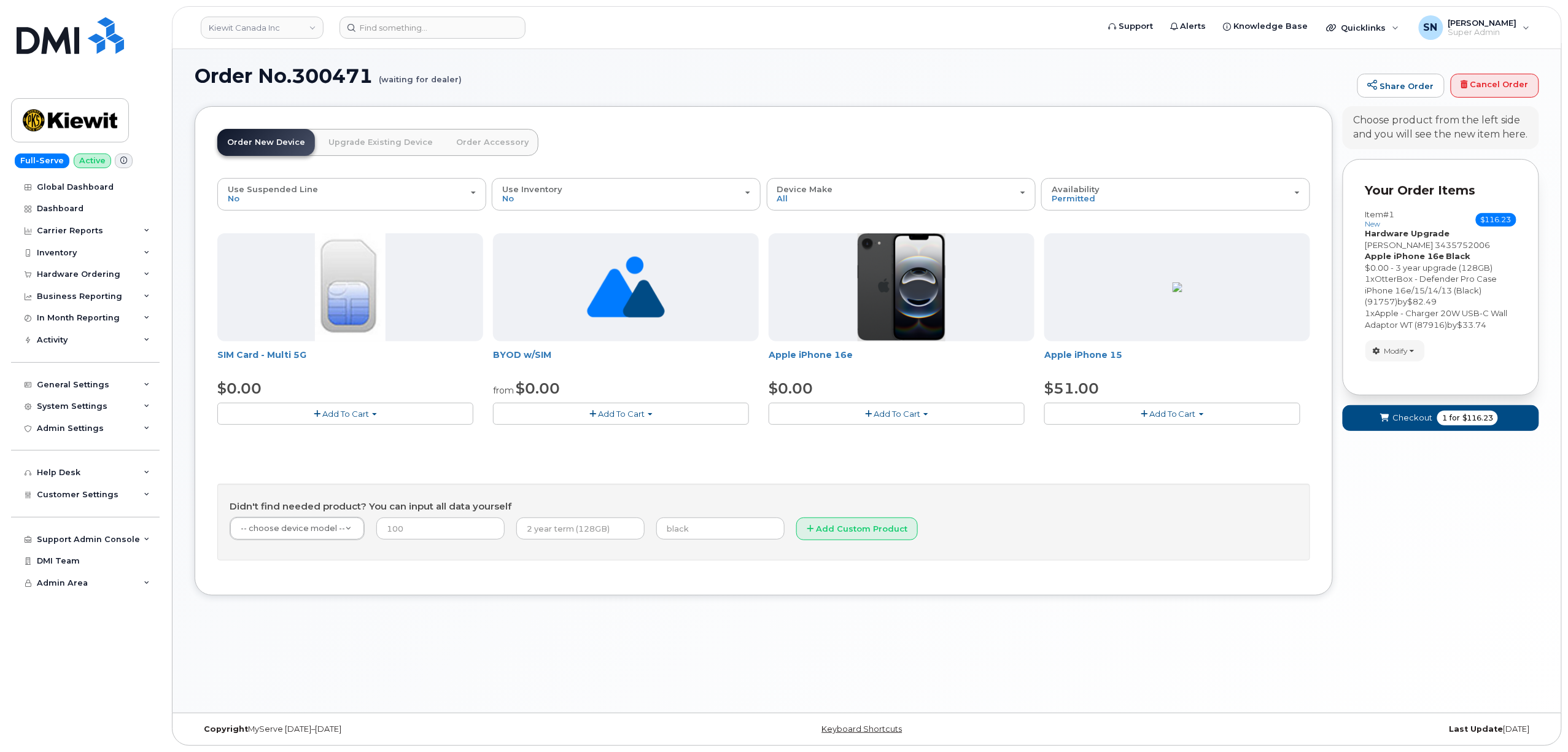
scroll to position [6, 0]
click at [1391, 420] on button "Checkout 1 for $116.23" at bounding box center [1441, 417] width 197 height 25
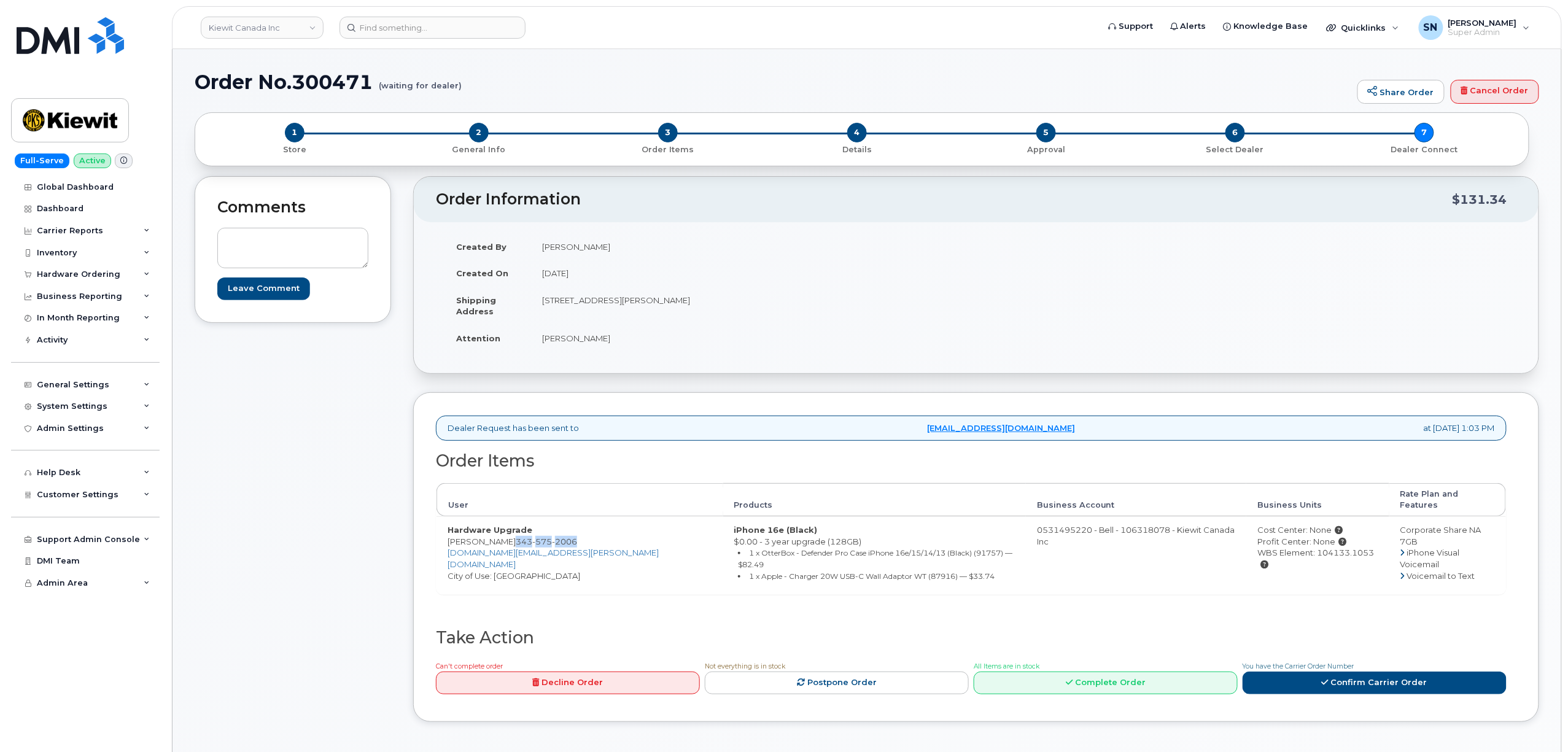
drag, startPoint x: 499, startPoint y: 530, endPoint x: 561, endPoint y: 534, distance: 62.1
click at [561, 534] on td "Hardware Upgrade Zhongwei Li 343 575 2006 ZHONGWEI.LI@KIEWIT.COM City of Use: O…" at bounding box center [580, 555] width 286 height 78
copy span "343 575 2006"
drag, startPoint x: 541, startPoint y: 303, endPoint x: 615, endPoint y: 310, distance: 74.3
click at [615, 310] on td "2440 Don Reid Dr Ottawa Ontario K1H 1E1" at bounding box center [749, 305] width 436 height 38
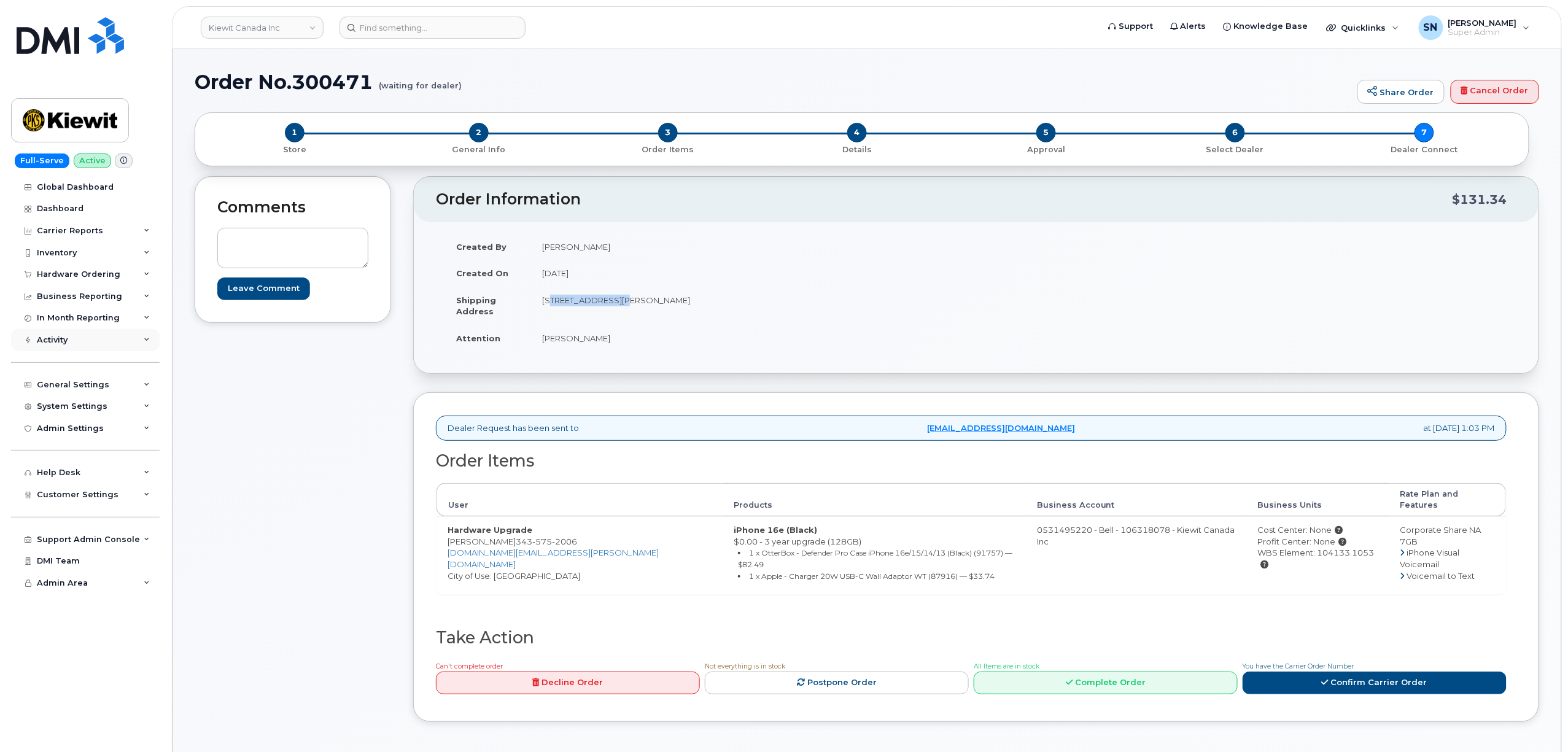
copy td "2440 Don Reid Dr"
drag, startPoint x: 683, startPoint y: 297, endPoint x: 721, endPoint y: 307, distance: 39.3
click at [721, 307] on td "2440 Don Reid Dr Ottawa Ontario K1H 1E1" at bounding box center [749, 305] width 436 height 38
copy td "K1H 1E1"
drag, startPoint x: 544, startPoint y: 337, endPoint x: 608, endPoint y: 344, distance: 64.4
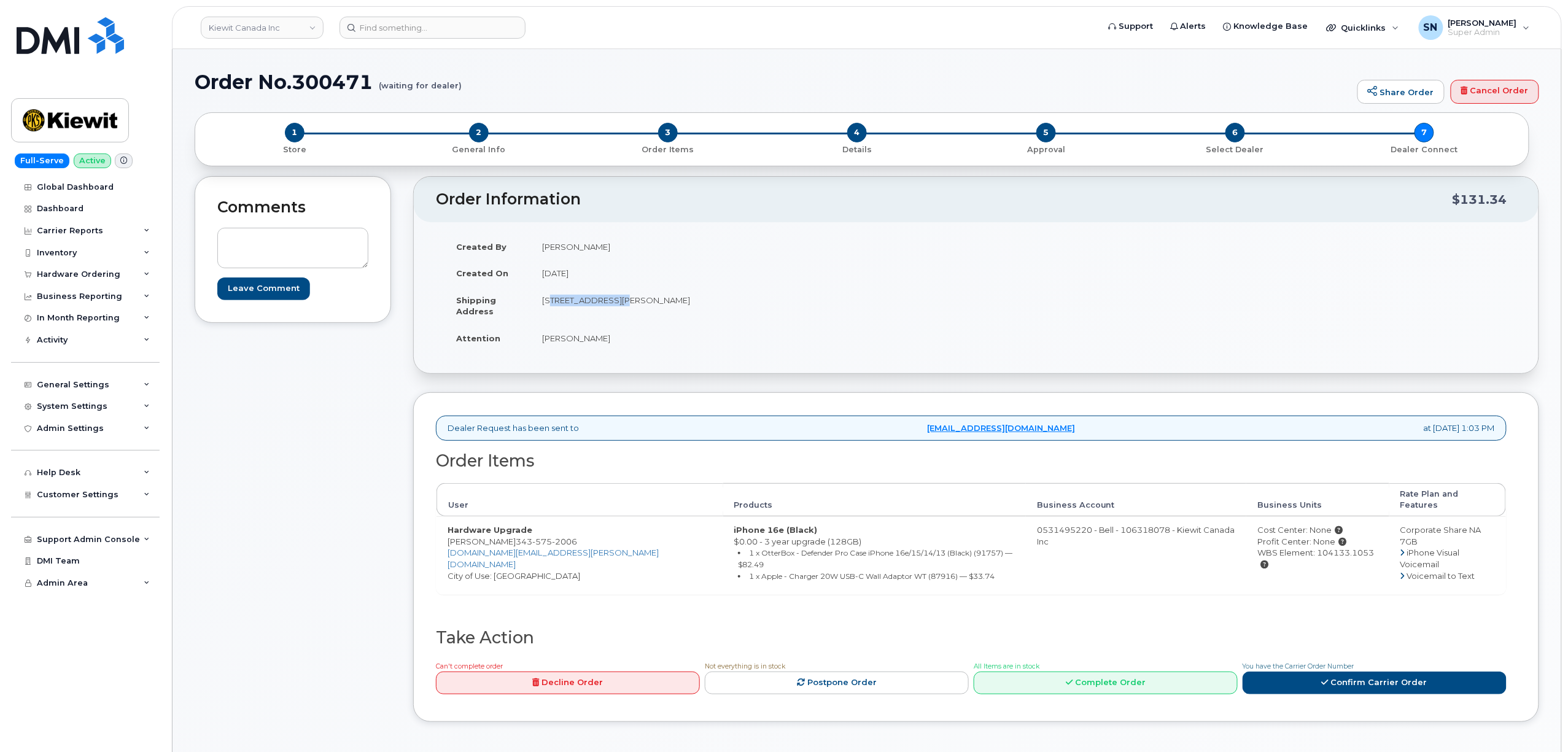
click at [608, 344] on td "William Sansom" at bounding box center [749, 338] width 436 height 27
copy td "William Sansom"
drag, startPoint x: 502, startPoint y: 533, endPoint x: 564, endPoint y: 534, distance: 62.0
click at [564, 534] on td "Hardware Upgrade Zhongwei Li 343 575 2006 ZHONGWEI.LI@KIEWIT.COM City of Use: O…" at bounding box center [580, 555] width 286 height 78
copy span "343 575 2006"
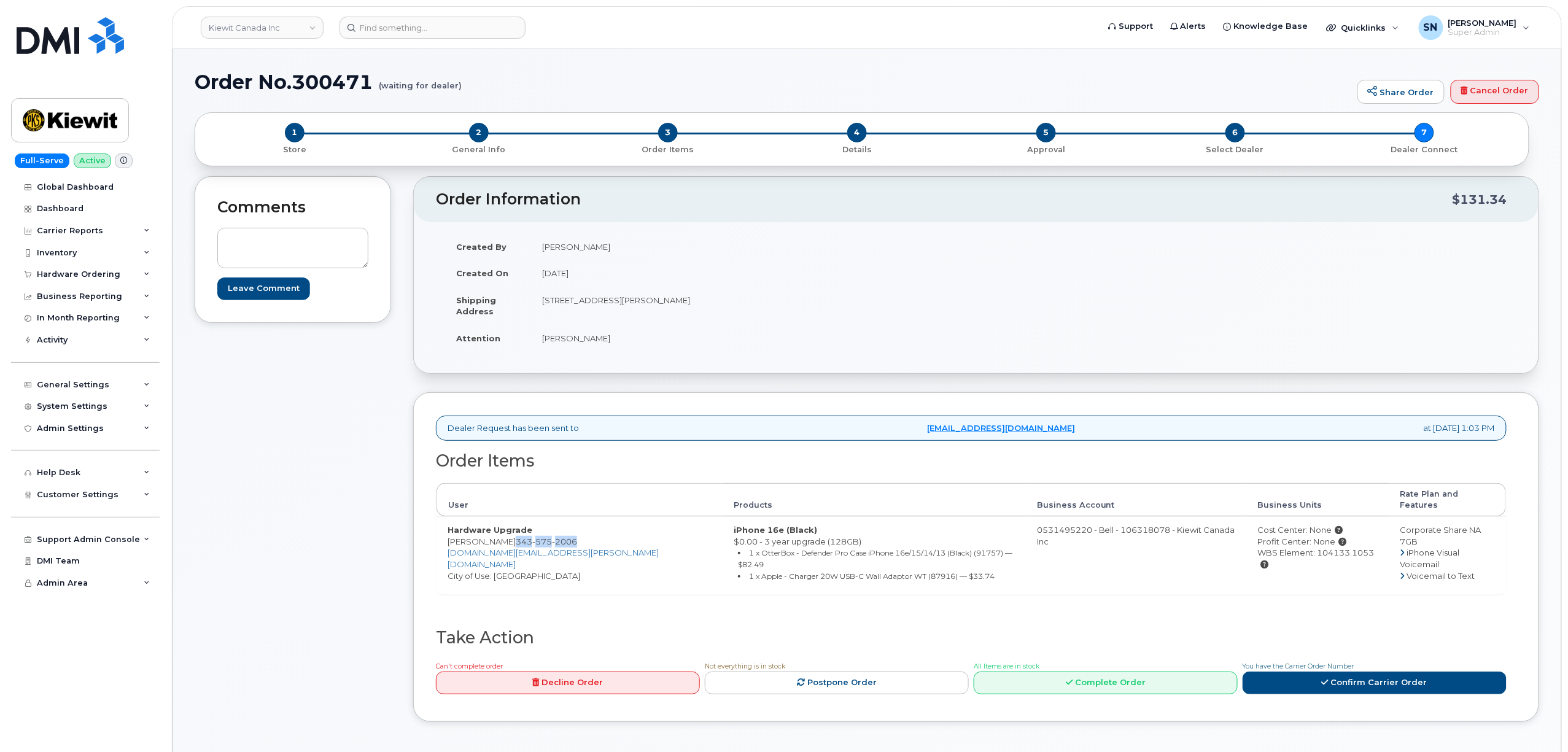
drag, startPoint x: 1337, startPoint y: 541, endPoint x: 1280, endPoint y: 555, distance: 58.7
click at [1280, 555] on td "Cost Center: None Profit Center: None WBS Element: 104133.1053" at bounding box center [1318, 555] width 143 height 78
click at [1280, 566] on td "Cost Center: None Profit Center: None WBS Element: 104133.1053" at bounding box center [1318, 555] width 143 height 78
drag, startPoint x: 1279, startPoint y: 546, endPoint x: 1334, endPoint y: 548, distance: 55.0
click at [1334, 548] on div "WBS Element: 104133.1053" at bounding box center [1318, 557] width 121 height 23
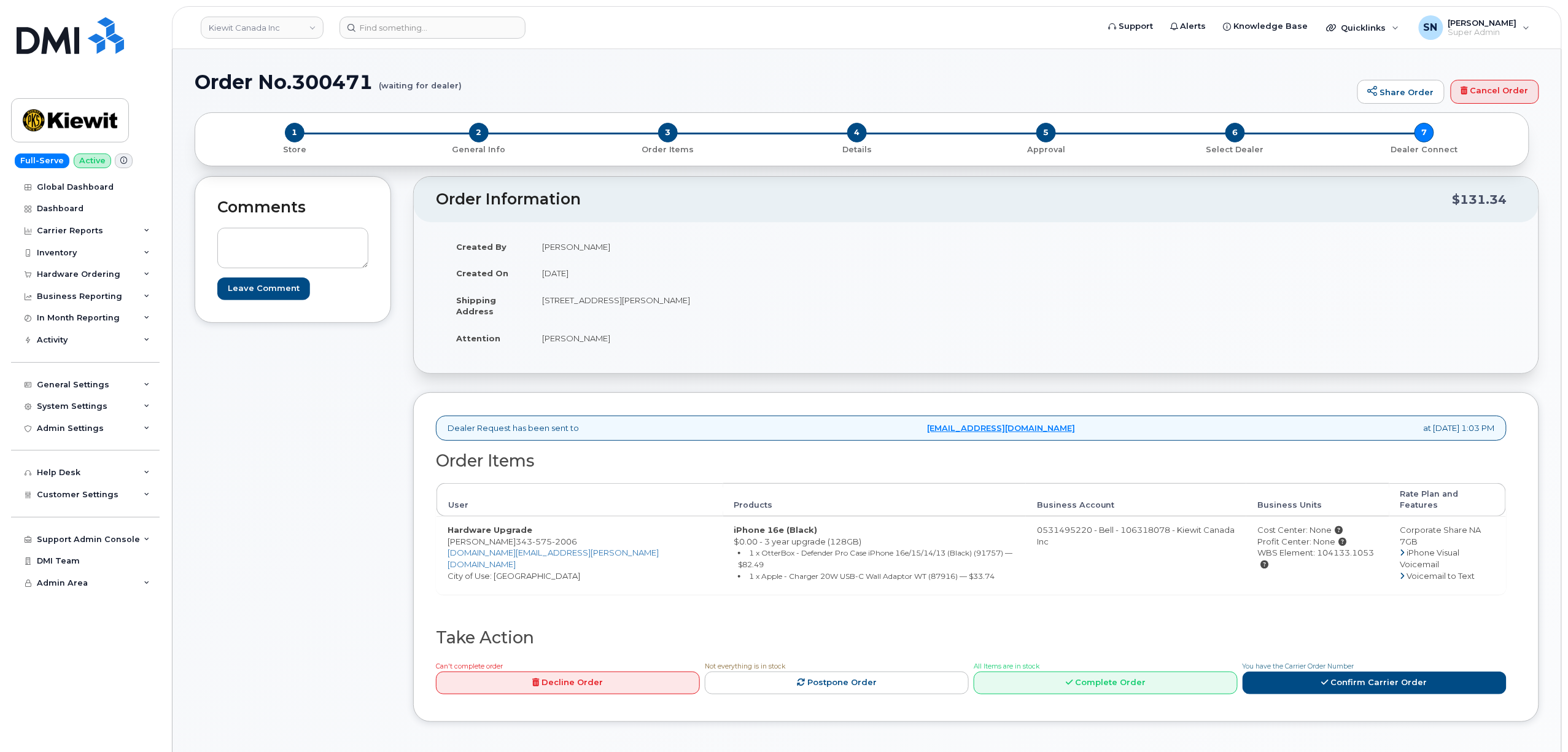
copy div "104133.1053"
drag, startPoint x: 448, startPoint y: 531, endPoint x: 561, endPoint y: 536, distance: 113.1
click at [561, 536] on td "Hardware Upgrade Zhongwei Li 343 575 2006 ZHONGWEI.LI@KIEWIT.COM City of Use: O…" at bounding box center [580, 555] width 286 height 78
copy td "Zhongwei Li 343 575 2006"
click at [1345, 671] on link "Confirm Carrier Order" at bounding box center [1375, 682] width 264 height 23
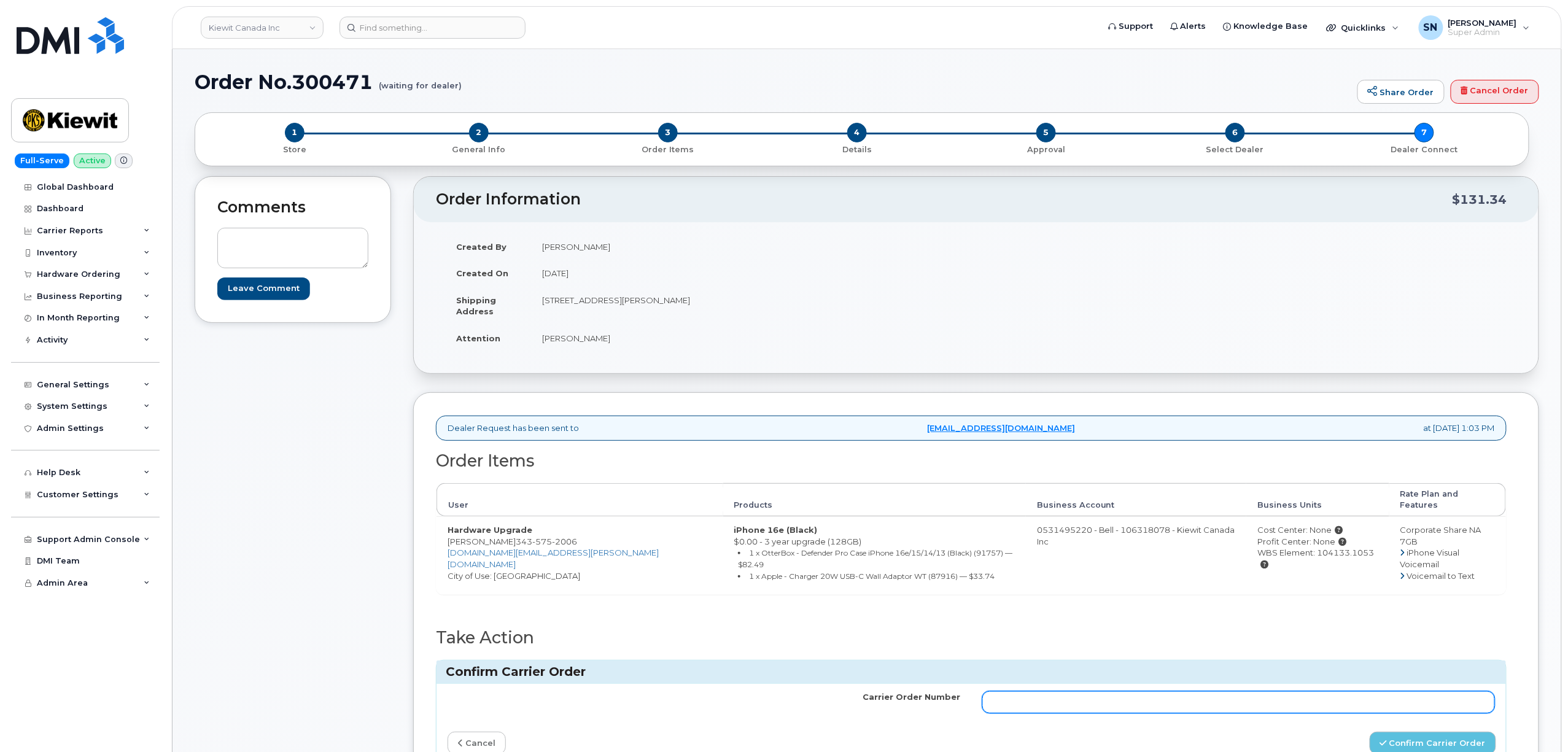
click at [1192, 691] on input "Carrier Order Number" at bounding box center [1239, 702] width 513 height 22
paste input "3014916"
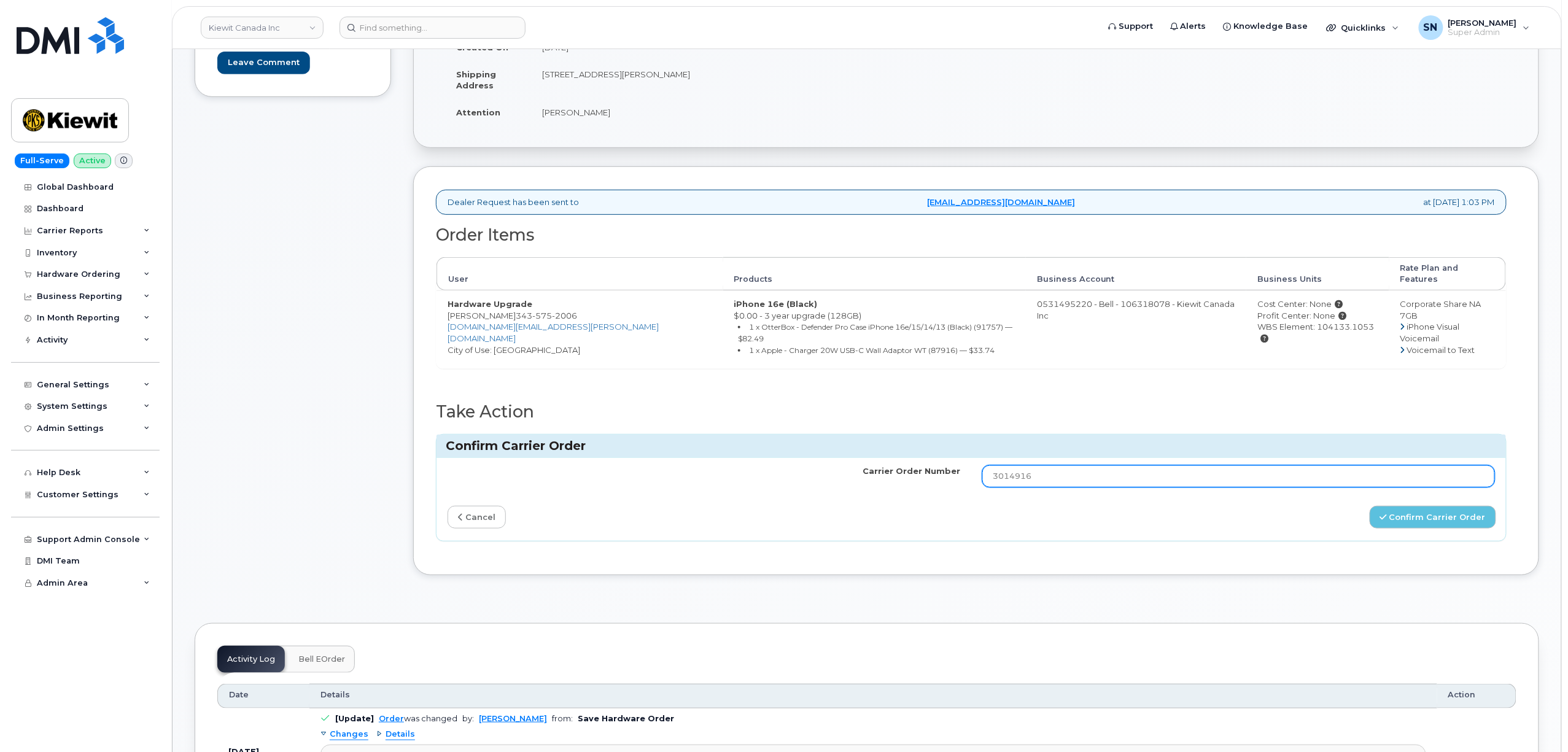
scroll to position [245, 0]
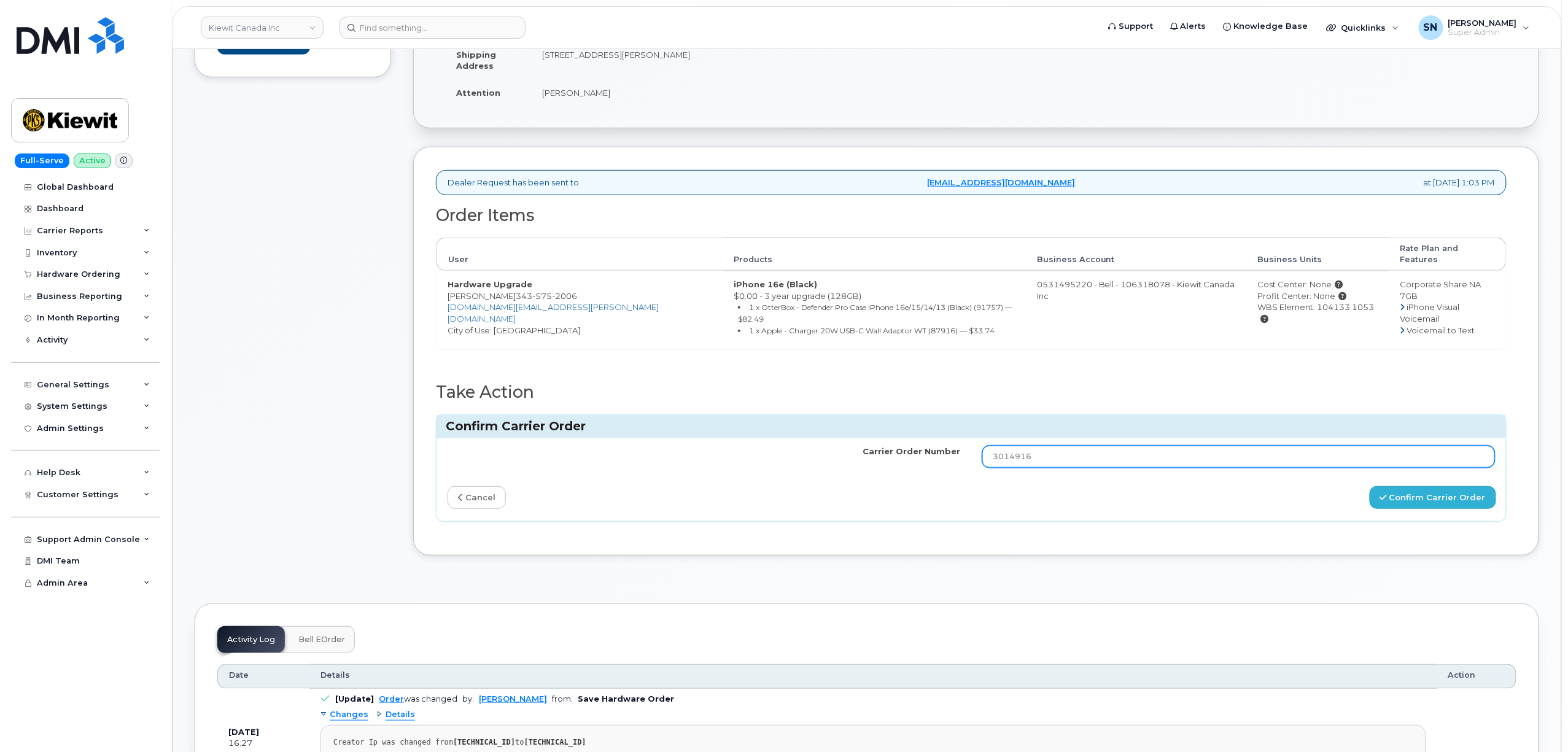
type input "3014916"
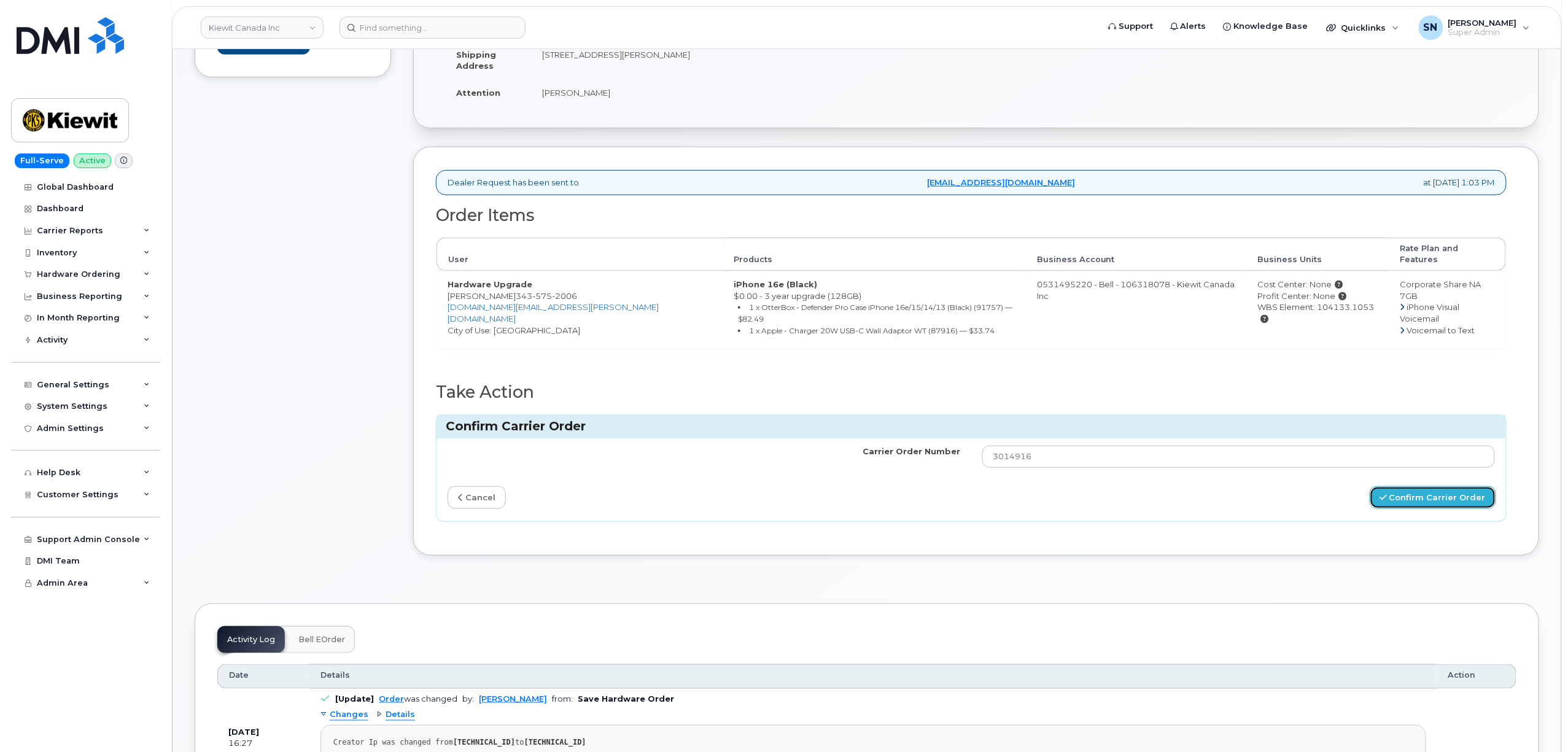
click at [1419, 486] on button "Confirm Carrier Order" at bounding box center [1433, 497] width 127 height 23
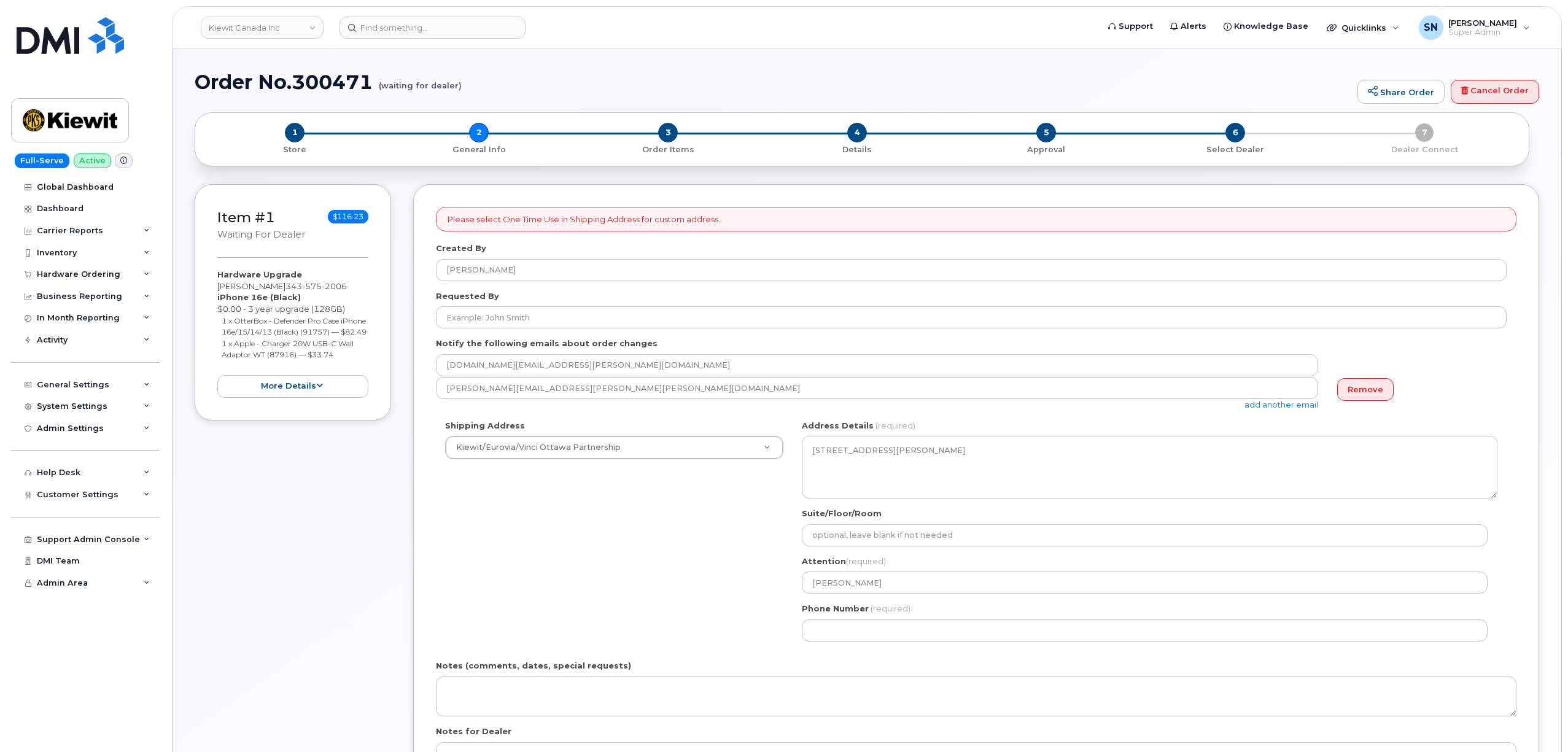
select select
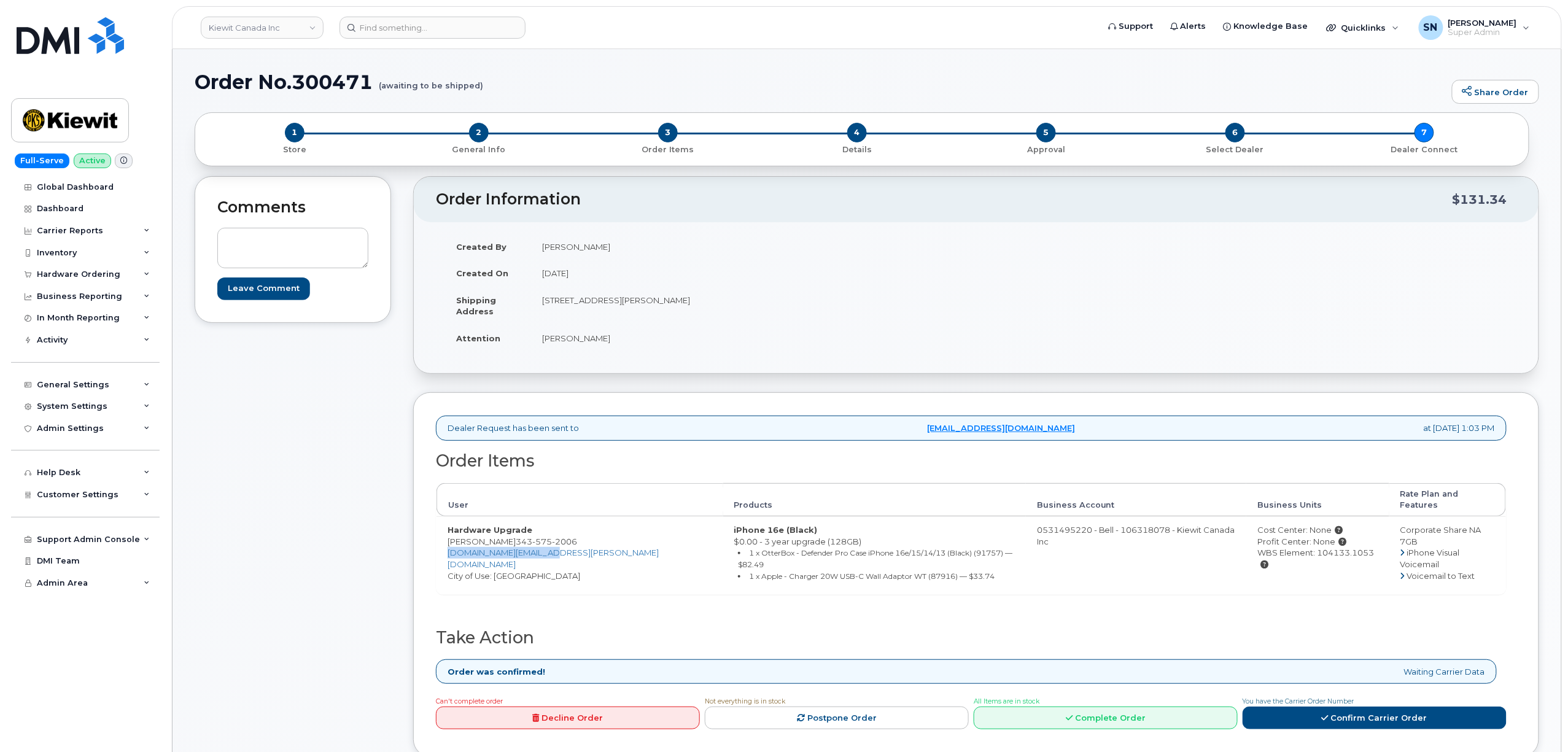
drag, startPoint x: 564, startPoint y: 545, endPoint x: 443, endPoint y: 549, distance: 121.1
click at [443, 549] on td "Hardware Upgrade [PERSON_NAME] [PHONE_NUMBER] [DOMAIN_NAME][EMAIL_ADDRESS][PERS…" at bounding box center [580, 555] width 286 height 78
copy link "[DOMAIN_NAME][EMAIL_ADDRESS][PERSON_NAME][DOMAIN_NAME]"
drag, startPoint x: 544, startPoint y: 339, endPoint x: 611, endPoint y: 344, distance: 67.2
click at [611, 344] on td "[PERSON_NAME]" at bounding box center [749, 338] width 436 height 27
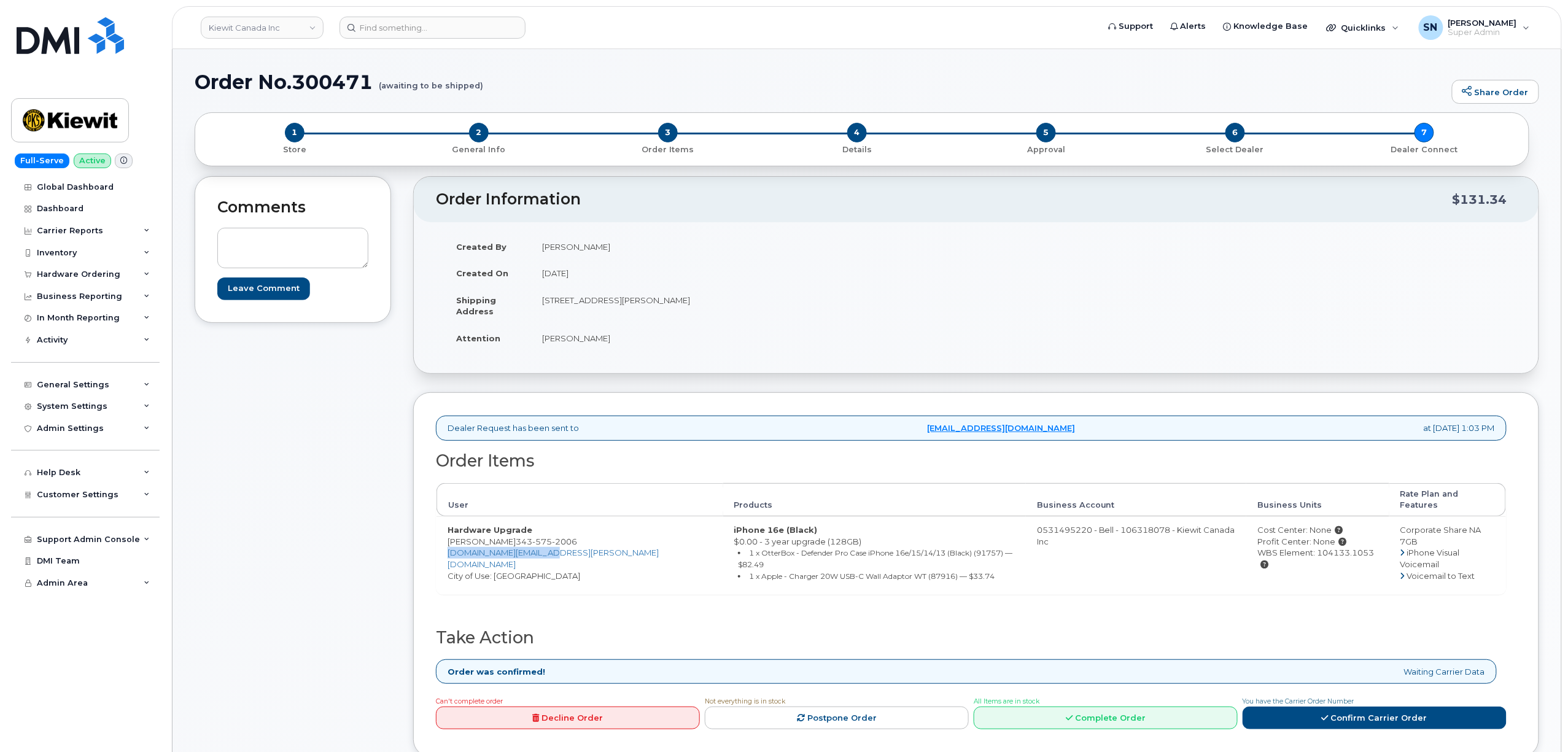
copy td "[PERSON_NAME]"
drag, startPoint x: 450, startPoint y: 530, endPoint x: 500, endPoint y: 536, distance: 50.4
click at [500, 536] on td "Hardware Upgrade [PERSON_NAME] [PHONE_NUMBER] [DOMAIN_NAME][EMAIL_ADDRESS][PERS…" at bounding box center [580, 555] width 286 height 78
copy td "[PERSON_NAME]"
